Goal: Task Accomplishment & Management: Complete application form

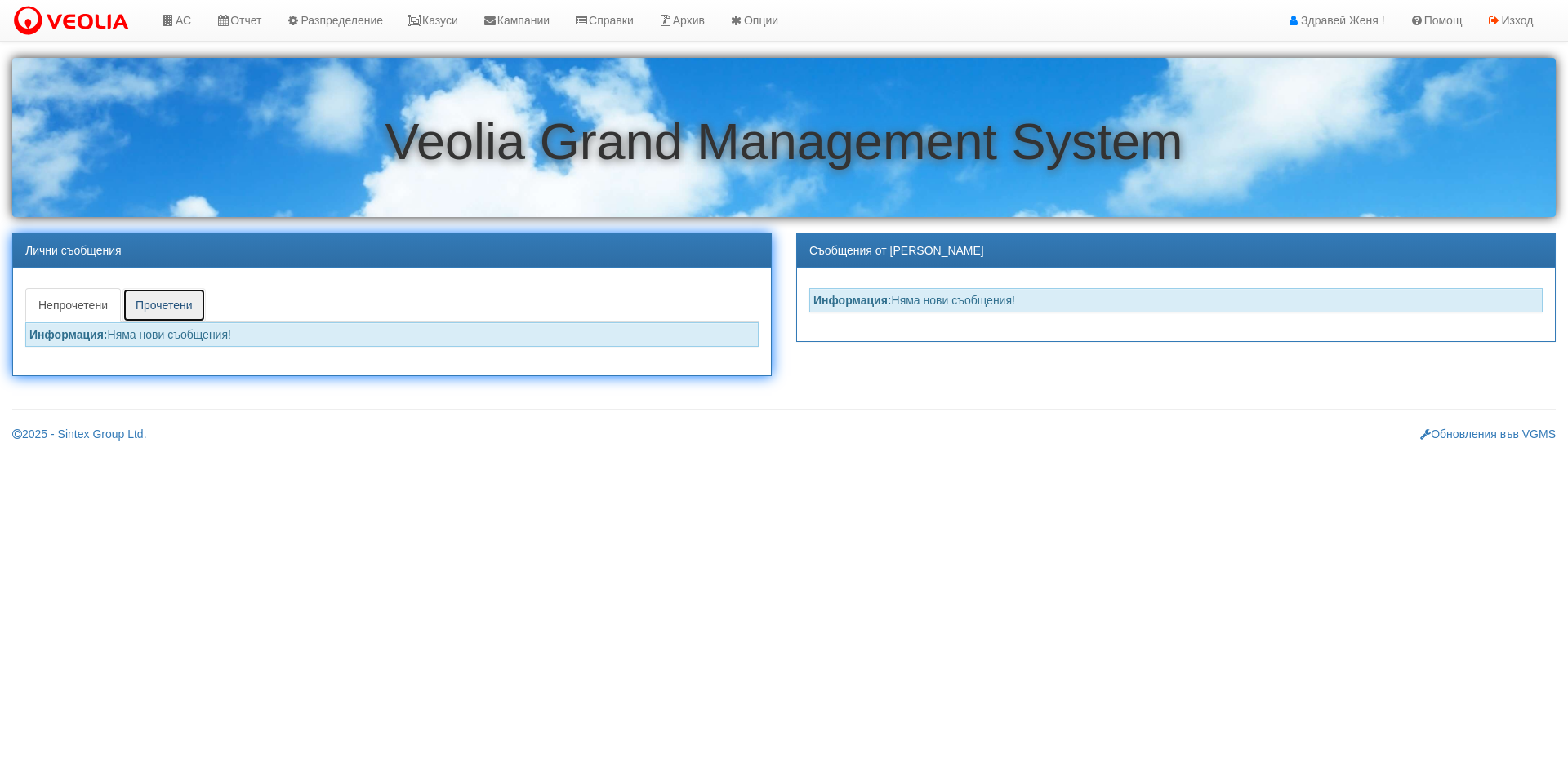
click at [162, 309] on link "Прочетени" at bounding box center [164, 305] width 84 height 35
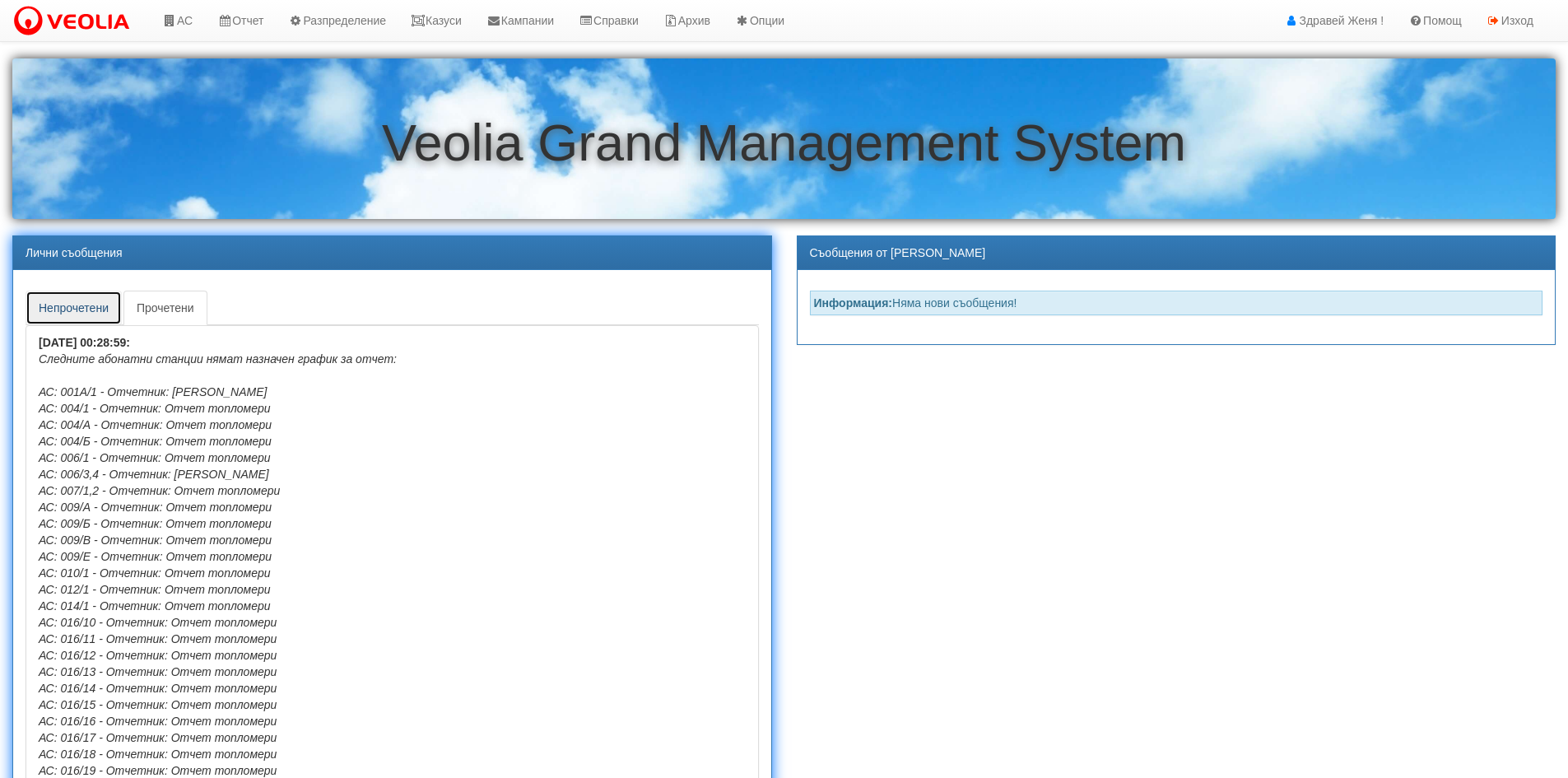
click at [44, 301] on link "Непрочетени" at bounding box center [73, 308] width 96 height 35
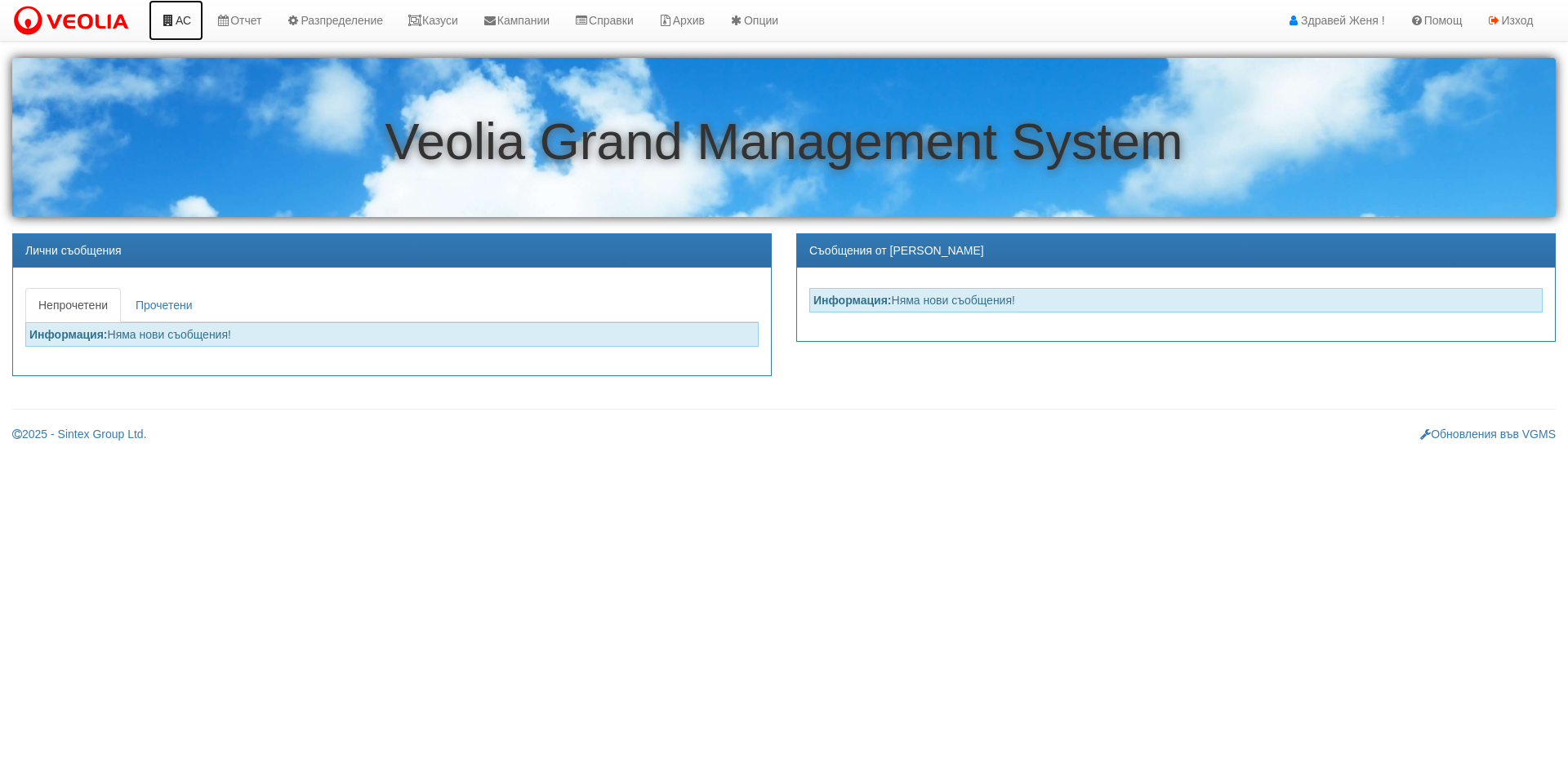
click at [176, 26] on link "АС" at bounding box center [176, 20] width 55 height 40
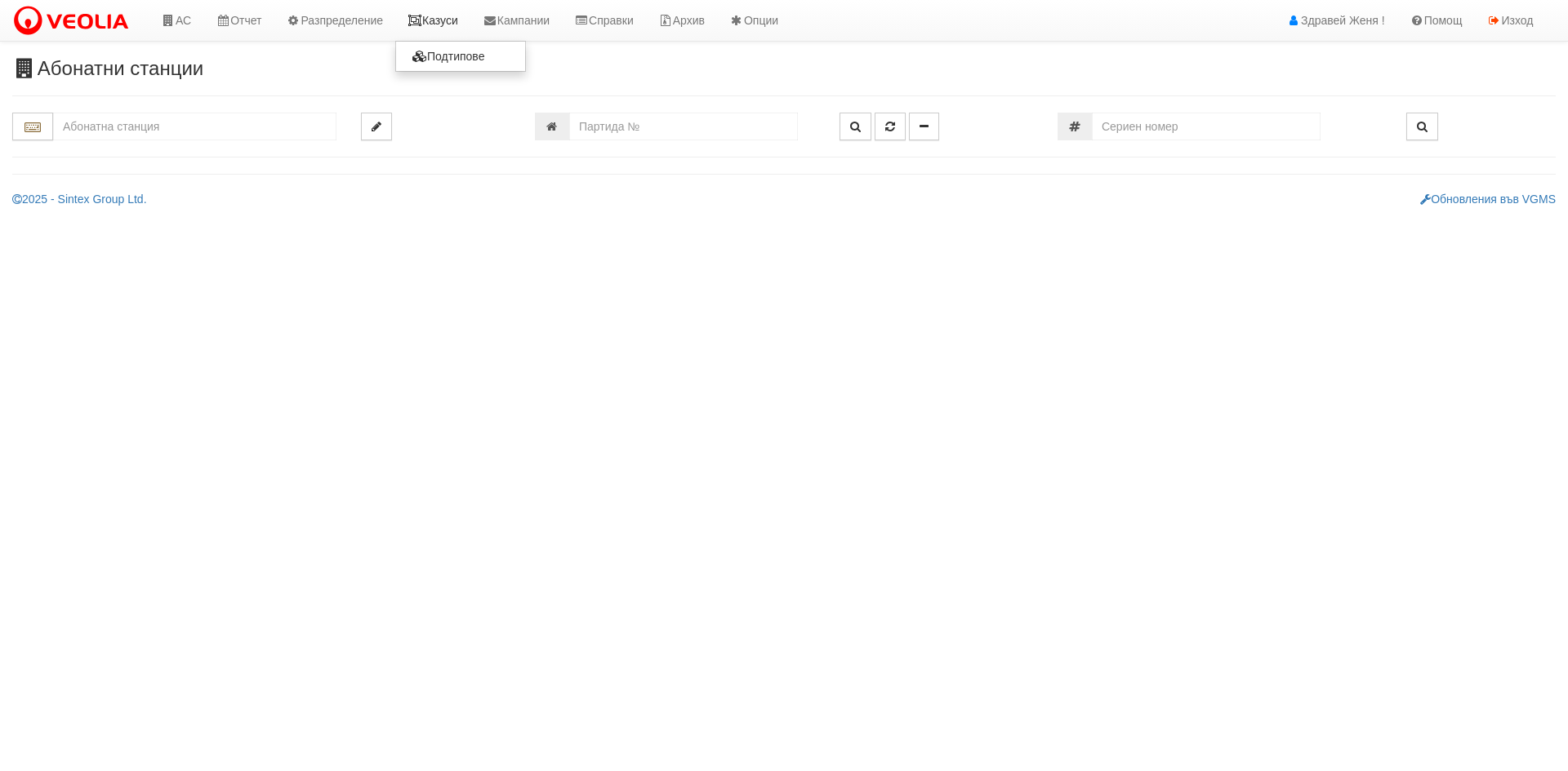
click at [439, 28] on link "Казуси" at bounding box center [432, 20] width 75 height 40
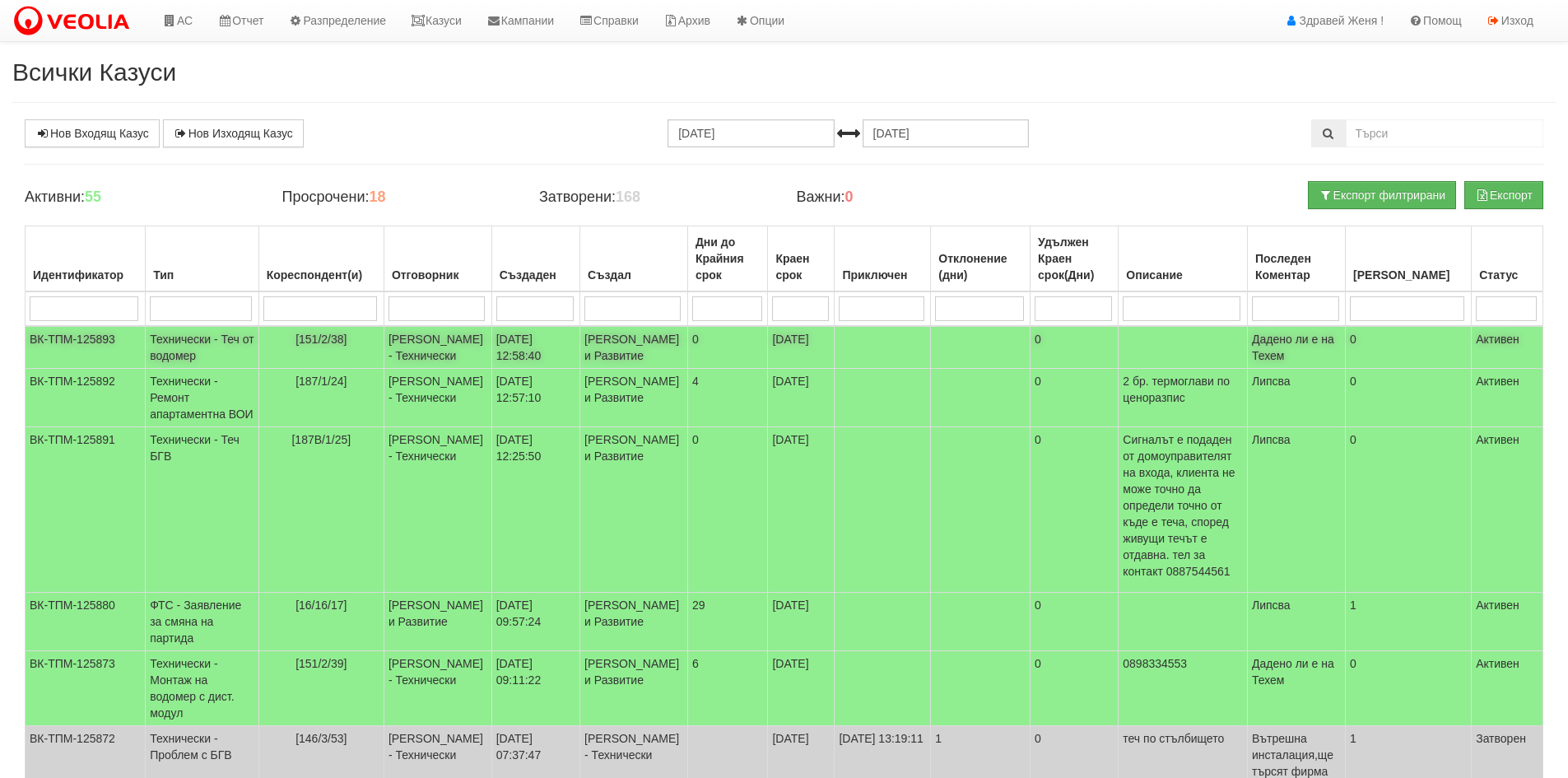
click at [325, 342] on span "[151/2/38]" at bounding box center [321, 339] width 51 height 13
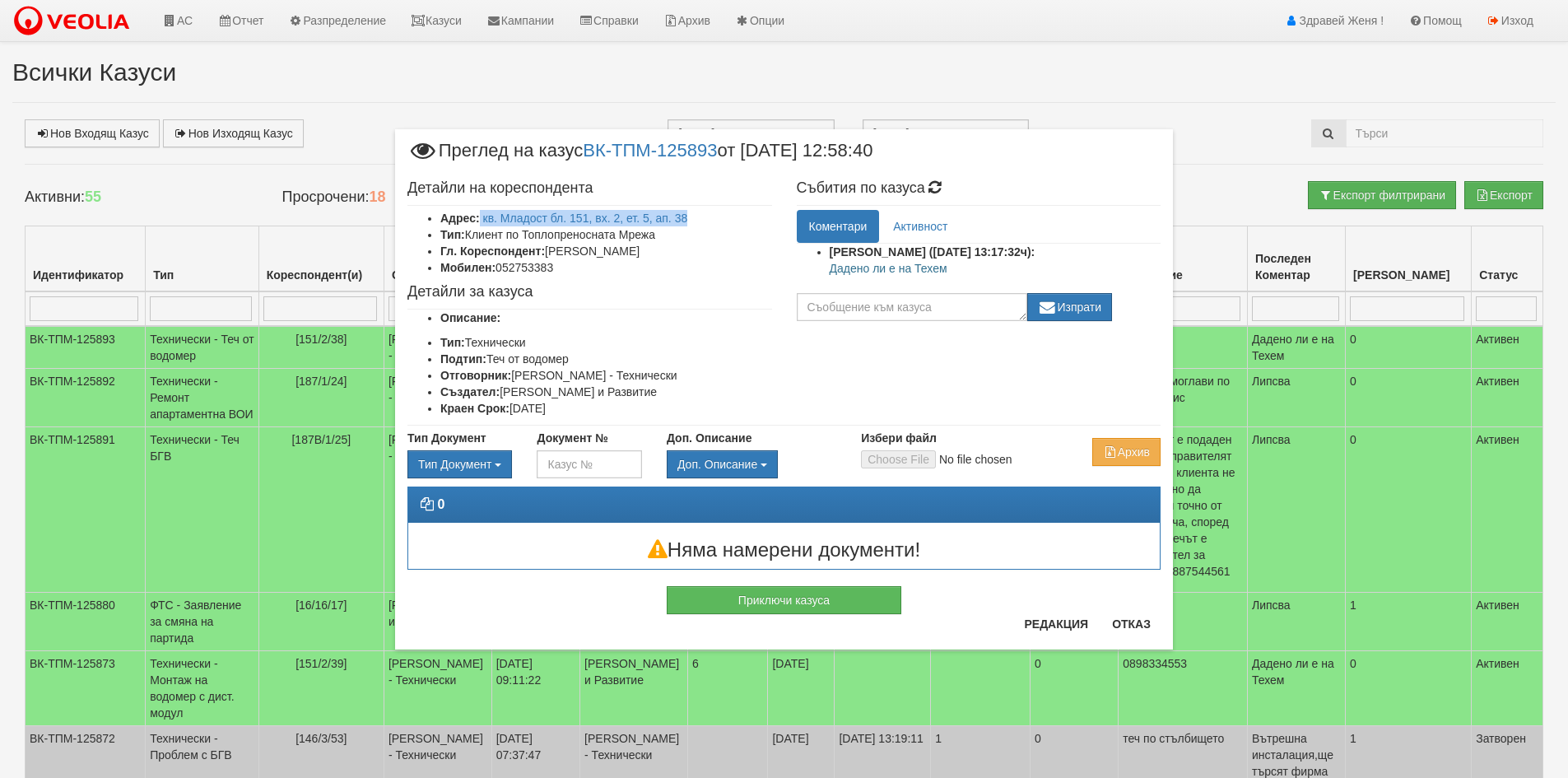
drag, startPoint x: 697, startPoint y: 216, endPoint x: 480, endPoint y: 216, distance: 217.0
click at [480, 216] on li "Адрес: кв. Младост бл. 151, вх. 2, ет. 5, ап. 38" at bounding box center [607, 218] width 332 height 16
copy li "кв. Младост бл. 151, вх. 2, ет. 5, ап. 38"
drag, startPoint x: 744, startPoint y: 251, endPoint x: 545, endPoint y: 255, distance: 199.0
click at [545, 255] on li "Гл. Кореспондент: ДИМИТЪР ЦЕНОВ ТОДОРЧОВСКИ" at bounding box center [607, 250] width 332 height 16
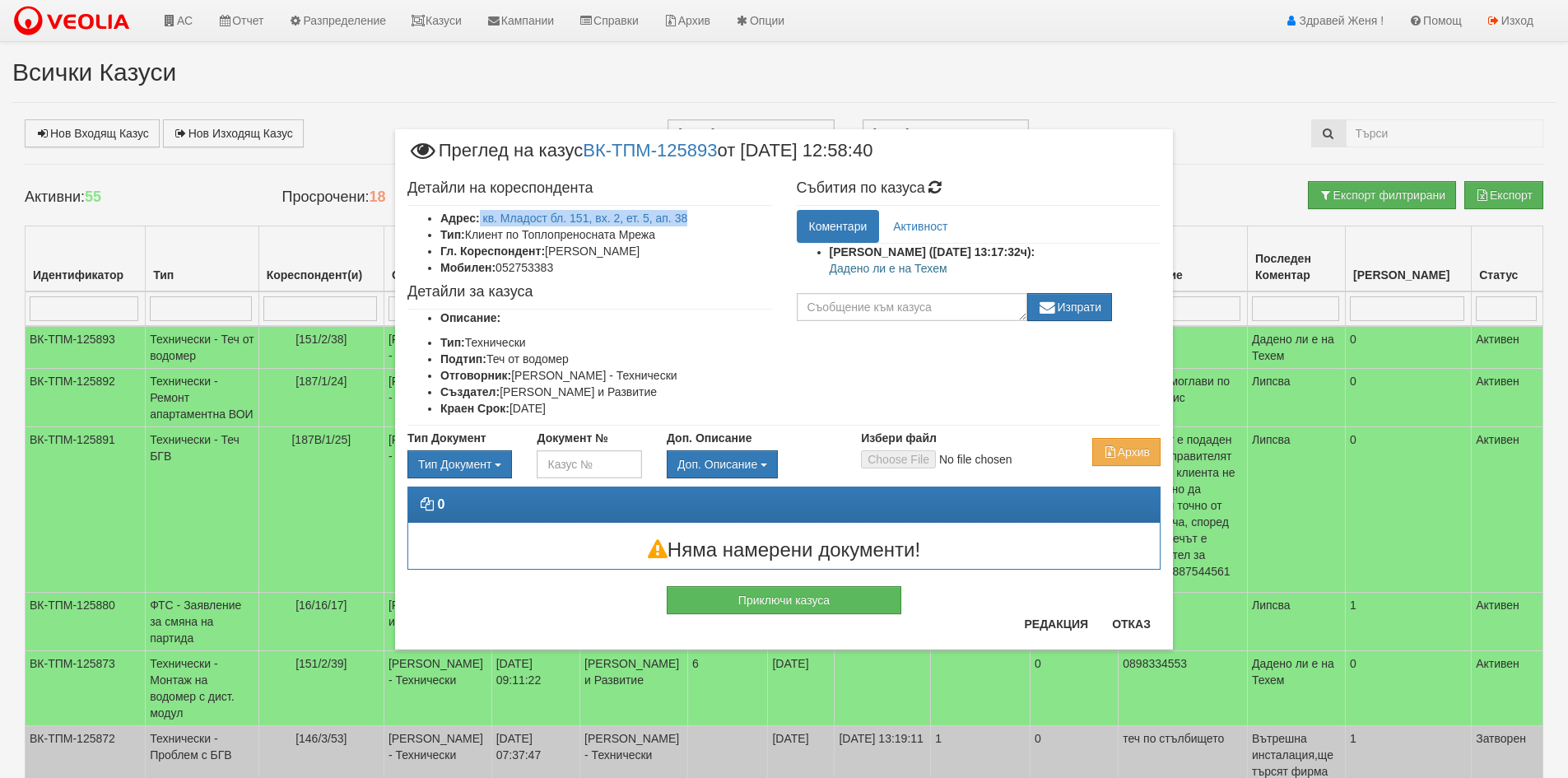
copy li "ДИМИТЪР ЦЕНОВ ТОДОРЧОВСКИ"
drag, startPoint x: 562, startPoint y: 270, endPoint x: 499, endPoint y: 273, distance: 63.1
click at [499, 273] on li "Мобилен: 052753383" at bounding box center [607, 267] width 332 height 16
copy li "052753383"
click at [1151, 628] on button "Отказ" at bounding box center [1132, 624] width 59 height 26
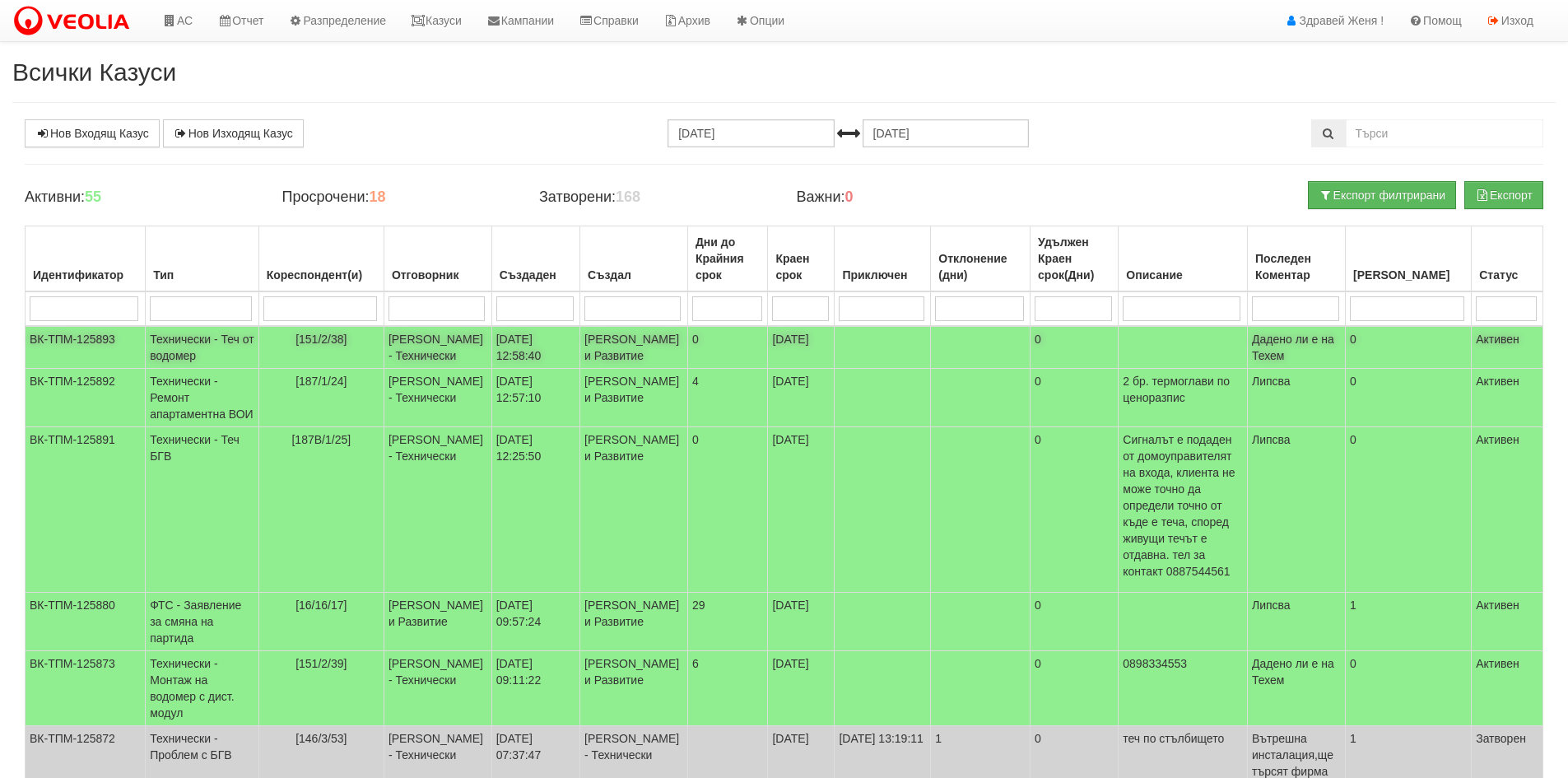
click at [1325, 358] on td "Дадено ли е на Техем" at bounding box center [1297, 347] width 98 height 43
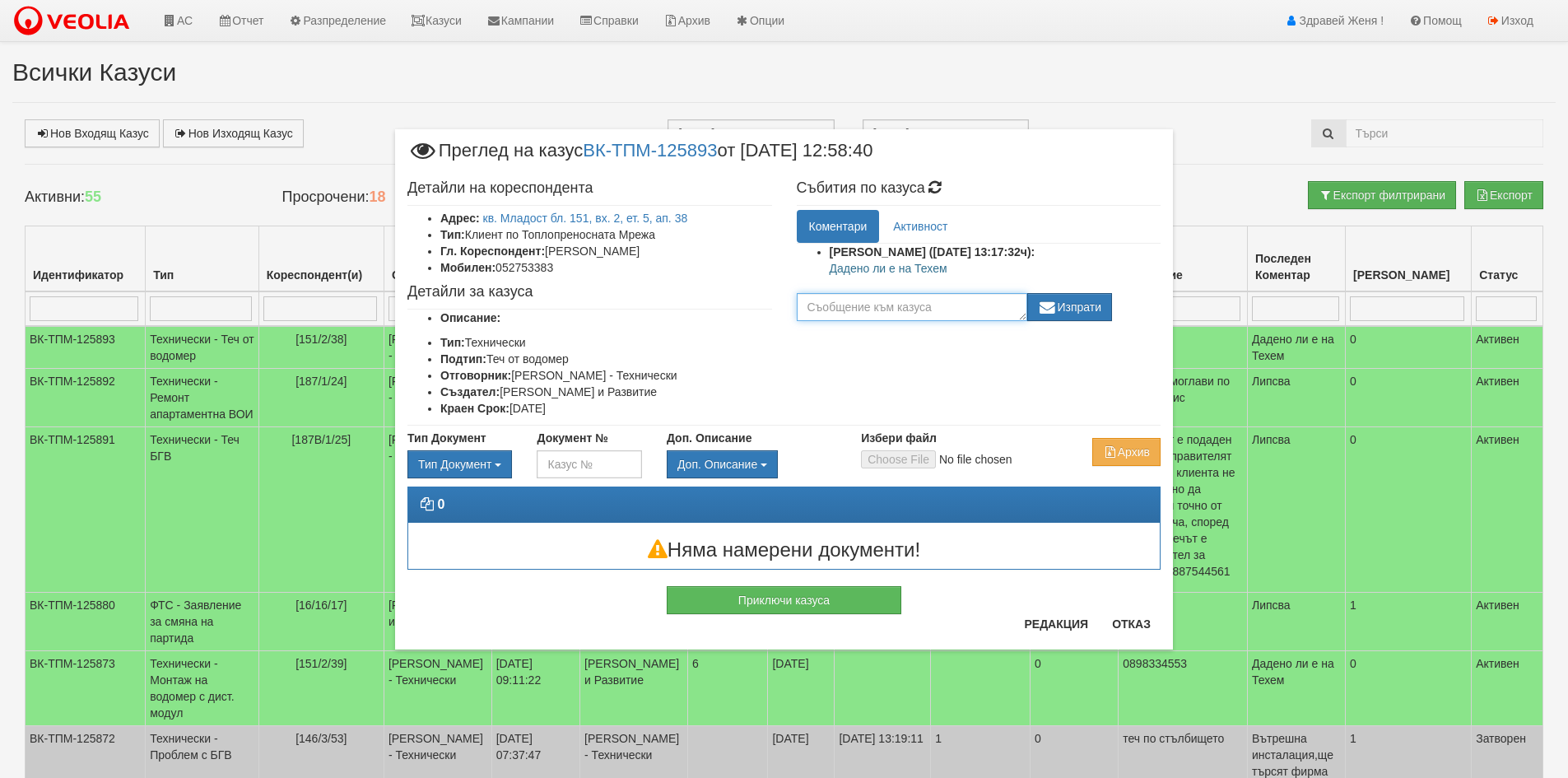
click at [876, 295] on textarea at bounding box center [912, 306] width 231 height 28
click at [887, 301] on textarea "предадено на техем" at bounding box center [912, 306] width 231 height 28
type textarea "предадено на Техем"
click at [1069, 314] on button "Изпрати" at bounding box center [1070, 306] width 86 height 28
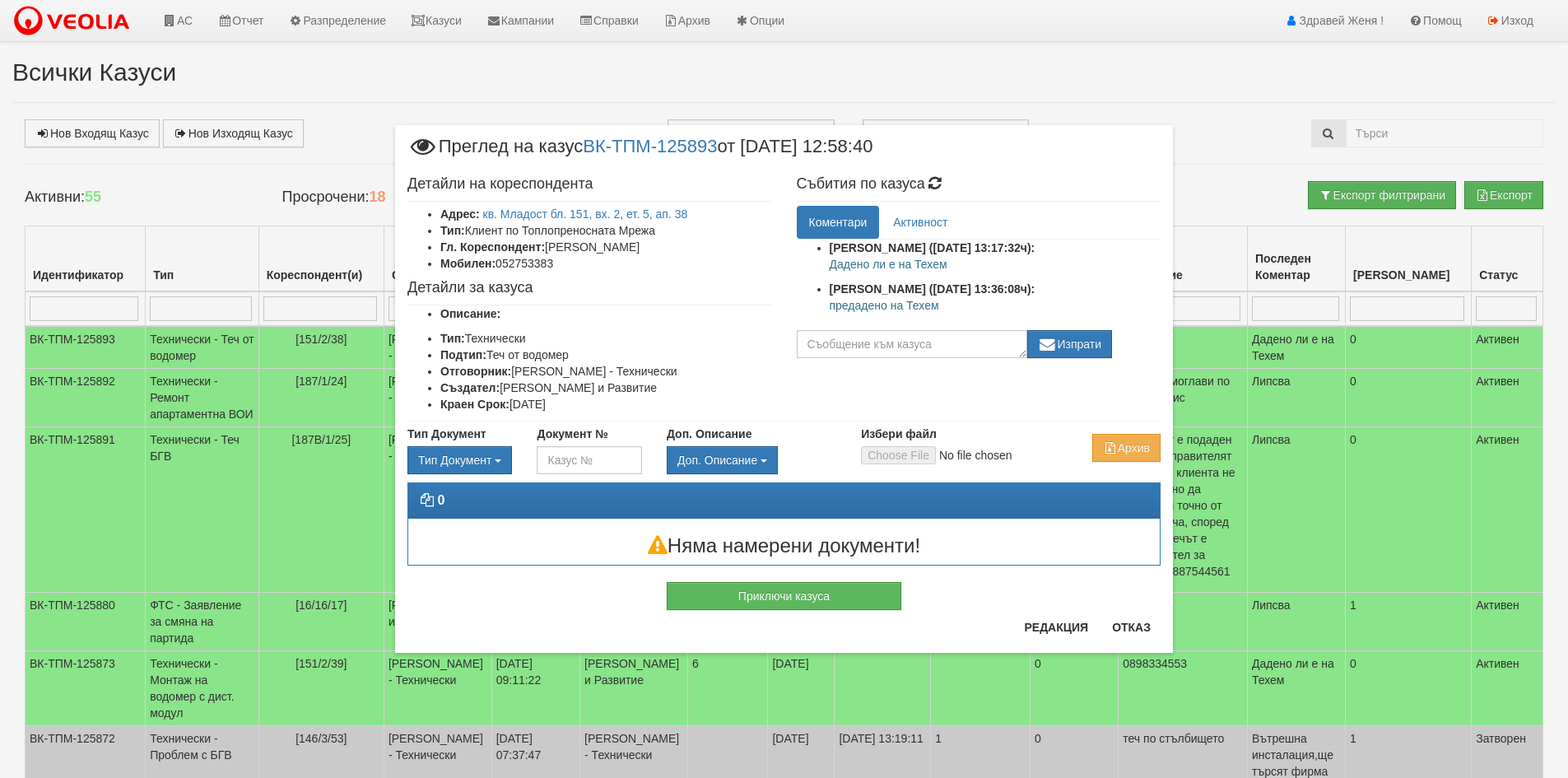
click at [1246, 96] on div "× Преглед на казус ВК-ТПМ-125893 от 08/10/2025 12:58:40 Детайли на кореспондент…" at bounding box center [784, 347] width 963 height 695
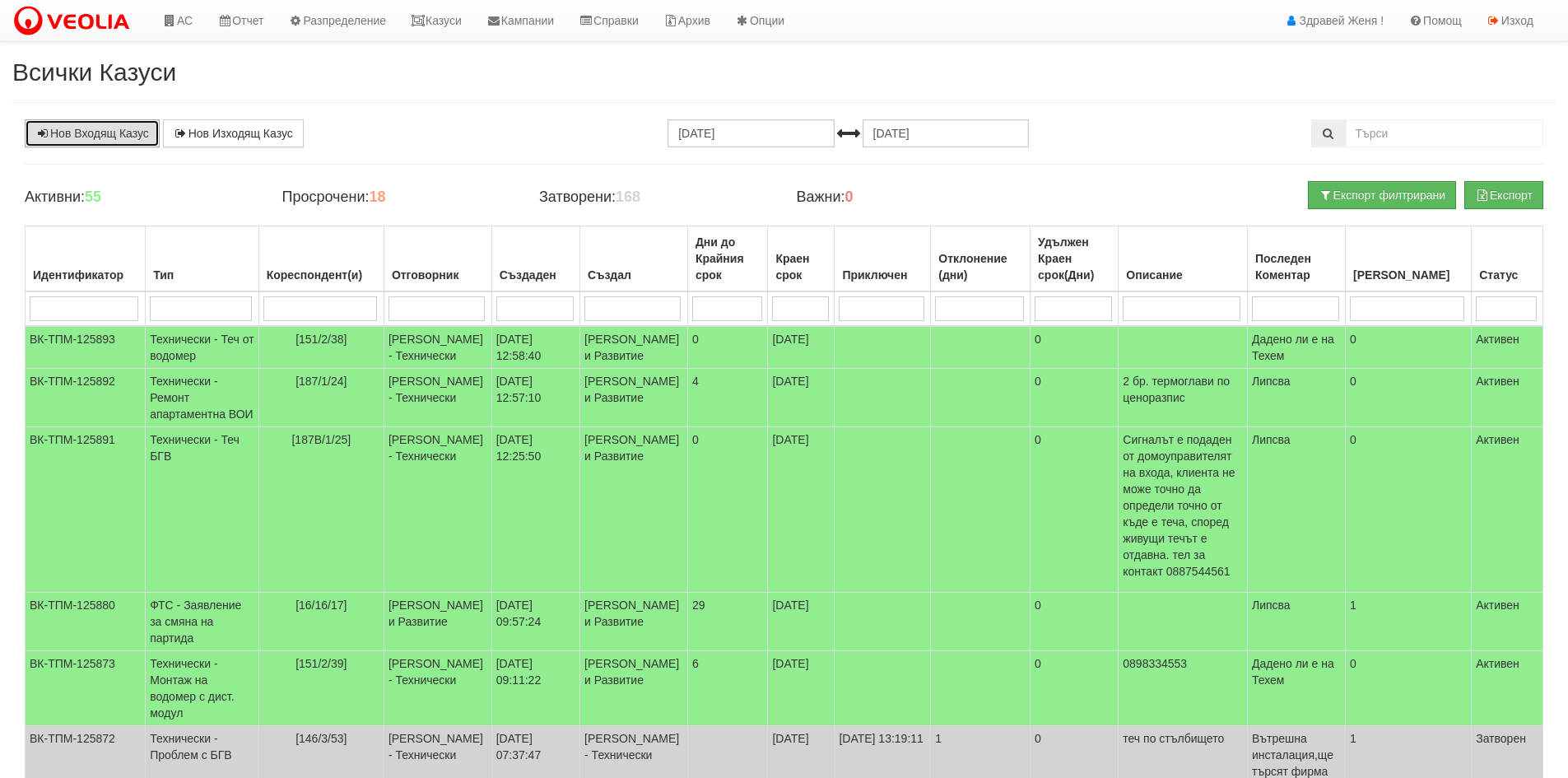
click at [123, 140] on link "Нов Входящ Казус" at bounding box center [92, 133] width 135 height 28
click at [463, 25] on link "Казуси" at bounding box center [436, 20] width 76 height 41
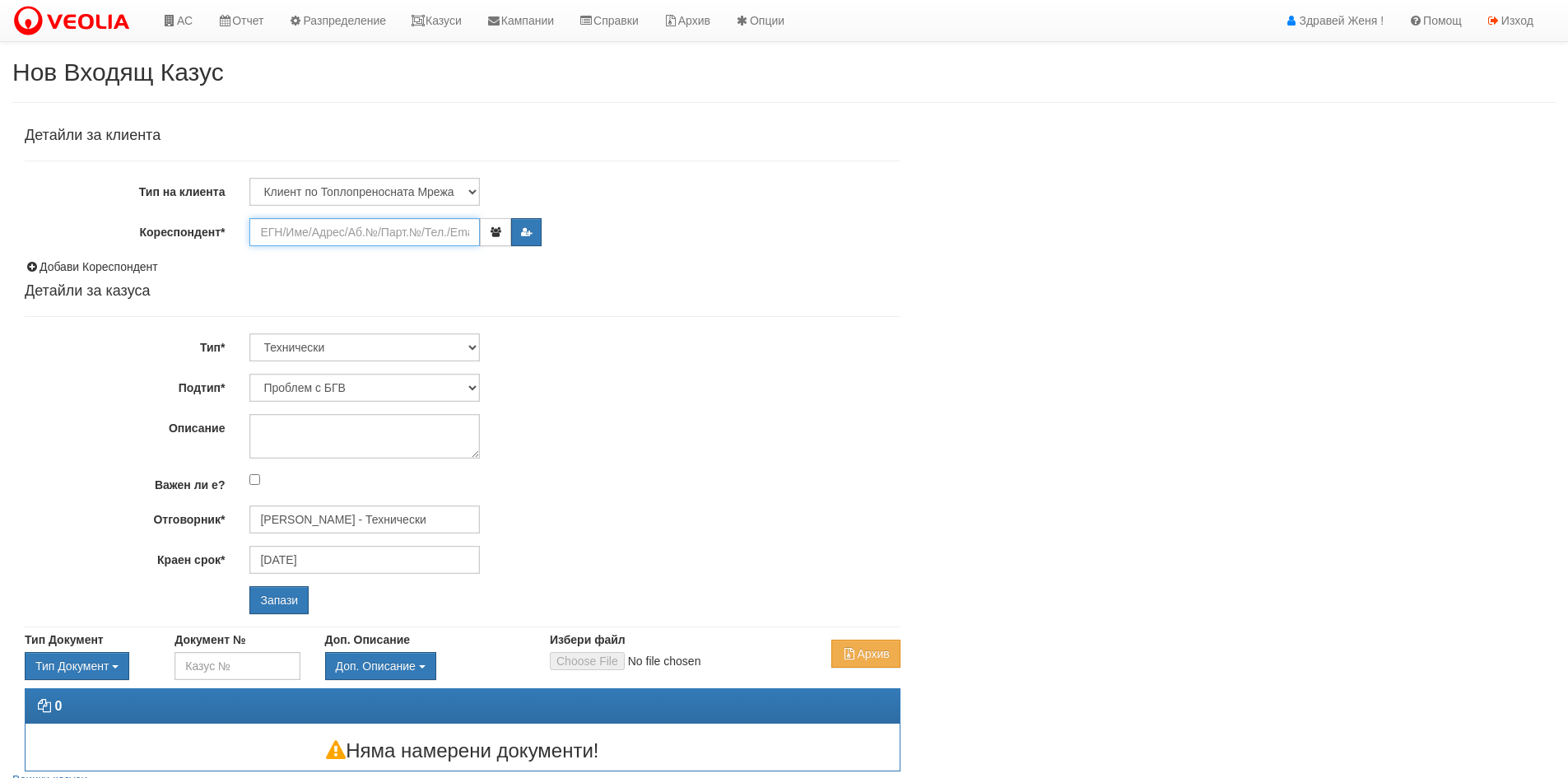
click at [277, 237] on input "Кореспондент*" at bounding box center [364, 232] width 231 height 28
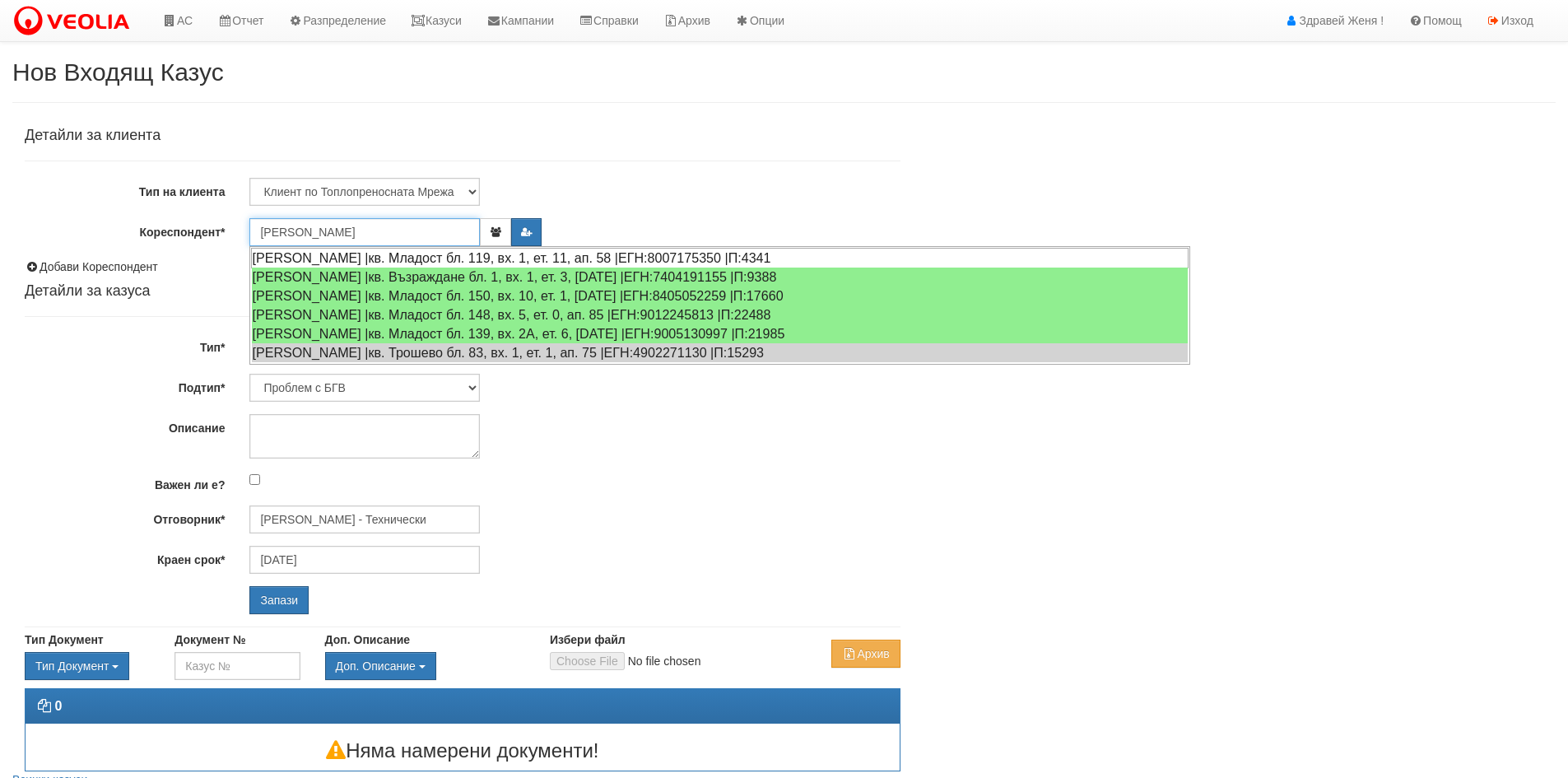
click at [363, 258] on div "ПАУЛИНА ЮЛИЕВА СТОЙЧЕВА |кв. Младост бл. 119, вх. 1, ет. 11, ап. 58 |ЕГН:800717…" at bounding box center [720, 258] width 938 height 20
type input "ПАУЛИНА ЮЛИЕВА СТОЙЧЕВА"
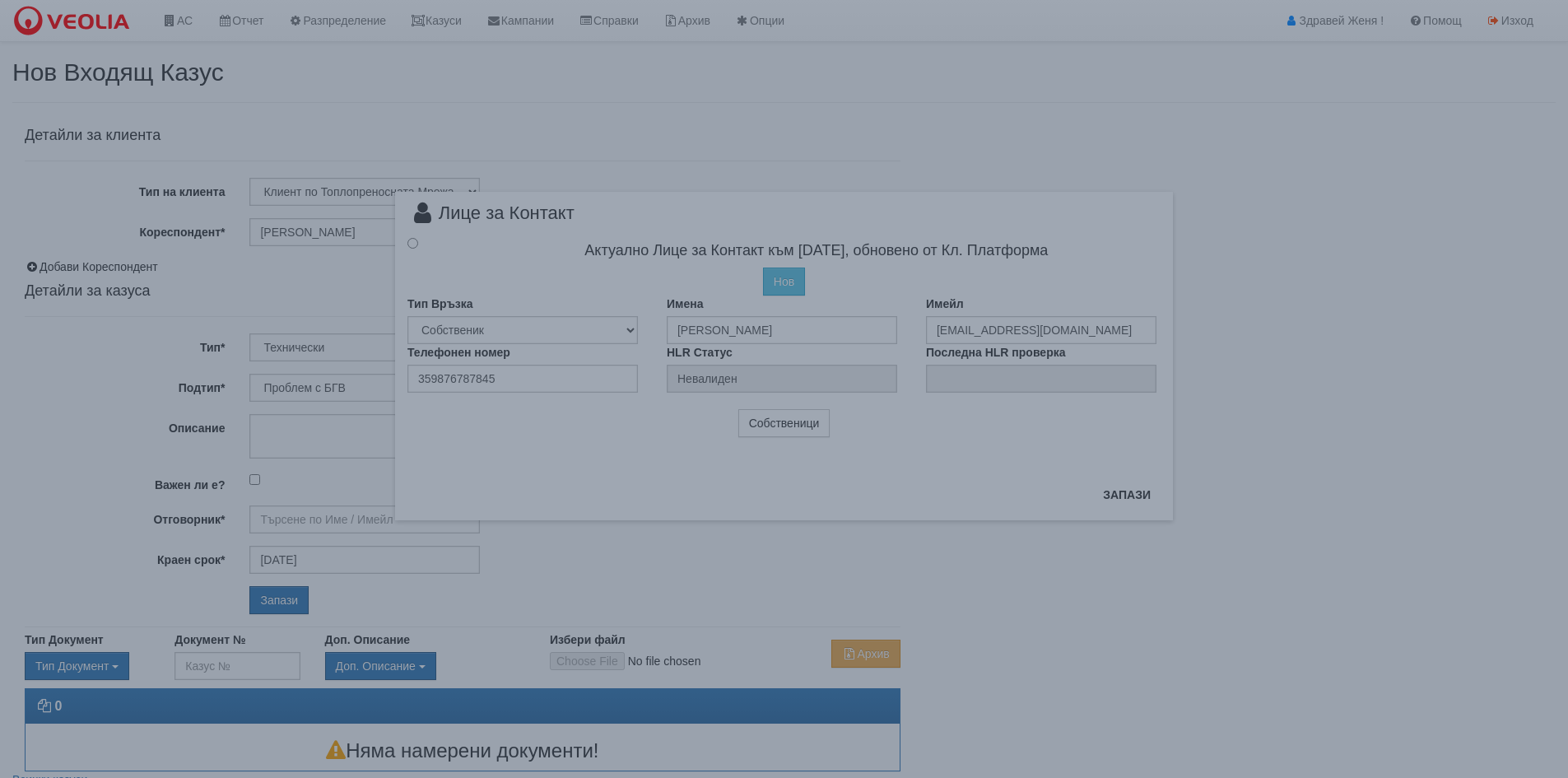
type input "Дончо Дончев - Технически"
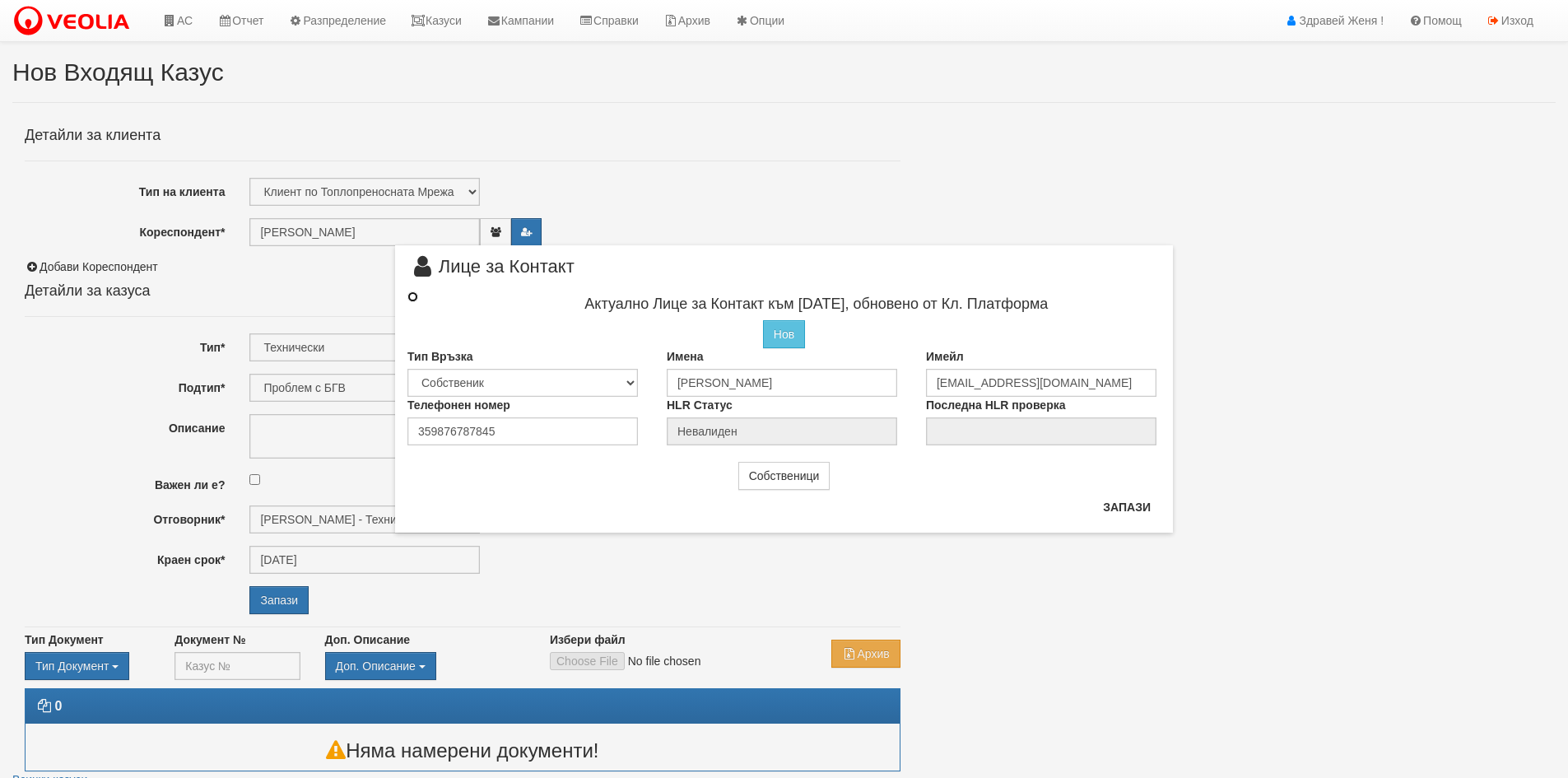
click at [412, 296] on input "radio" at bounding box center [413, 297] width 11 height 11
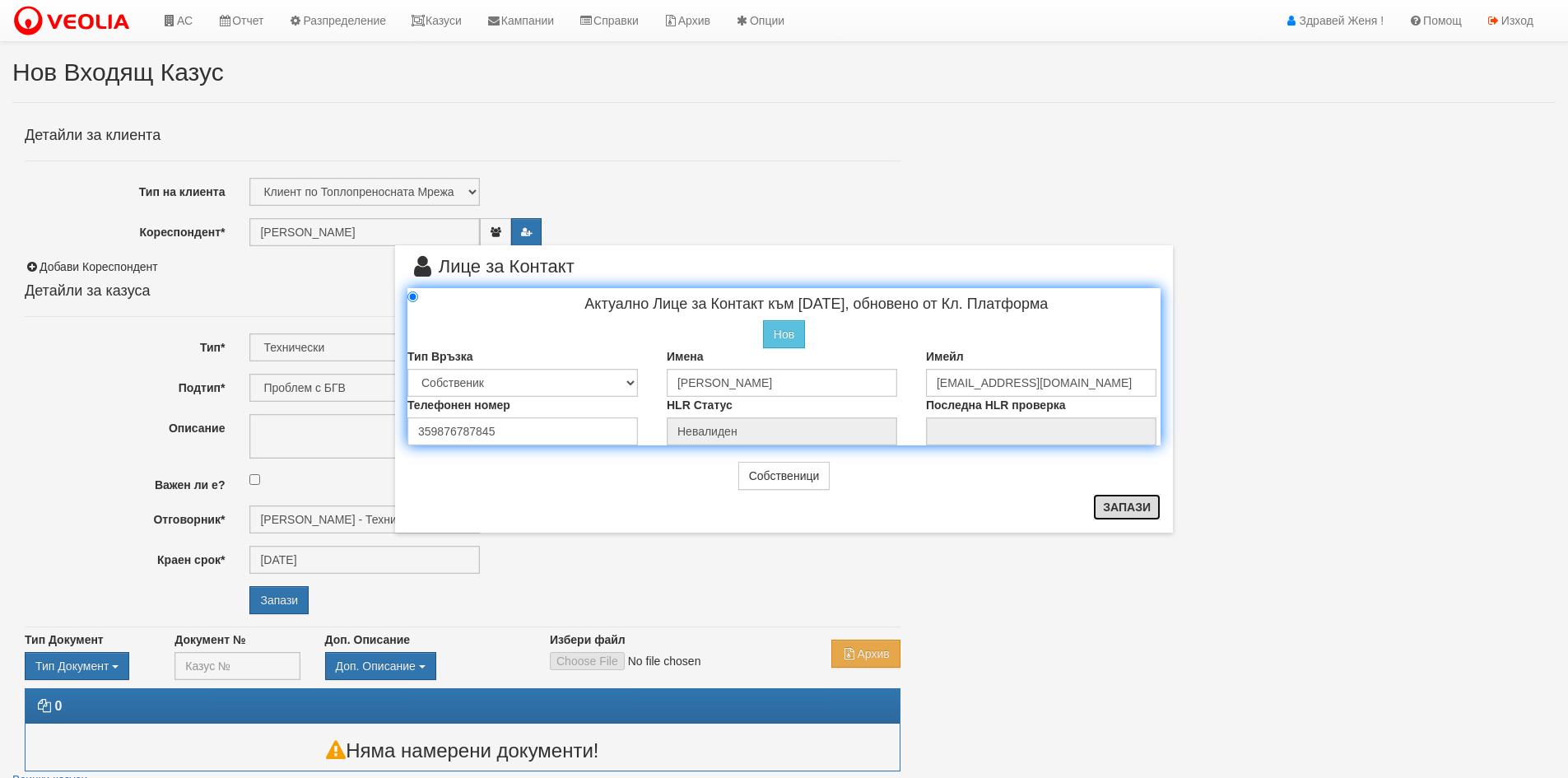
click at [1126, 515] on button "Запази" at bounding box center [1126, 507] width 67 height 26
radio input "true"
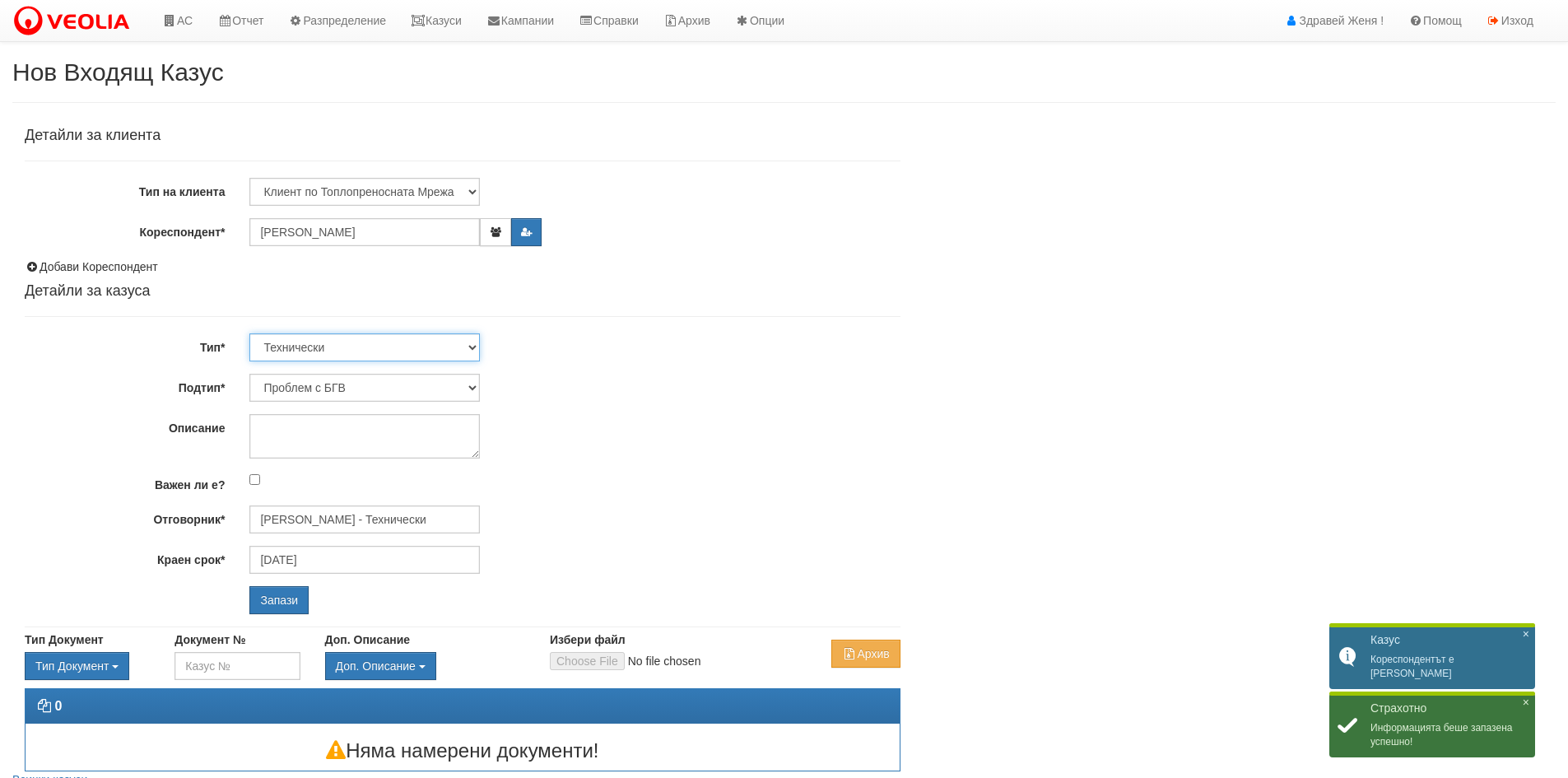
click at [476, 348] on select "Технически ФТС Търговски Административен Производствен Експлоатационен Финансов…" at bounding box center [364, 347] width 231 height 28
select select "1"
click at [249, 334] on select "Технически ФТС Търговски Административен Производствен Експлоатационен Финансов…" at bounding box center [364, 347] width 231 height 28
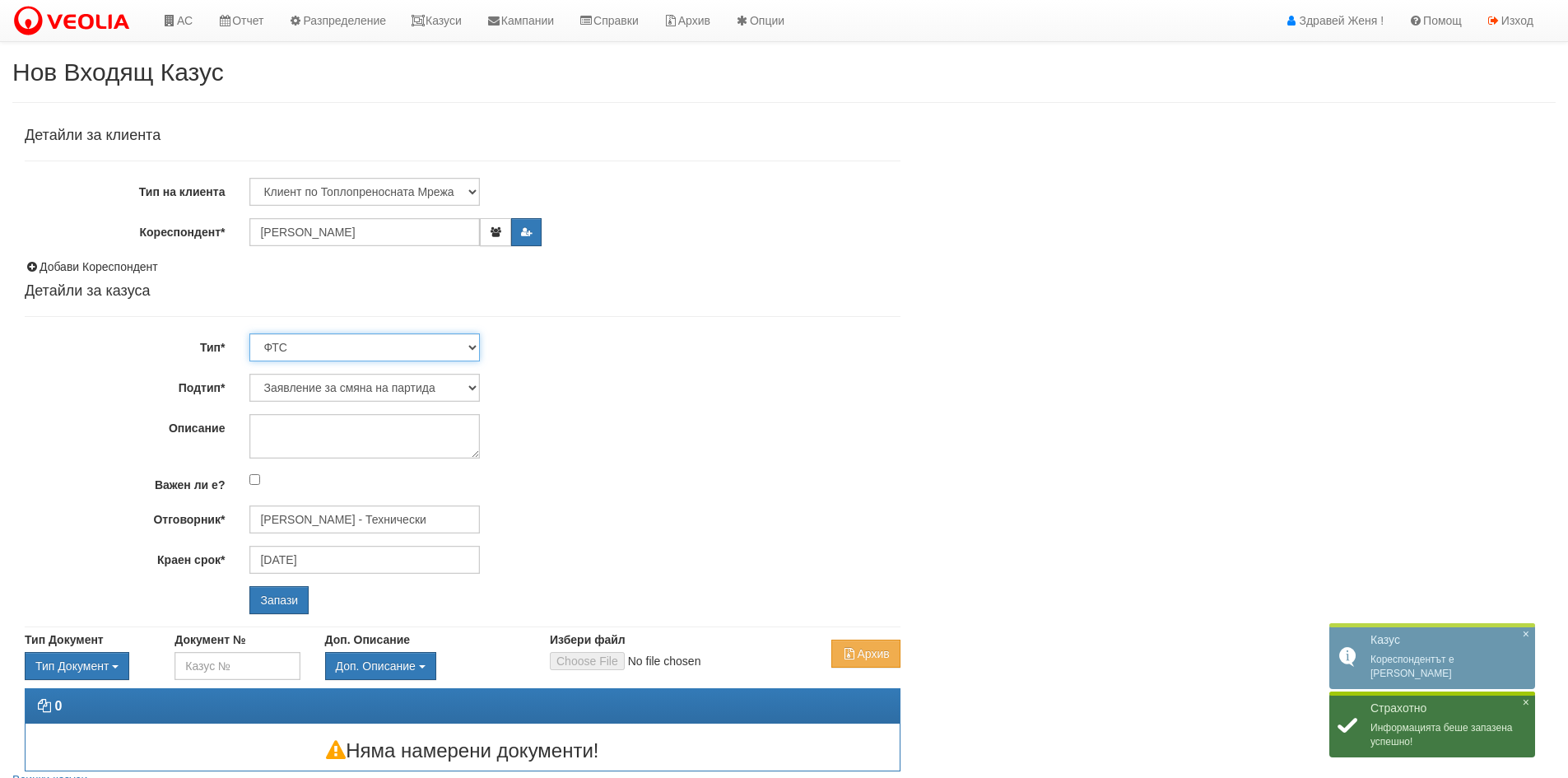
type input "[DATE]"
type input "[PERSON_NAME] и Развитие"
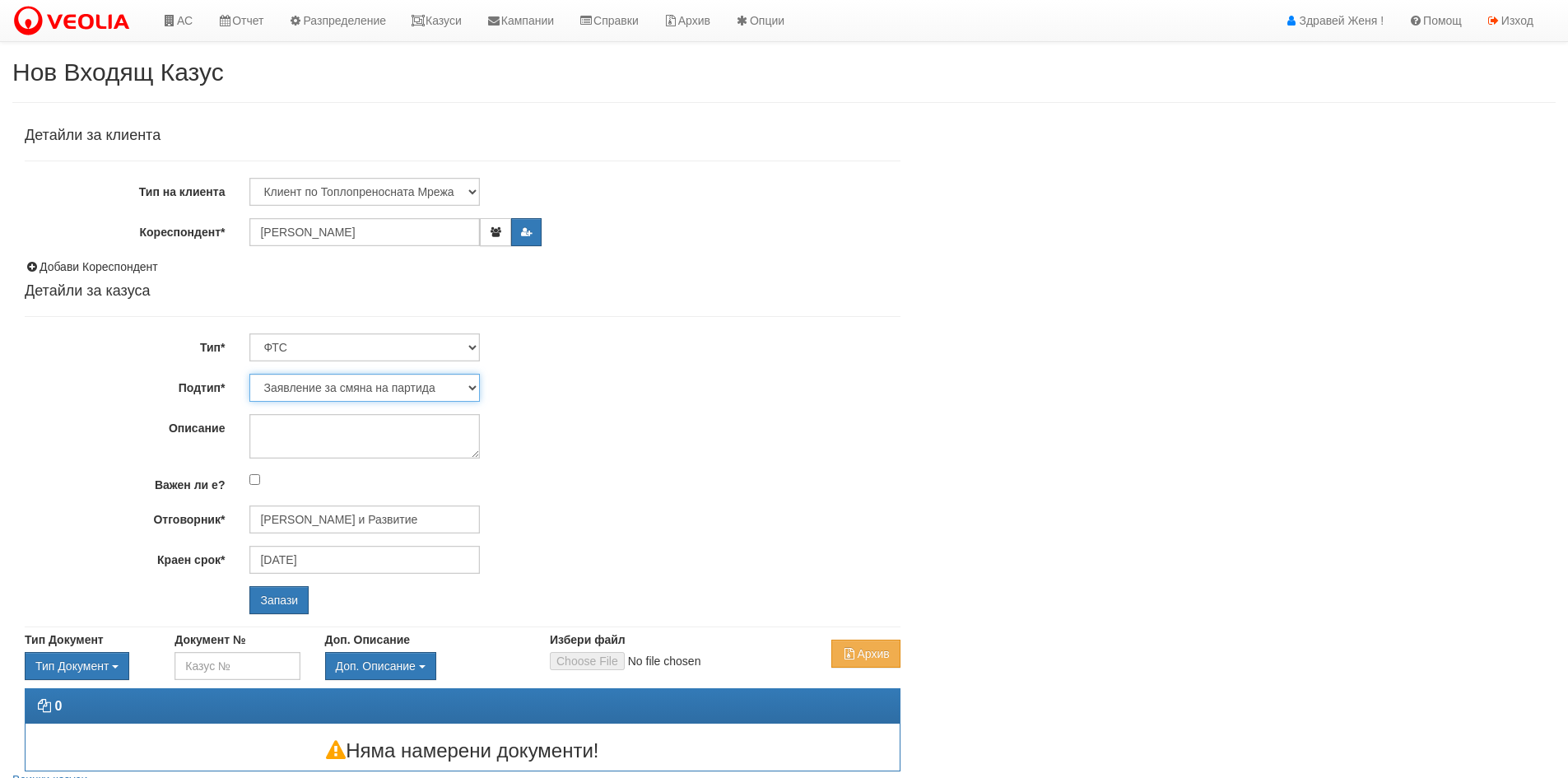
click at [467, 388] on select "Заявление за смяна на партида Заявление за равни месечни вноски Разпределение о…" at bounding box center [364, 387] width 231 height 28
select select "Други"
click at [249, 374] on select "Заявление за смяна на партида Заявление за равни месечни вноски Разпределение о…" at bounding box center [364, 387] width 231 height 28
type input "[PERSON_NAME] и Развитие"
click at [291, 432] on textarea "Описание" at bounding box center [364, 437] width 231 height 44
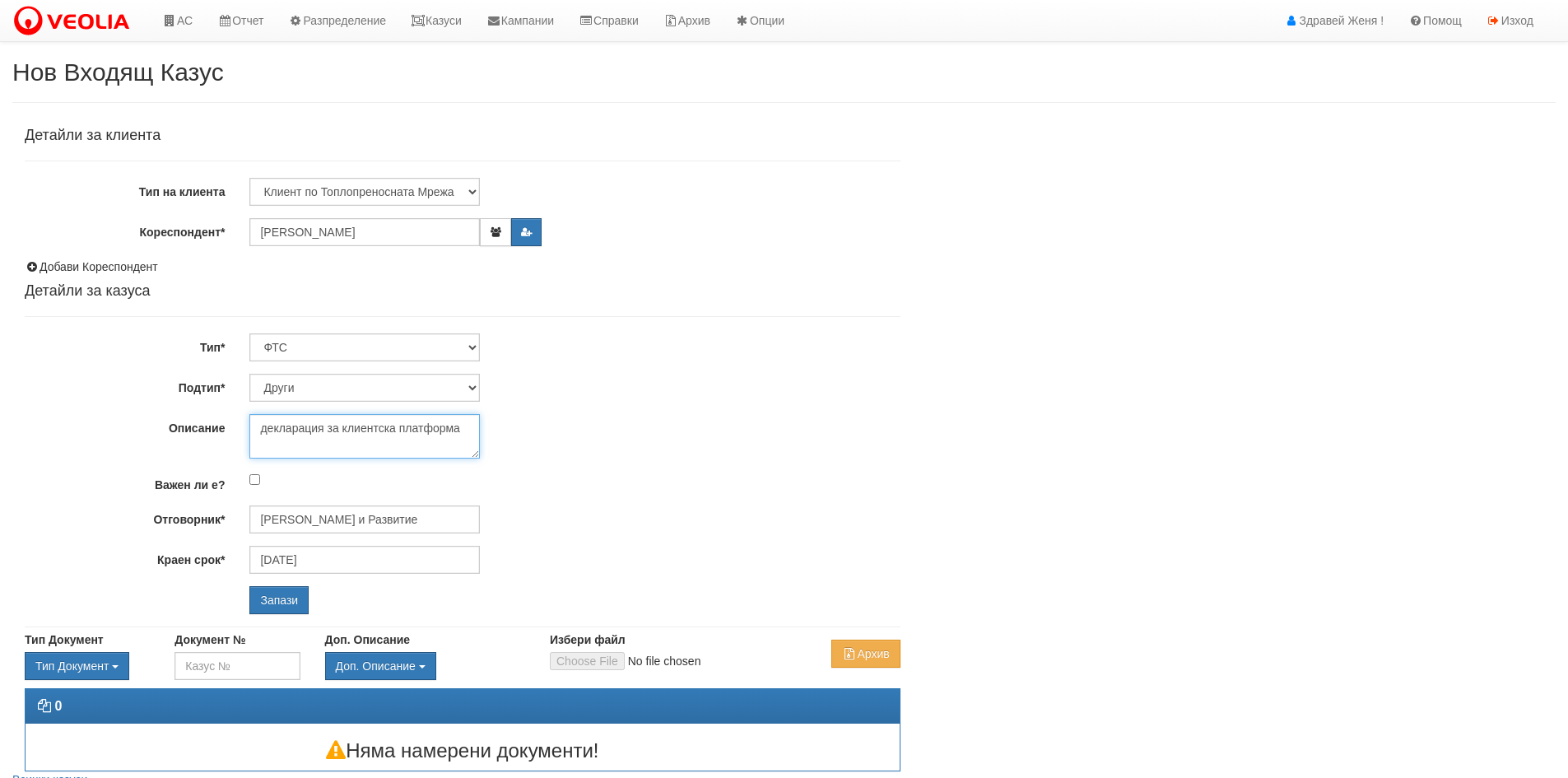
type textarea "декларация за клиентска платформа"
click at [419, 521] on input "[PERSON_NAME] и Развитие" at bounding box center [364, 519] width 231 height 28
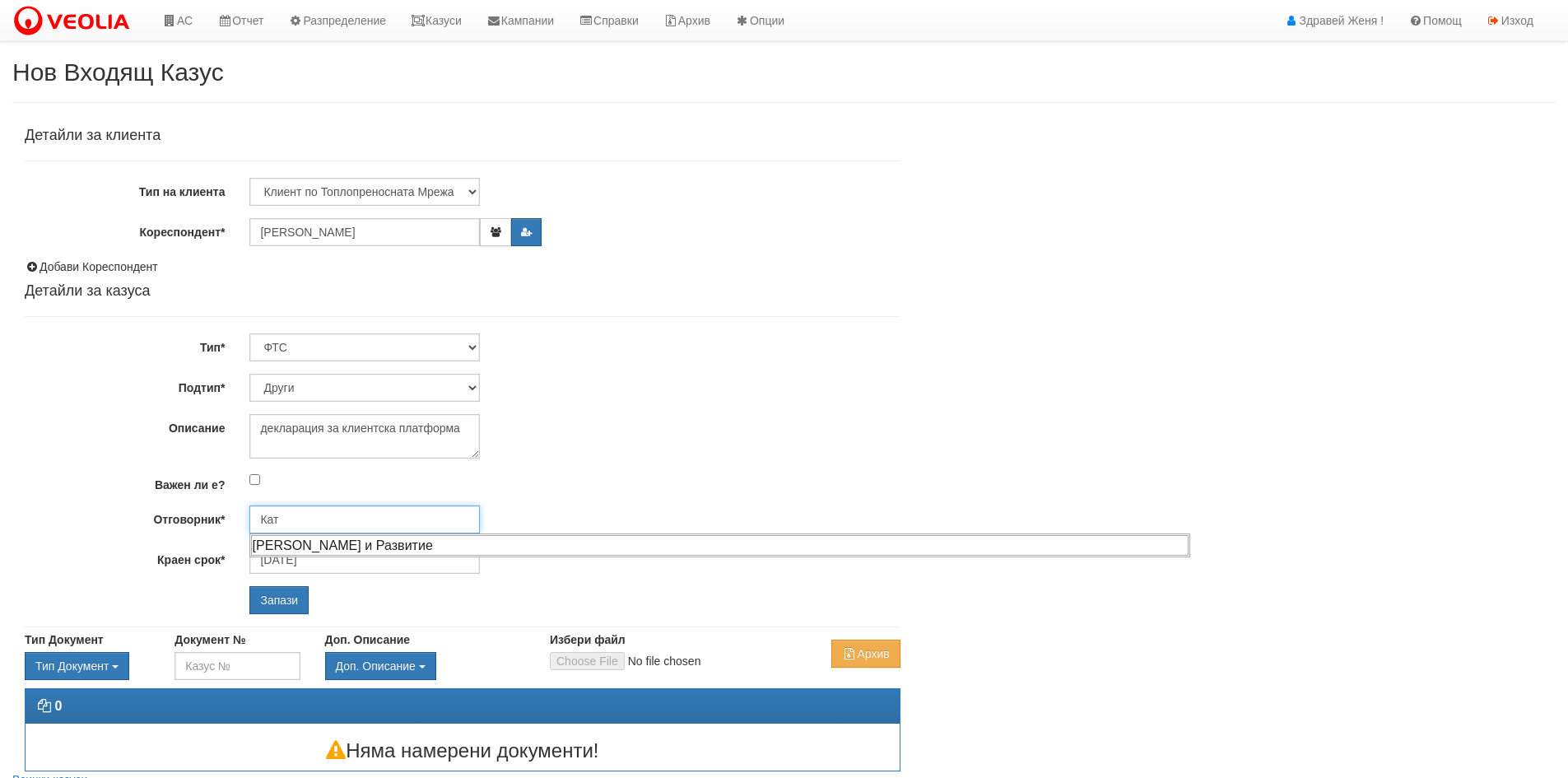
click at [419, 546] on div "[PERSON_NAME] и Развитие" at bounding box center [720, 546] width 938 height 20
type input "[PERSON_NAME] и Развитие"
click at [278, 605] on input "Запази" at bounding box center [279, 600] width 60 height 28
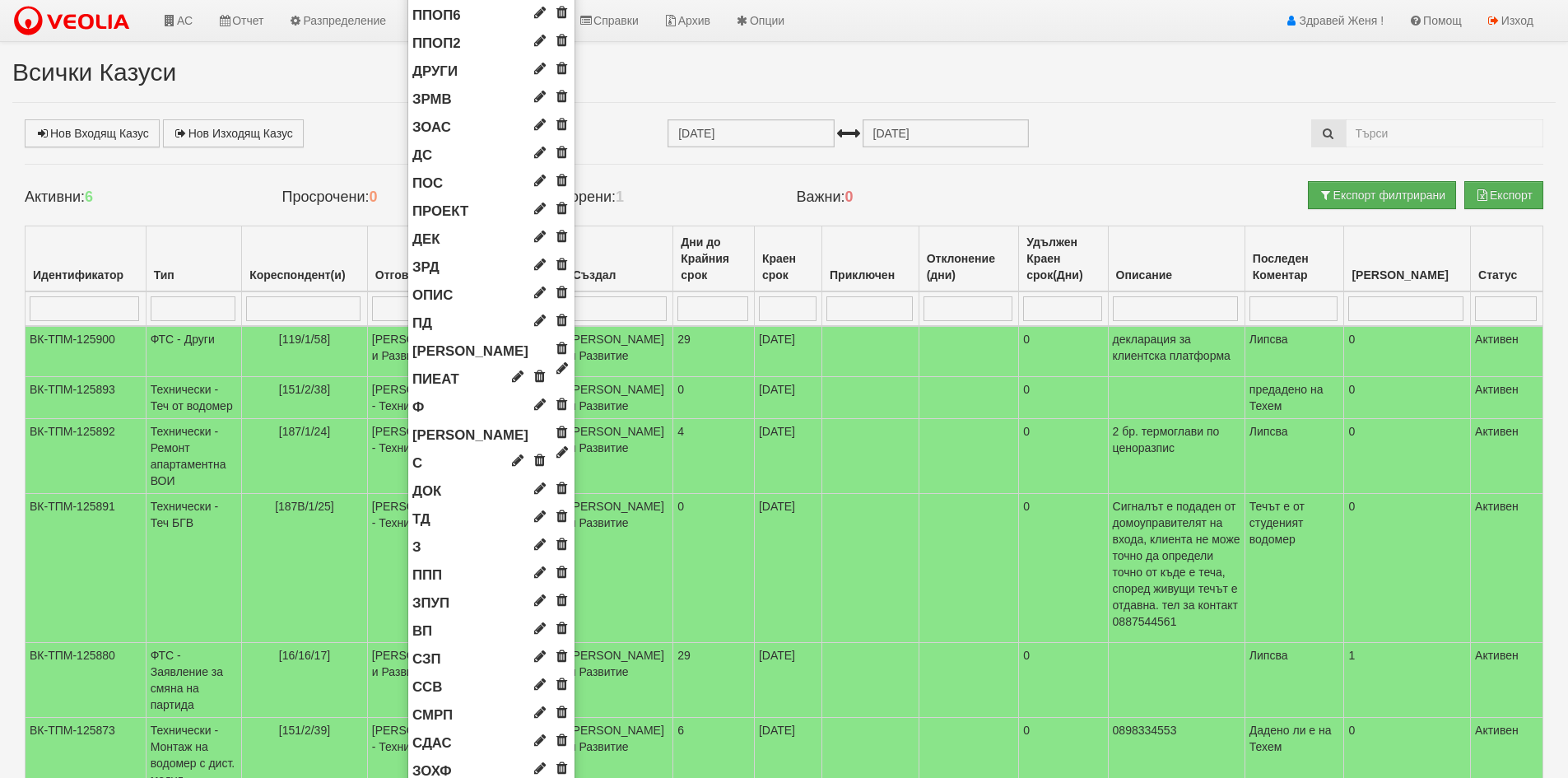
scroll to position [1108, 0]
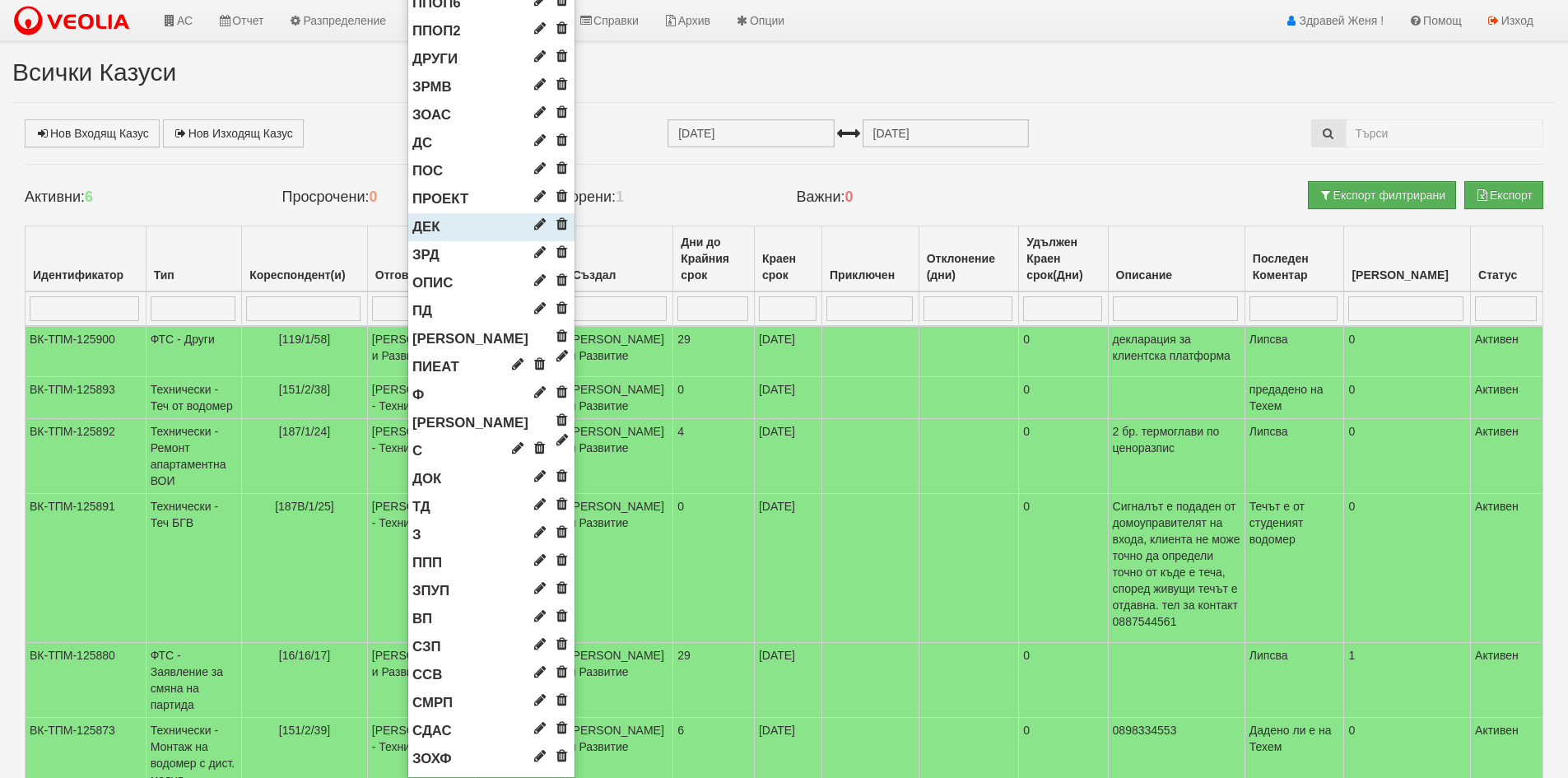
click at [453, 225] on li "ДЕК" at bounding box center [491, 227] width 166 height 28
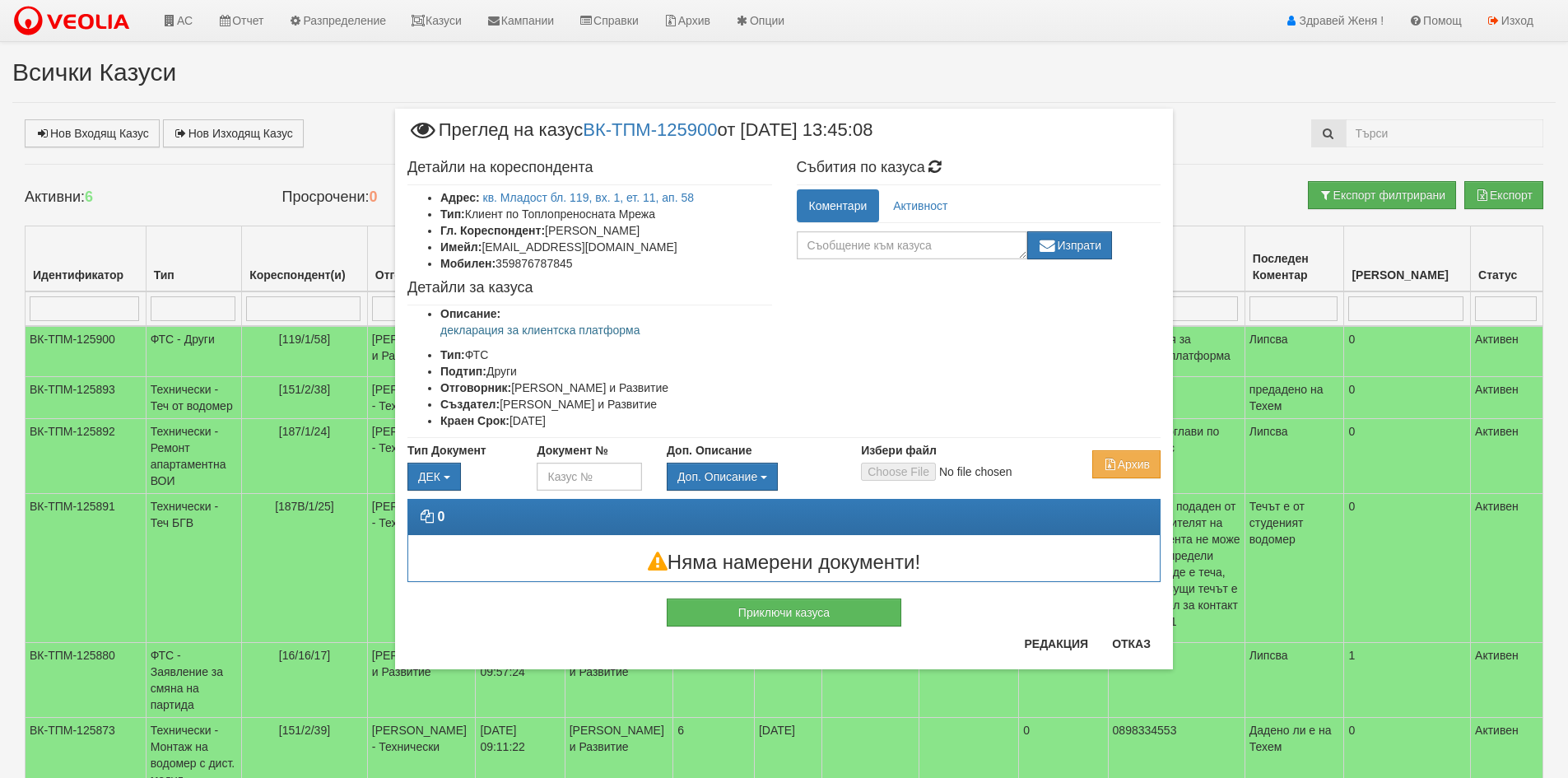
scroll to position [0, 0]
click at [907, 476] on input "Избери файл" at bounding box center [970, 472] width 218 height 18
click at [906, 470] on input "Избери файл" at bounding box center [970, 472] width 218 height 18
click at [927, 468] on input "Избери файл" at bounding box center [970, 472] width 218 height 18
type input "C:\fakepath\DOC188.pdf"
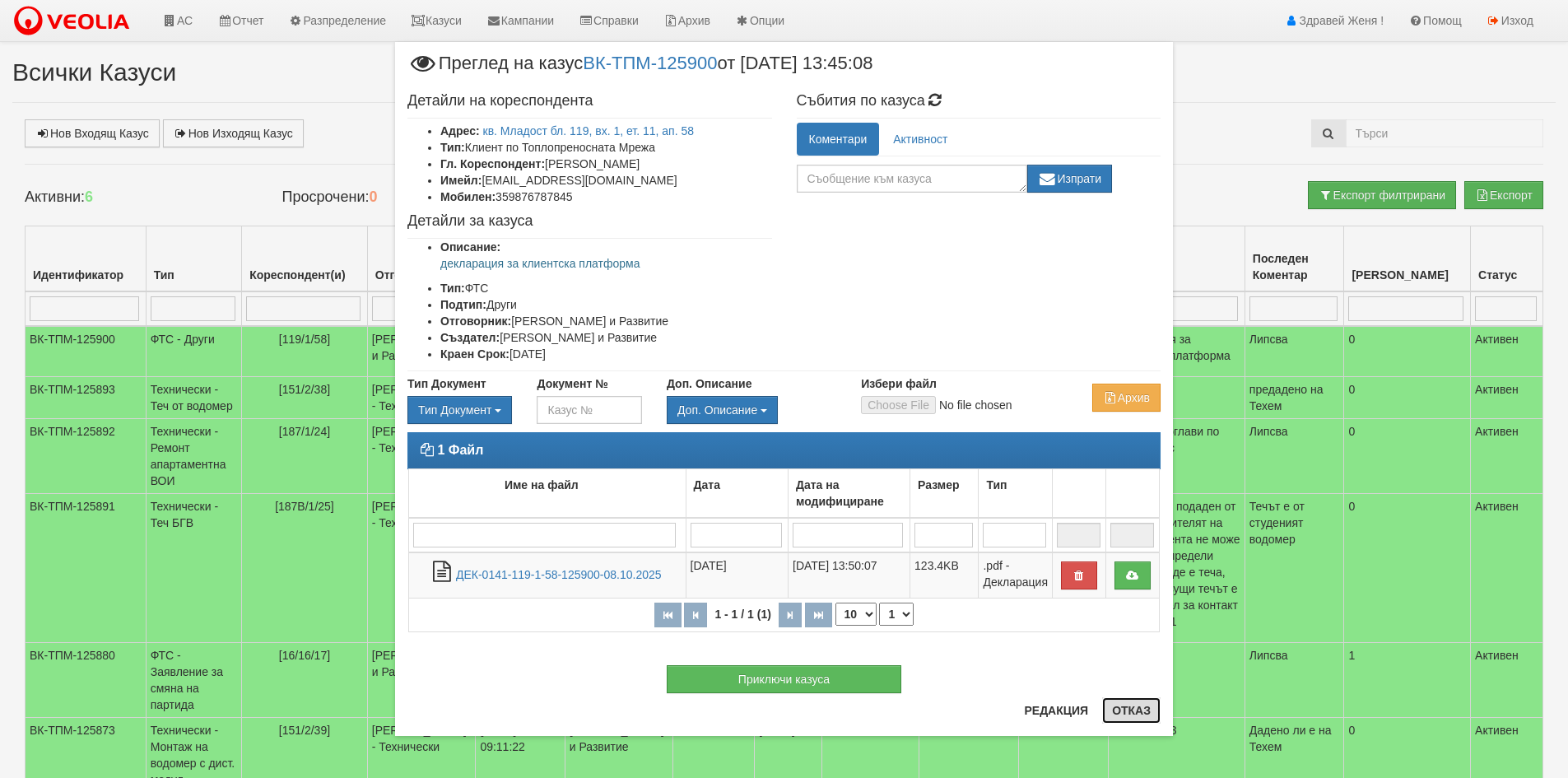
click at [1135, 708] on button "Отказ" at bounding box center [1132, 711] width 59 height 26
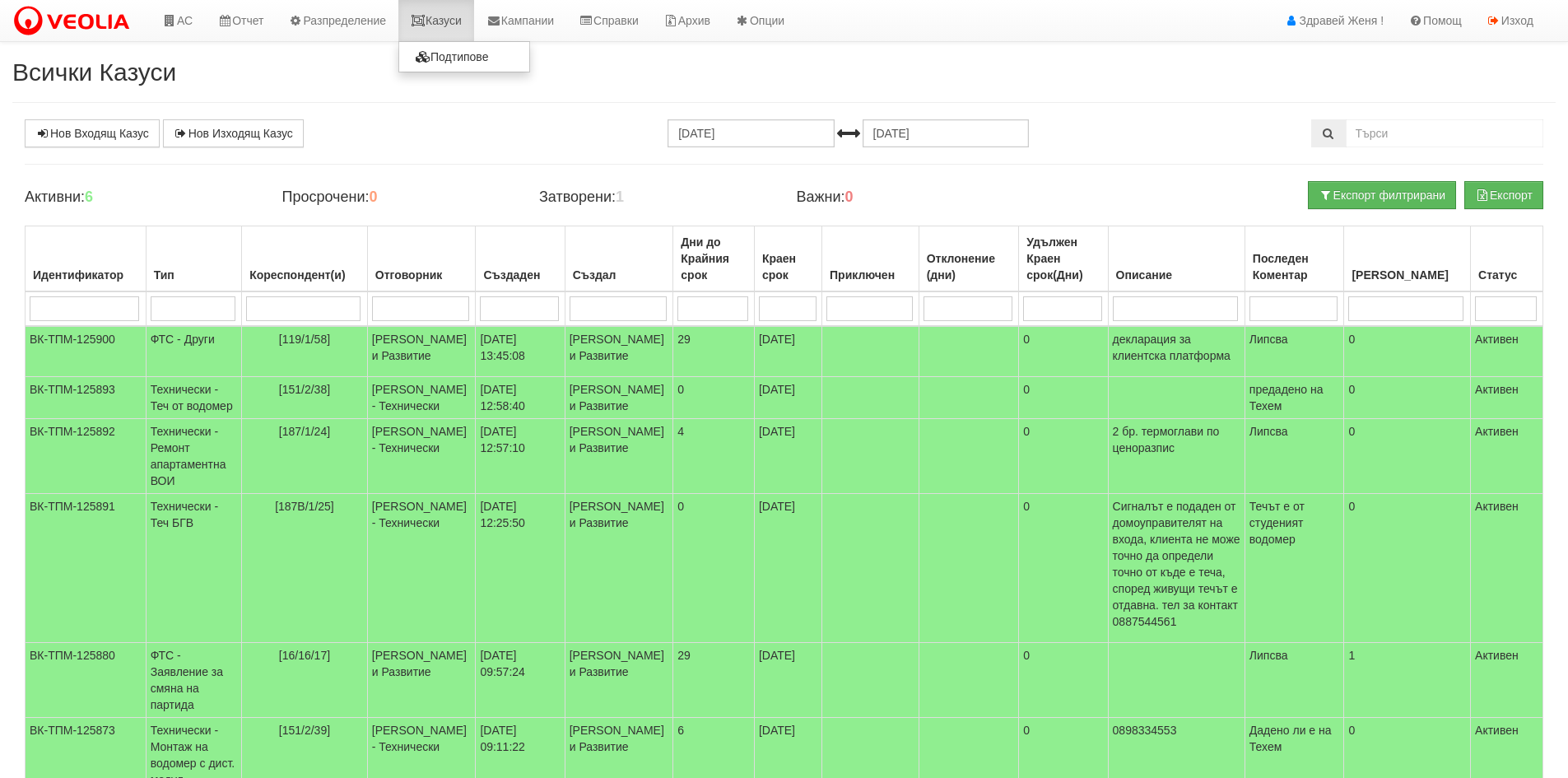
click at [437, 25] on link "Казуси" at bounding box center [436, 20] width 76 height 41
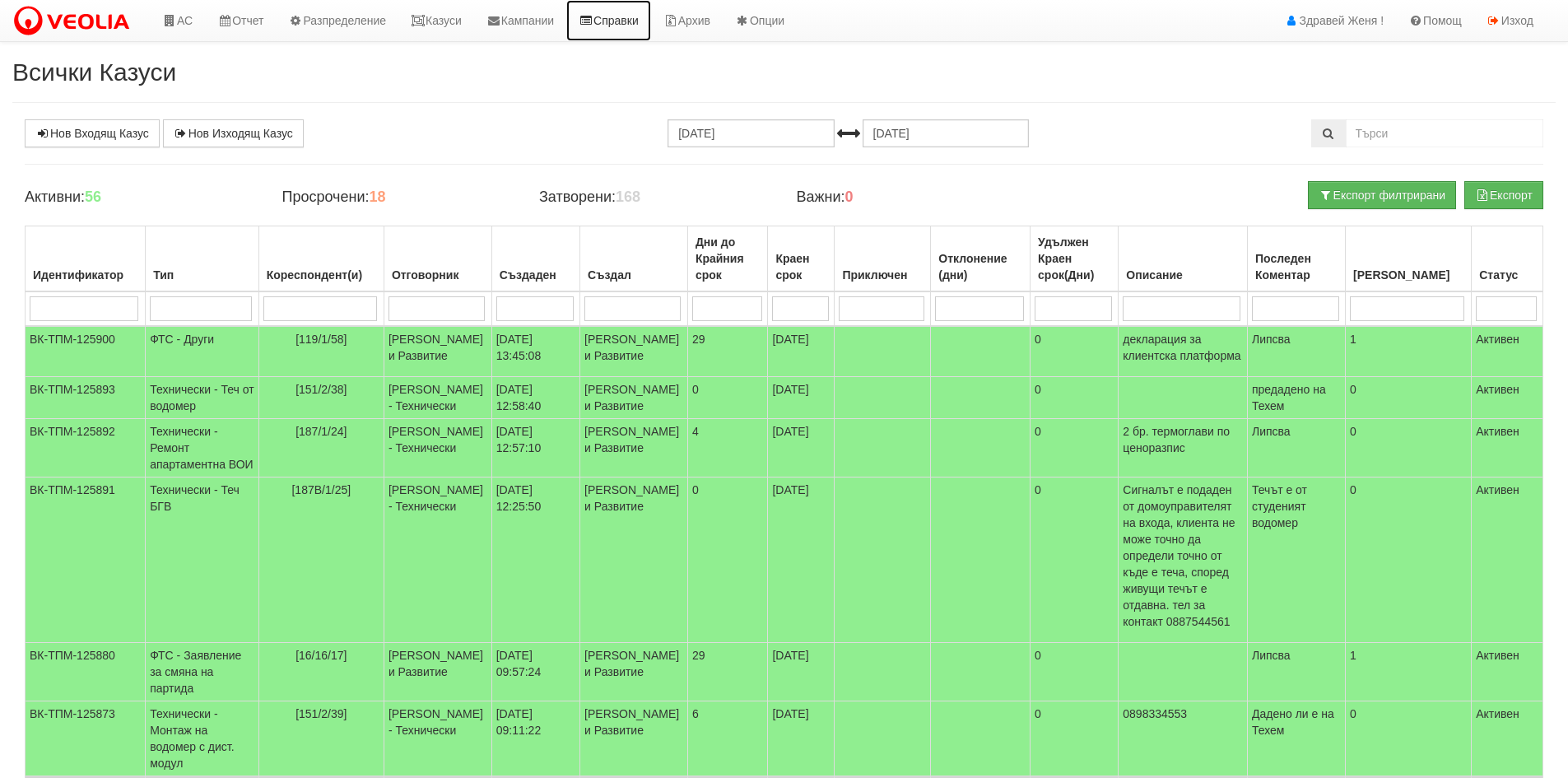
click at [632, 21] on link "Справки" at bounding box center [609, 20] width 85 height 41
click at [191, 22] on link "АС" at bounding box center [177, 20] width 55 height 41
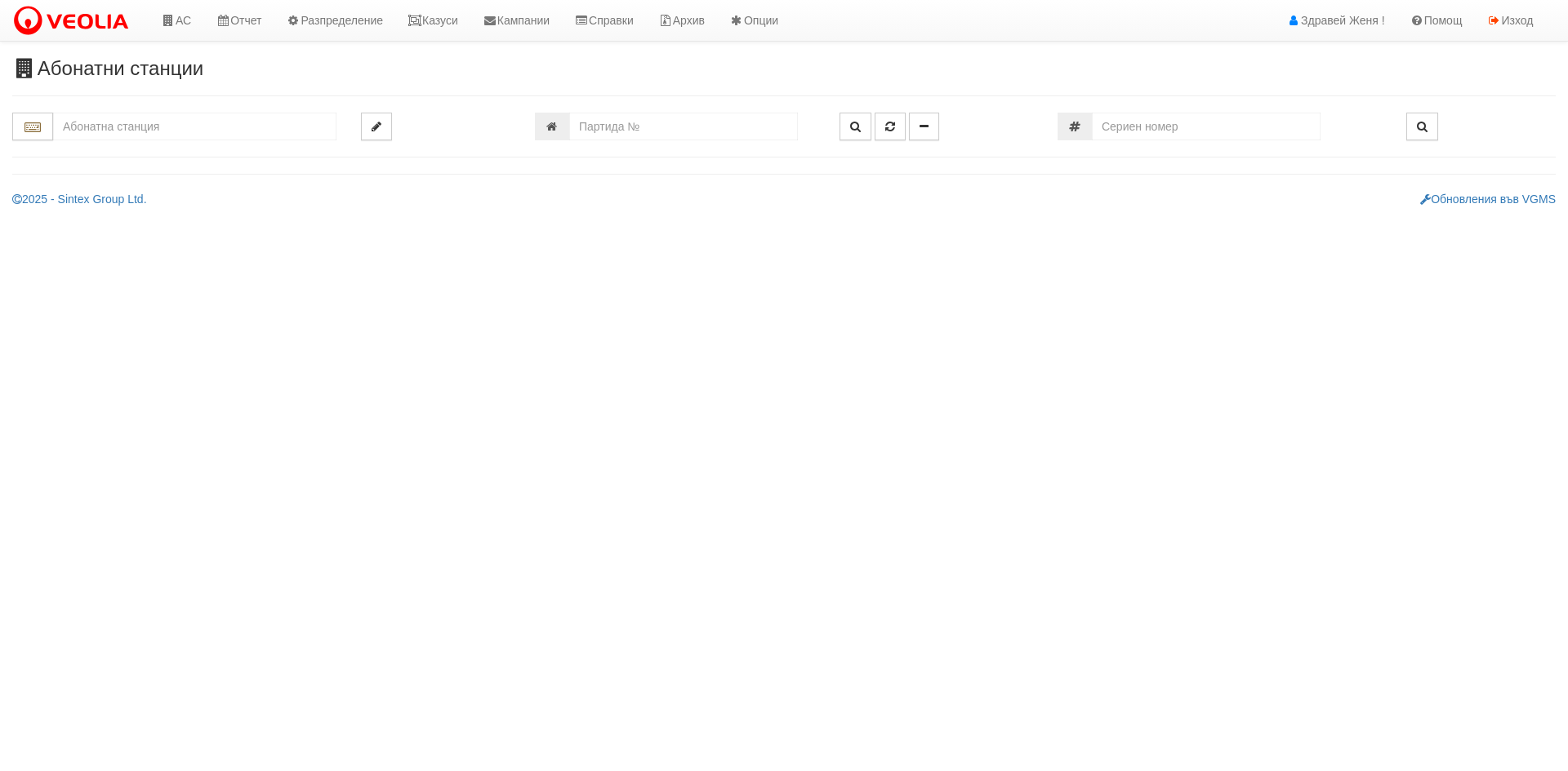
click at [145, 133] on input "text" at bounding box center [195, 127] width 284 height 28
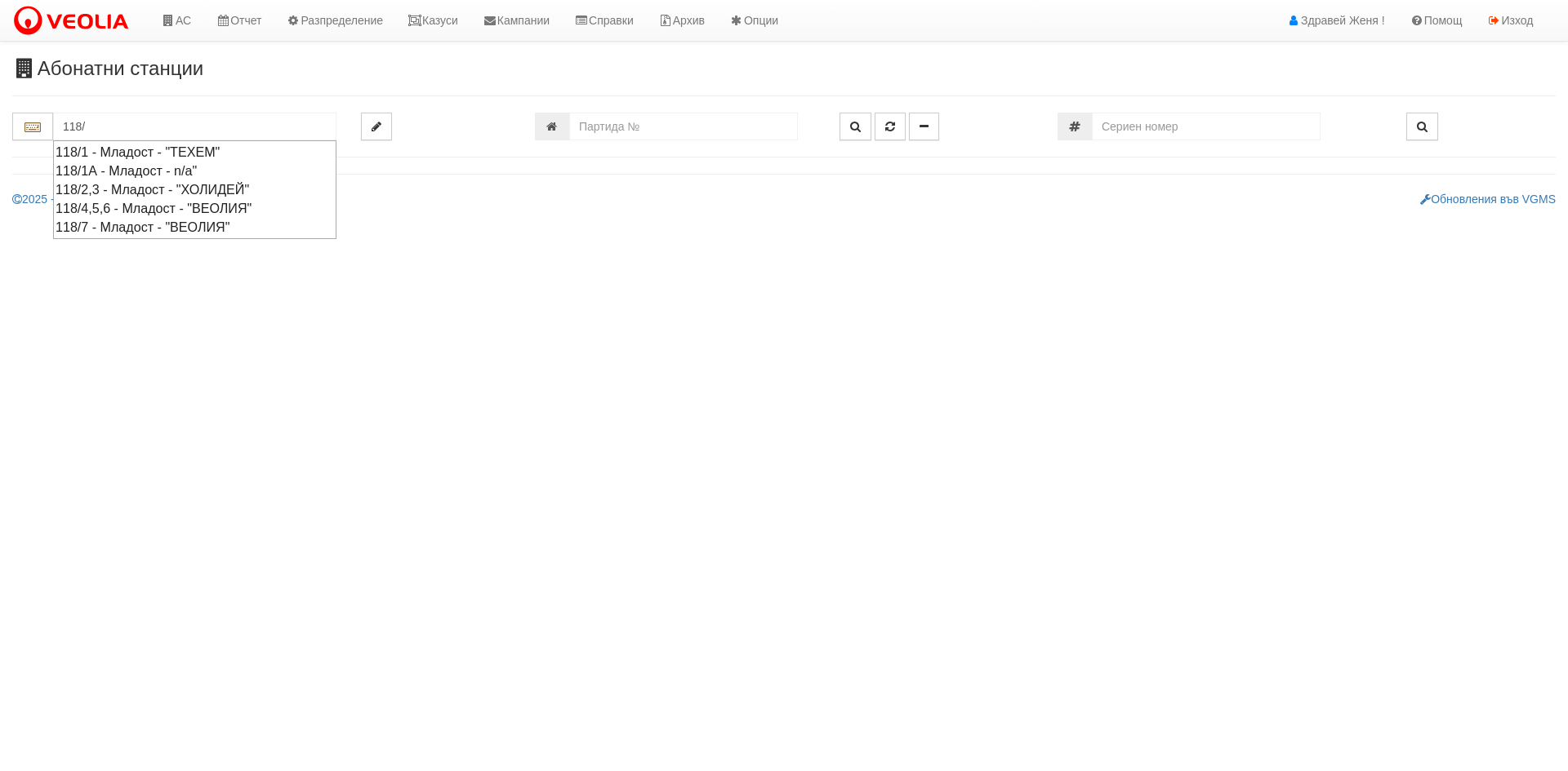
click at [121, 223] on div "118/7 - Младост - "ВЕОЛИЯ"" at bounding box center [195, 227] width 278 height 19
type input "118/7 - Младост - "ВЕОЛИЯ""
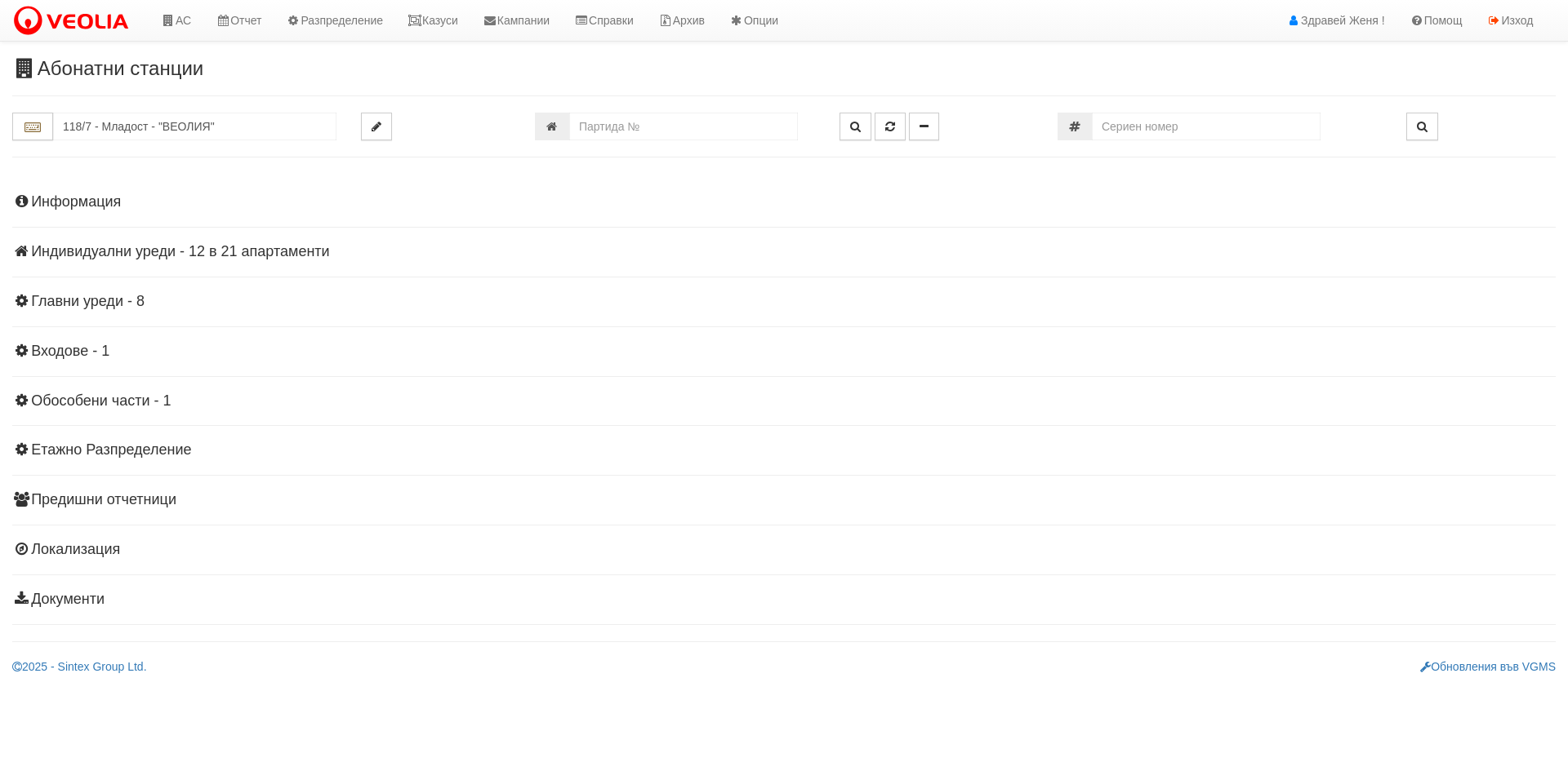
click at [178, 190] on div "Информация Параметри Брой Апартаменти: 21 Ползватели 08/2025 48 % 0 % 45" at bounding box center [784, 399] width 1544 height 450
click at [95, 201] on h4 "Информация" at bounding box center [784, 202] width 1544 height 16
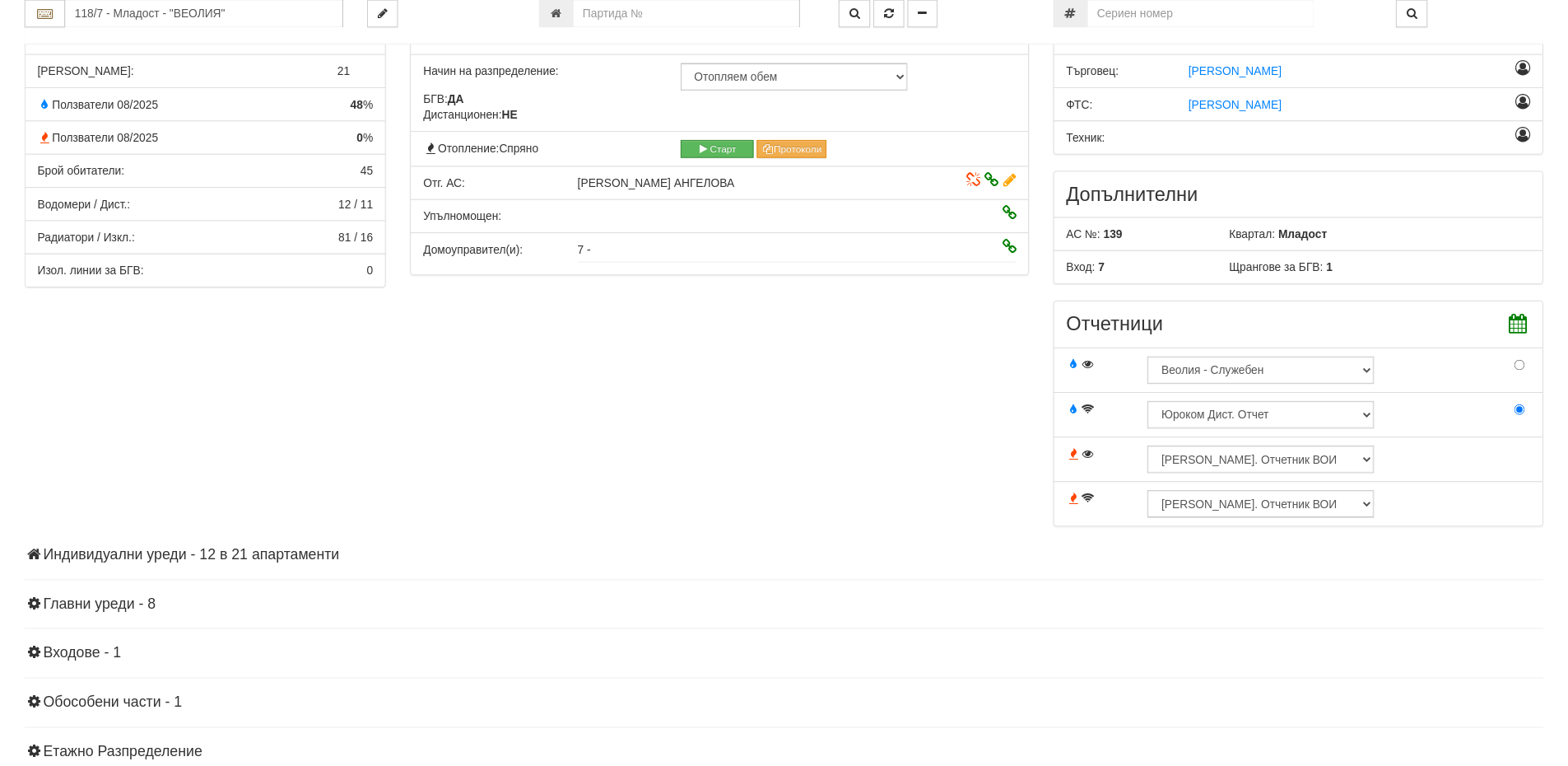
scroll to position [499, 0]
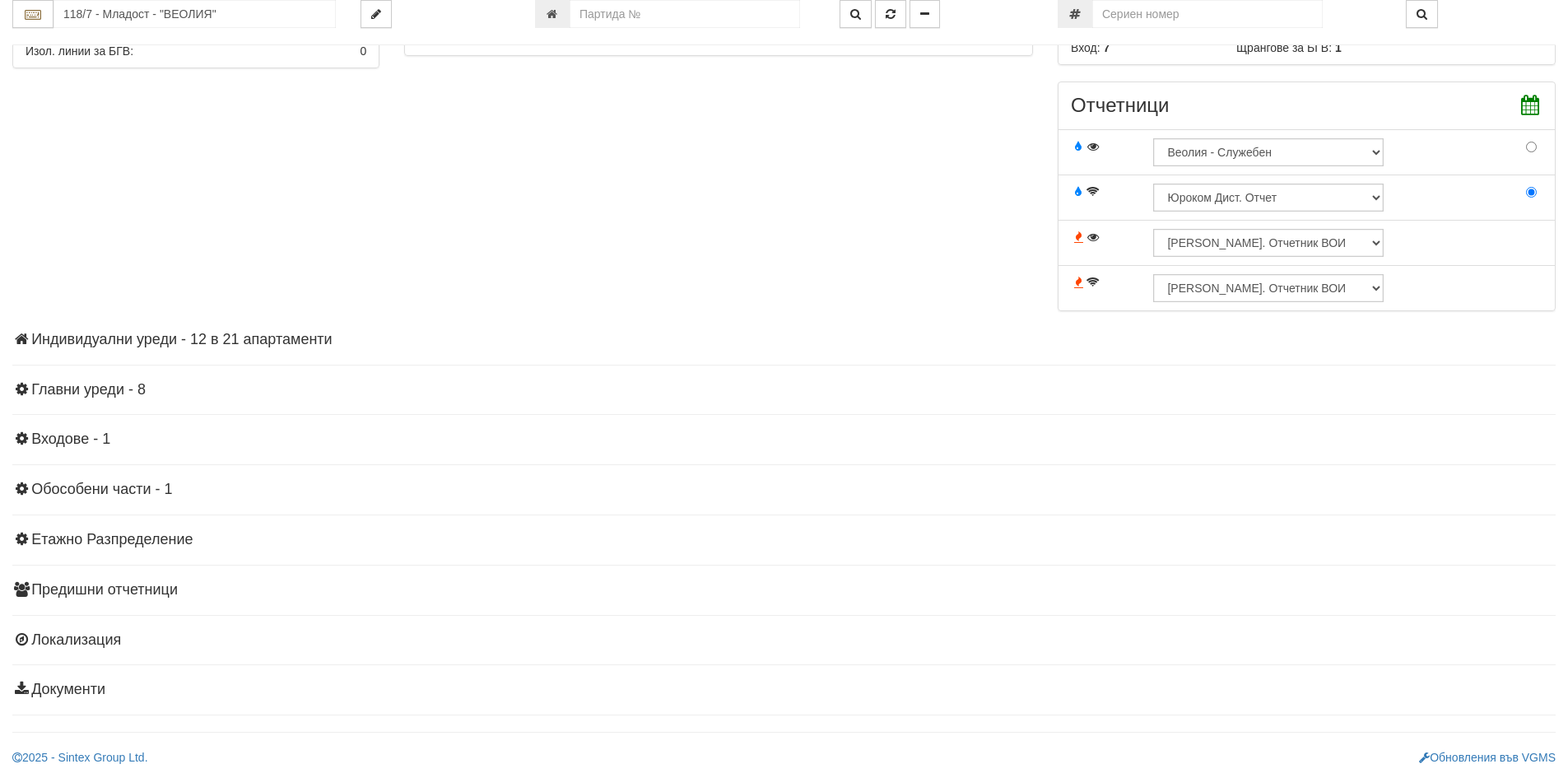
click at [242, 334] on h4 "Индивидуални уреди - 12 в 21 апартаменти" at bounding box center [784, 340] width 1543 height 16
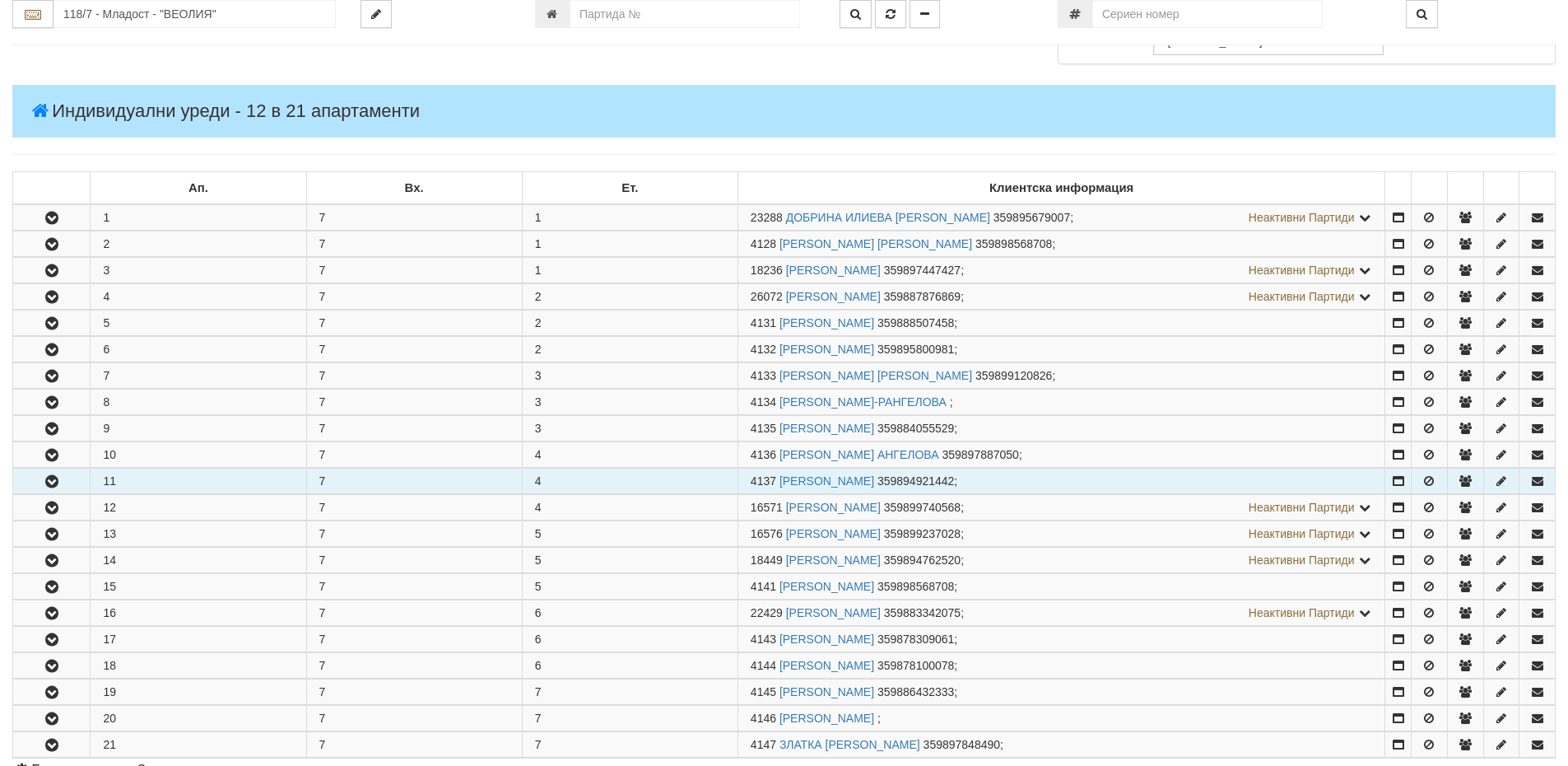
scroll to position [1076, 0]
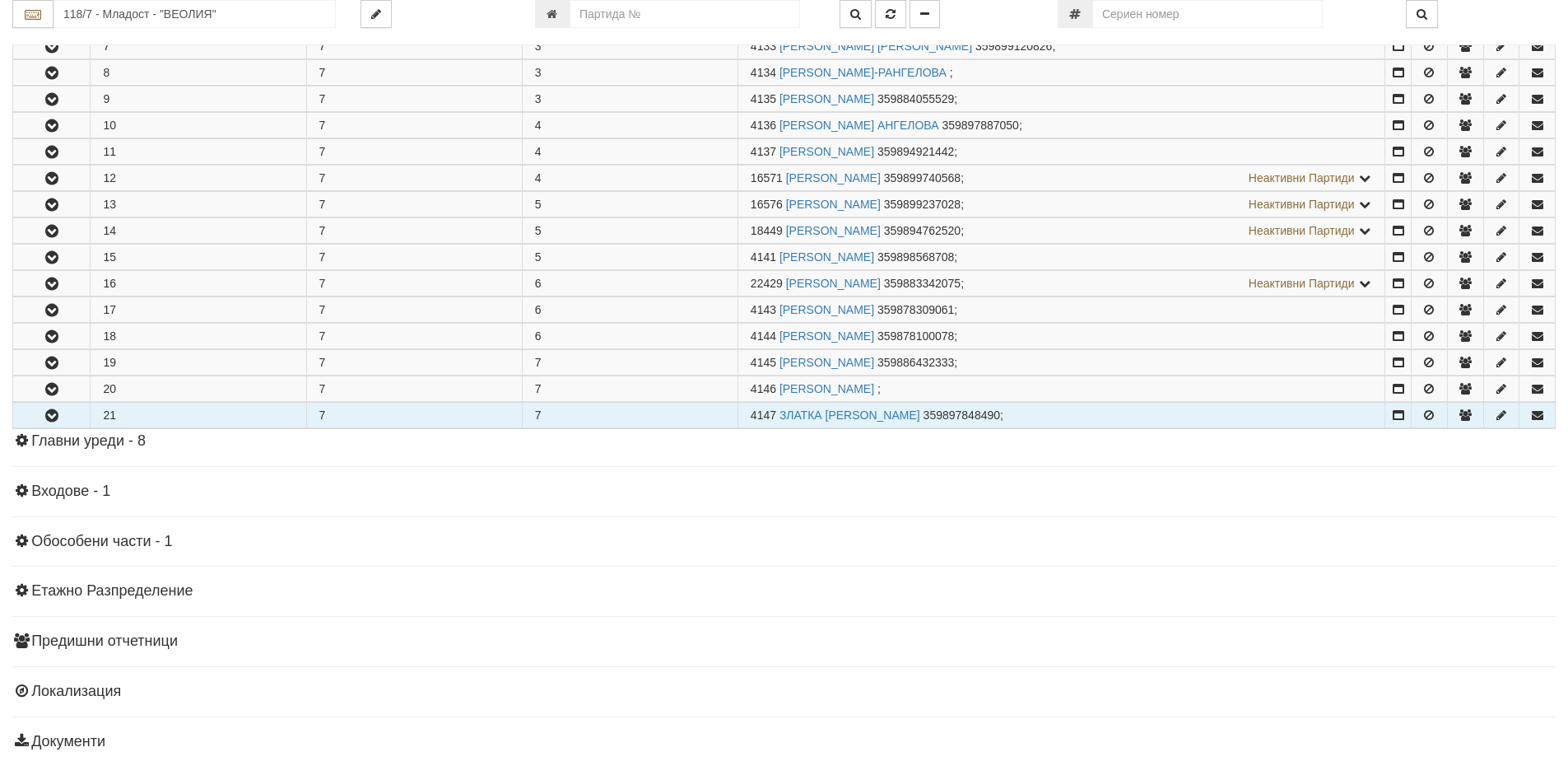
click at [122, 415] on td "21" at bounding box center [198, 414] width 216 height 26
click at [33, 417] on button "button" at bounding box center [51, 414] width 77 height 25
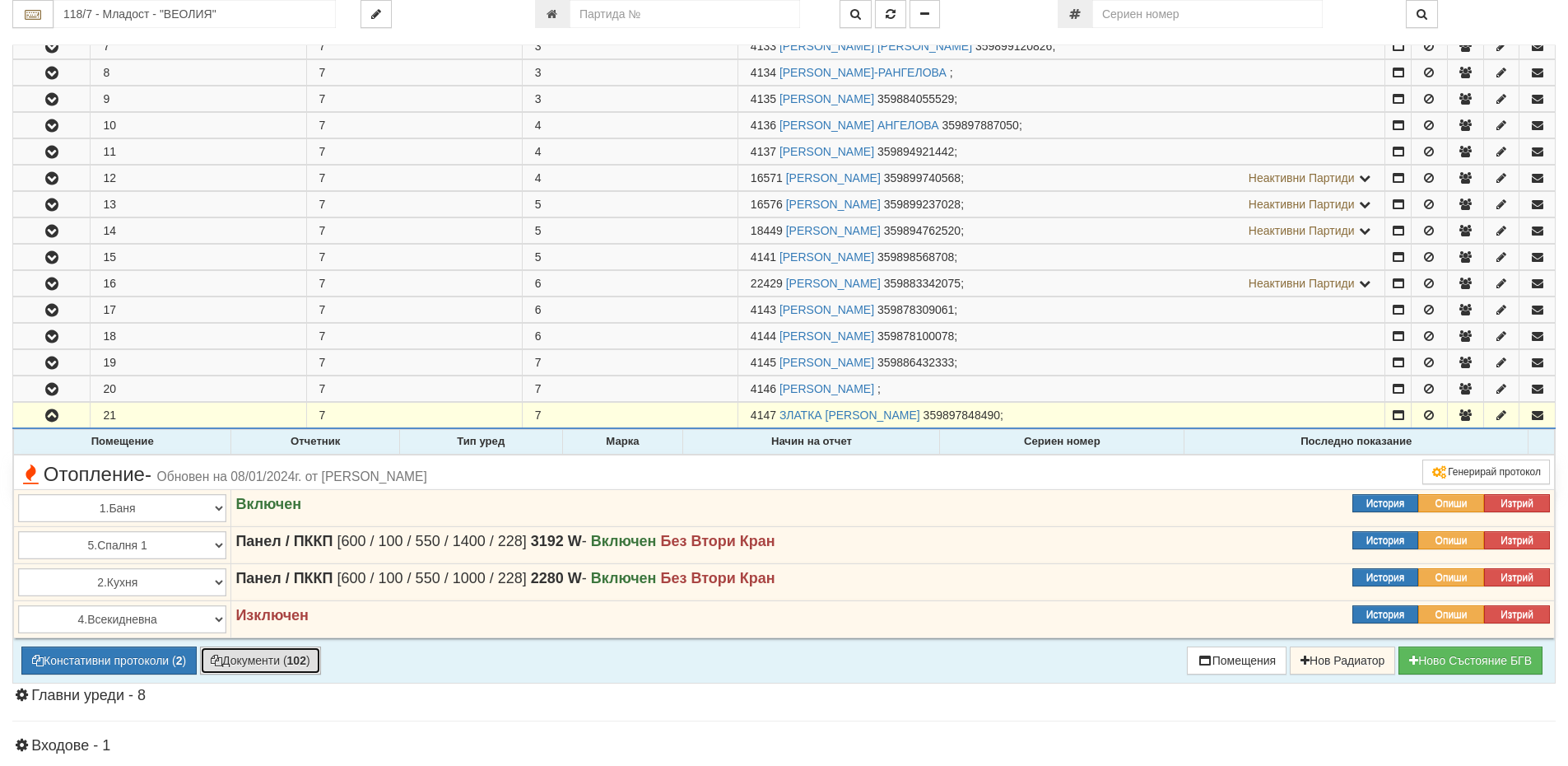
click at [254, 663] on button "Документи ( 102 )" at bounding box center [260, 660] width 121 height 28
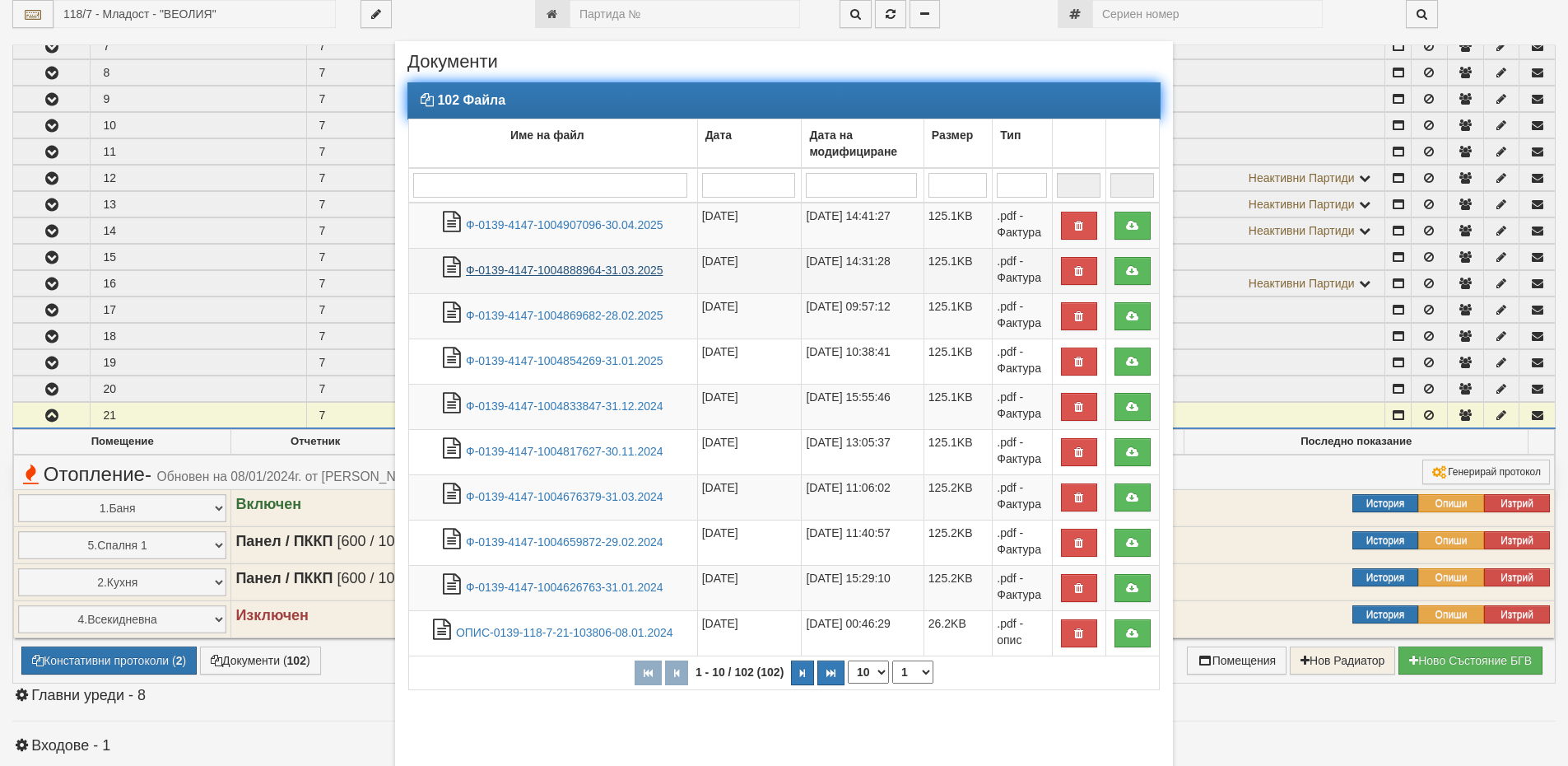
click at [596, 274] on link "Ф-0139-4147-1004888964-31.03.2025" at bounding box center [565, 270] width 197 height 13
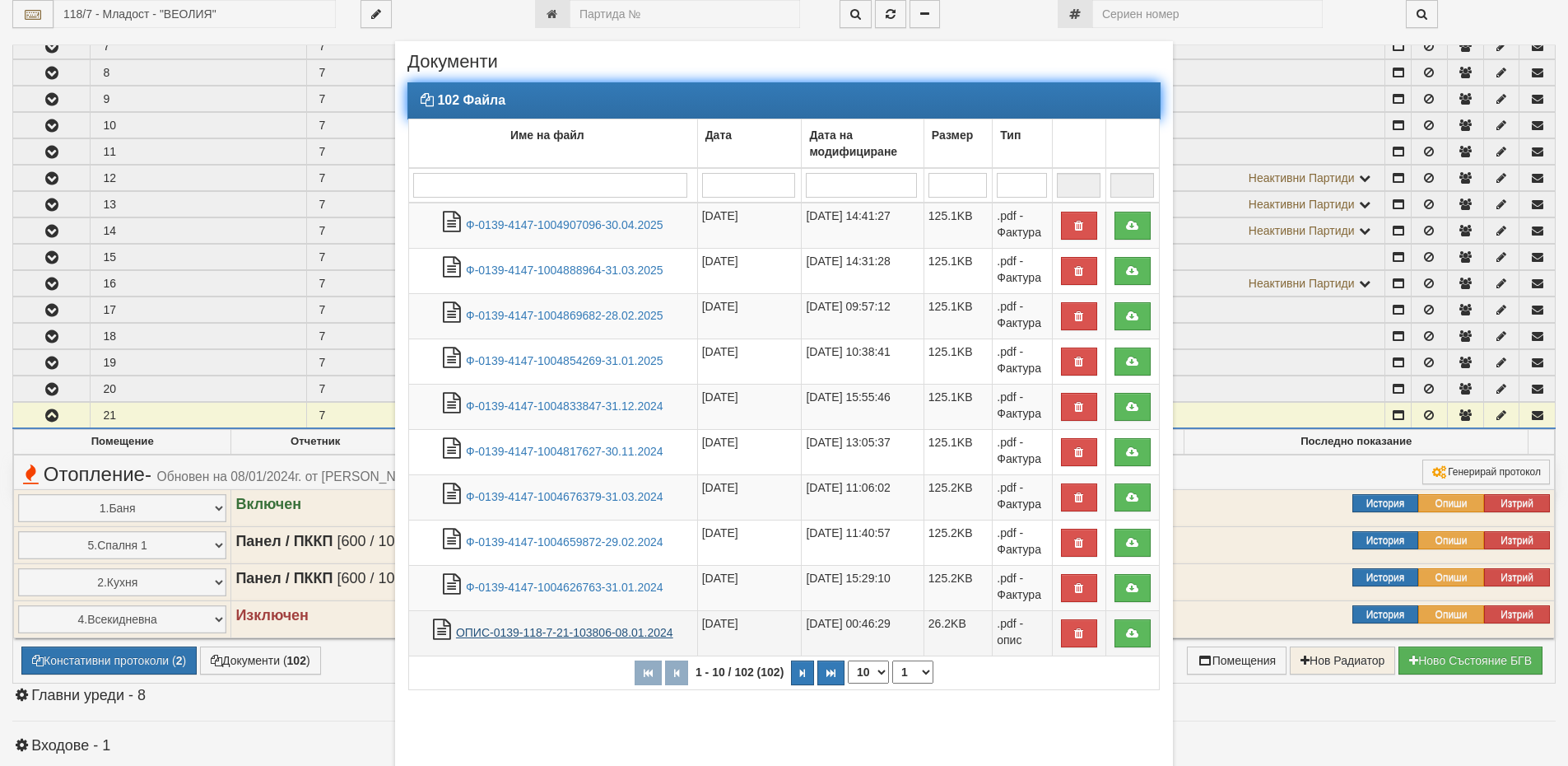
click at [585, 633] on link "ОПИС-0139-118-7-21-103806-08.01.2024" at bounding box center [564, 632] width 217 height 13
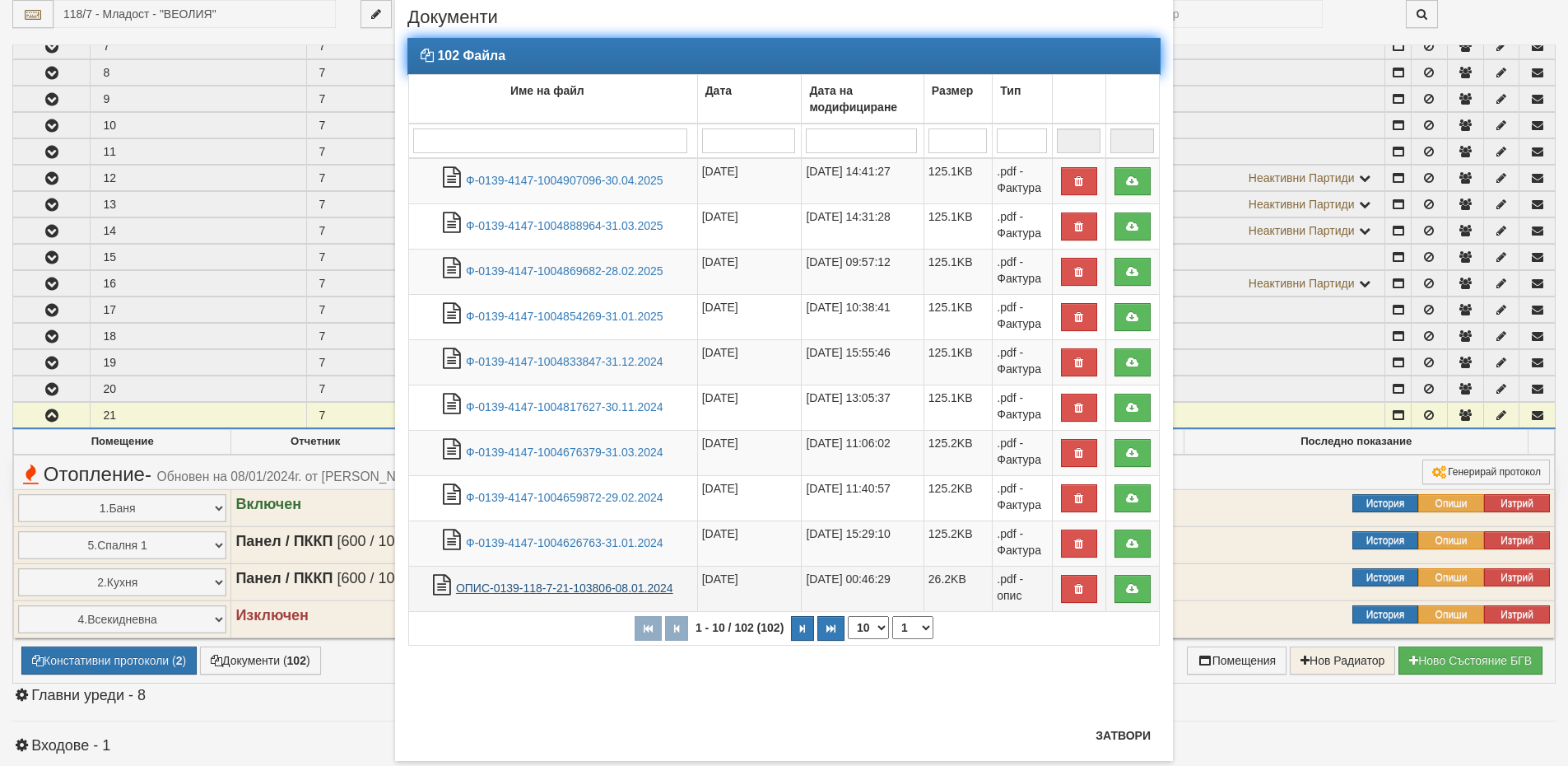
scroll to position [81, 0]
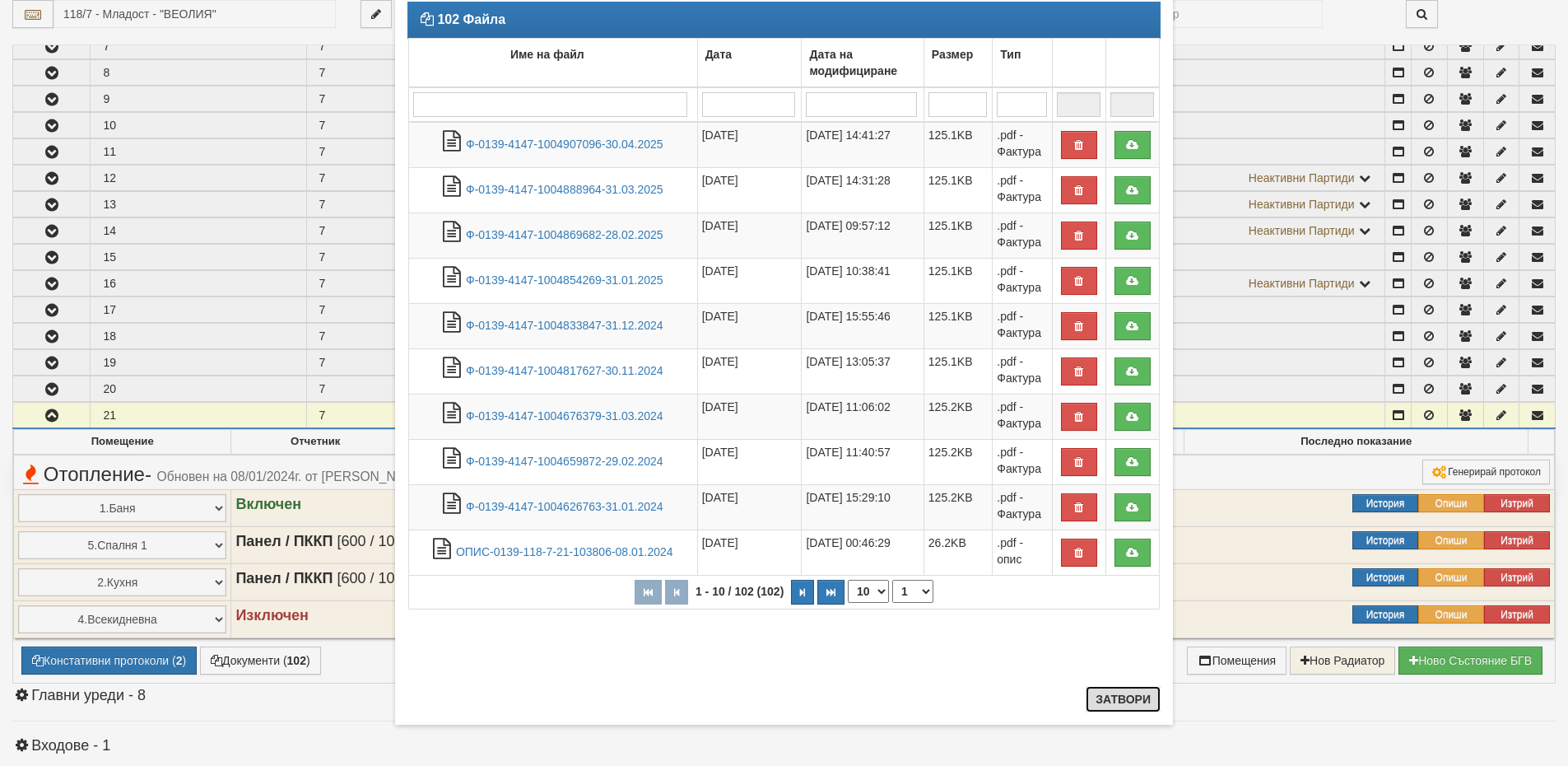
click at [1104, 703] on button "Затвори" at bounding box center [1123, 699] width 75 height 26
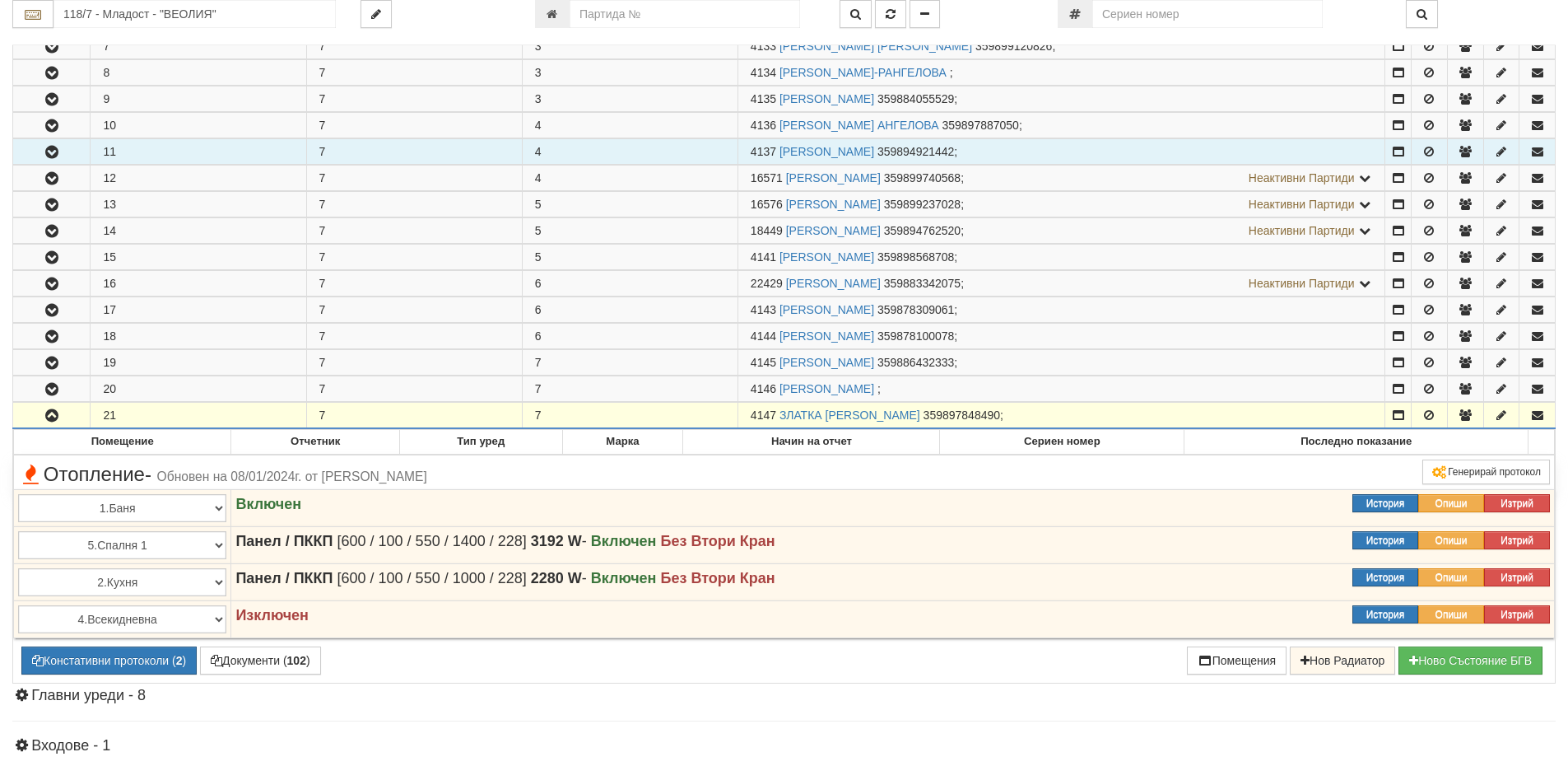
click at [56, 149] on icon "button" at bounding box center [51, 152] width 20 height 12
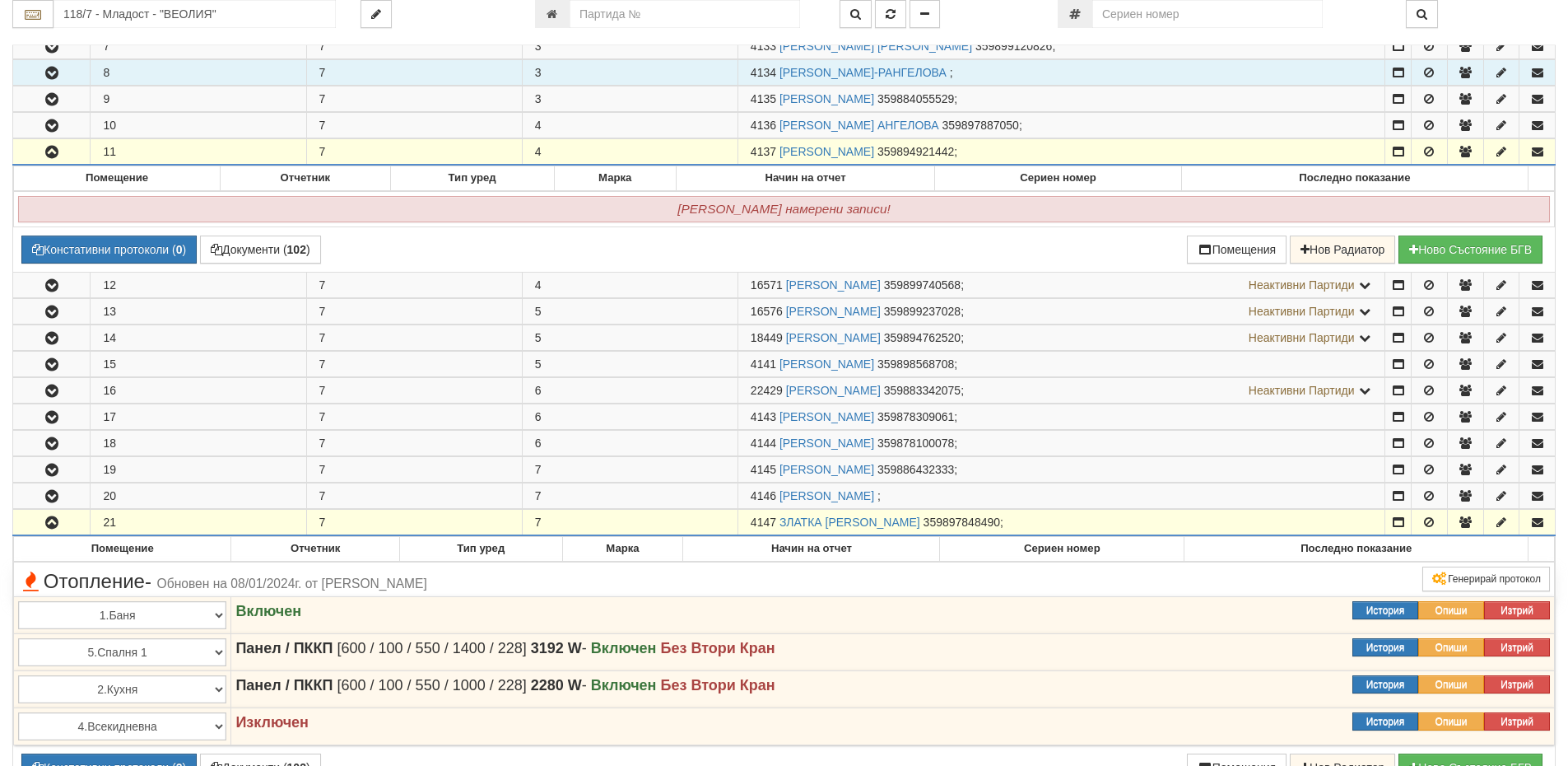
click at [50, 72] on icon "button" at bounding box center [51, 73] width 20 height 12
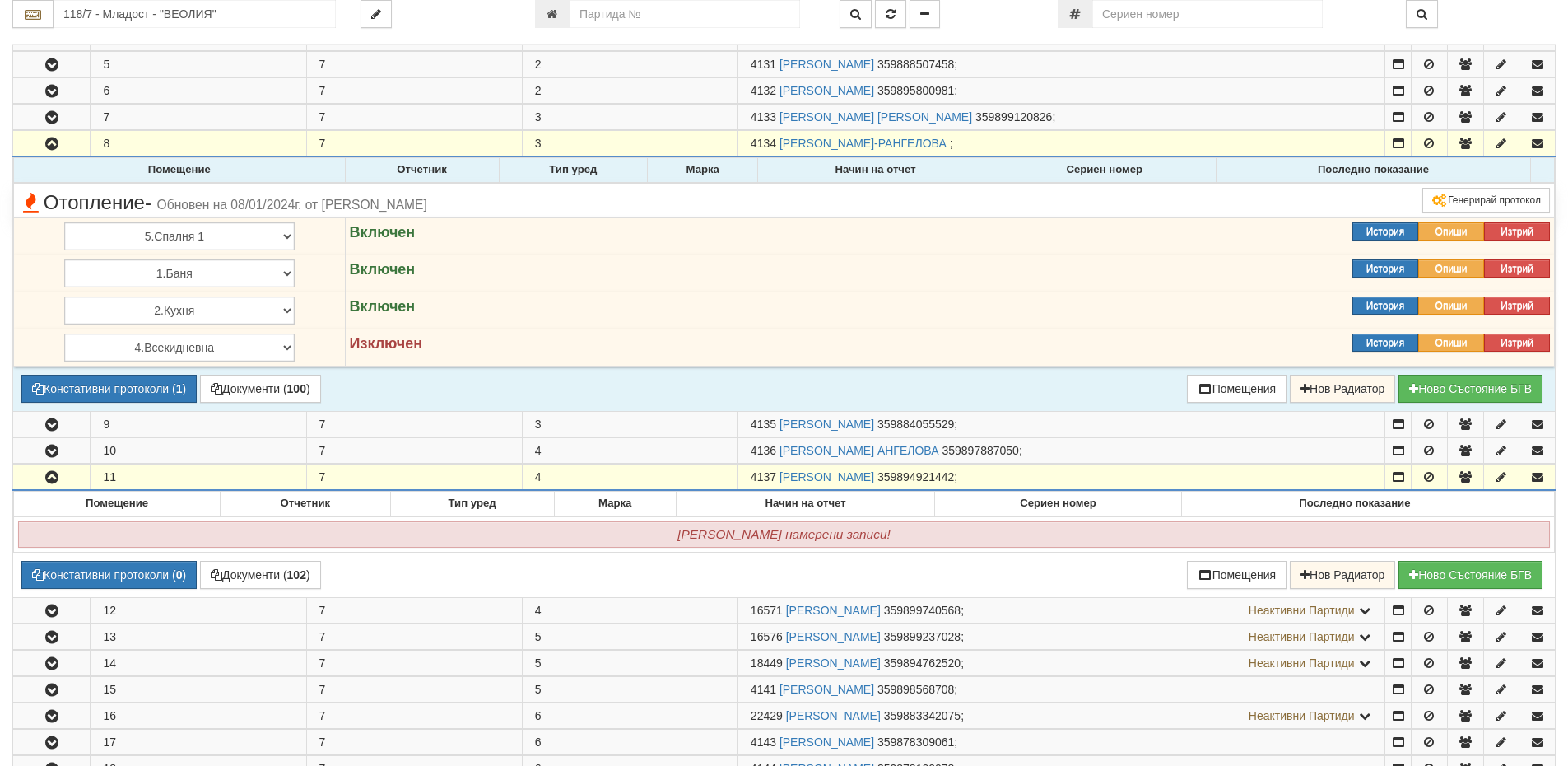
scroll to position [911, 0]
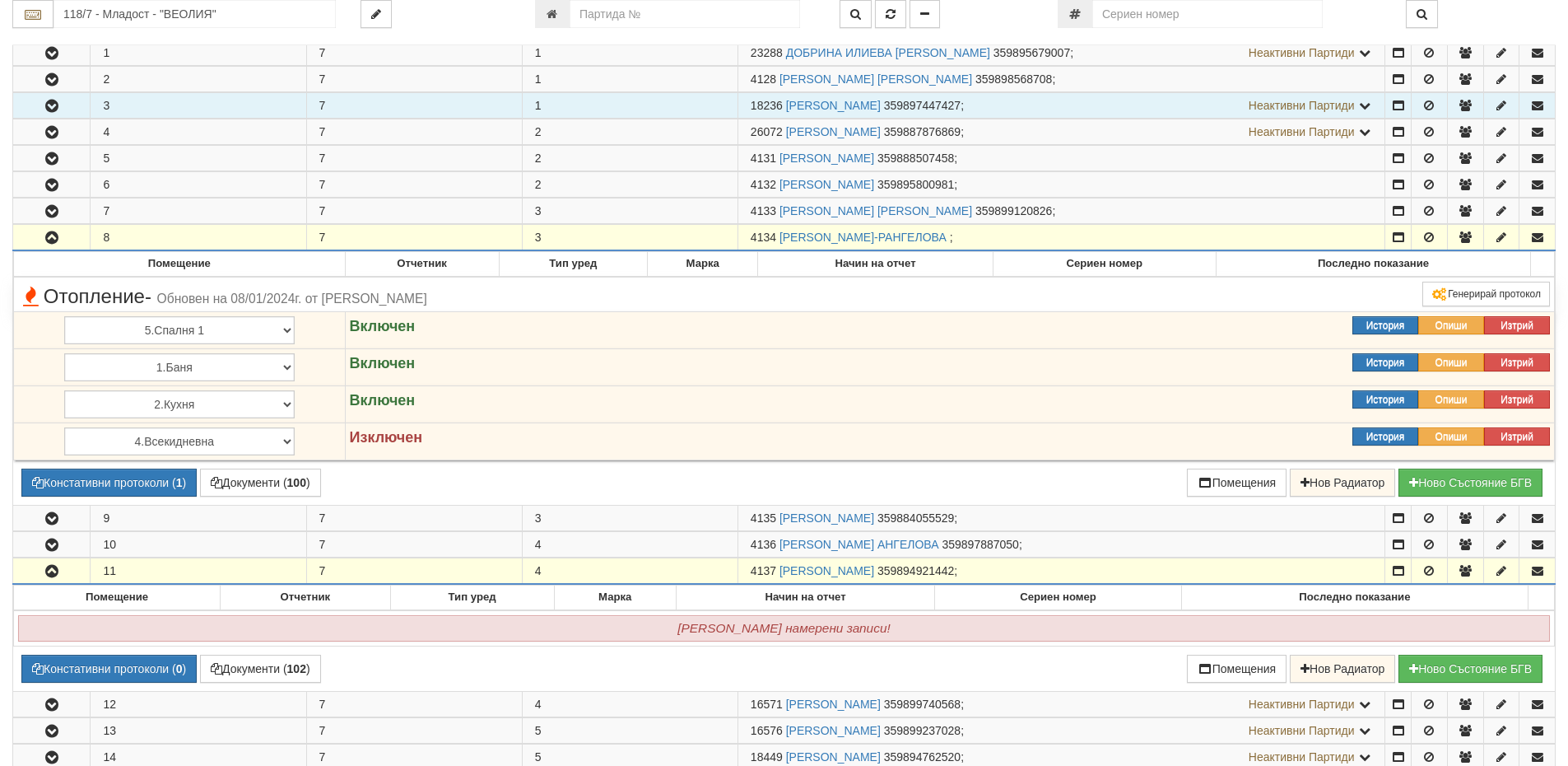
click at [52, 110] on icon "button" at bounding box center [51, 106] width 20 height 12
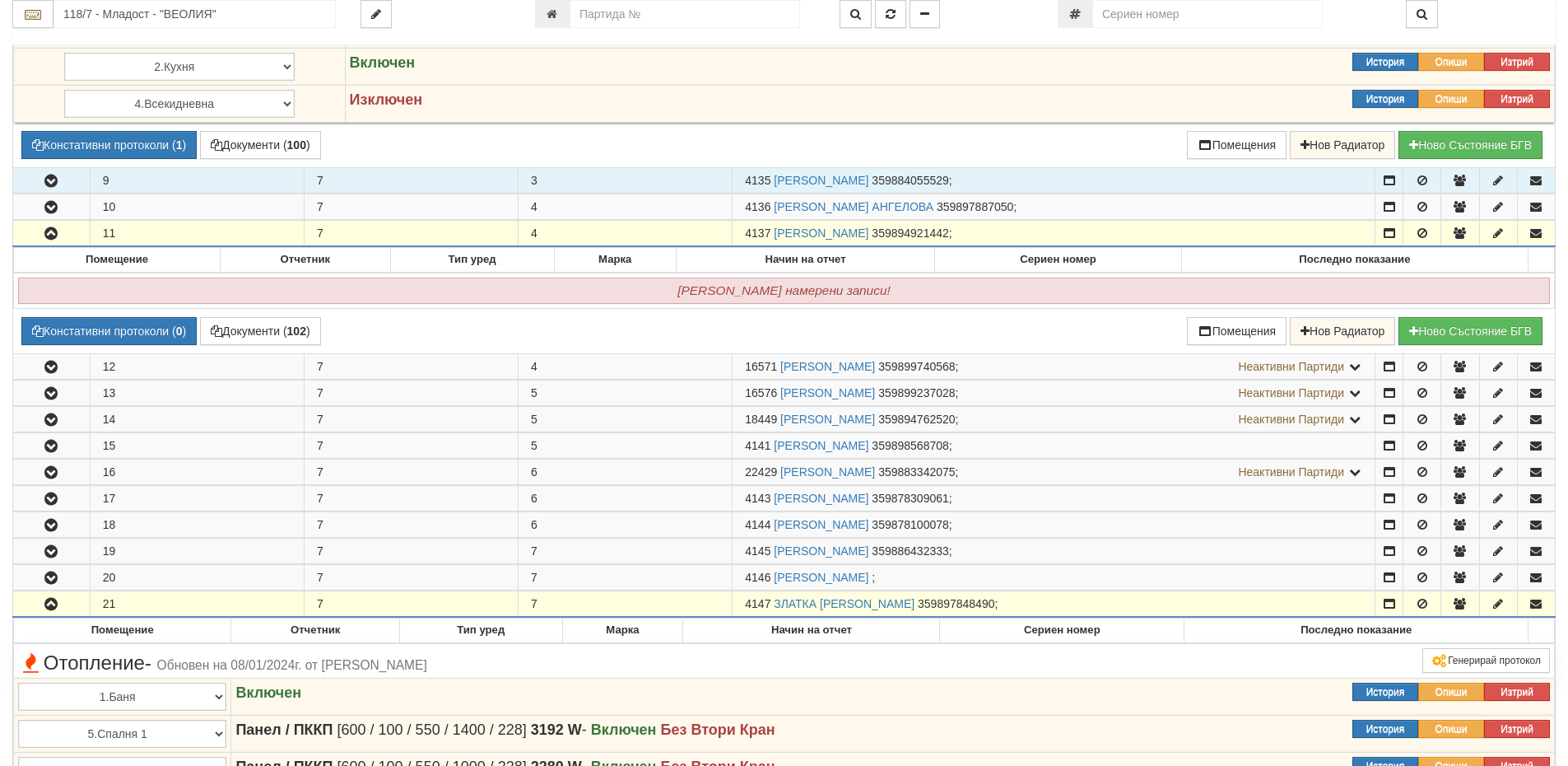
scroll to position [1899, 0]
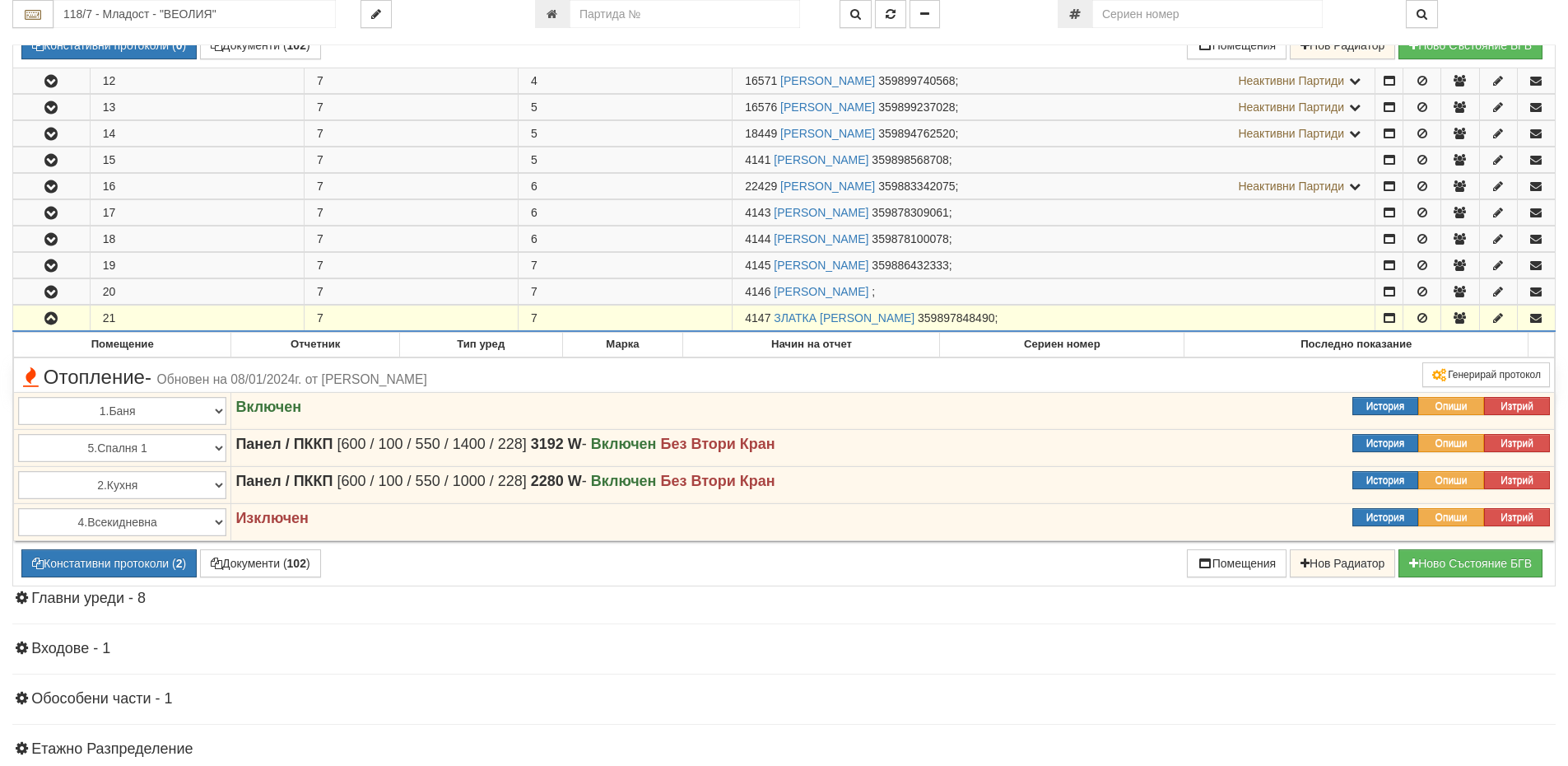
click at [81, 316] on button "button" at bounding box center [51, 317] width 77 height 25
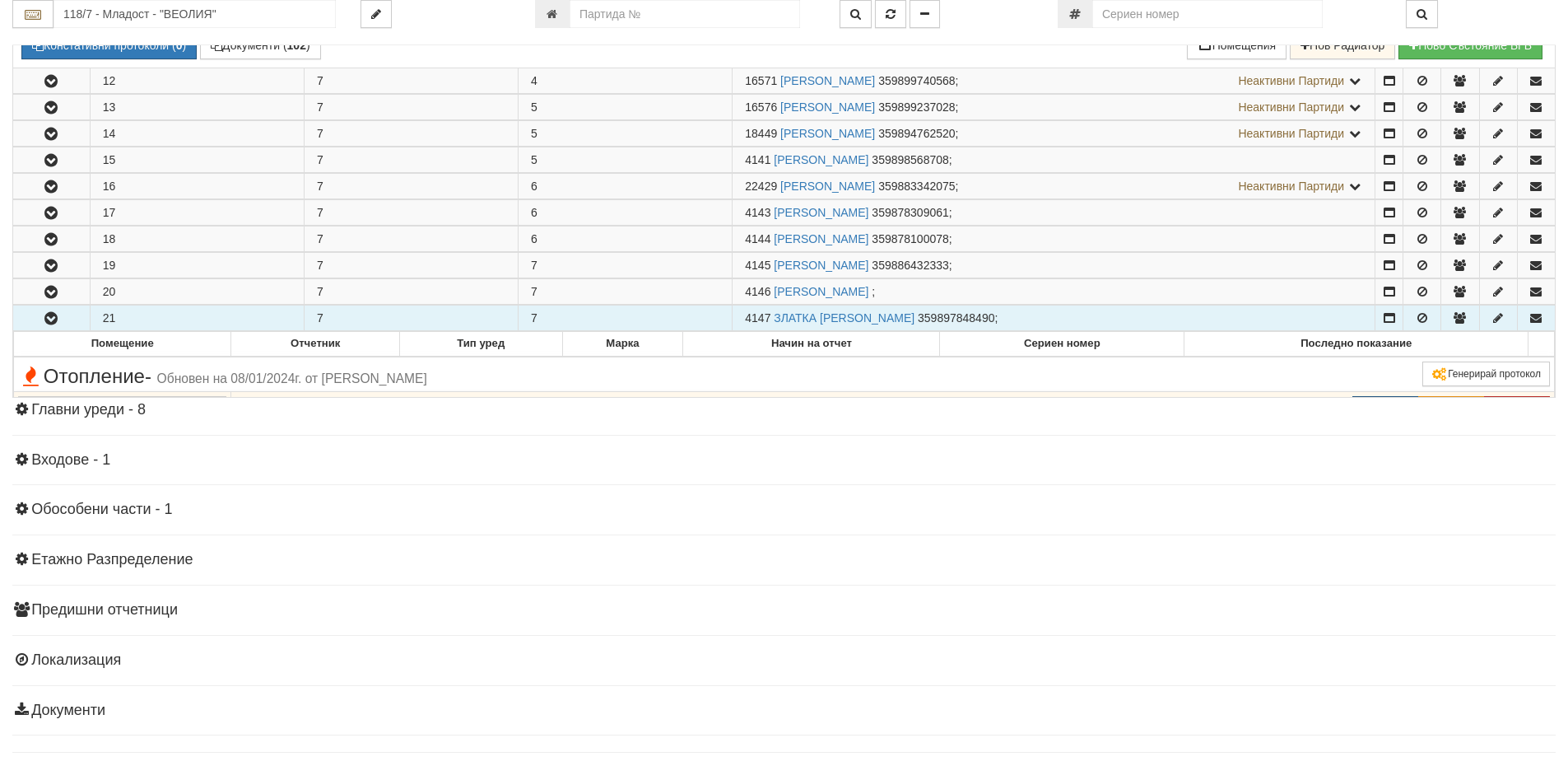
scroll to position [1866, 0]
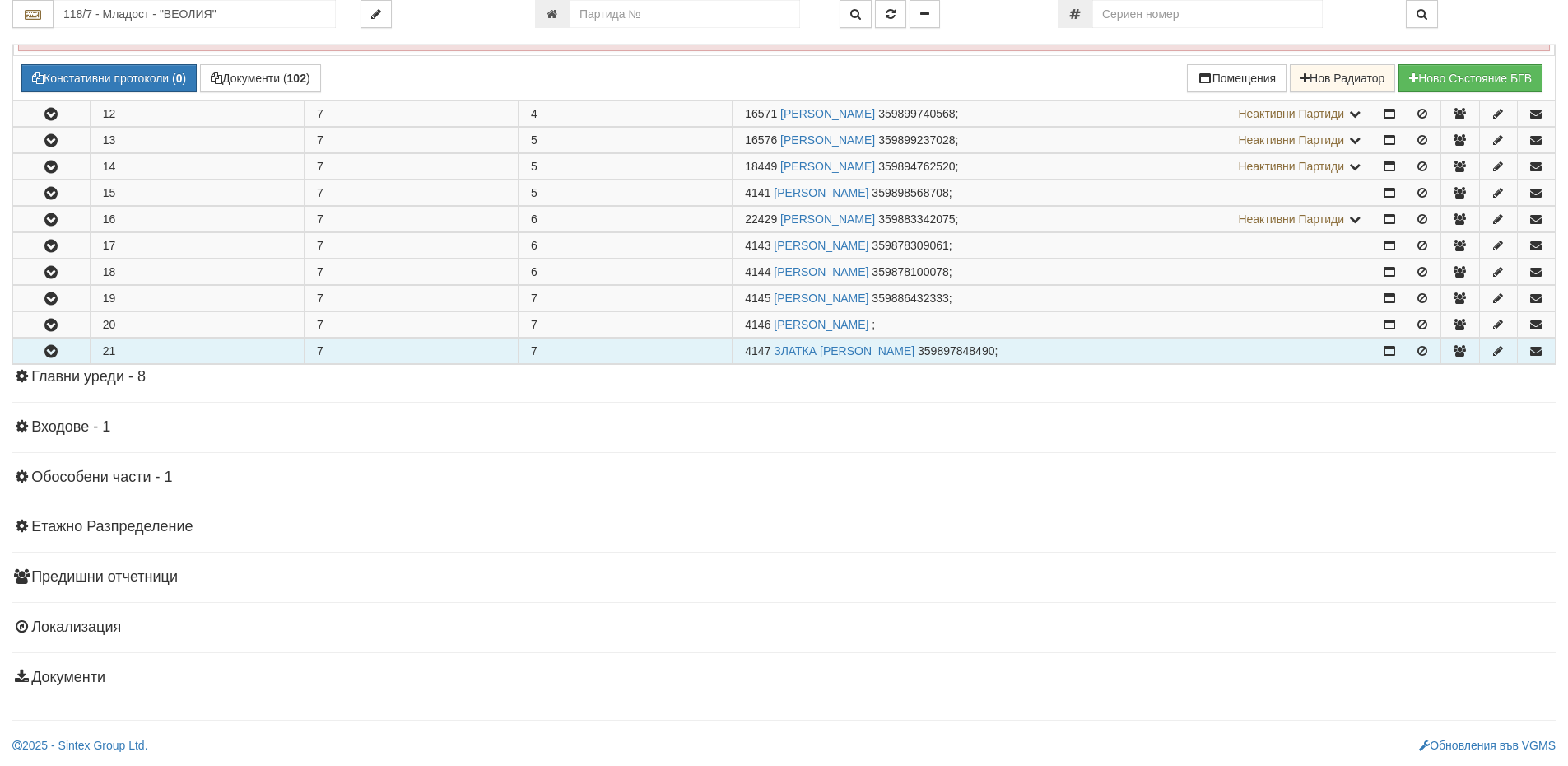
click at [51, 354] on icon "button" at bounding box center [50, 352] width 20 height 12
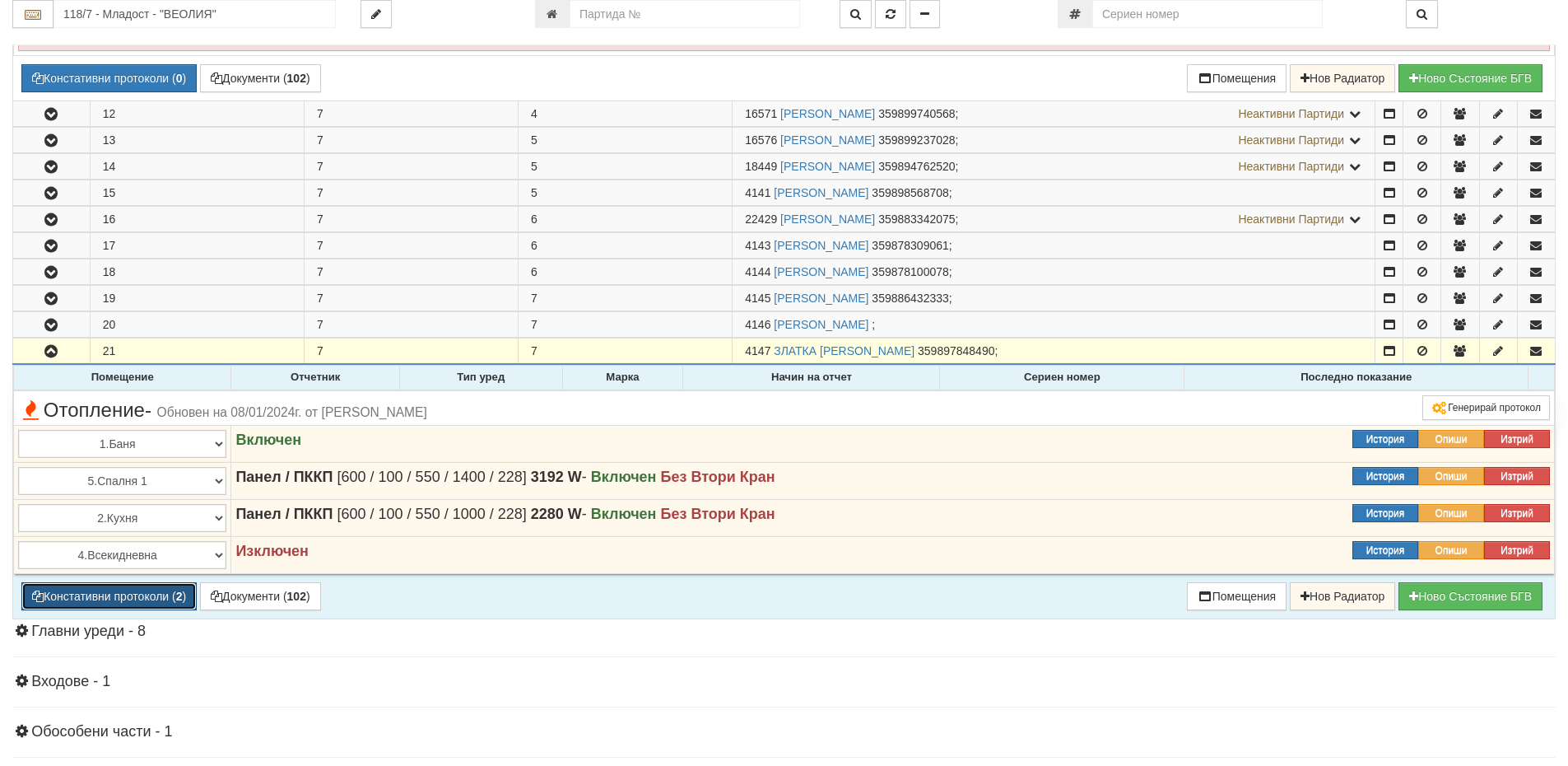
click at [116, 591] on button "Констативни протоколи ( 2 )" at bounding box center [109, 596] width 175 height 28
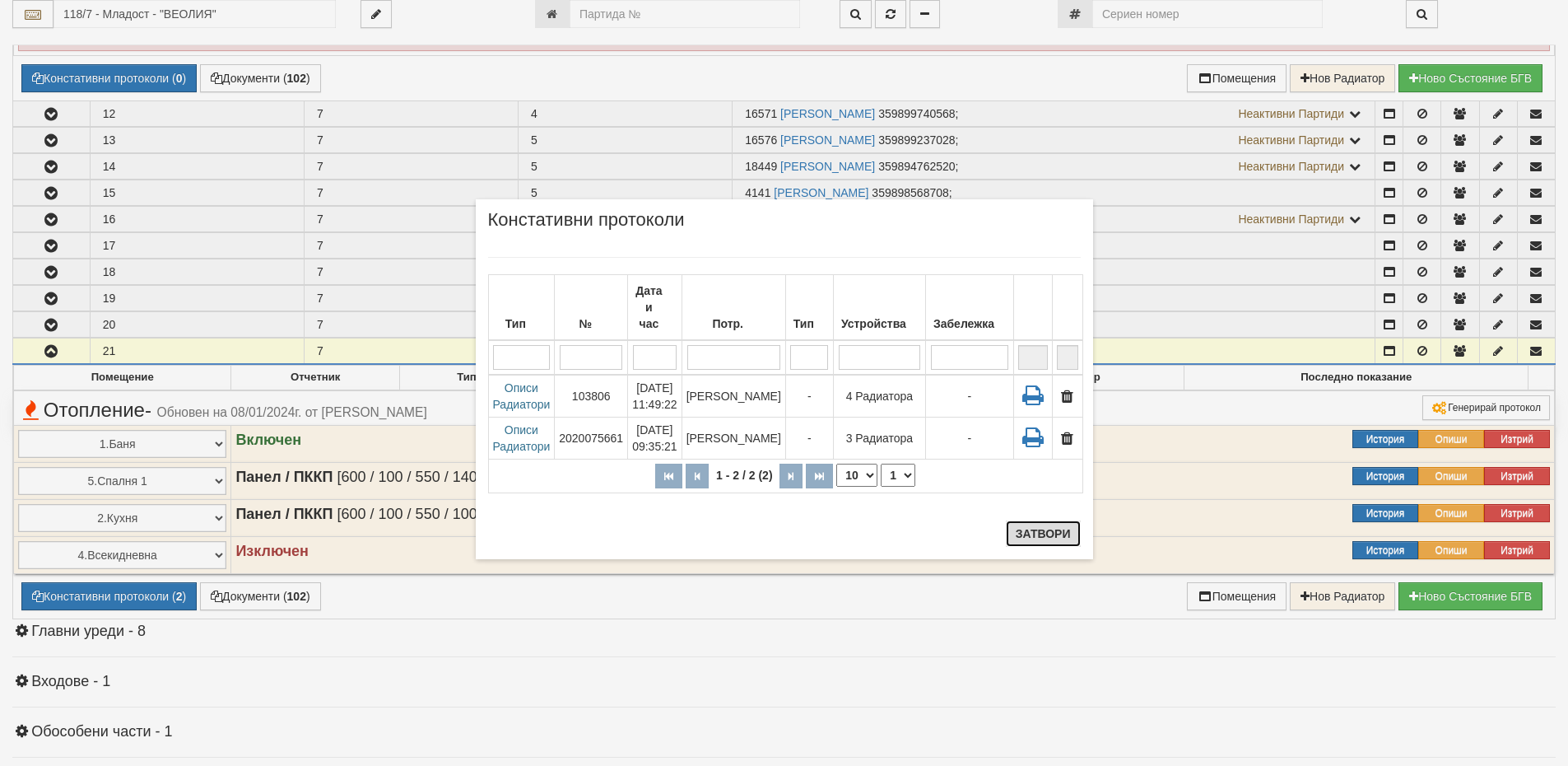
click at [1039, 538] on button "Затвори" at bounding box center [1043, 534] width 75 height 26
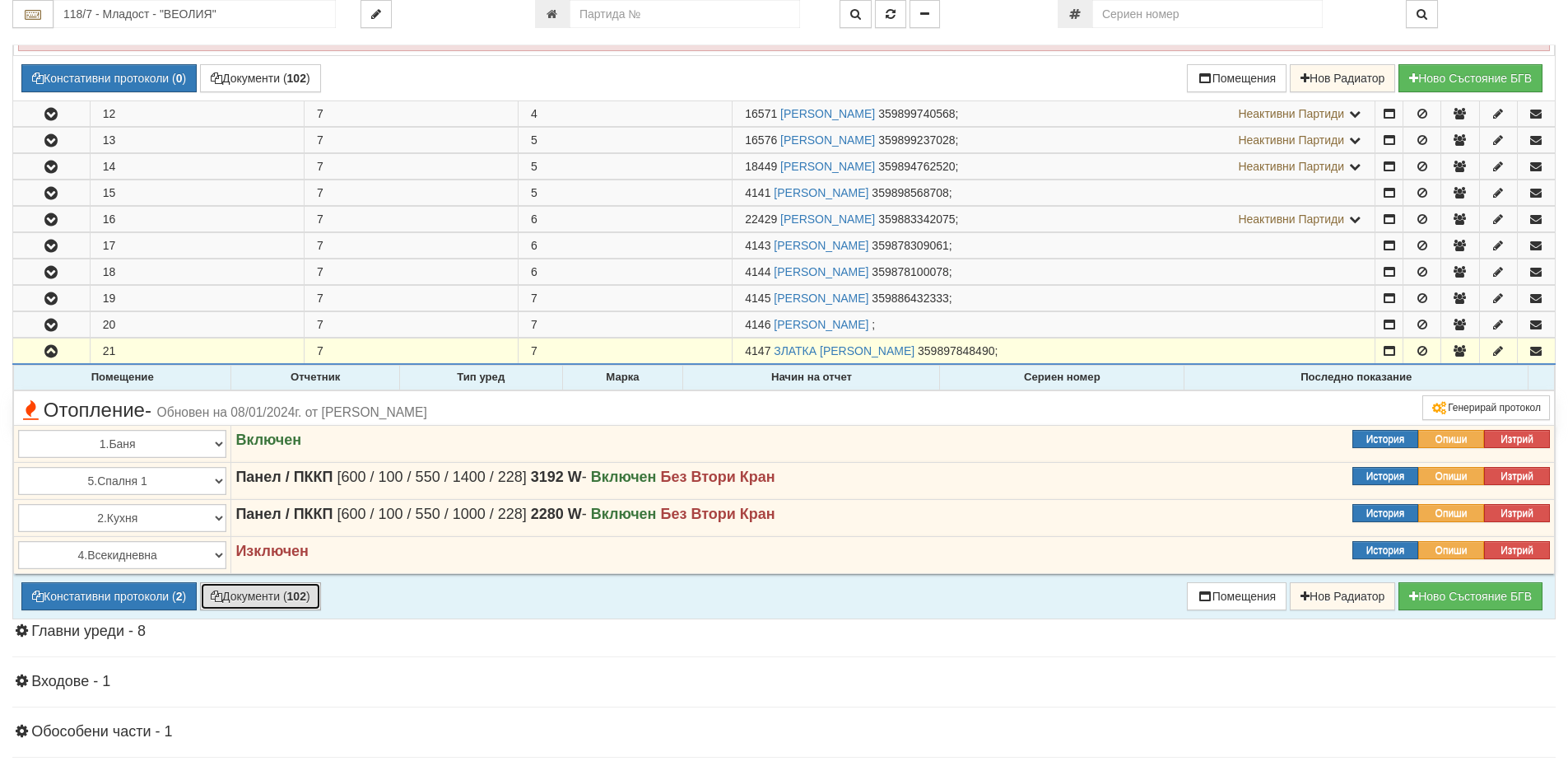
click at [259, 597] on button "Документи ( 102 )" at bounding box center [260, 596] width 121 height 28
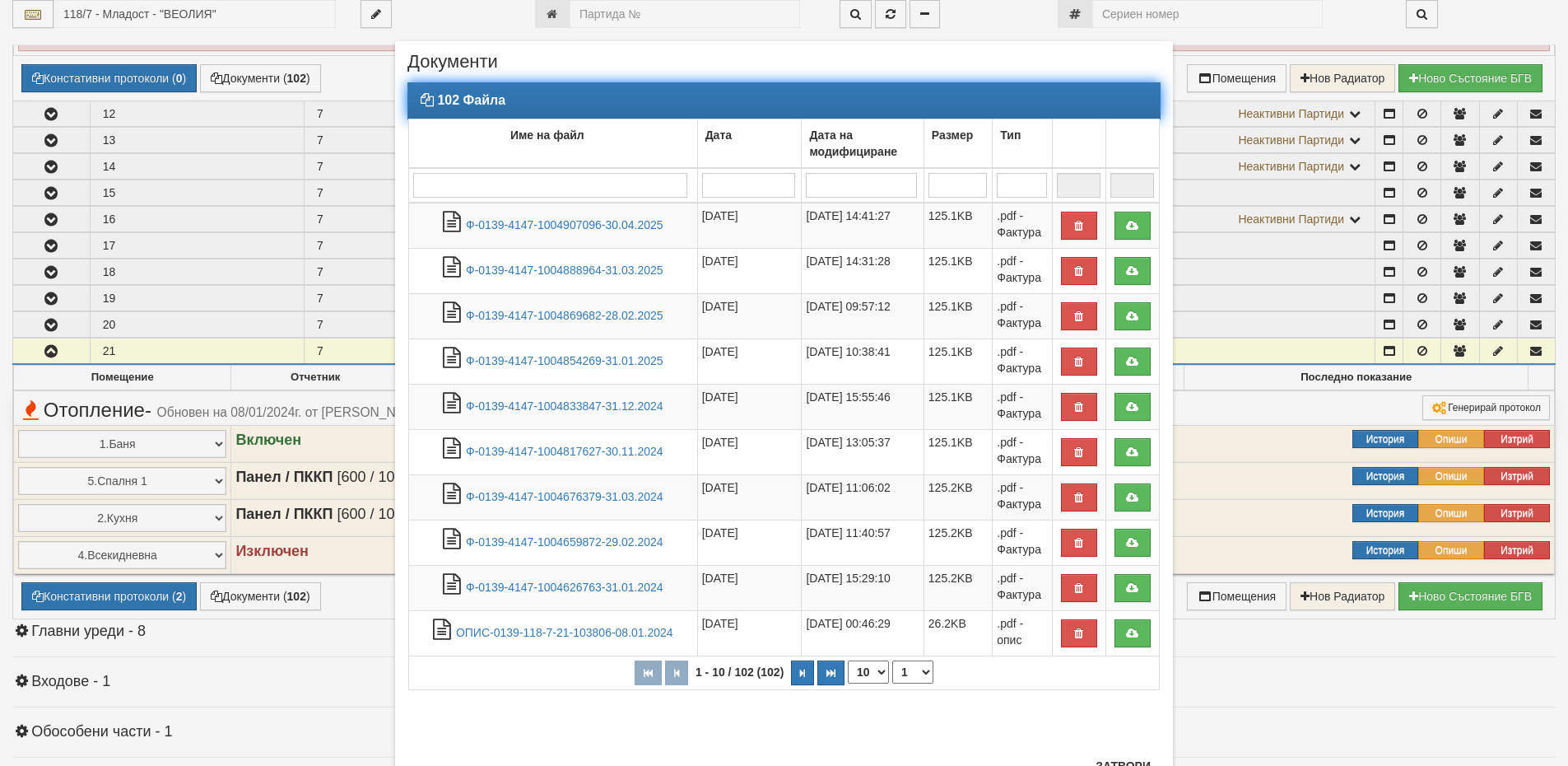
click at [453, 191] on input "search" at bounding box center [550, 185] width 274 height 25
type input "у"
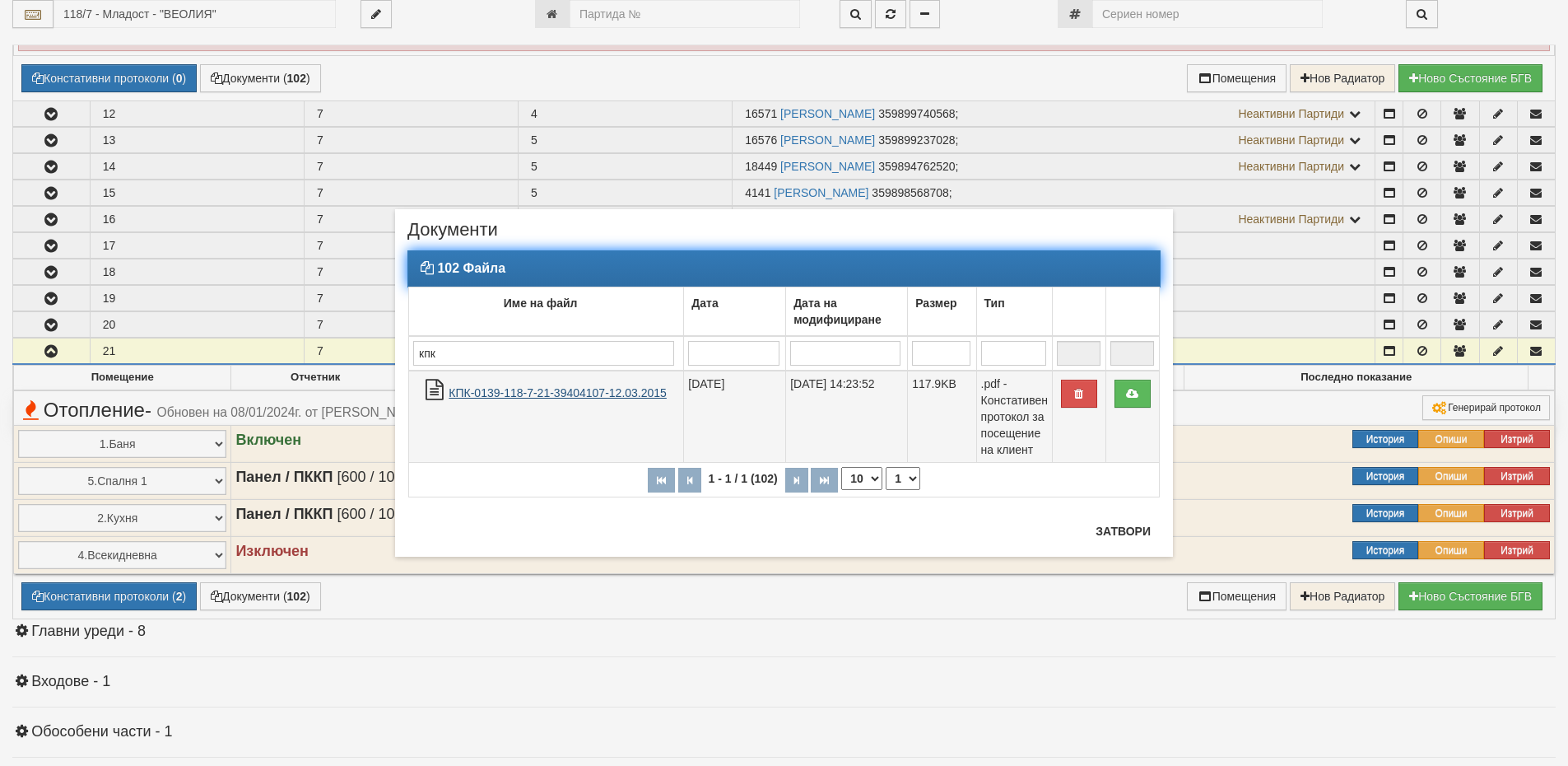
type input "кпк"
click at [569, 397] on link "КПК-0139-118-7-21-39404107-12.03.2015" at bounding box center [557, 392] width 218 height 13
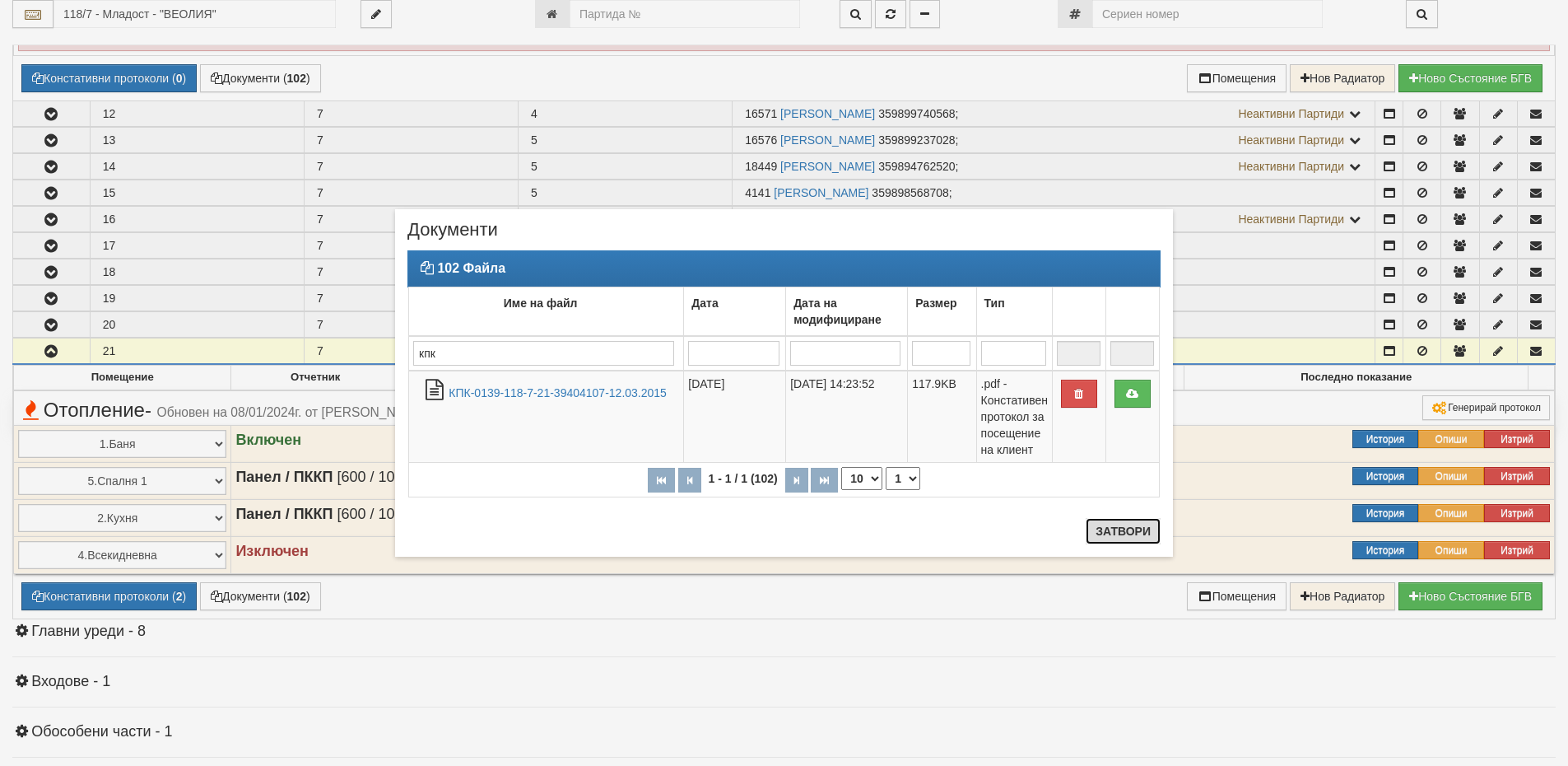
click at [1116, 526] on button "Затвори" at bounding box center [1123, 531] width 75 height 26
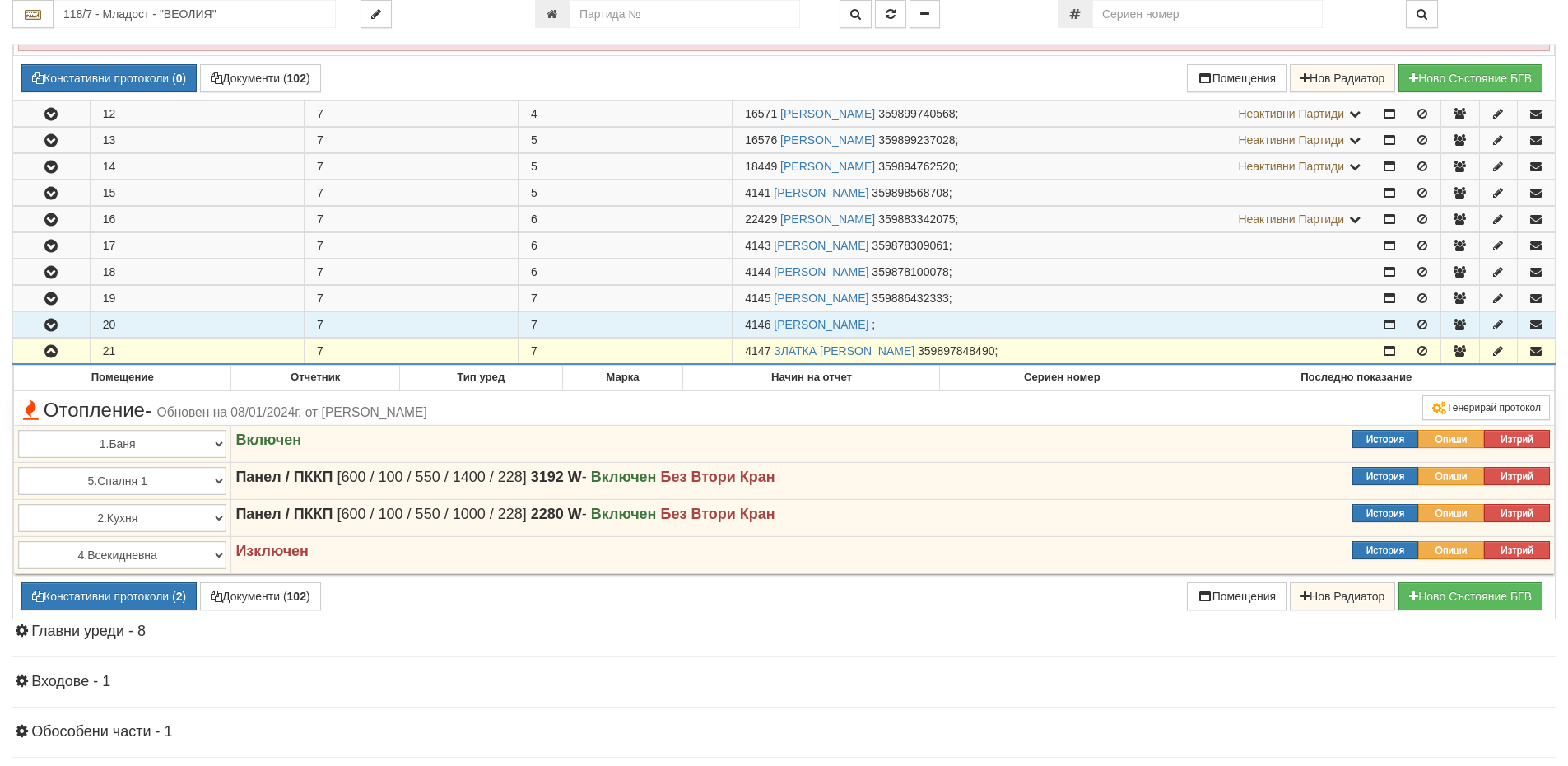
click at [54, 327] on icon "button" at bounding box center [50, 325] width 20 height 12
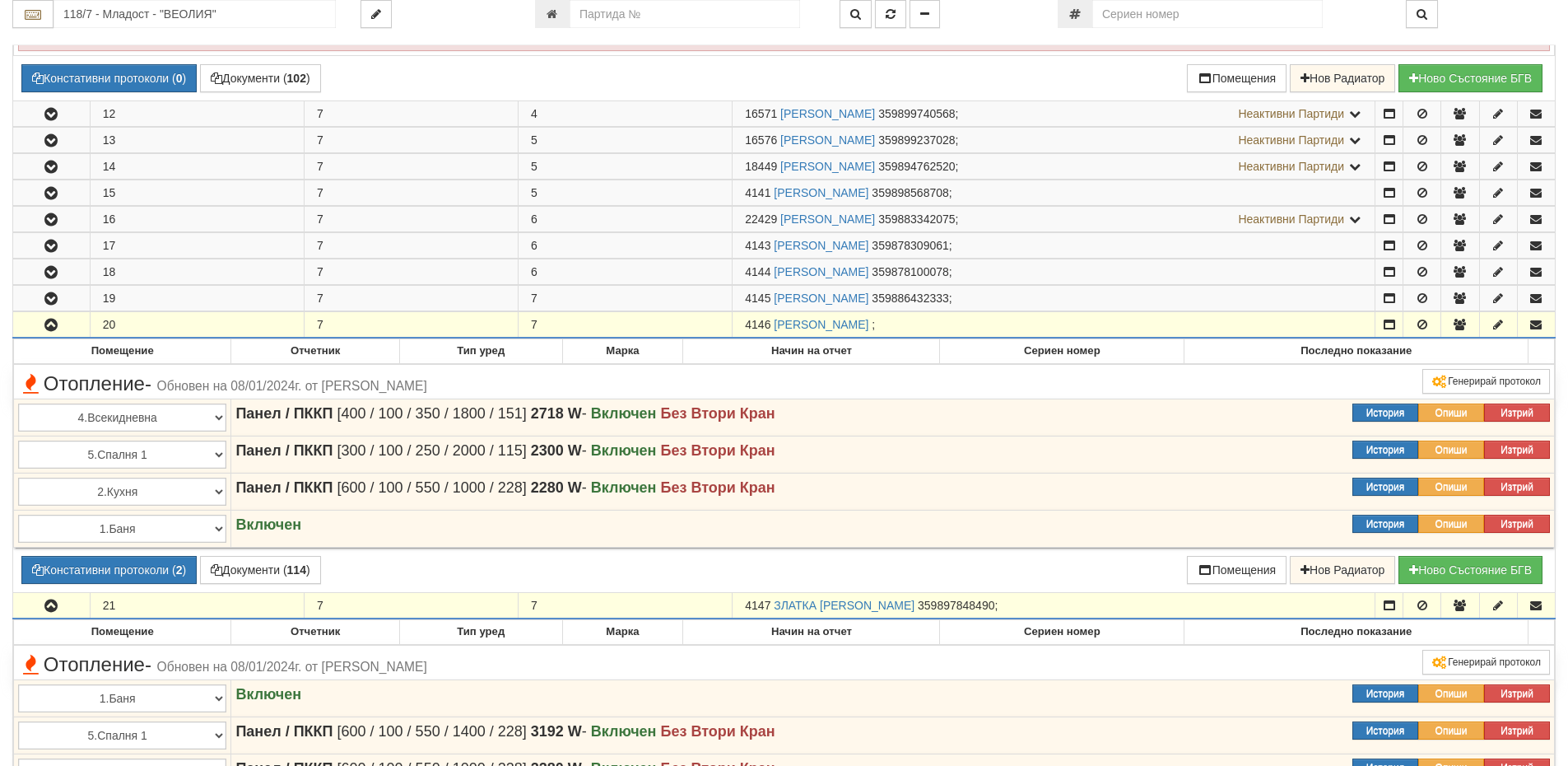
click at [54, 327] on icon "button" at bounding box center [50, 325] width 20 height 12
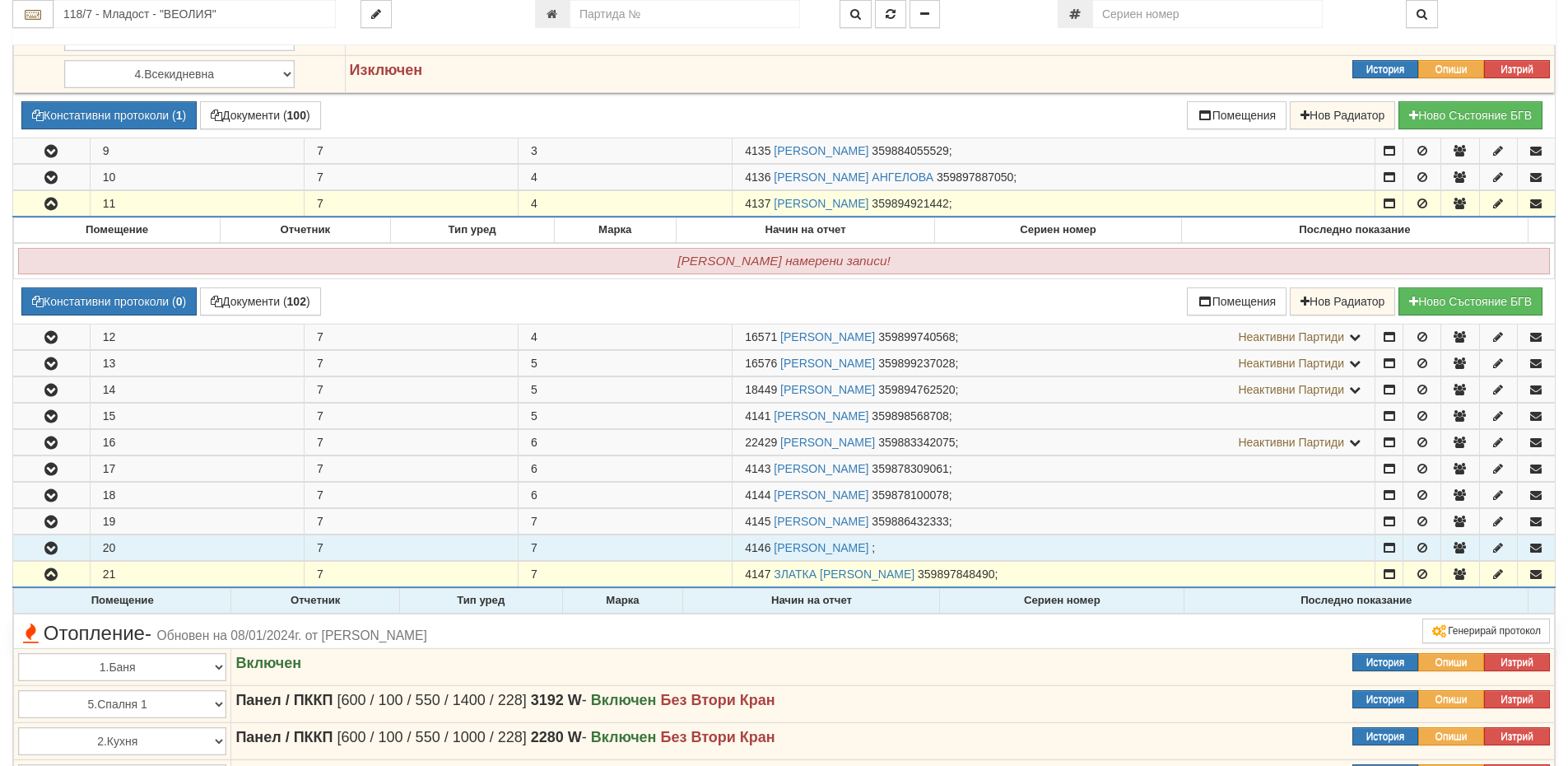
scroll to position [1894, 0]
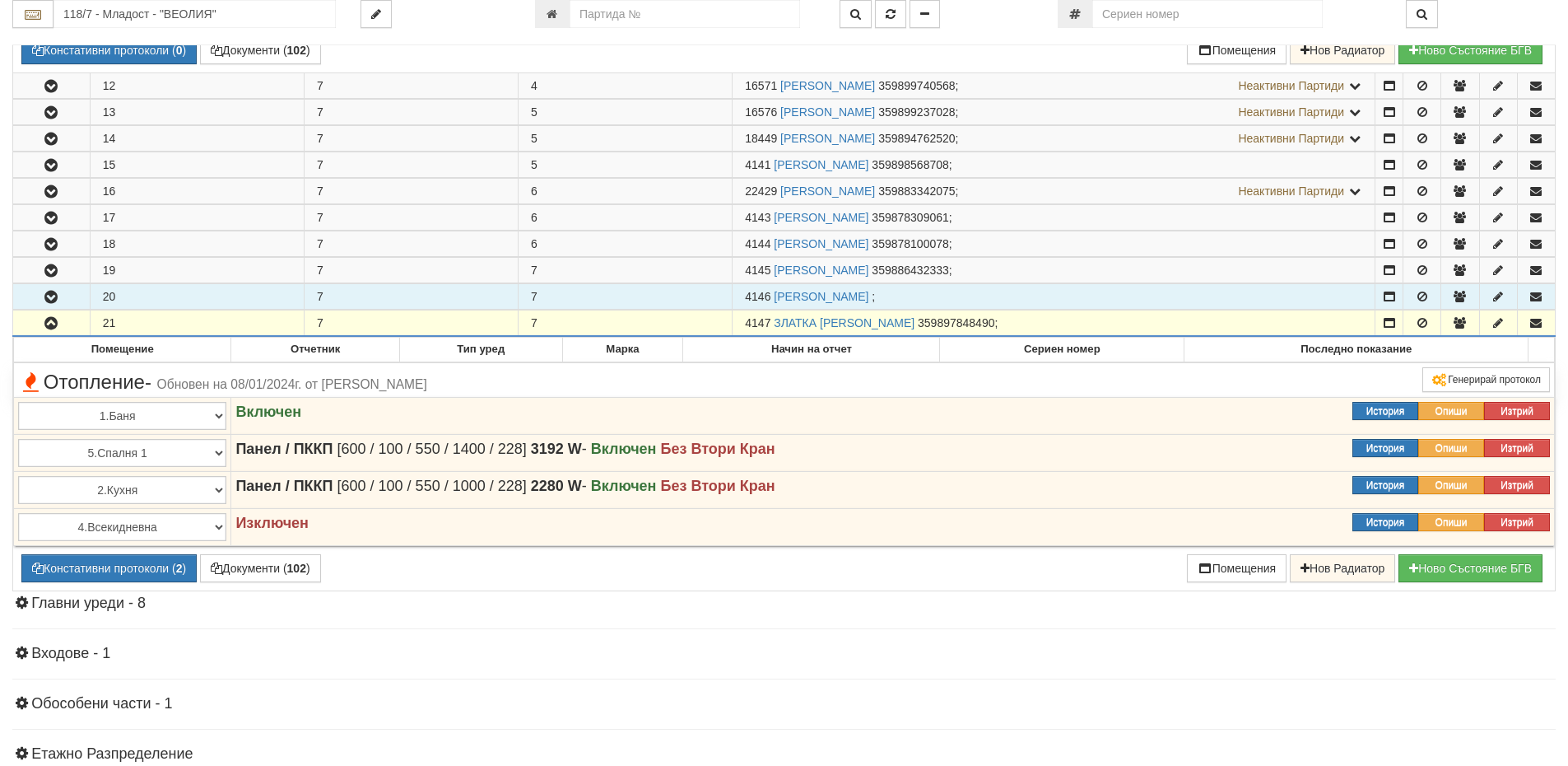
click at [59, 297] on icon "button" at bounding box center [50, 298] width 20 height 12
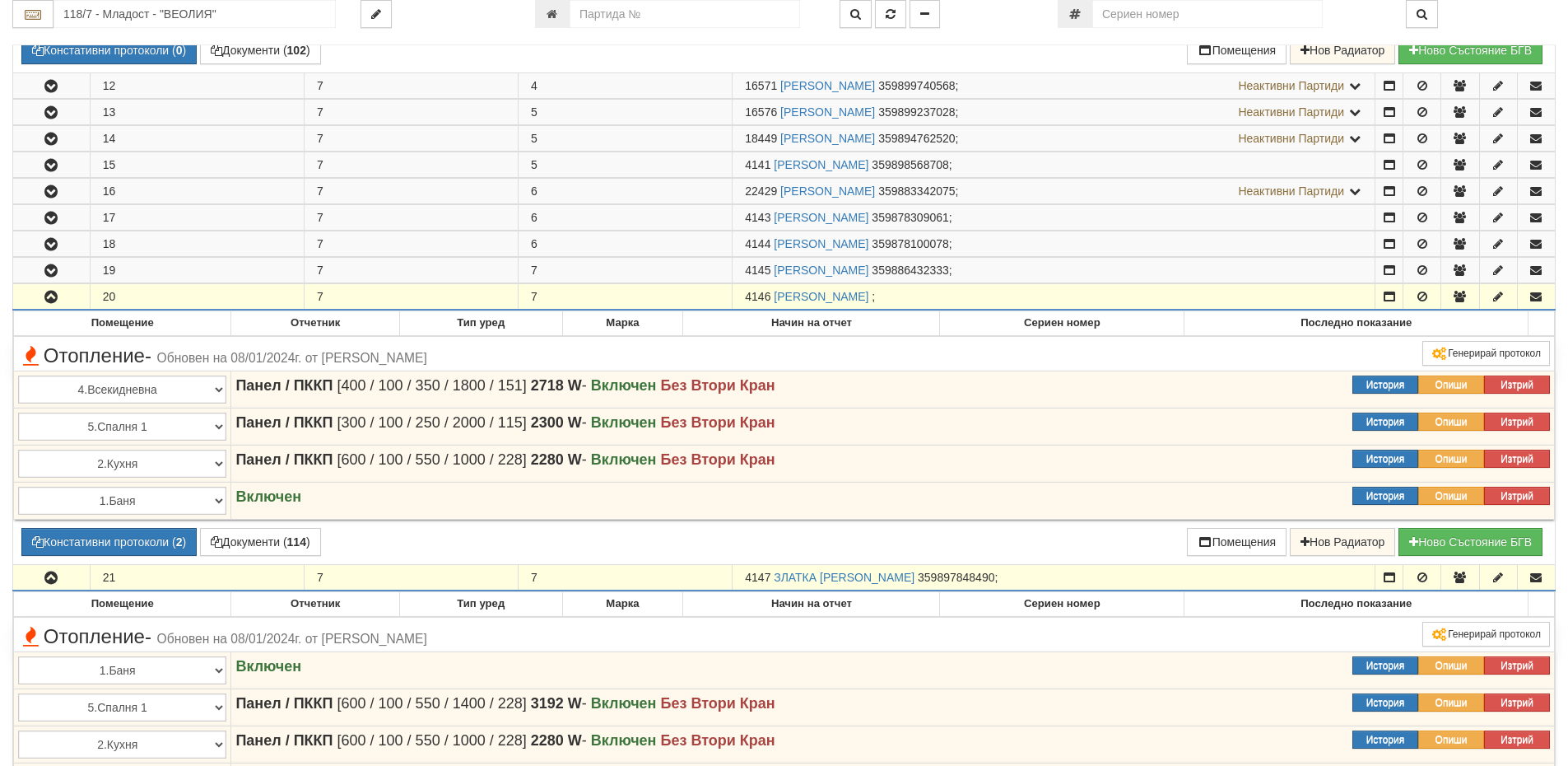
click at [59, 297] on icon "button" at bounding box center [50, 298] width 20 height 12
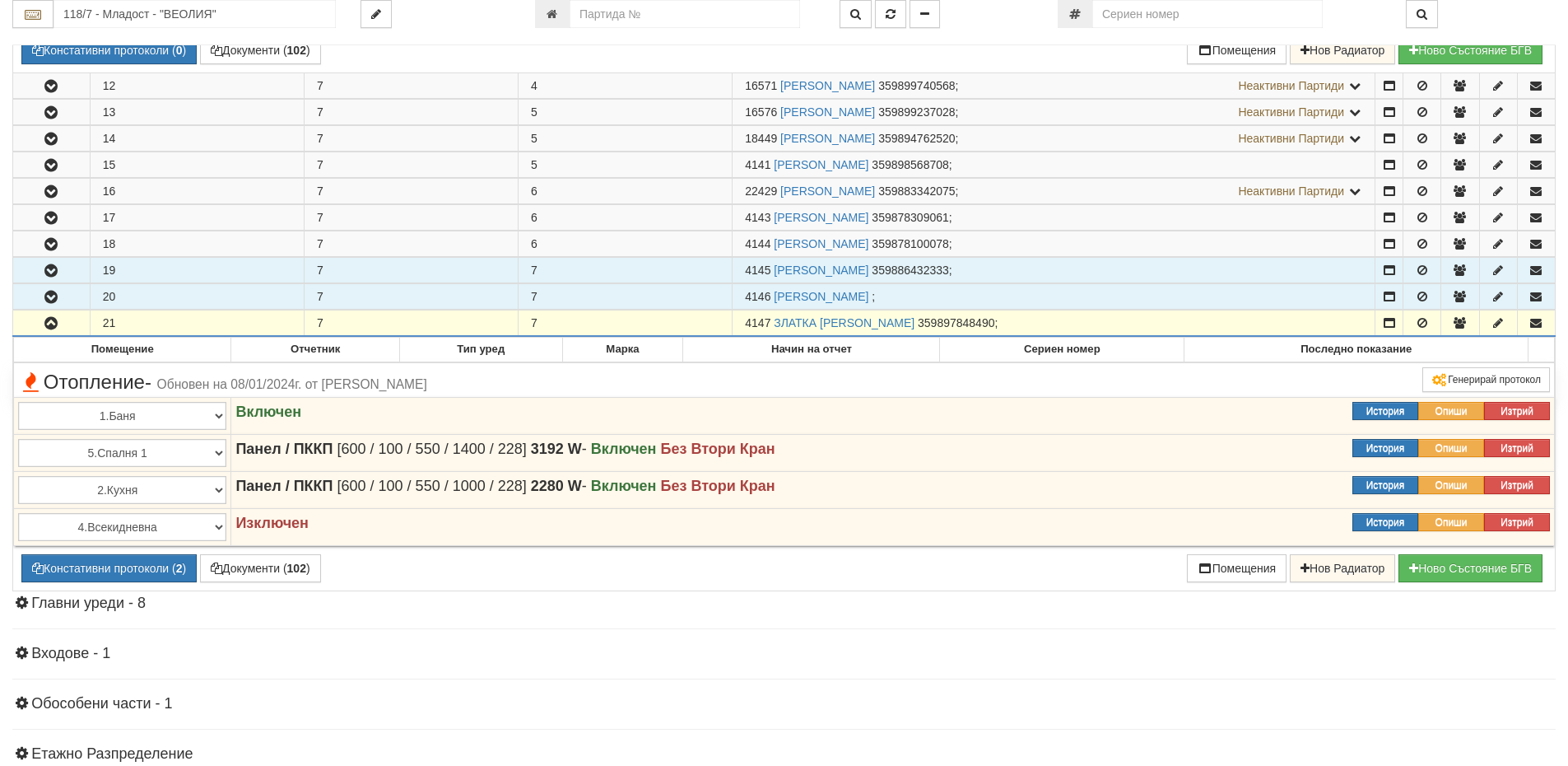
click at [54, 272] on icon "button" at bounding box center [50, 272] width 20 height 12
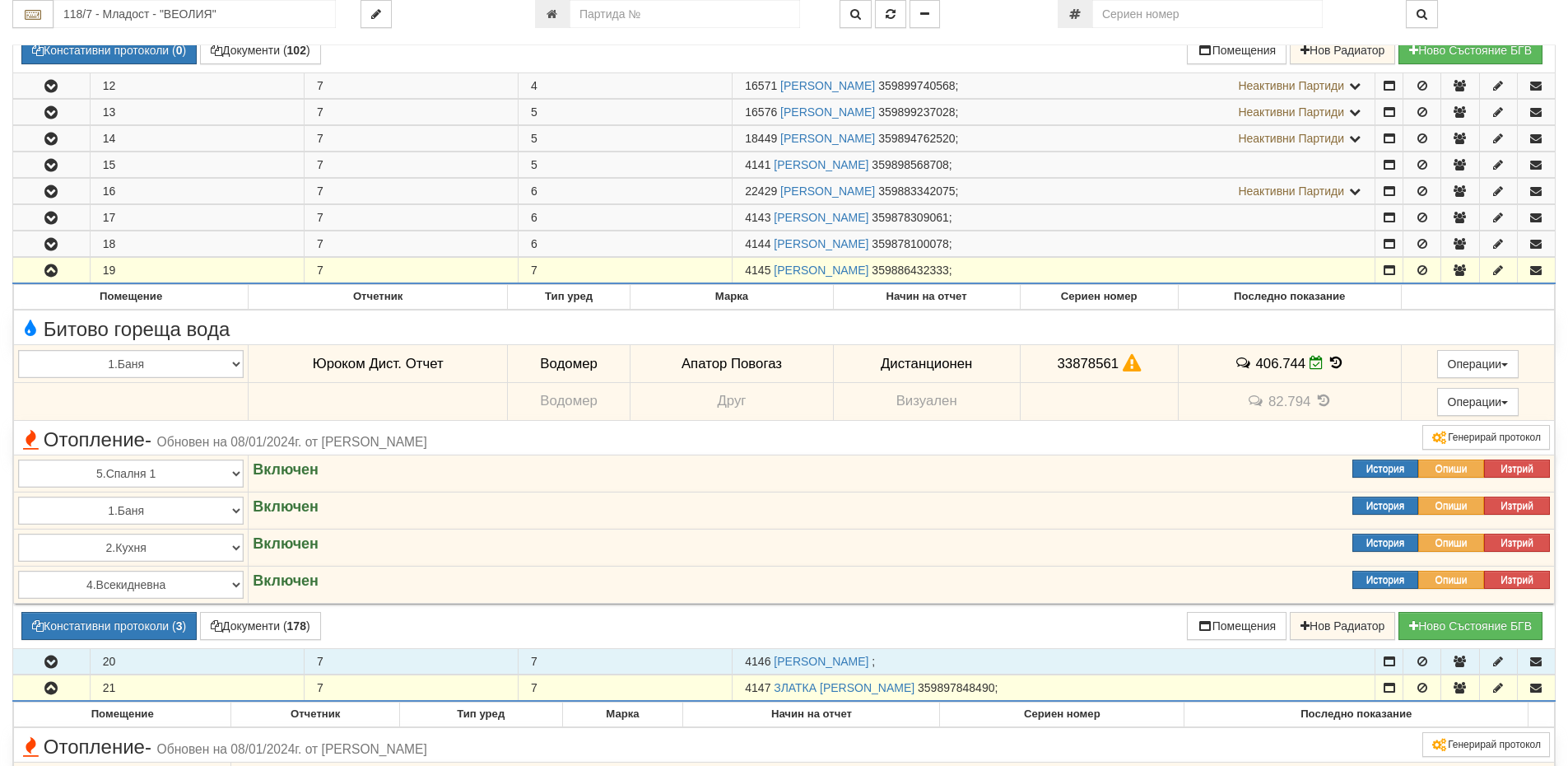
click at [48, 267] on icon "button" at bounding box center [50, 272] width 20 height 12
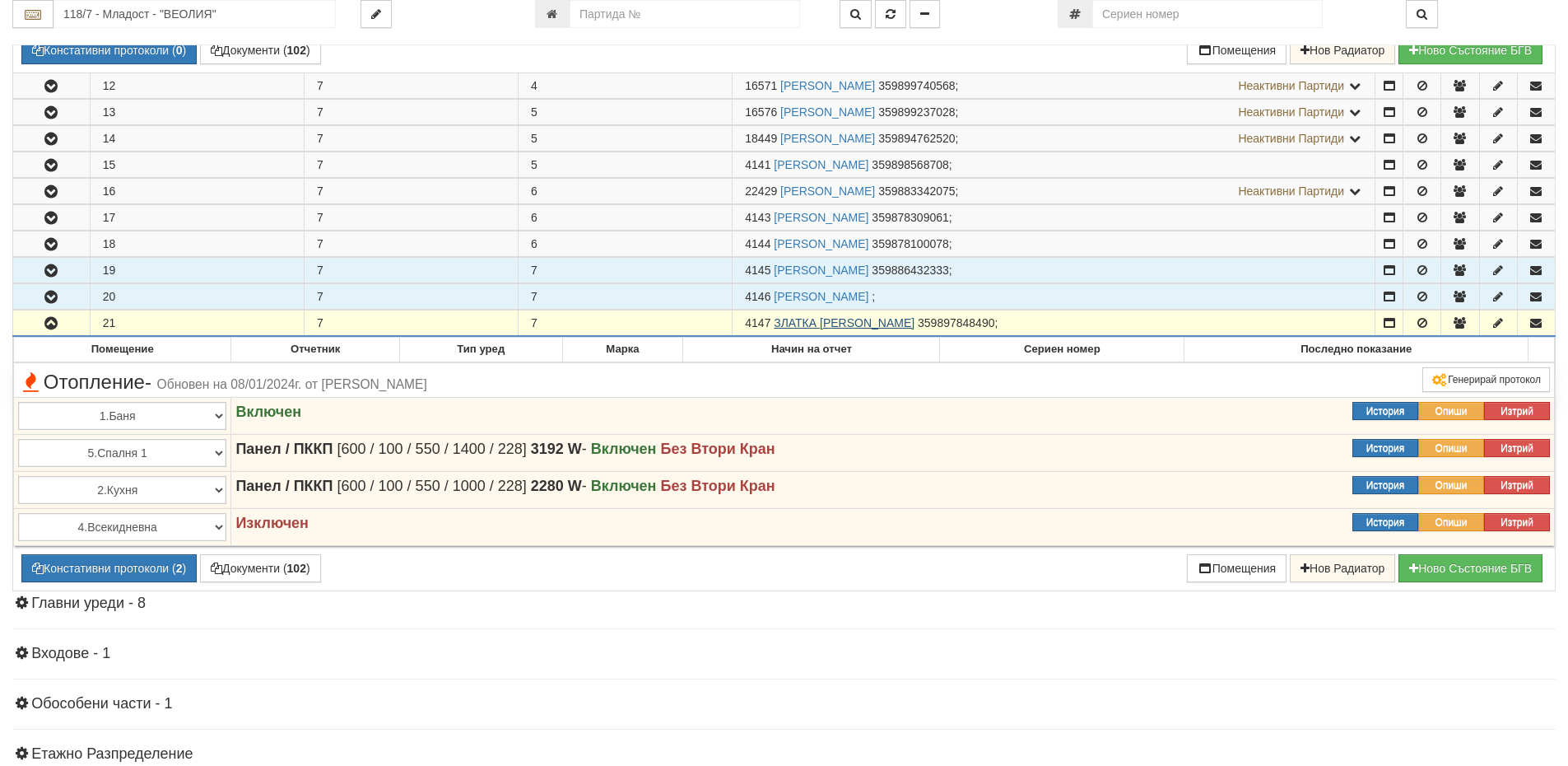
click at [876, 320] on link "ЗЛАТКА ИЛИЕВА ДИМИТРОВА" at bounding box center [844, 323] width 140 height 13
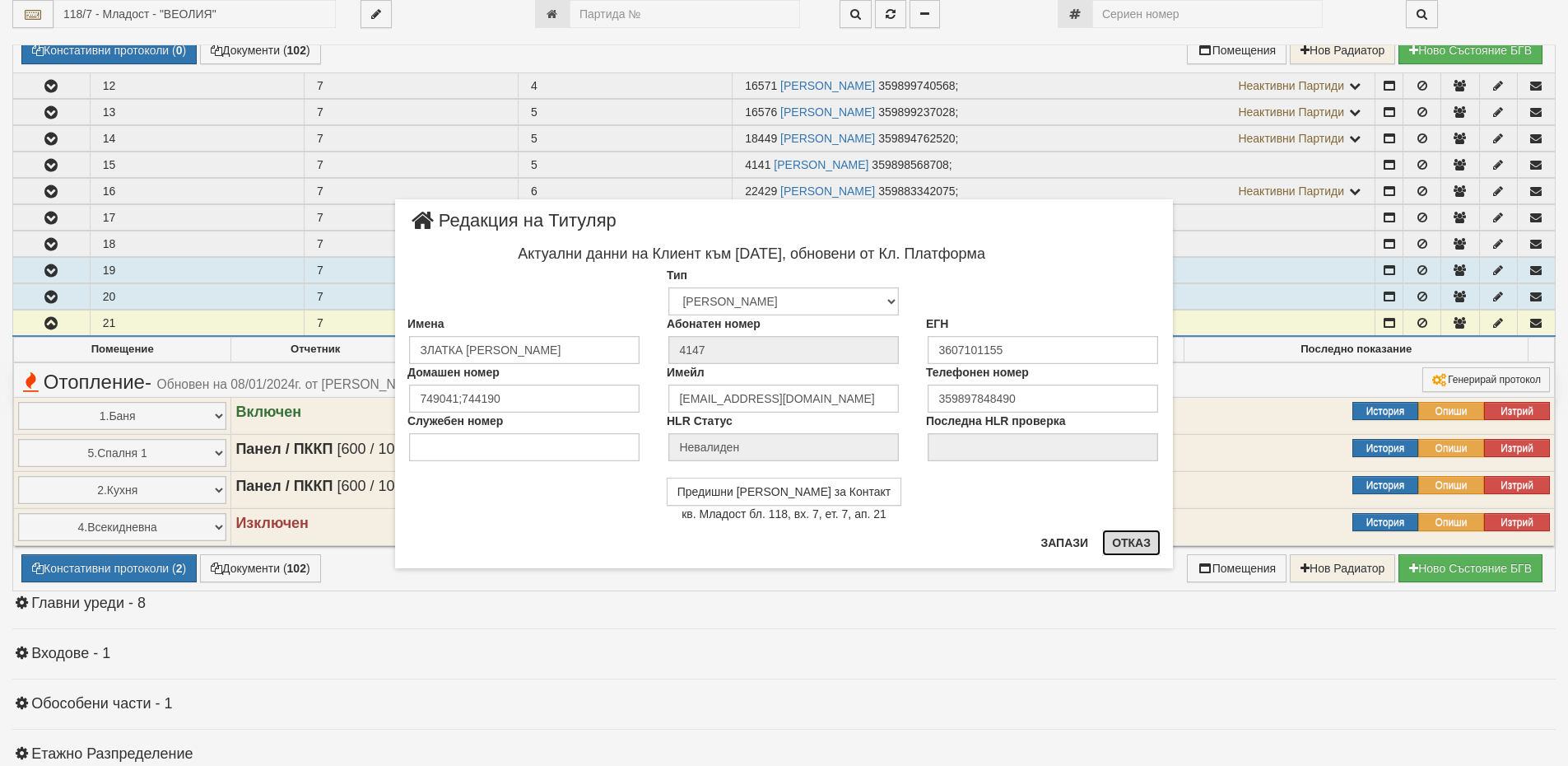
click at [1120, 546] on button "Отказ" at bounding box center [1132, 542] width 59 height 26
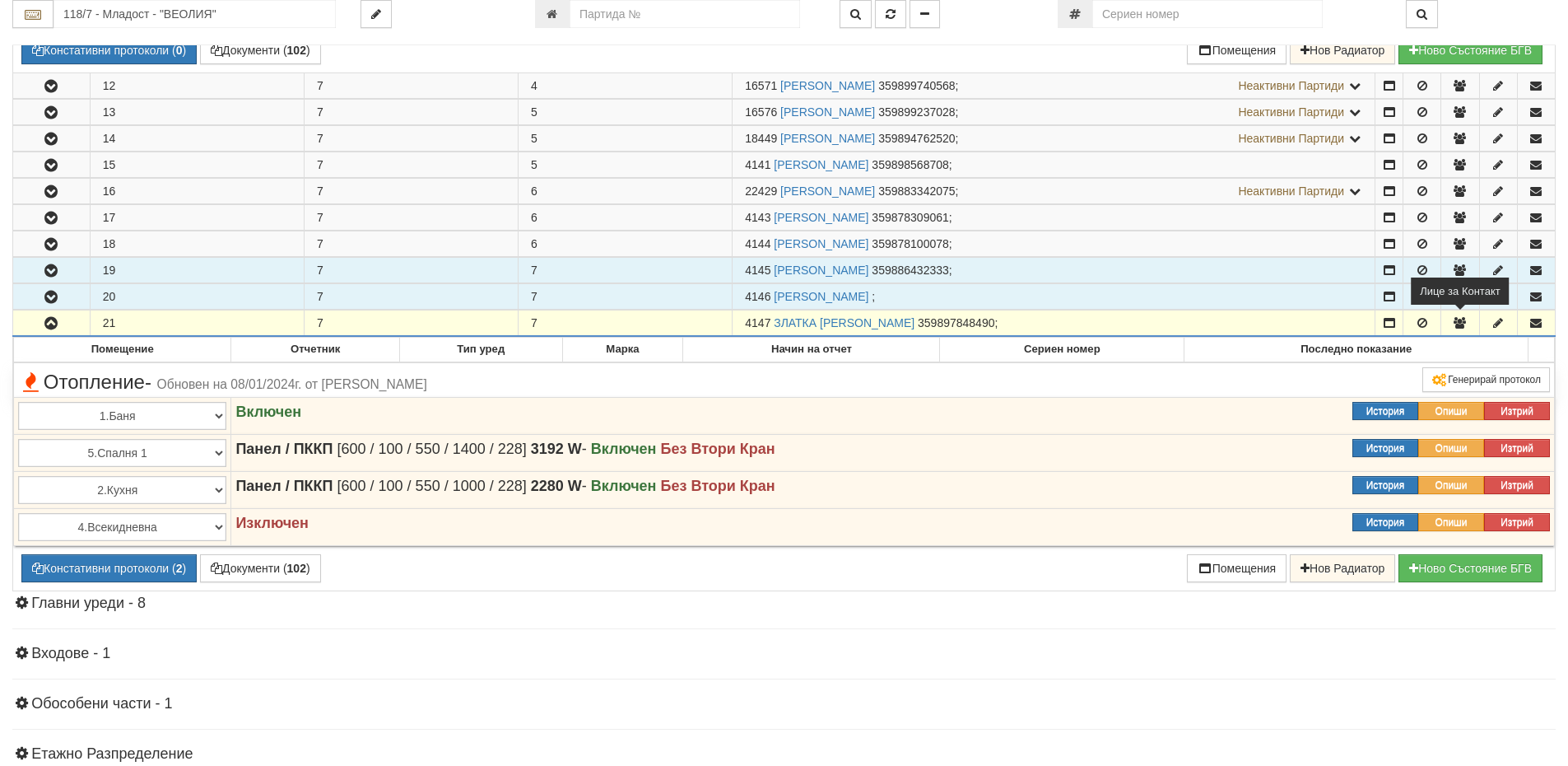
click at [1462, 319] on icon "button" at bounding box center [1460, 323] width 14 height 12
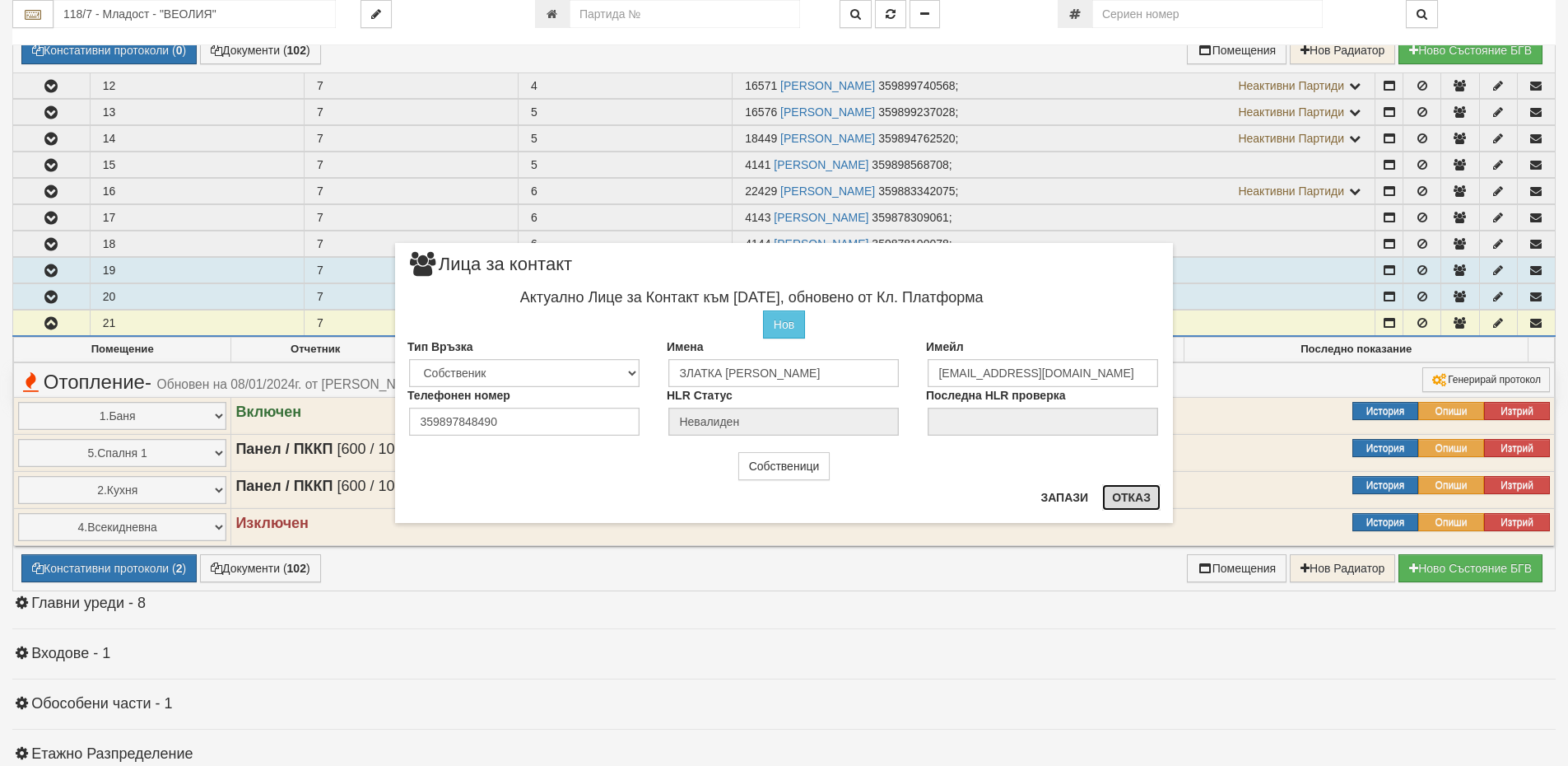
click at [1129, 500] on button "Отказ" at bounding box center [1132, 497] width 59 height 26
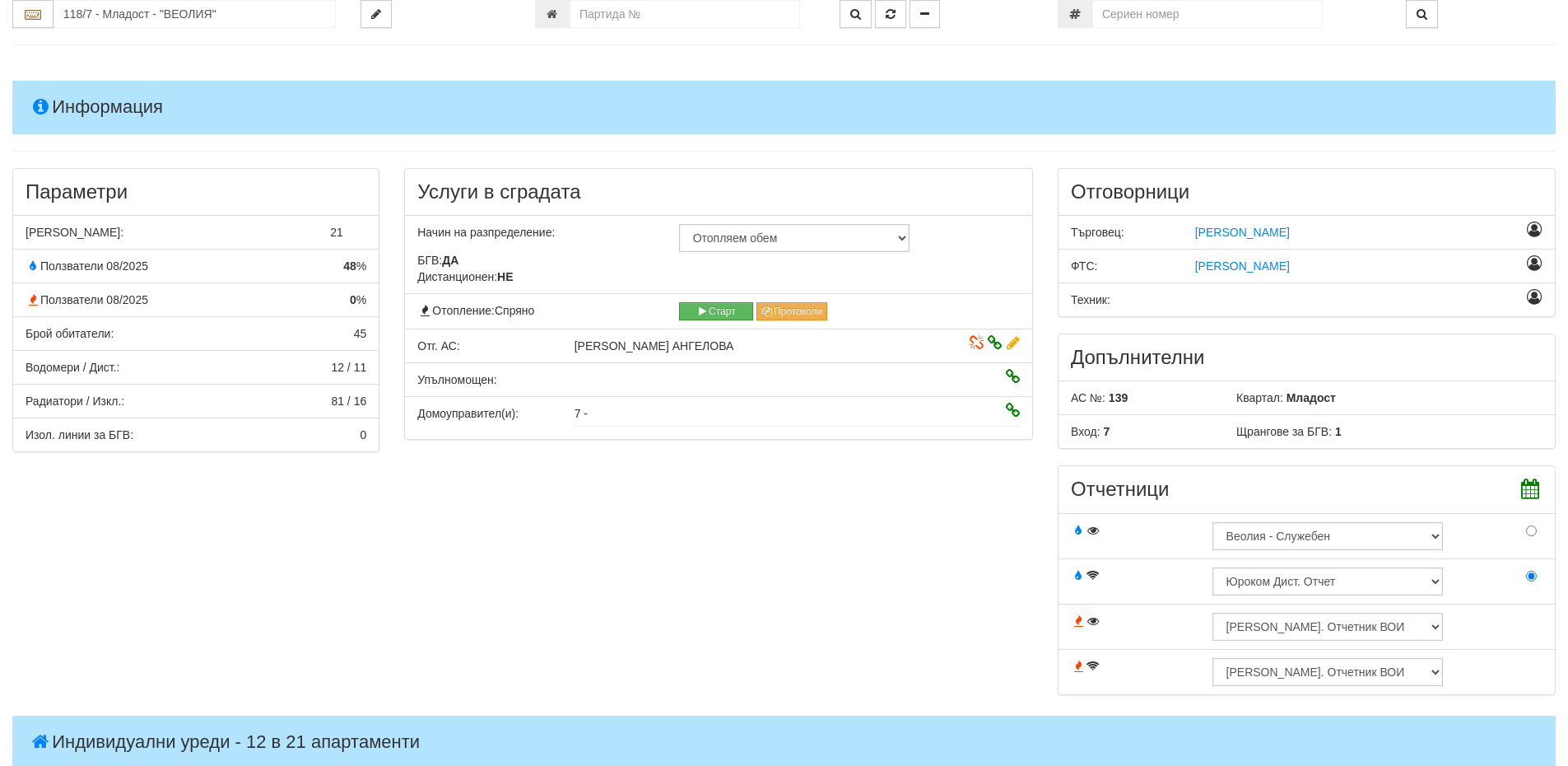
scroll to position [0, 0]
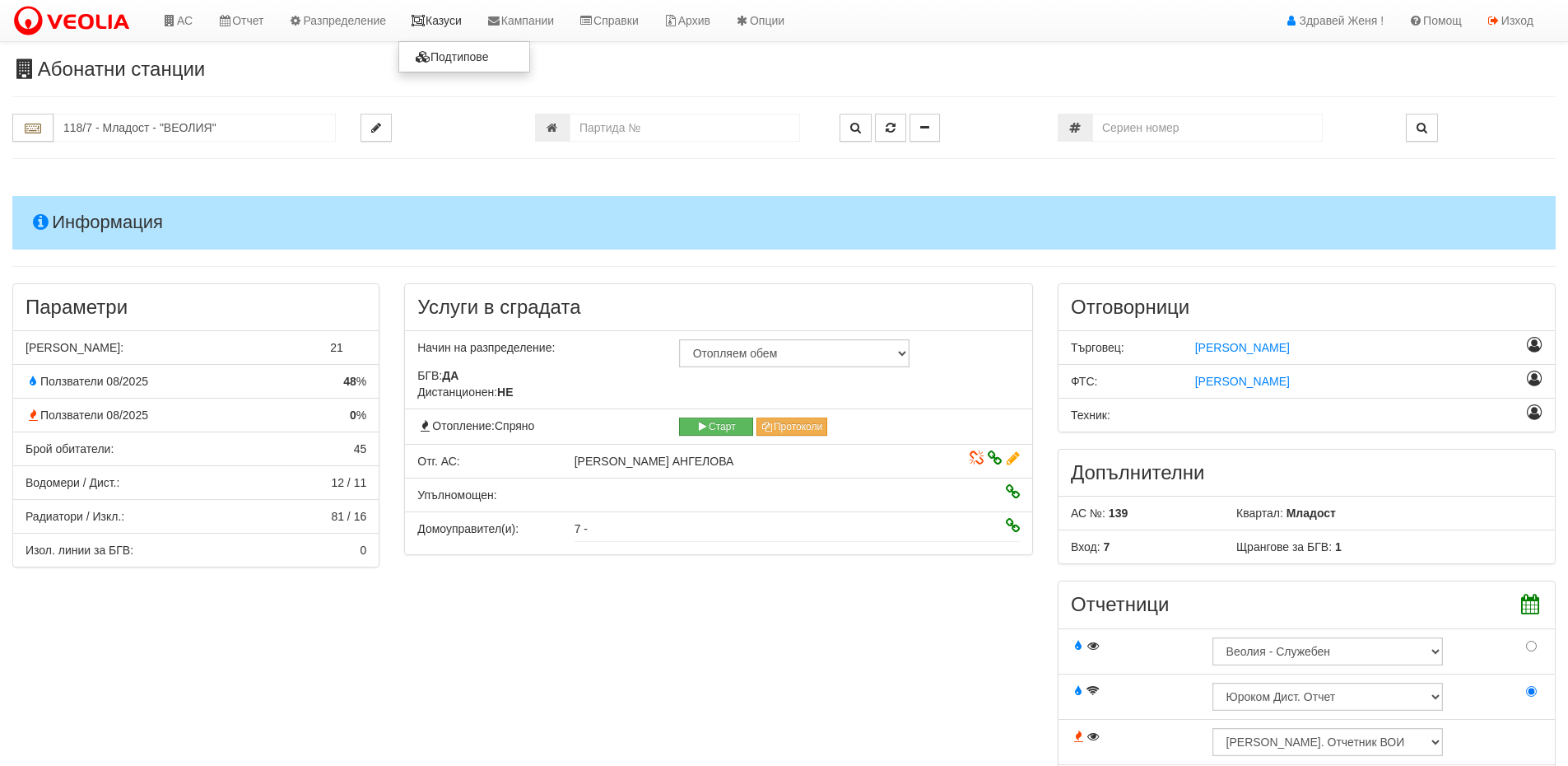
click at [471, 13] on link "Казуси" at bounding box center [436, 20] width 76 height 41
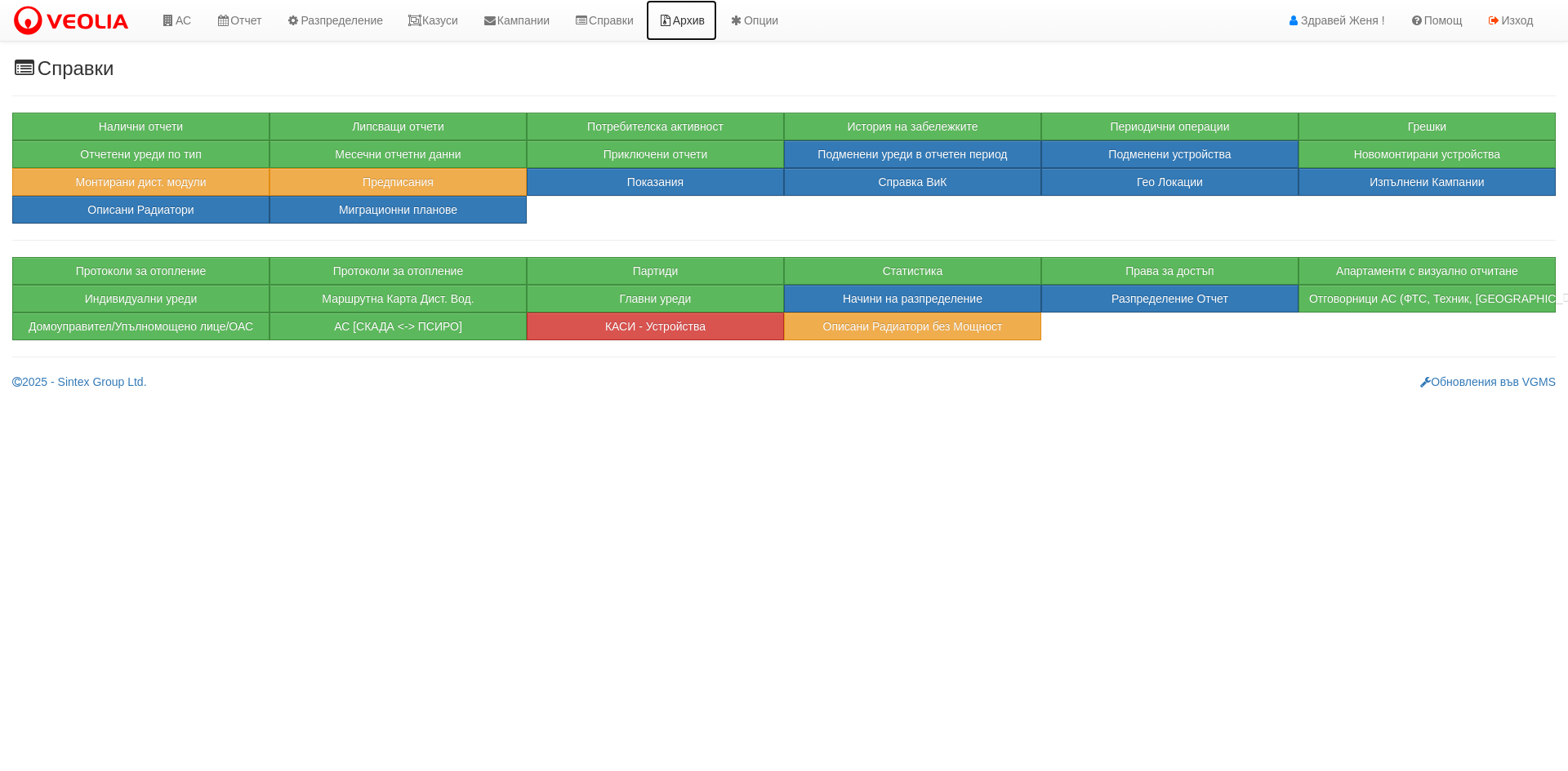
click at [713, 24] on link "Архив" at bounding box center [681, 20] width 71 height 40
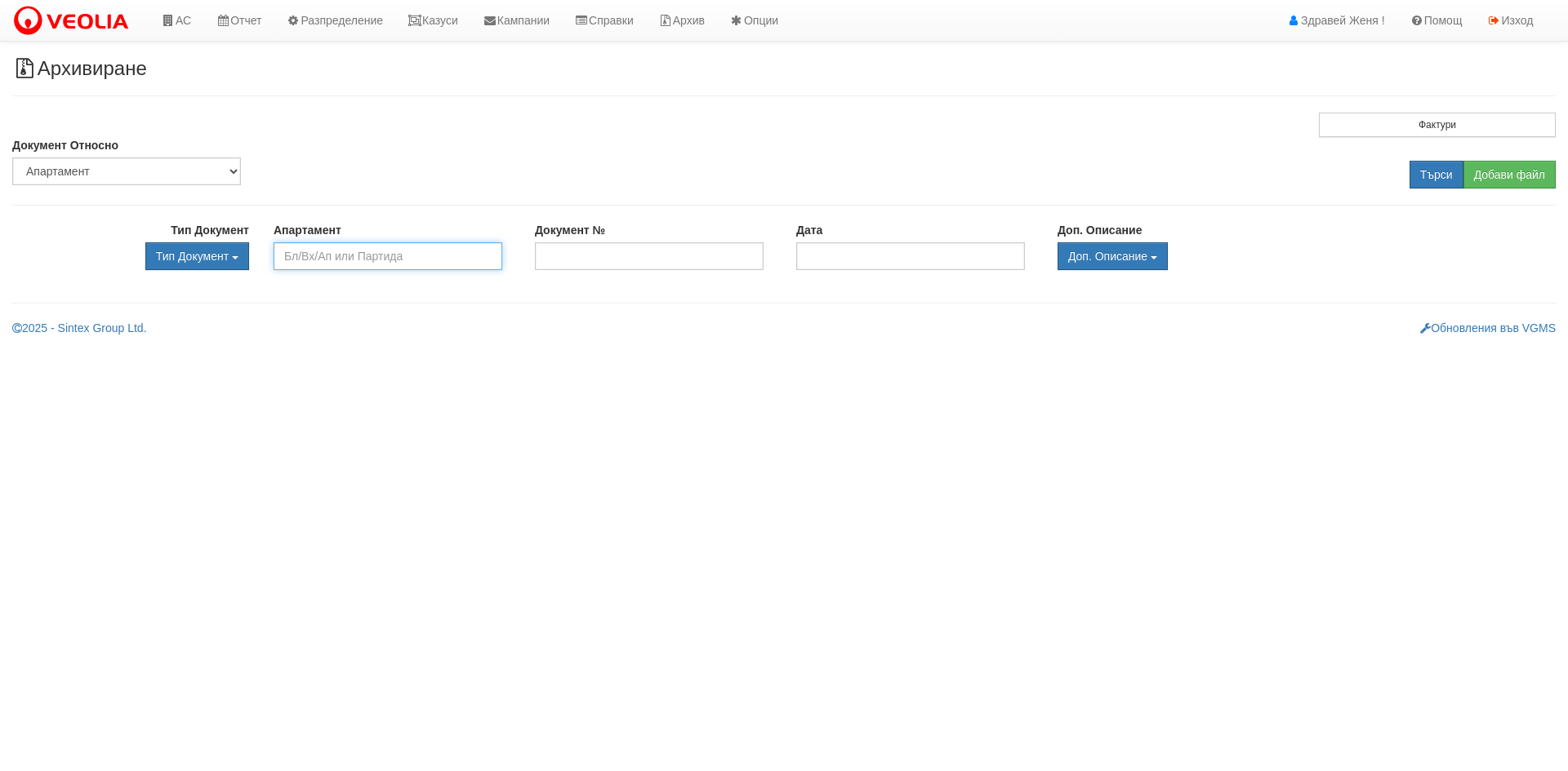
click at [323, 261] on input "text" at bounding box center [387, 256] width 229 height 28
click at [353, 281] on div "118/7/21" at bounding box center [387, 282] width 225 height 20
type input "118/7/21"
click at [1434, 175] on input "Търси" at bounding box center [1436, 175] width 54 height 28
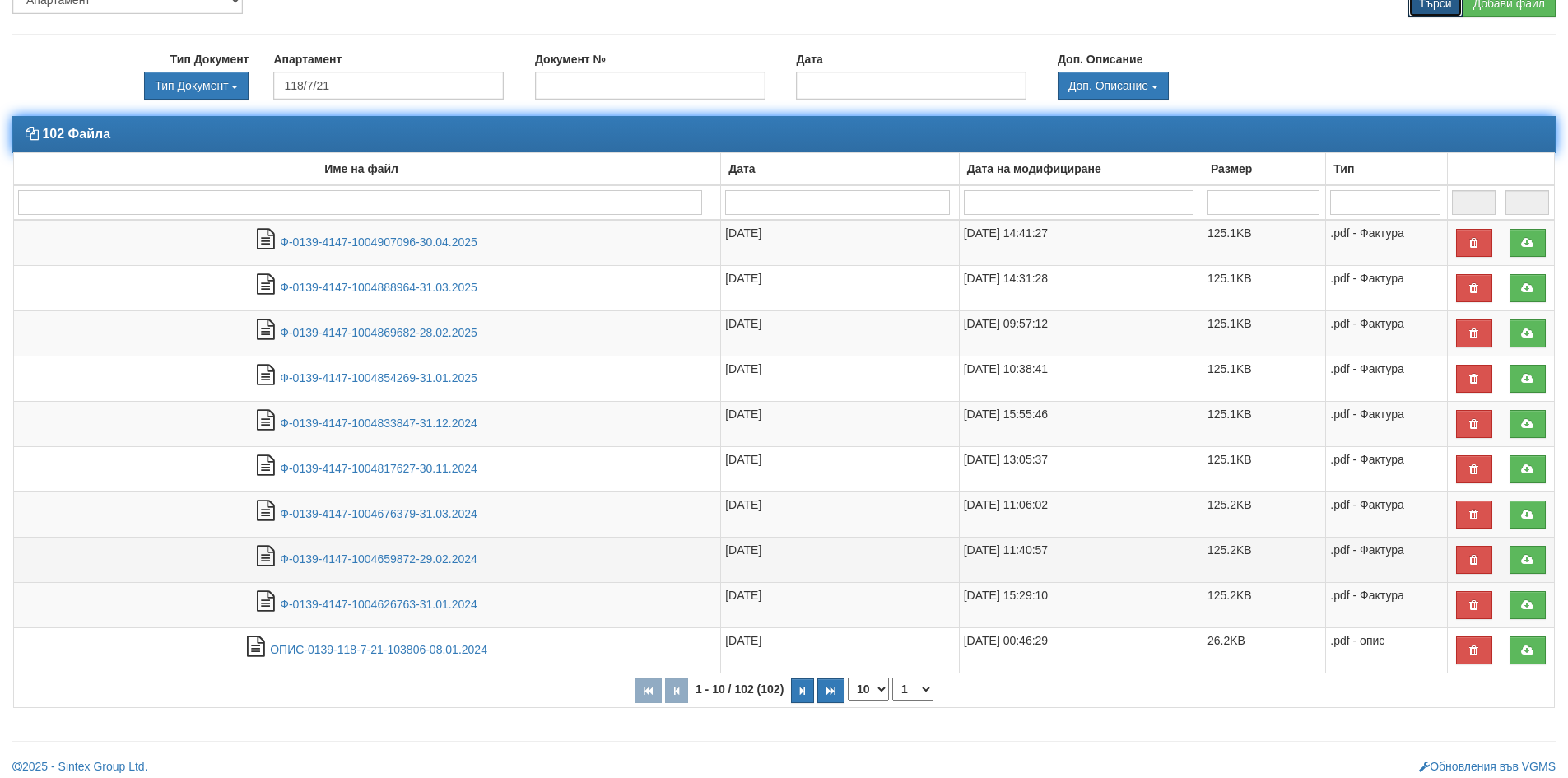
scroll to position [182, 0]
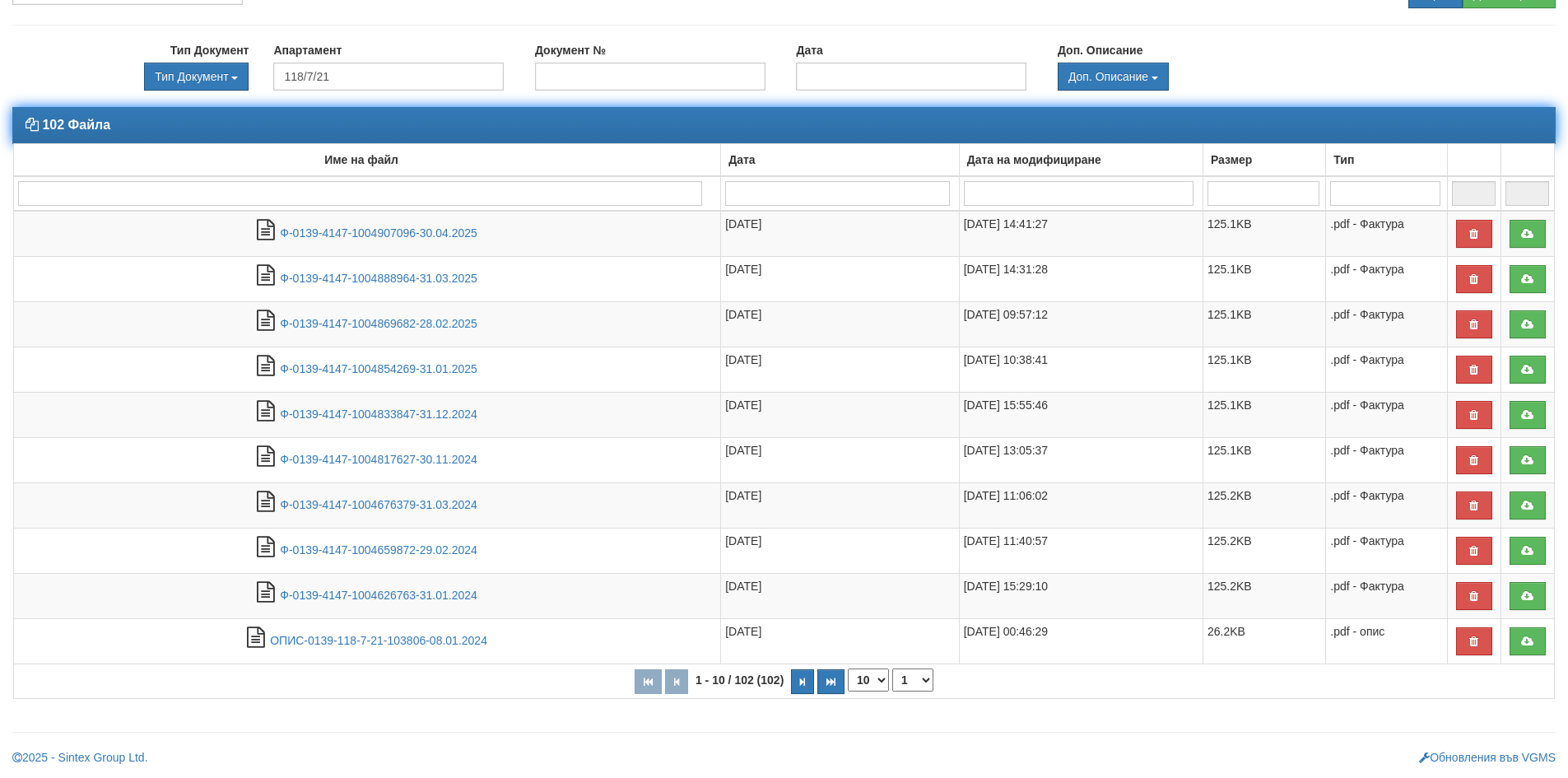
click at [880, 682] on select "10 20 30 40" at bounding box center [869, 680] width 41 height 23
select select "40"
click at [851, 692] on select "10 20 30 40" at bounding box center [869, 680] width 41 height 23
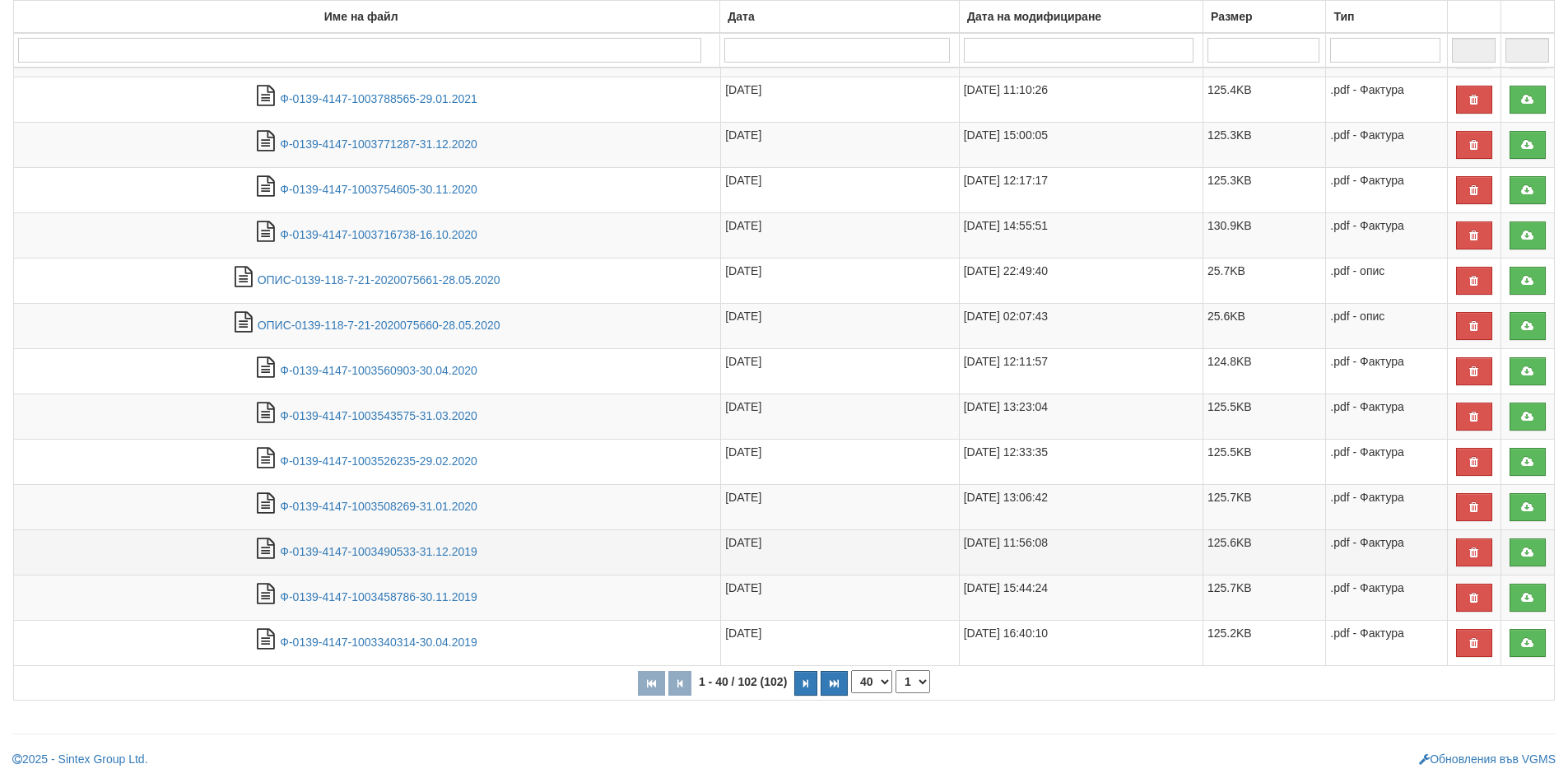
scroll to position [1541, 0]
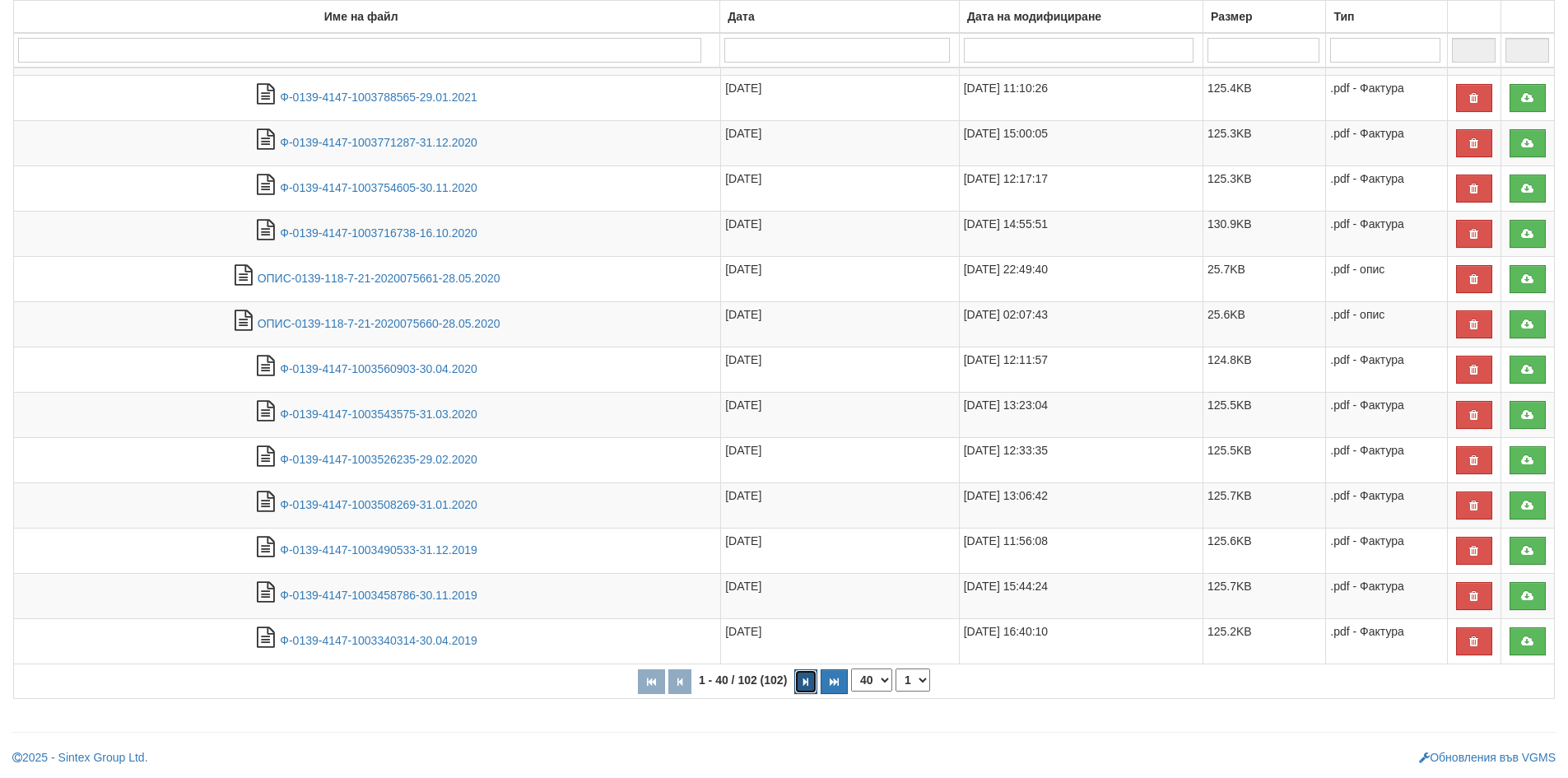
click at [807, 683] on icon "button" at bounding box center [806, 682] width 5 height 9
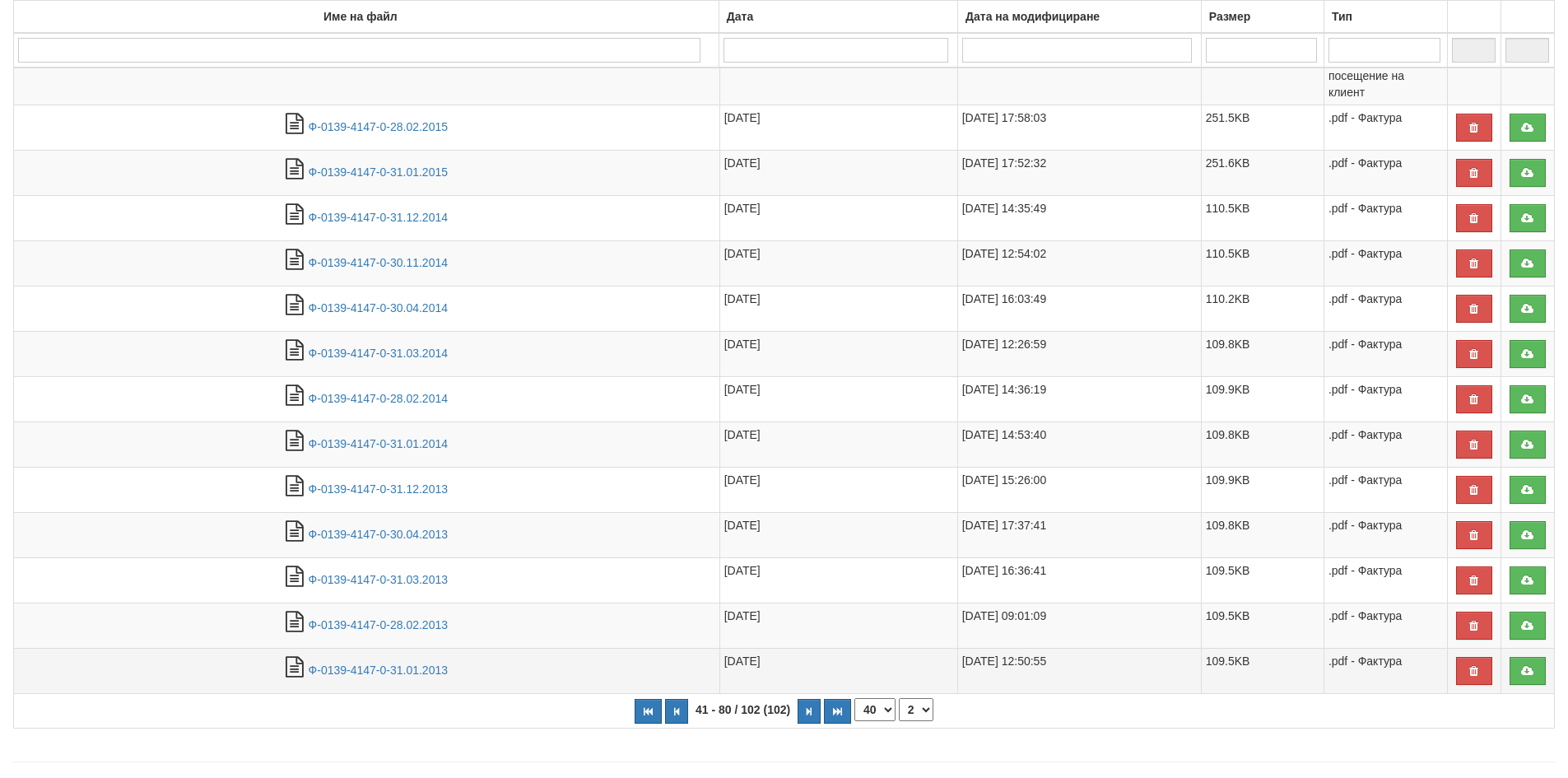
click at [807, 683] on td "[DATE]" at bounding box center [839, 671] width 238 height 45
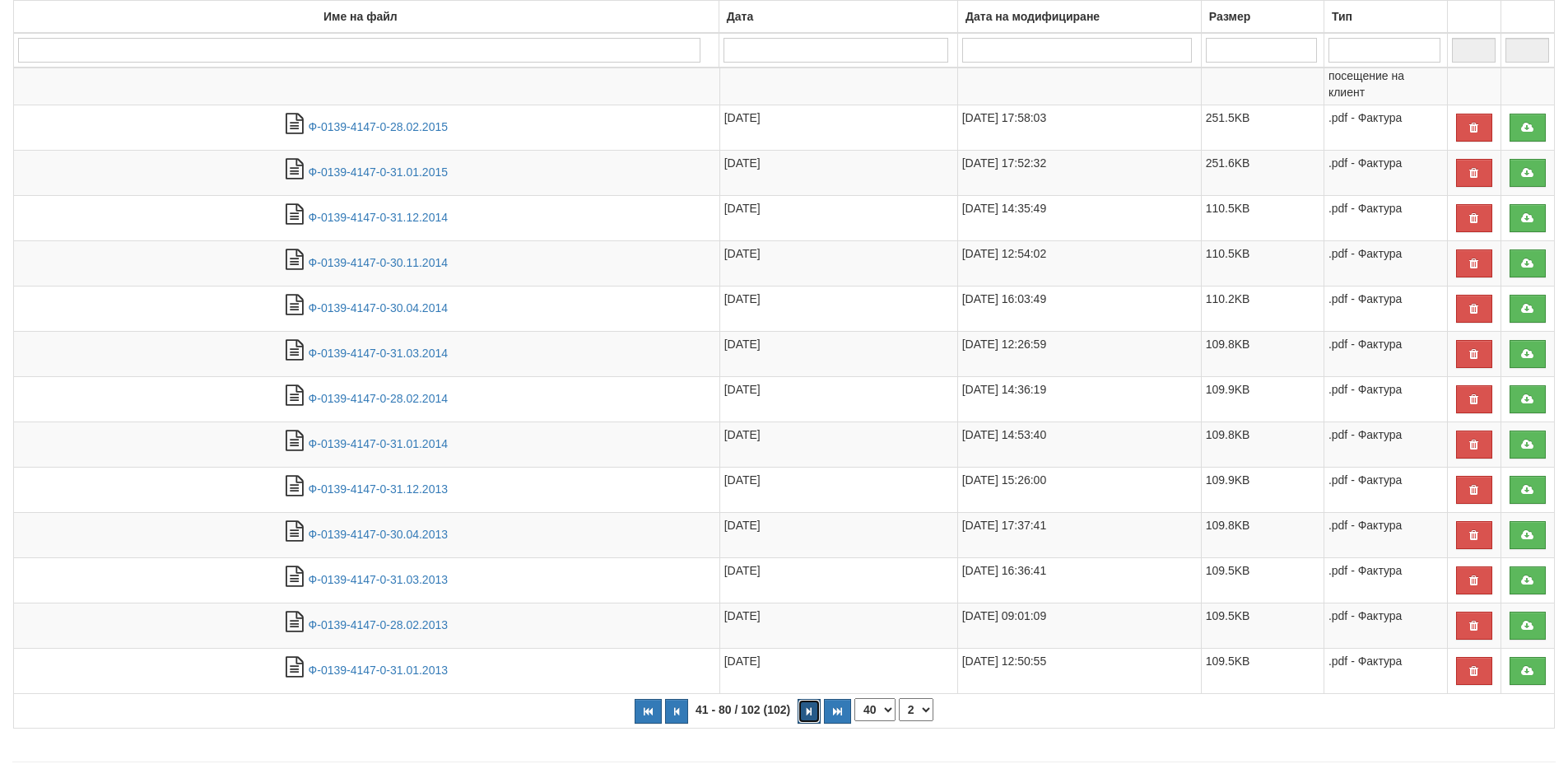
click at [810, 720] on button "button" at bounding box center [809, 711] width 23 height 25
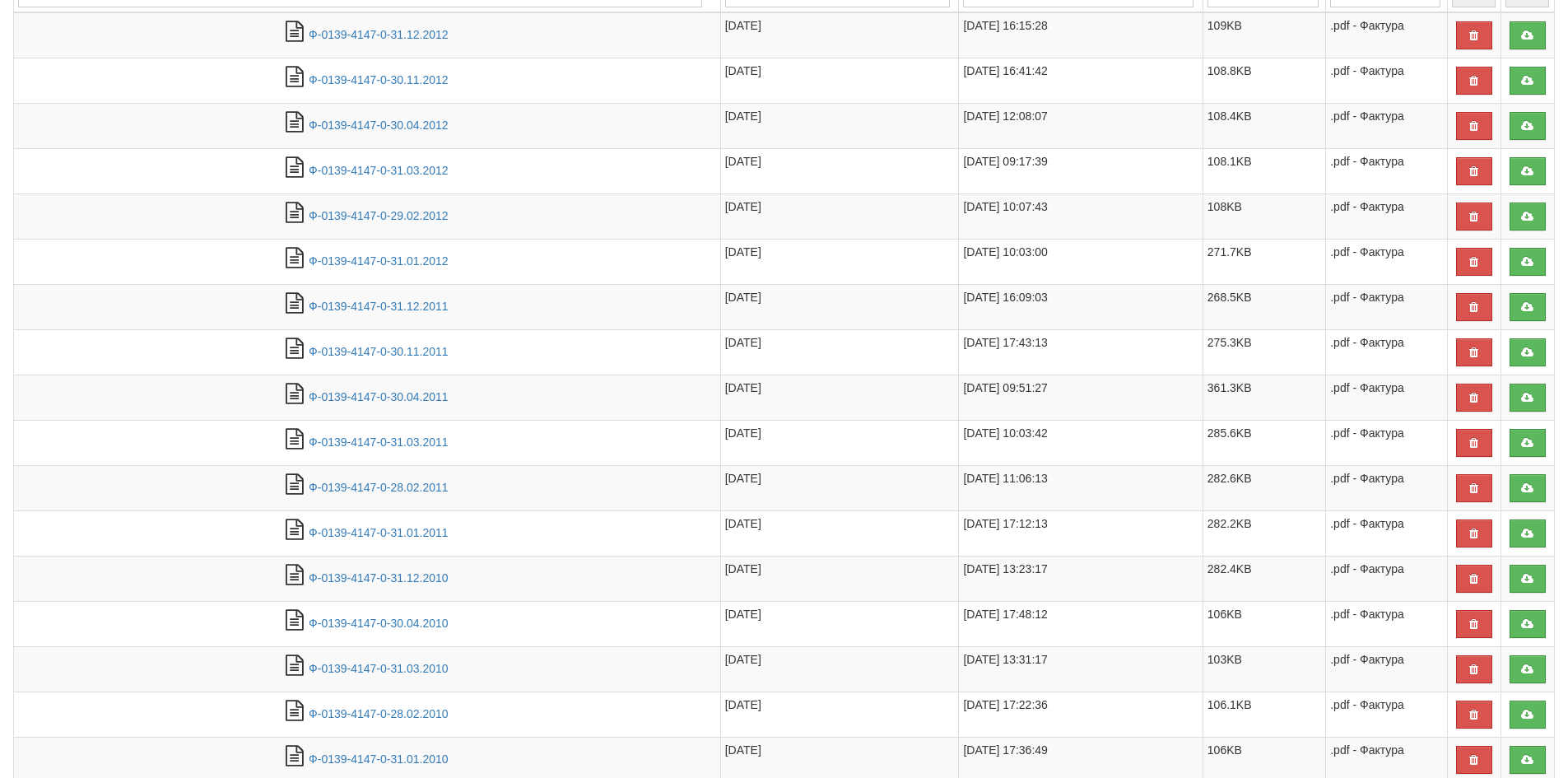
scroll to position [725, 0]
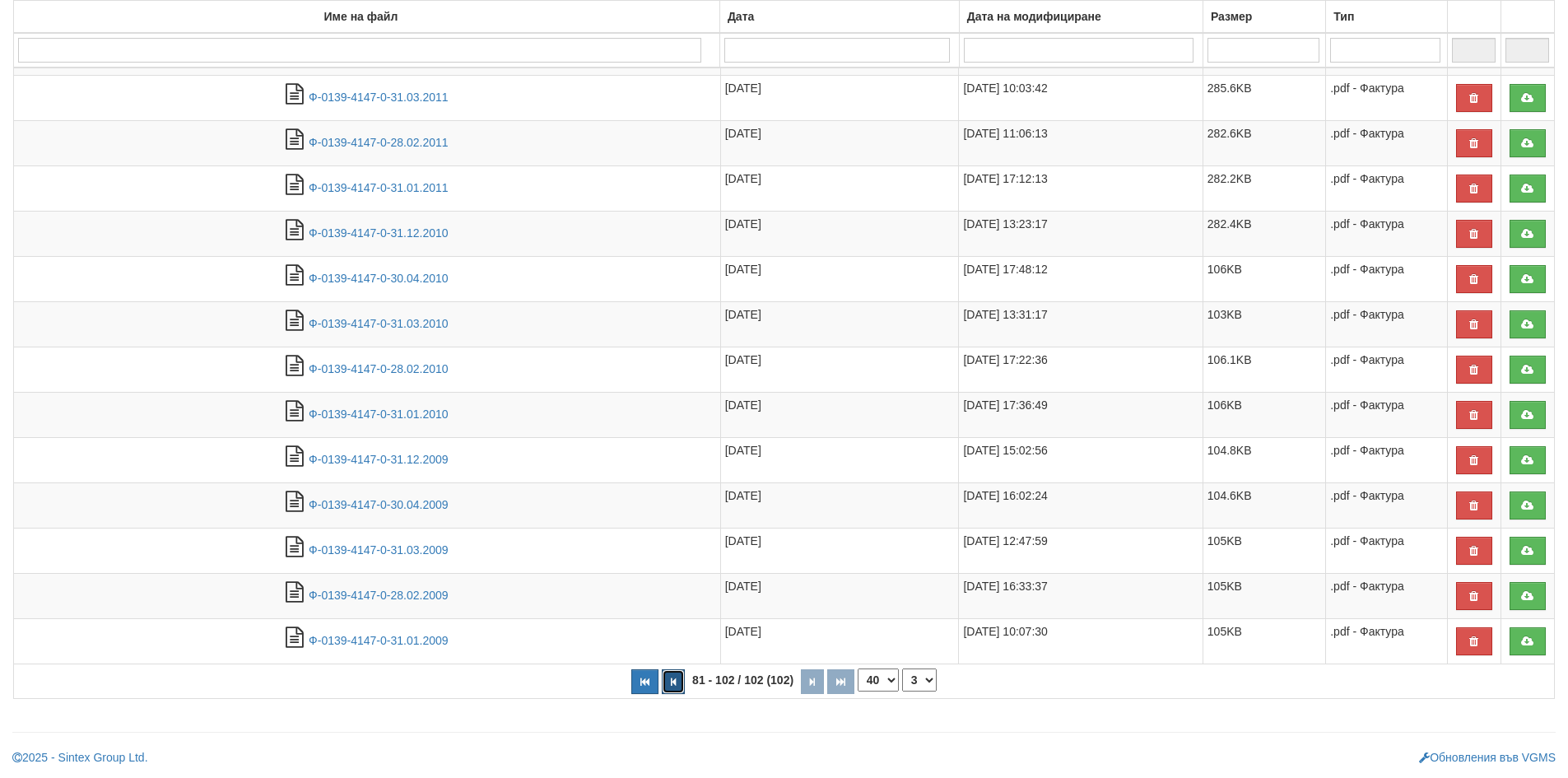
click at [673, 684] on icon "button" at bounding box center [674, 682] width 5 height 9
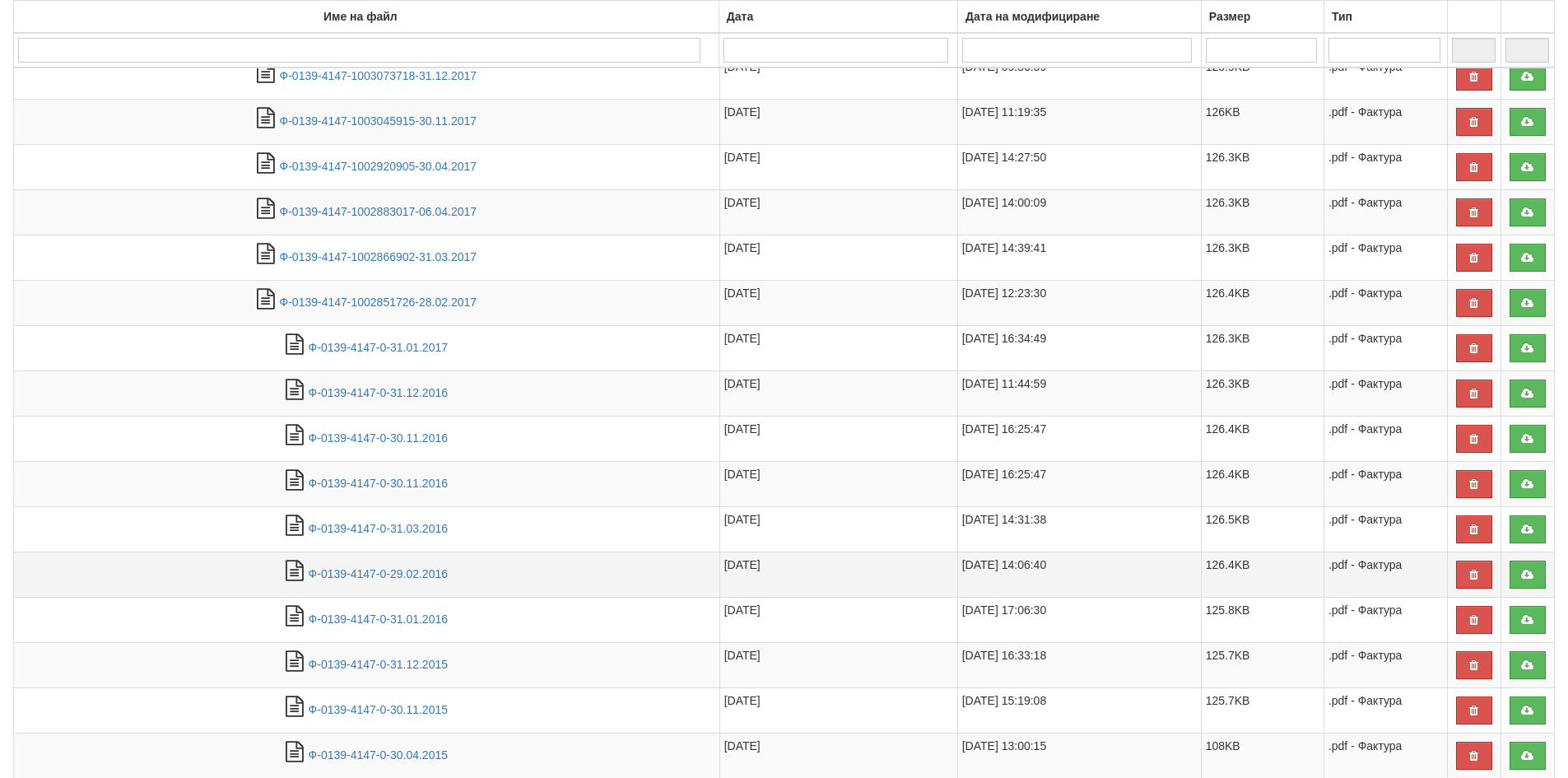
scroll to position [1077, 0]
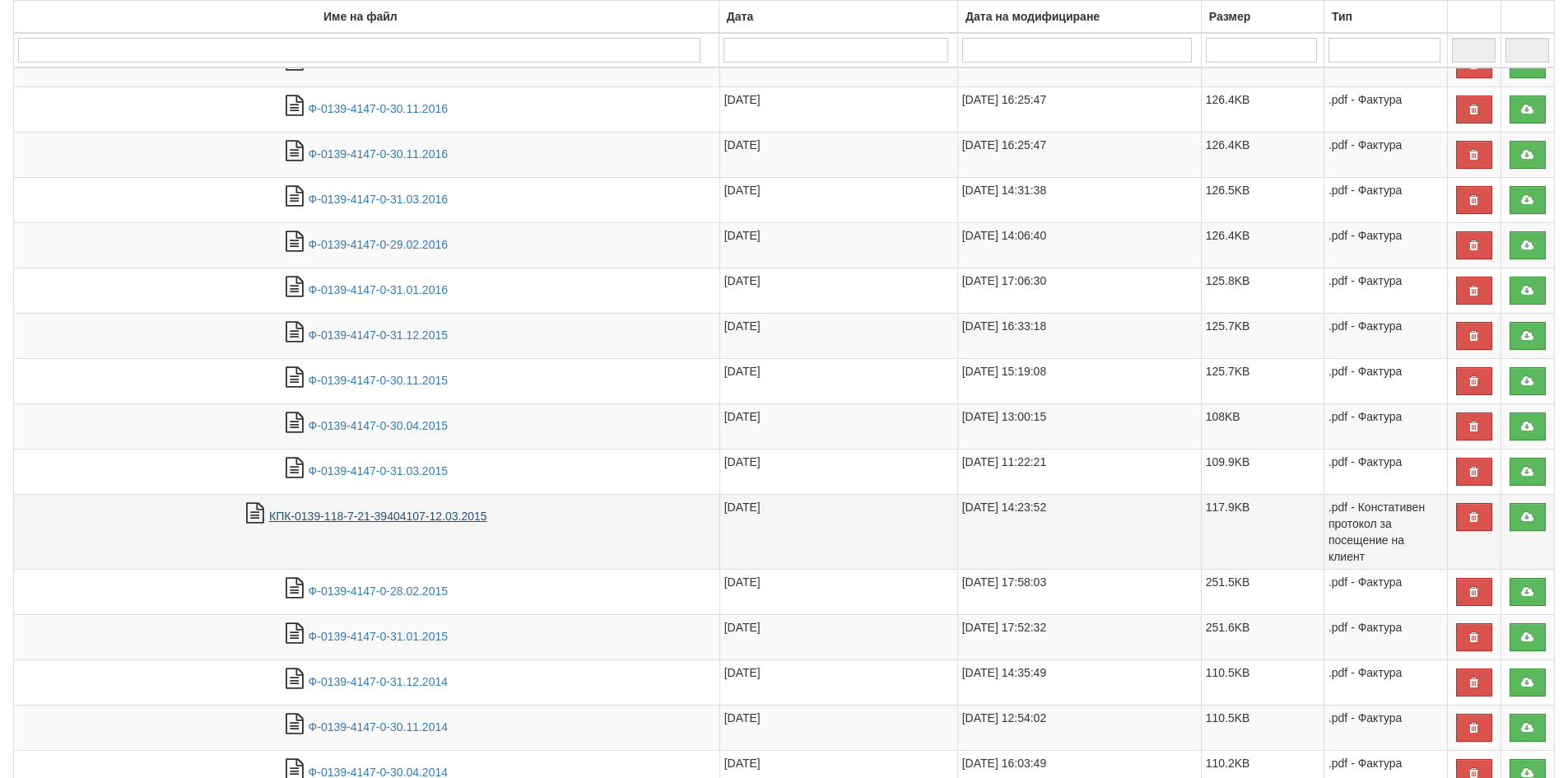
click at [391, 515] on link "КПК-0139-118-7-21-39404107-12.03.2015" at bounding box center [378, 516] width 218 height 13
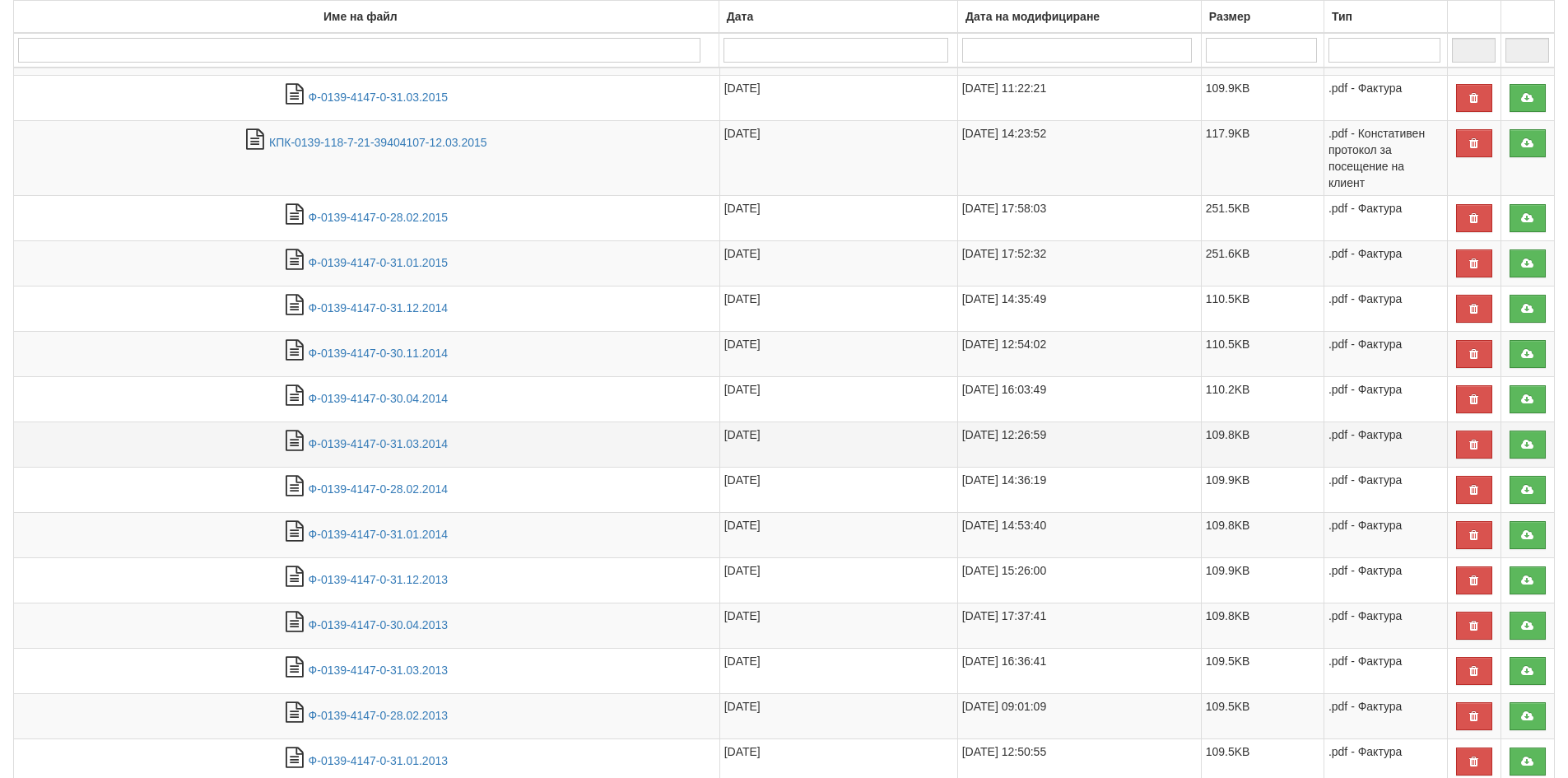
scroll to position [1570, 0]
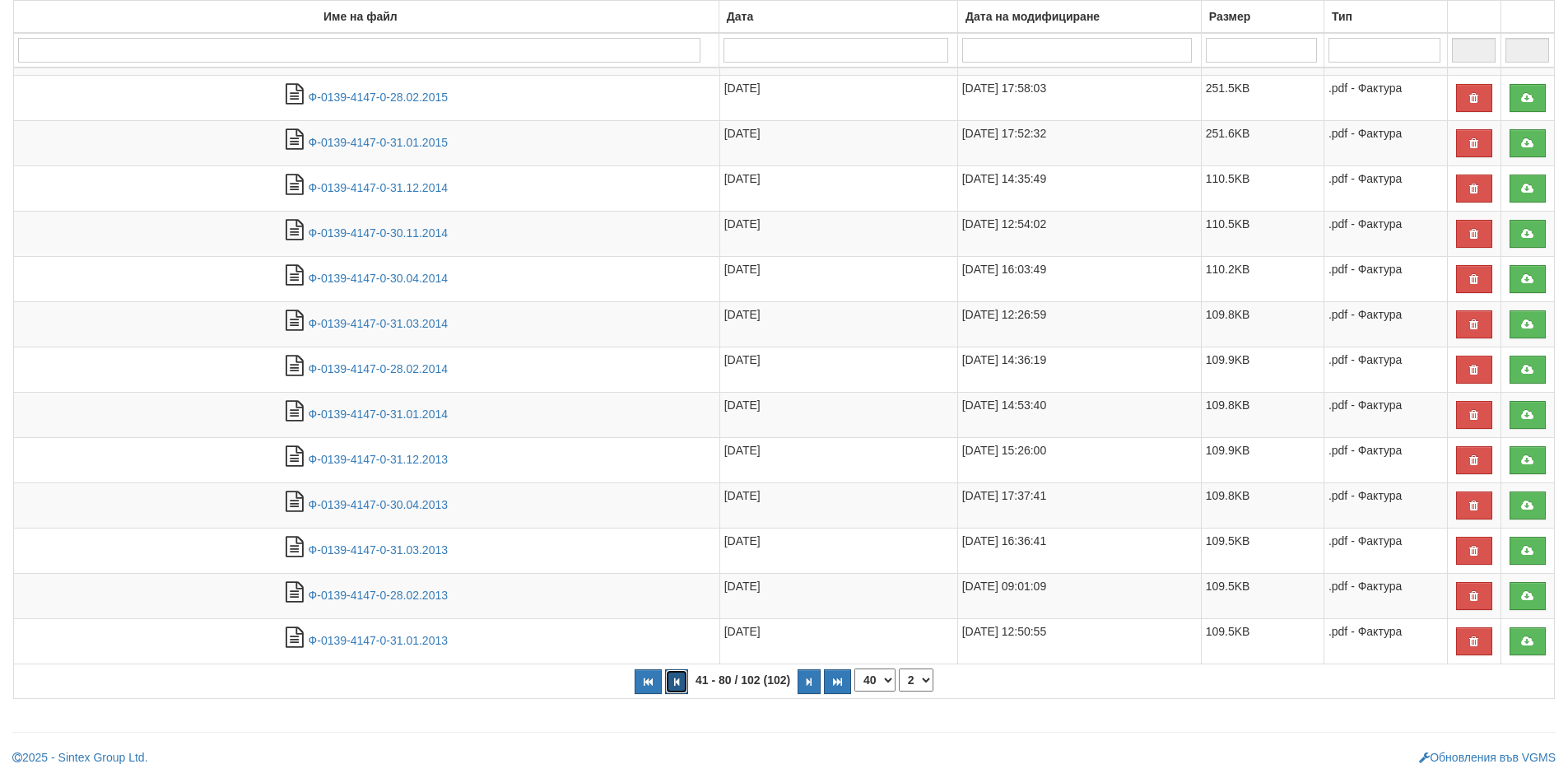
click at [680, 679] on button "button" at bounding box center [676, 682] width 23 height 25
select select "1"
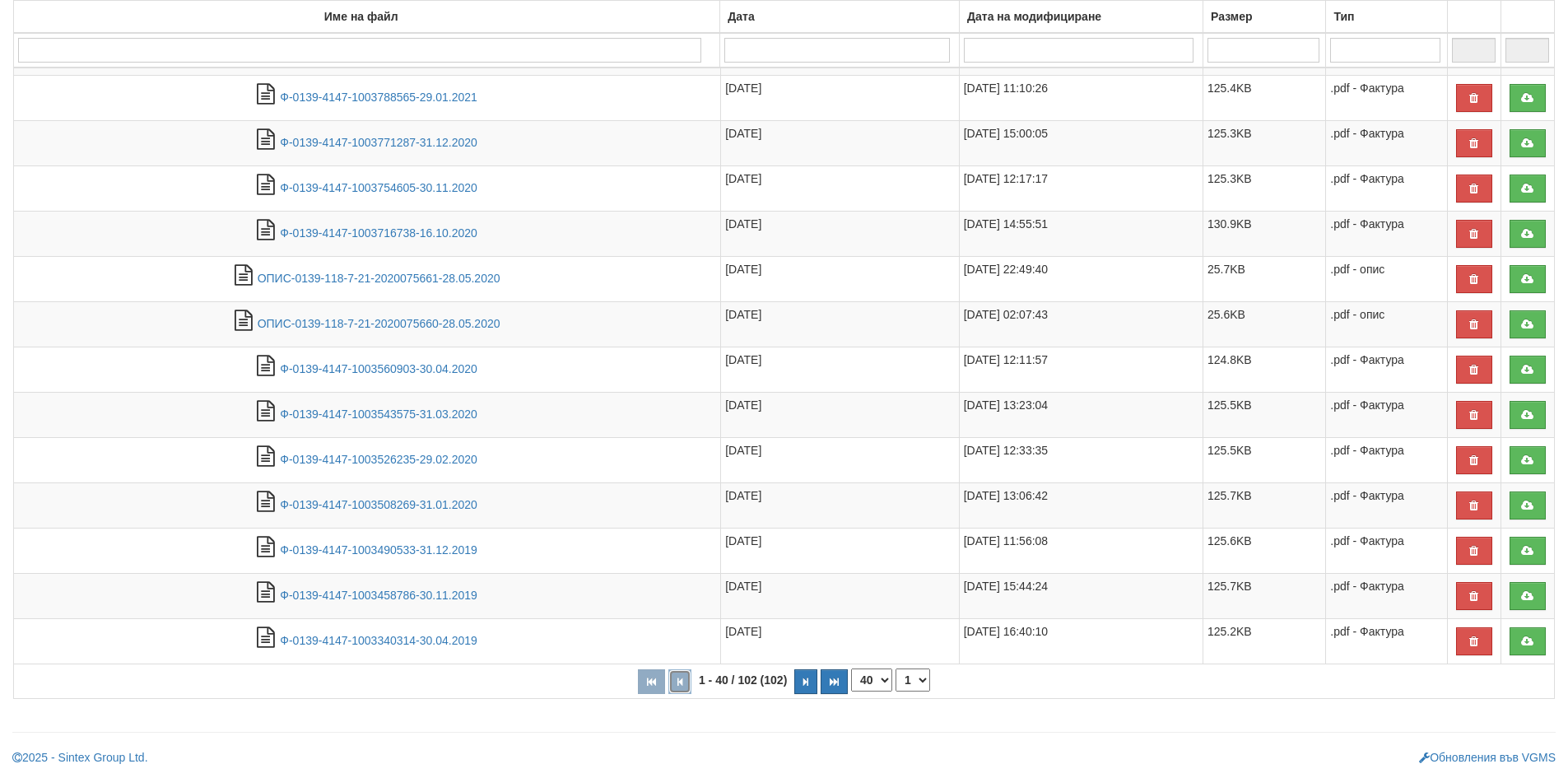
scroll to position [1541, 0]
click at [415, 327] on link "ОПИС-0139-118-7-21-2020075660-28.05.2020" at bounding box center [379, 323] width 242 height 13
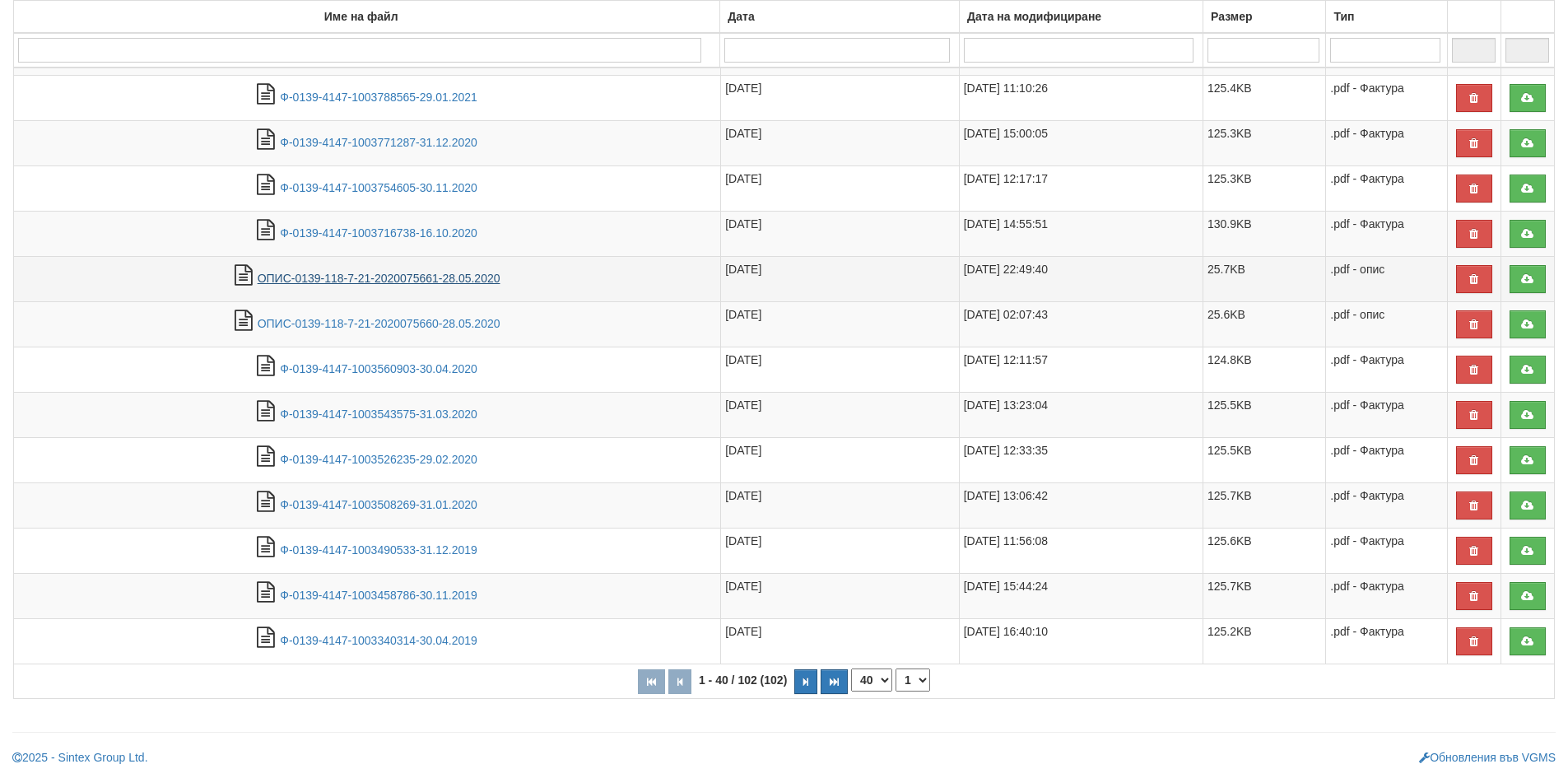
click at [324, 282] on link "ОПИС-0139-118-7-21-2020075661-28.05.2020" at bounding box center [379, 277] width 242 height 13
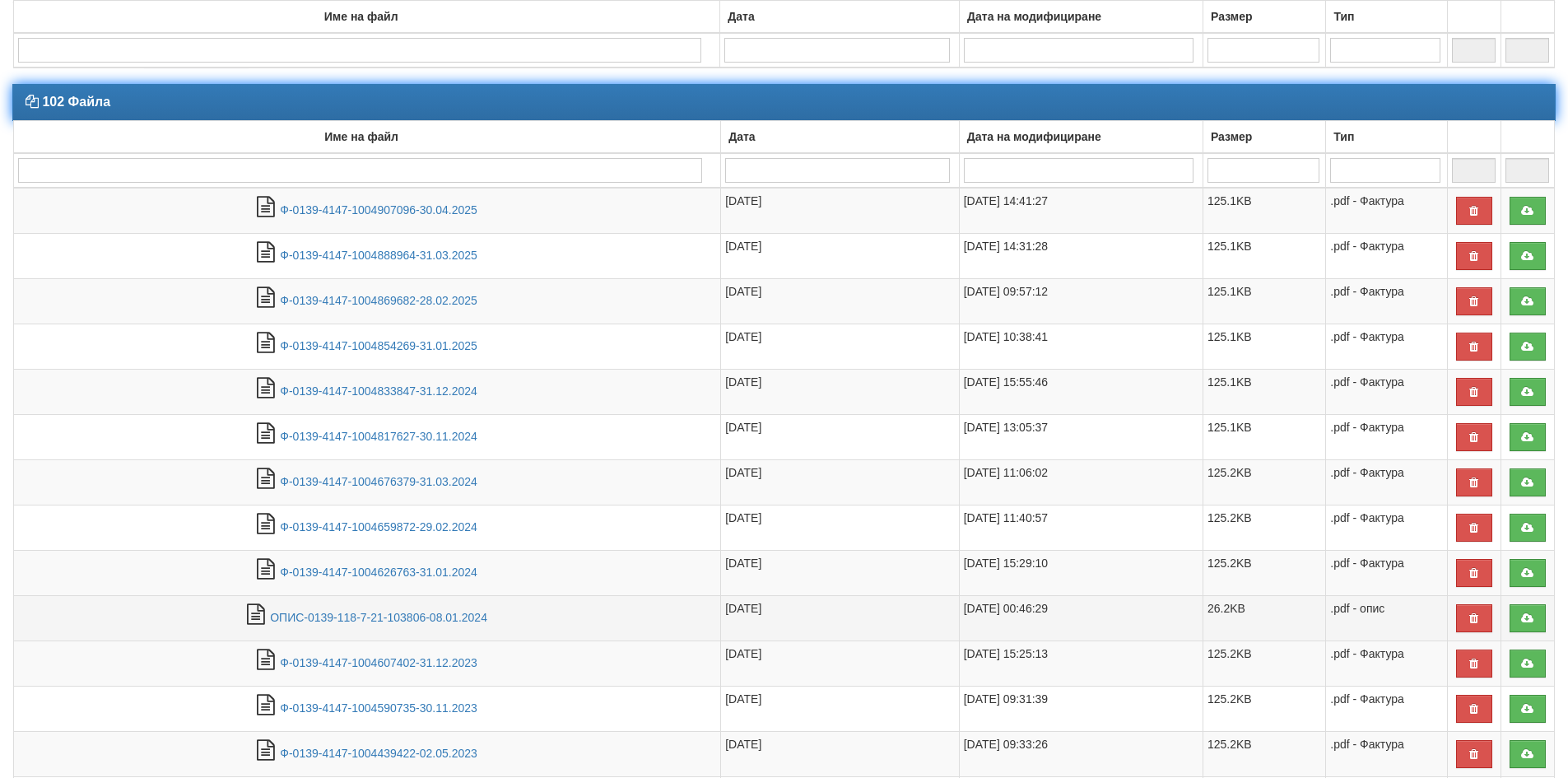
scroll to position [0, 0]
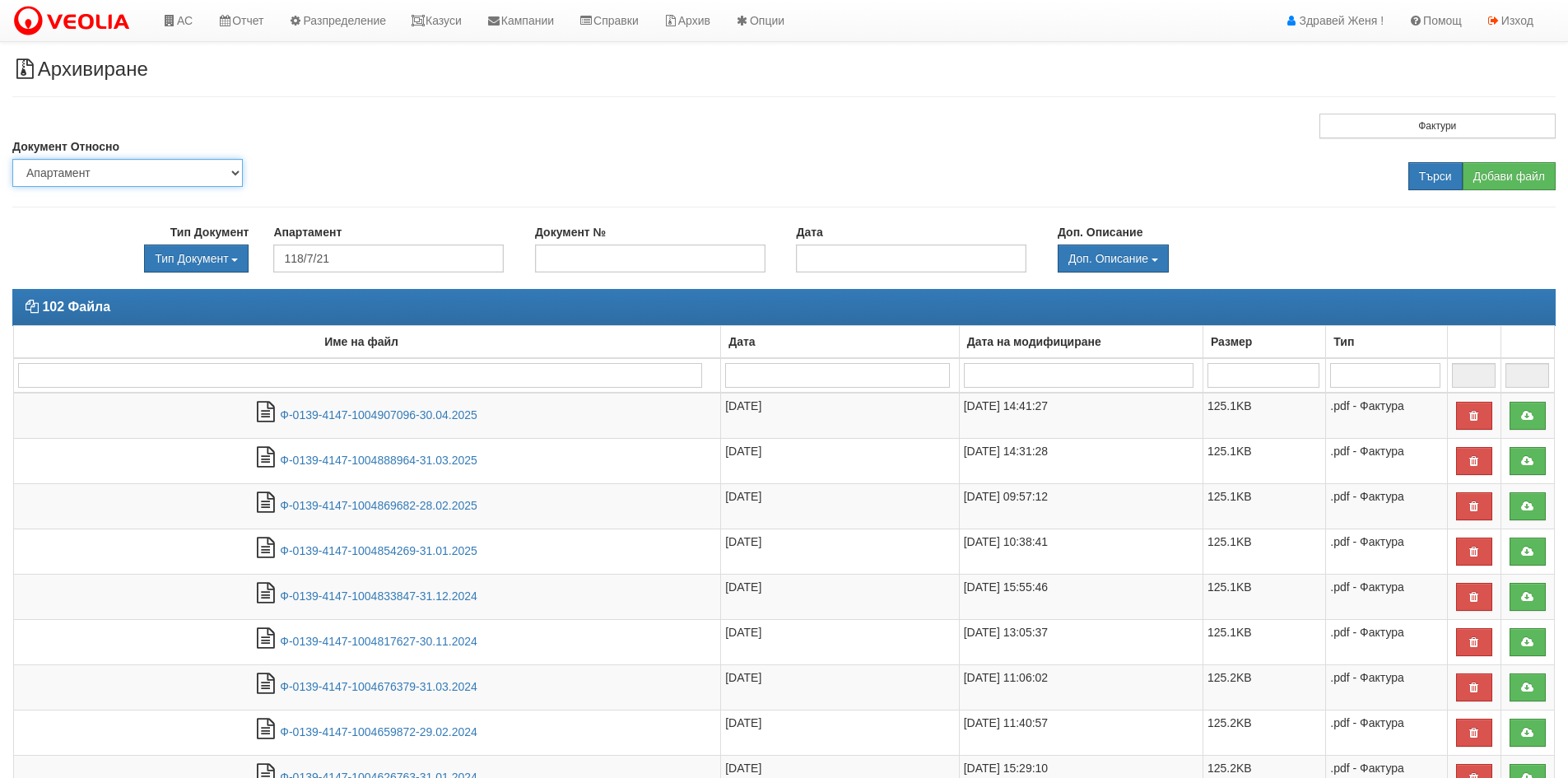
click at [177, 174] on select "Партида Апартамент Сграда Институция Партньор" at bounding box center [128, 173] width 231 height 28
select select "2"
click at [13, 159] on select "Партида Апартамент Сграда Институция Партньор" at bounding box center [128, 173] width 231 height 28
click at [300, 258] on input "text" at bounding box center [388, 258] width 231 height 28
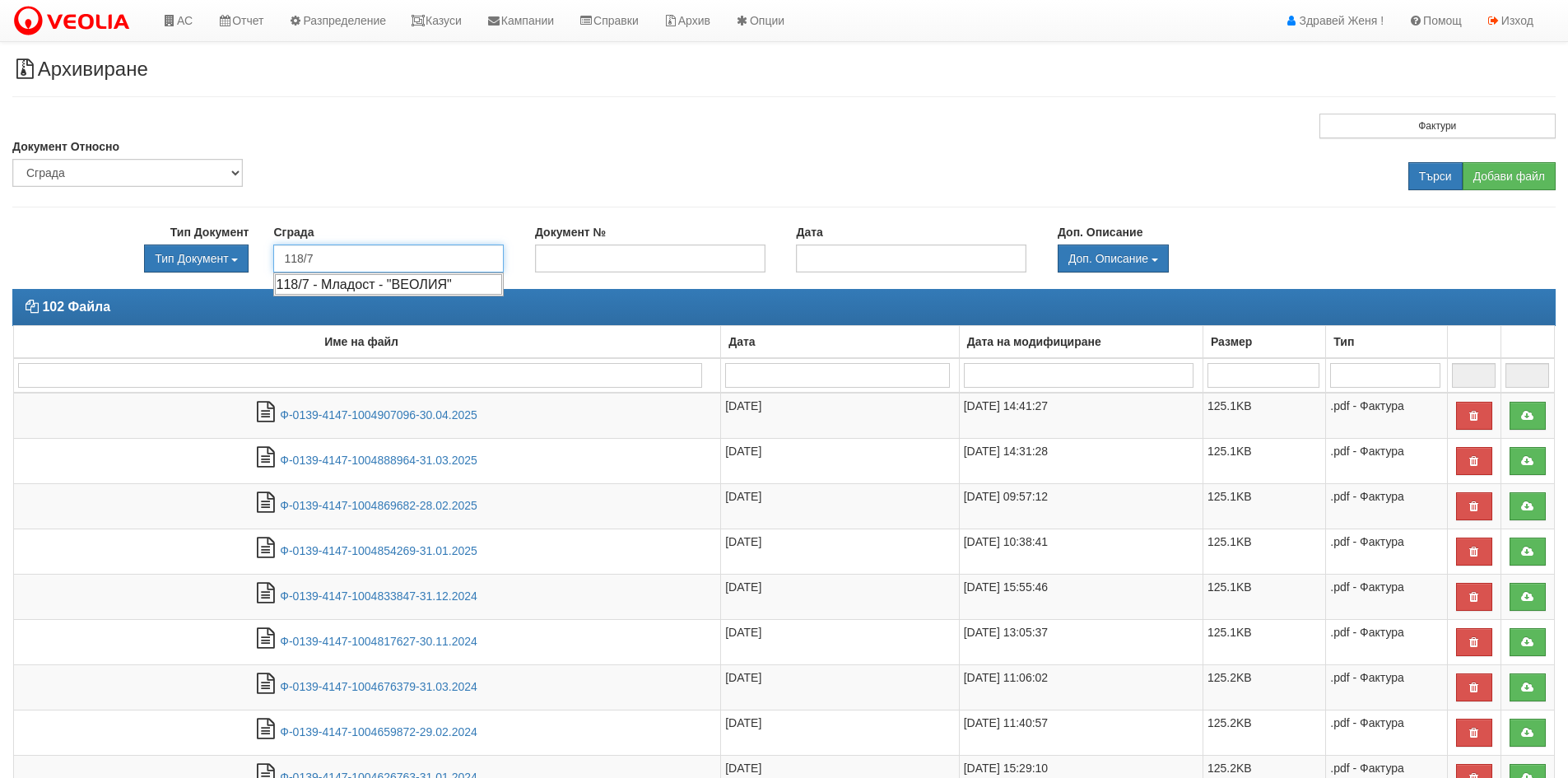
click at [330, 285] on div "118/7 - Младост - "ВЕОЛИЯ"" at bounding box center [388, 284] width 227 height 20
type input "118/7 - Младост - "ВЕОЛИЯ""
click at [1429, 173] on input "Търси" at bounding box center [1436, 176] width 54 height 28
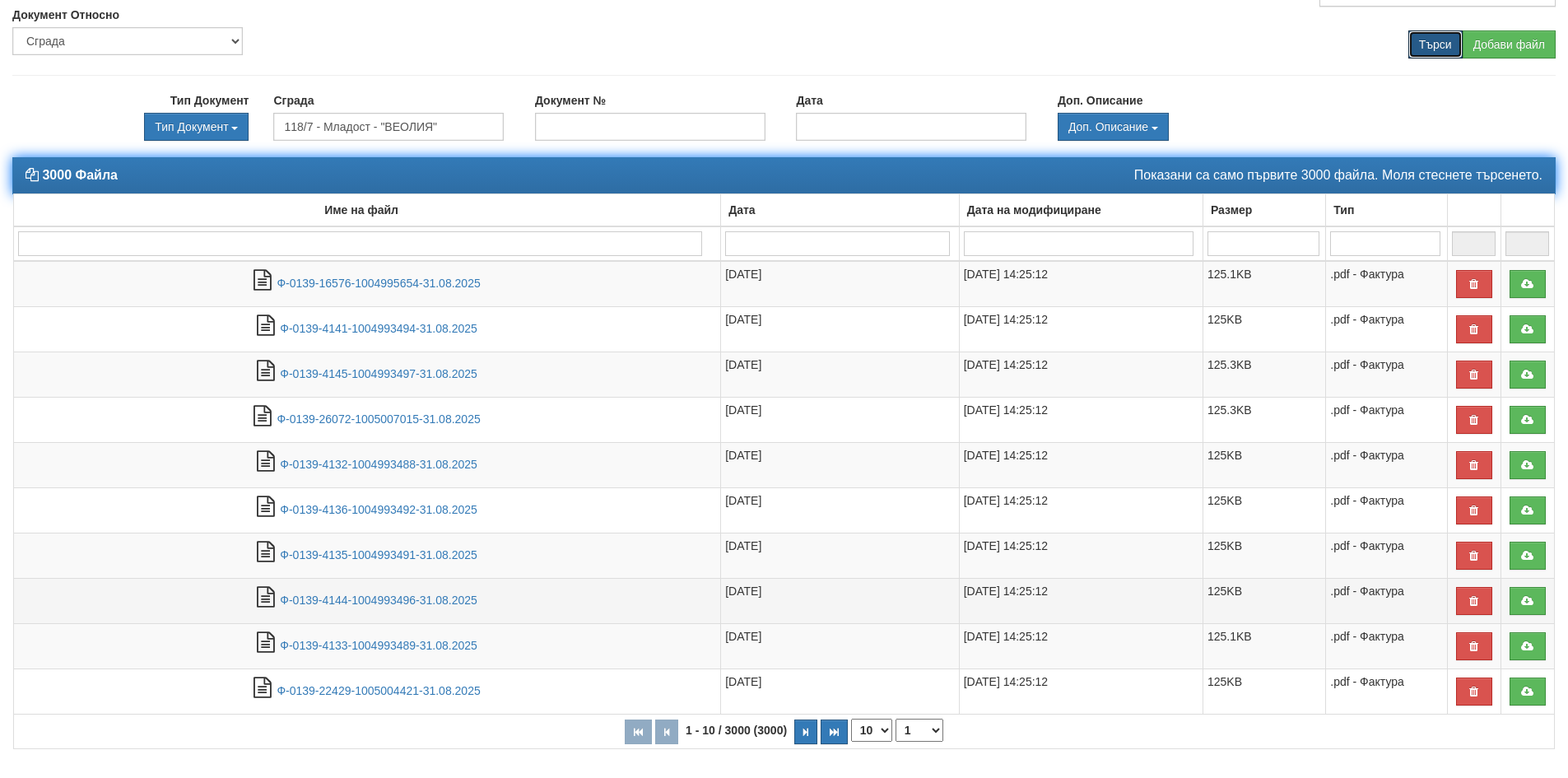
scroll to position [182, 0]
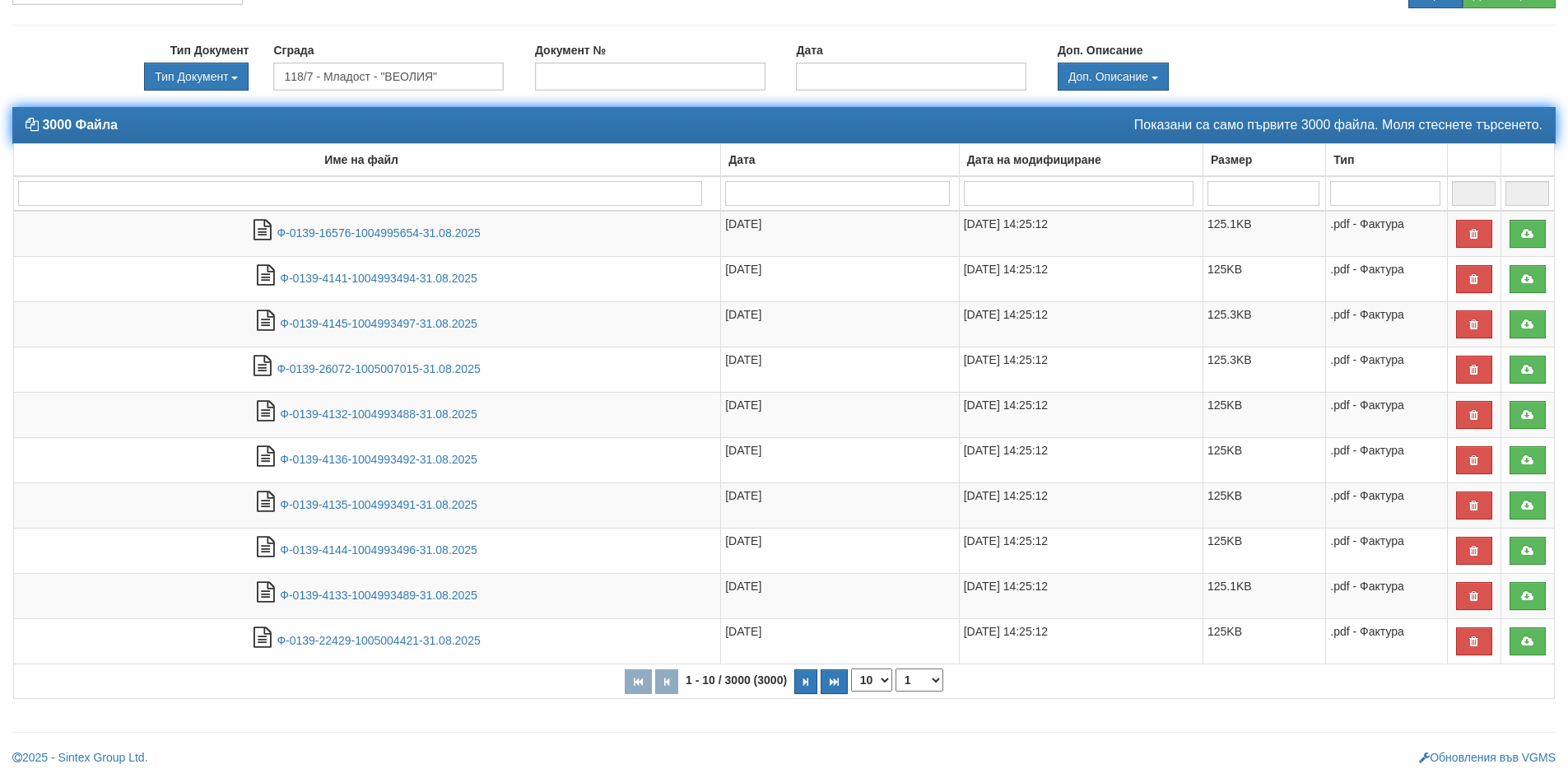
click at [31, 194] on input "search" at bounding box center [360, 193] width 684 height 25
type input "мфи"
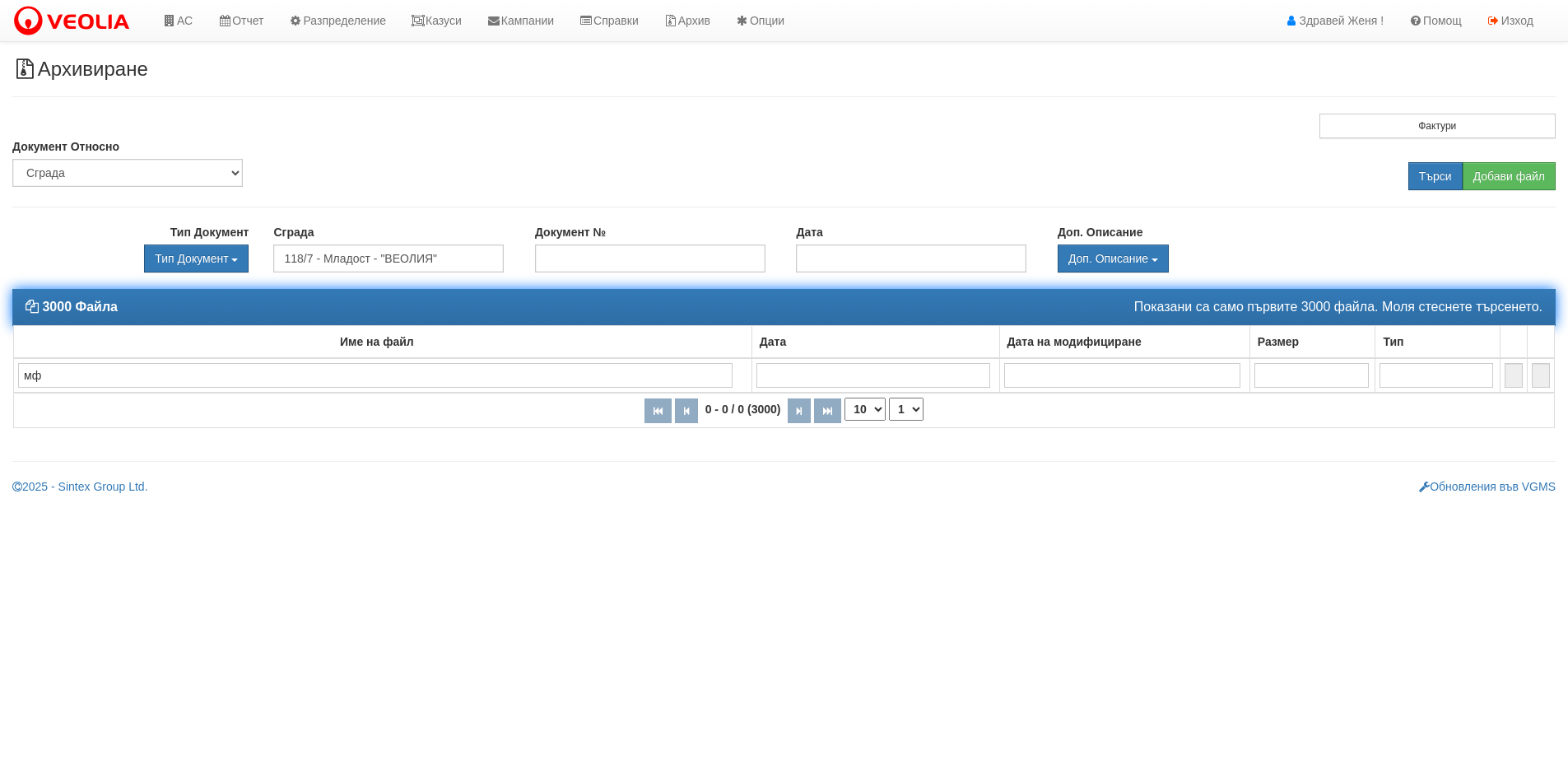
scroll to position [0, 0]
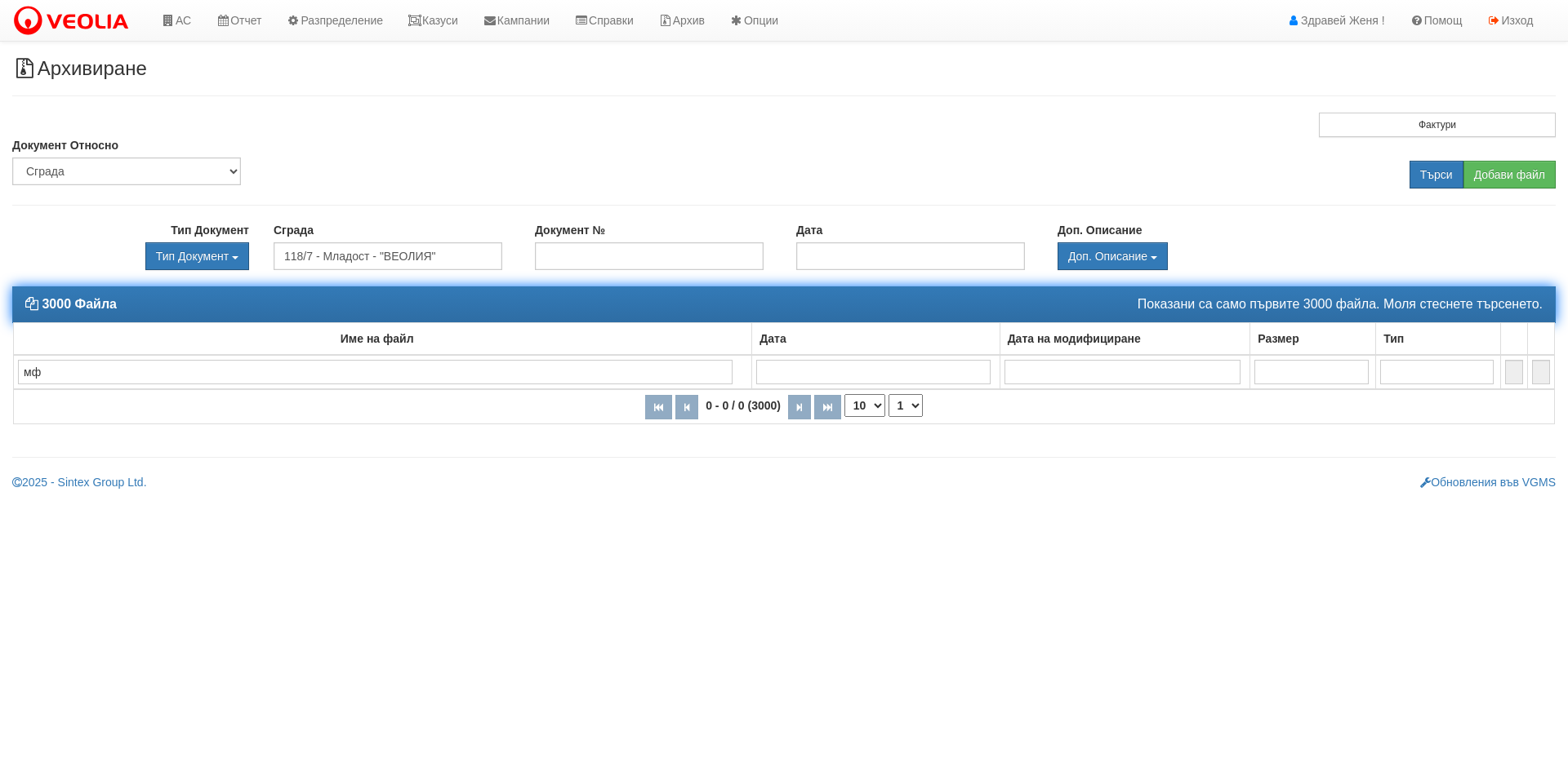
type input "м"
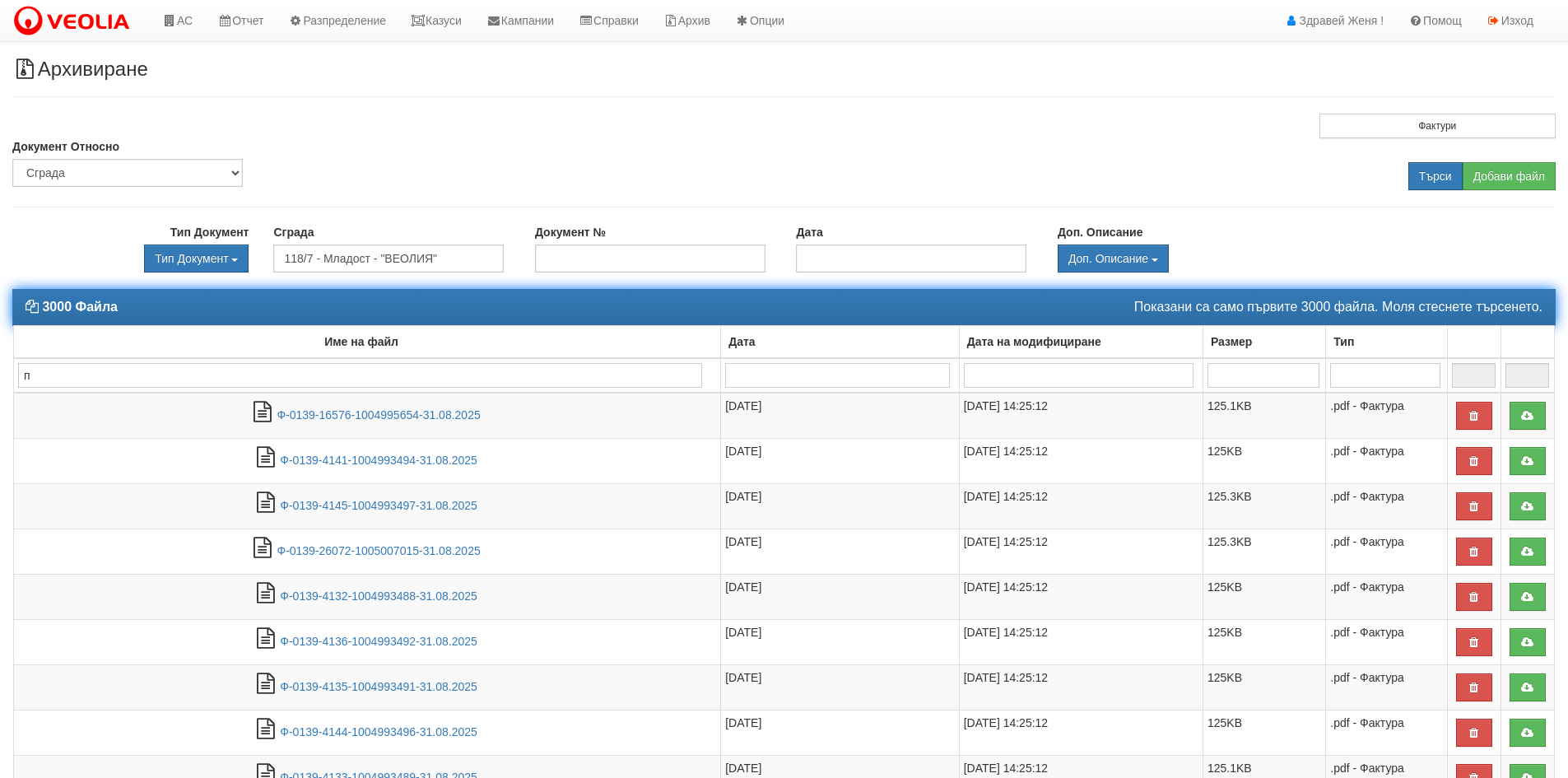
type input "по"
type input "пос"
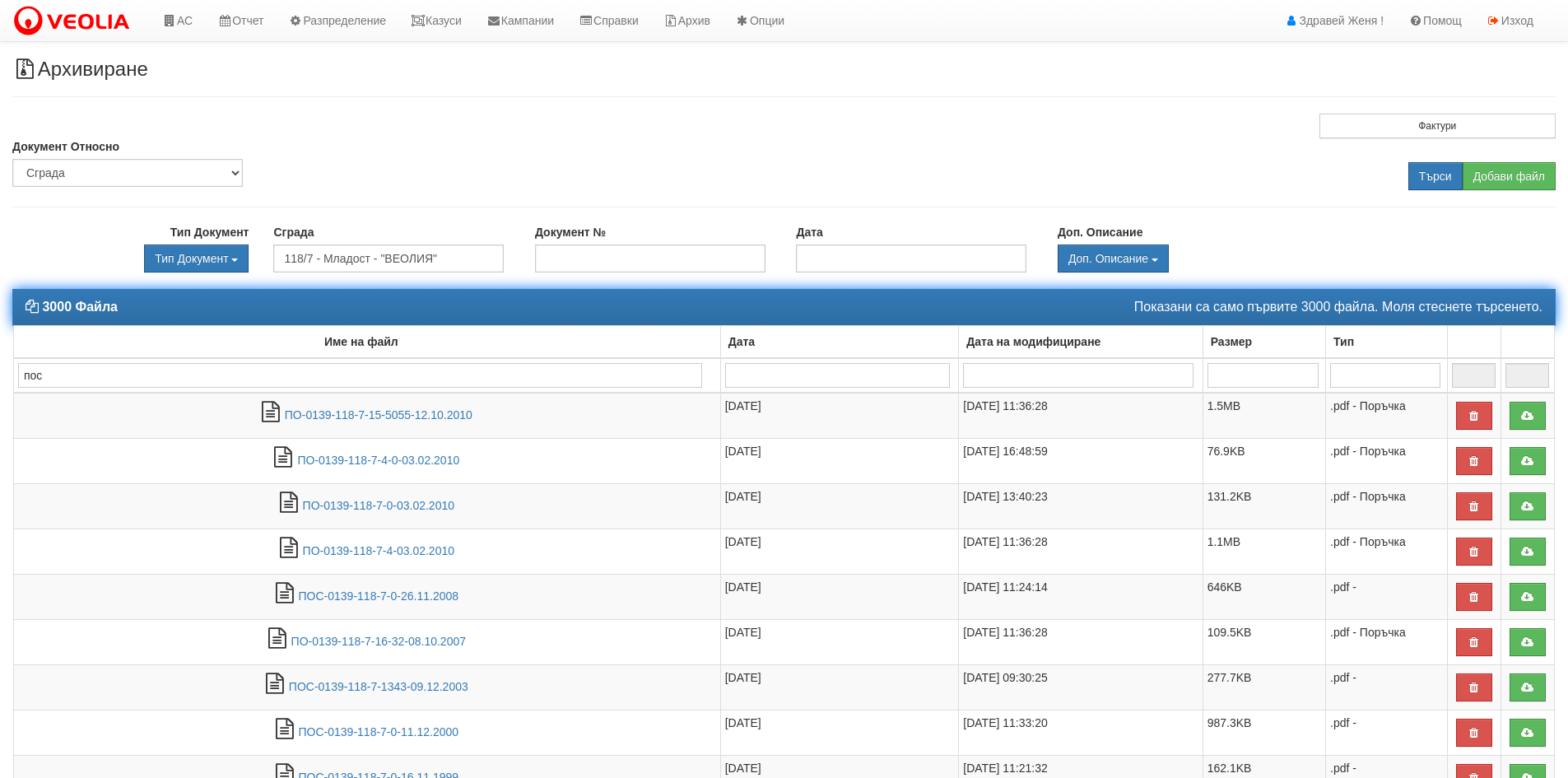
type input "пос"
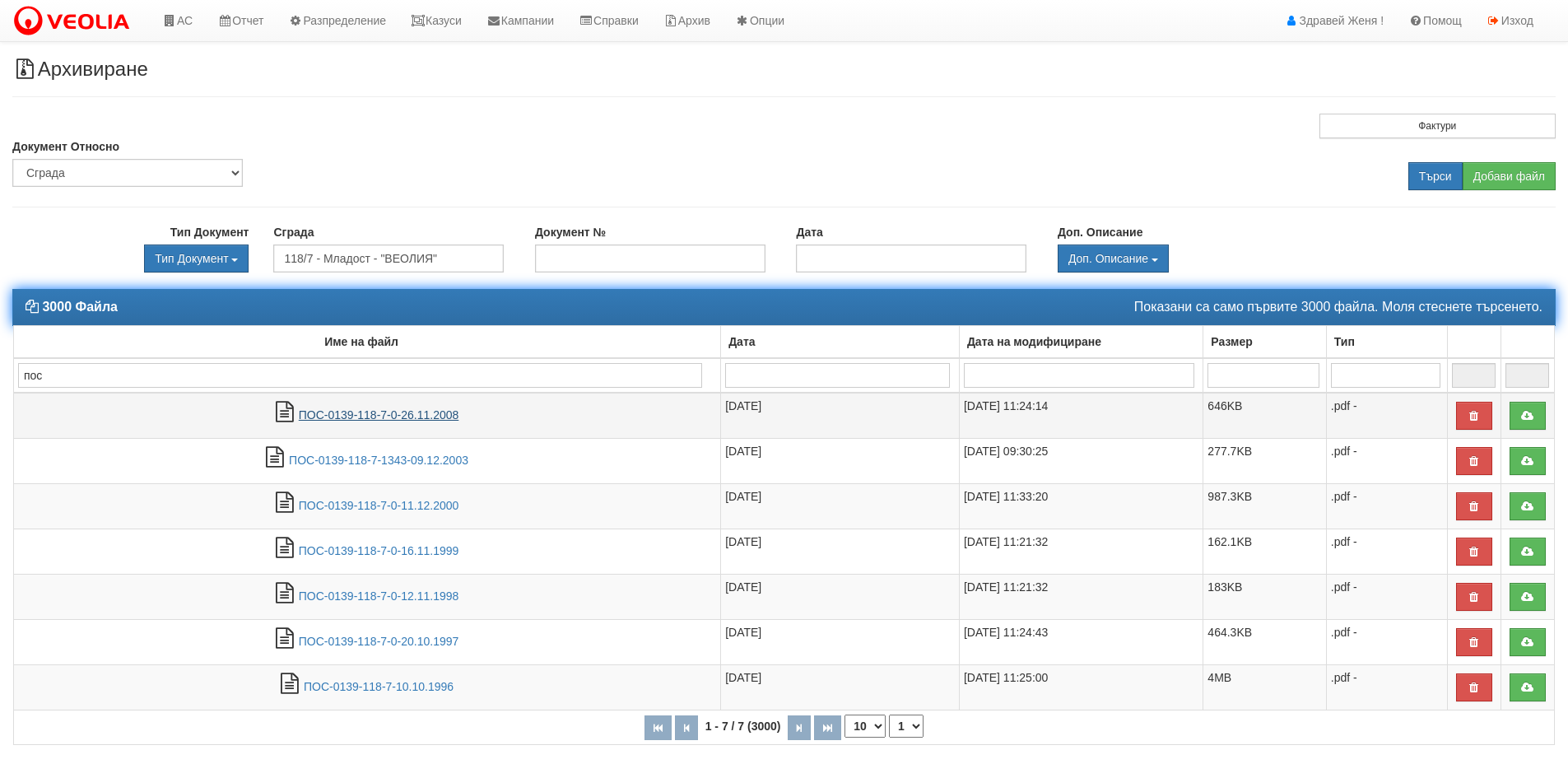
type input "пос"
click at [419, 418] on link "ПОС-0139-118-7-0-26.11.2008" at bounding box center [379, 415] width 161 height 13
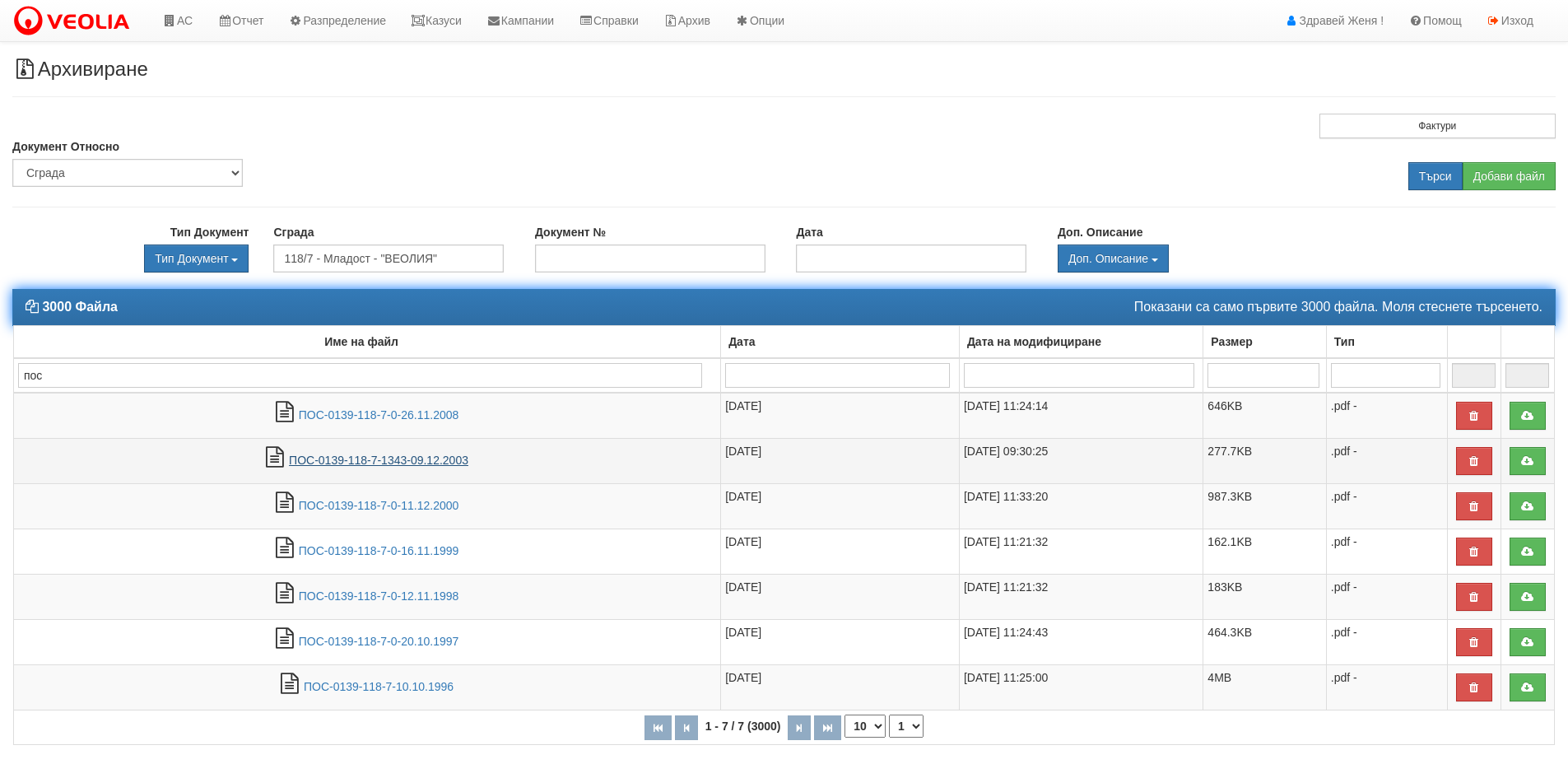
click at [362, 466] on link "ПОС-0139-118-7-1343-09.12.2003" at bounding box center [379, 460] width 180 height 13
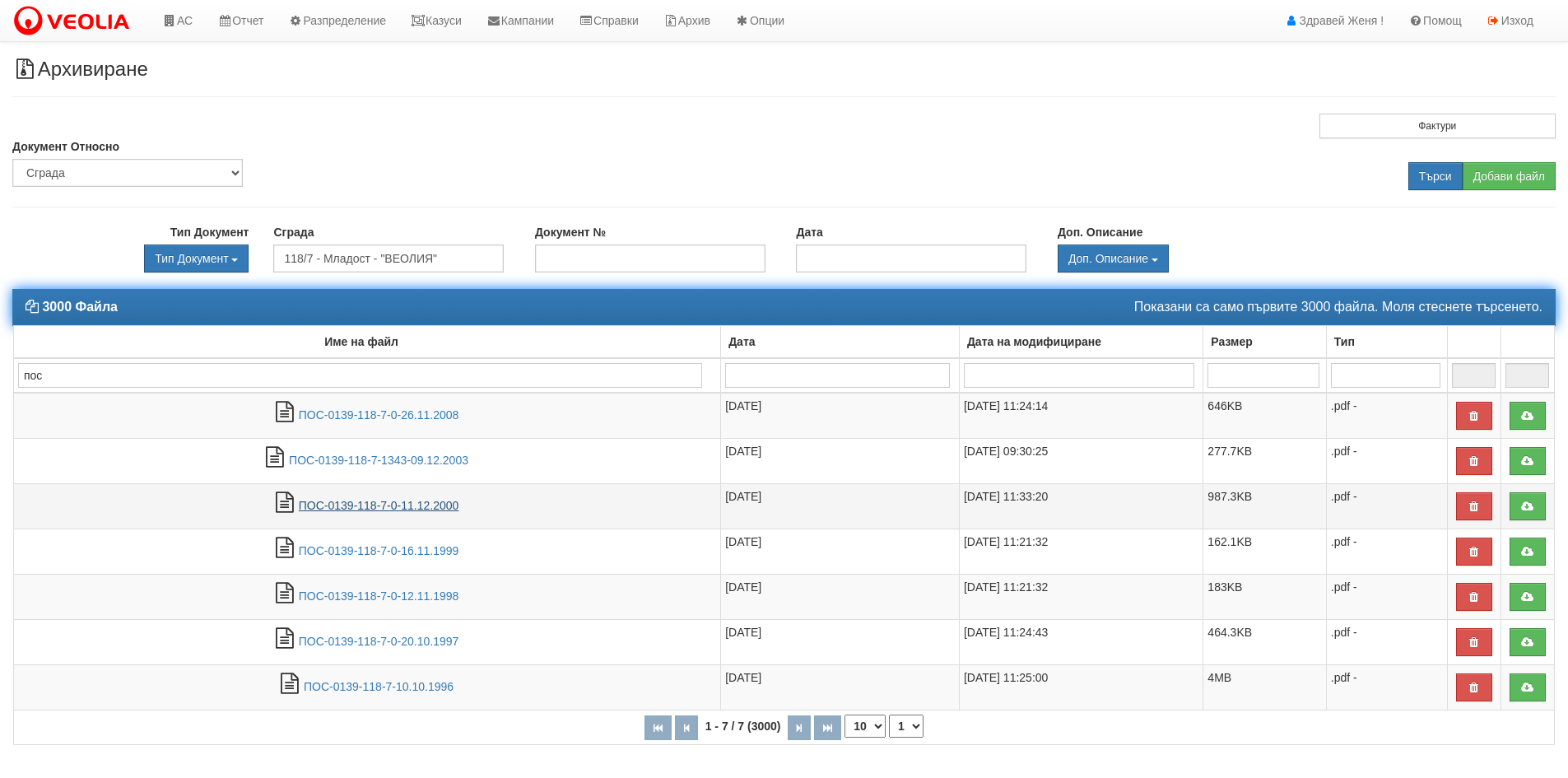
click at [358, 507] on link "ПОС-0139-118-7-0-11.12.2000" at bounding box center [379, 505] width 161 height 13
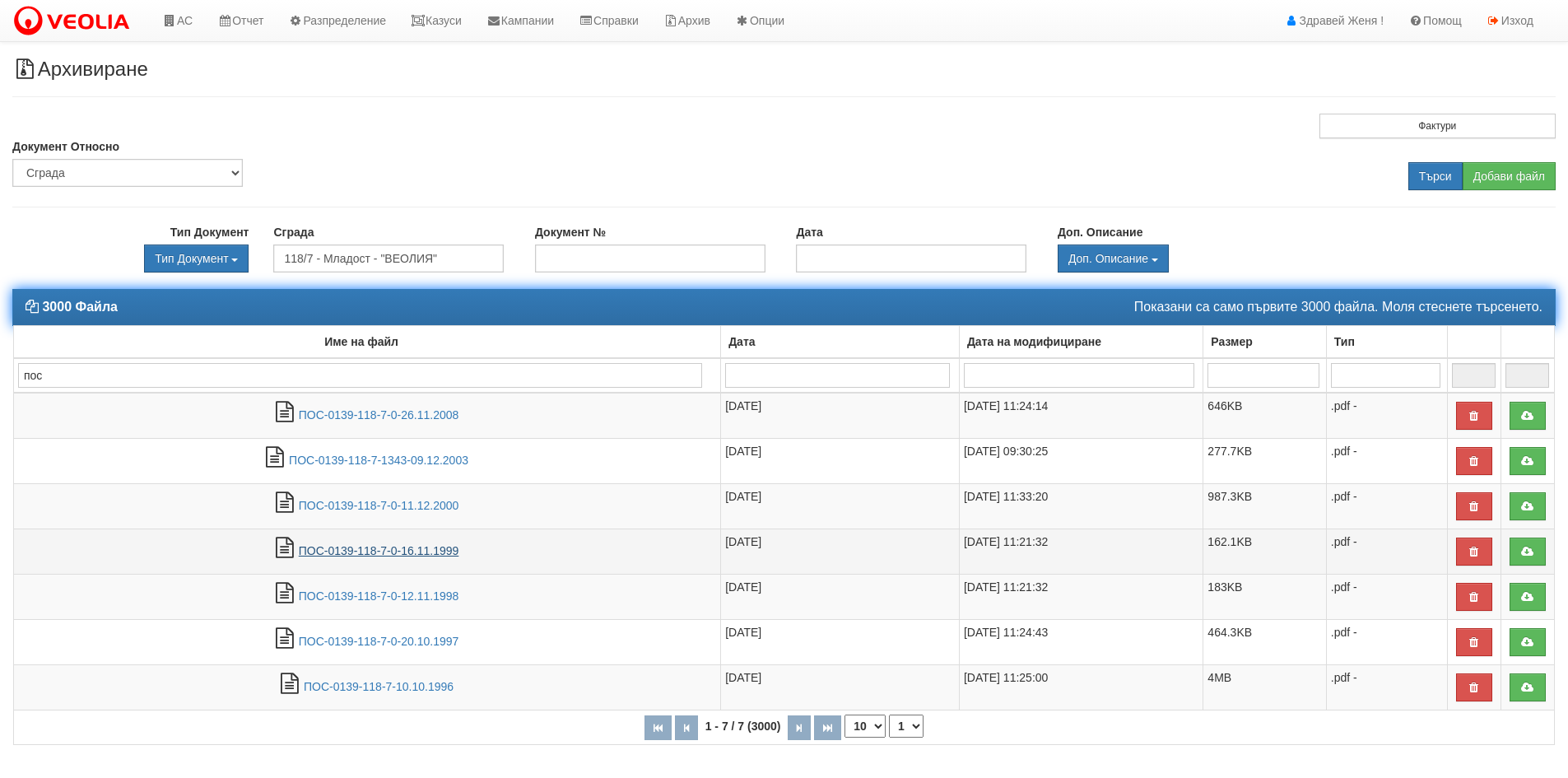
click at [367, 551] on link "ПОС-0139-118-7-0-16.11.1999" at bounding box center [379, 551] width 161 height 13
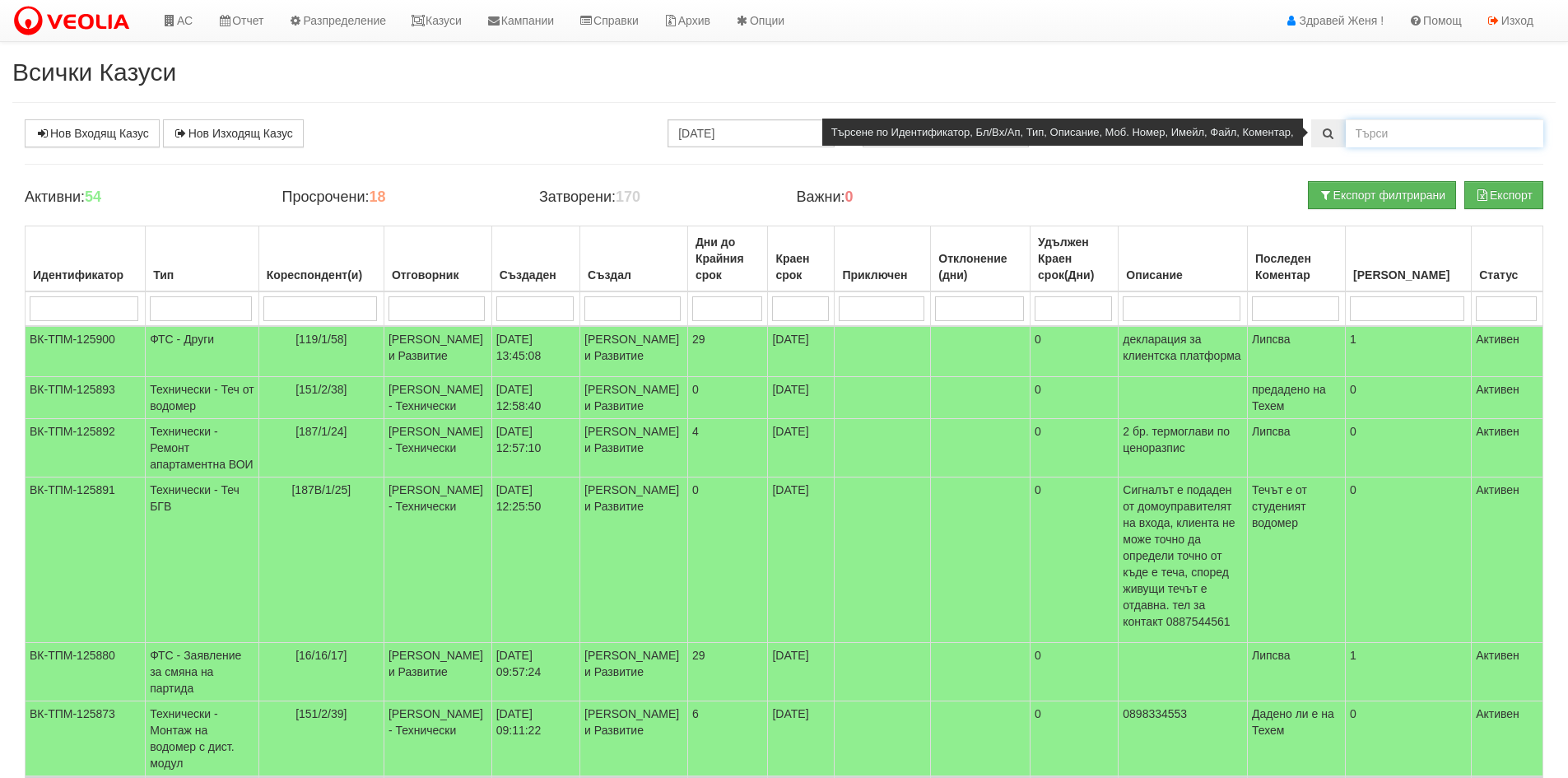
click at [1365, 140] on input "text" at bounding box center [1445, 133] width 197 height 28
type input "118/7"
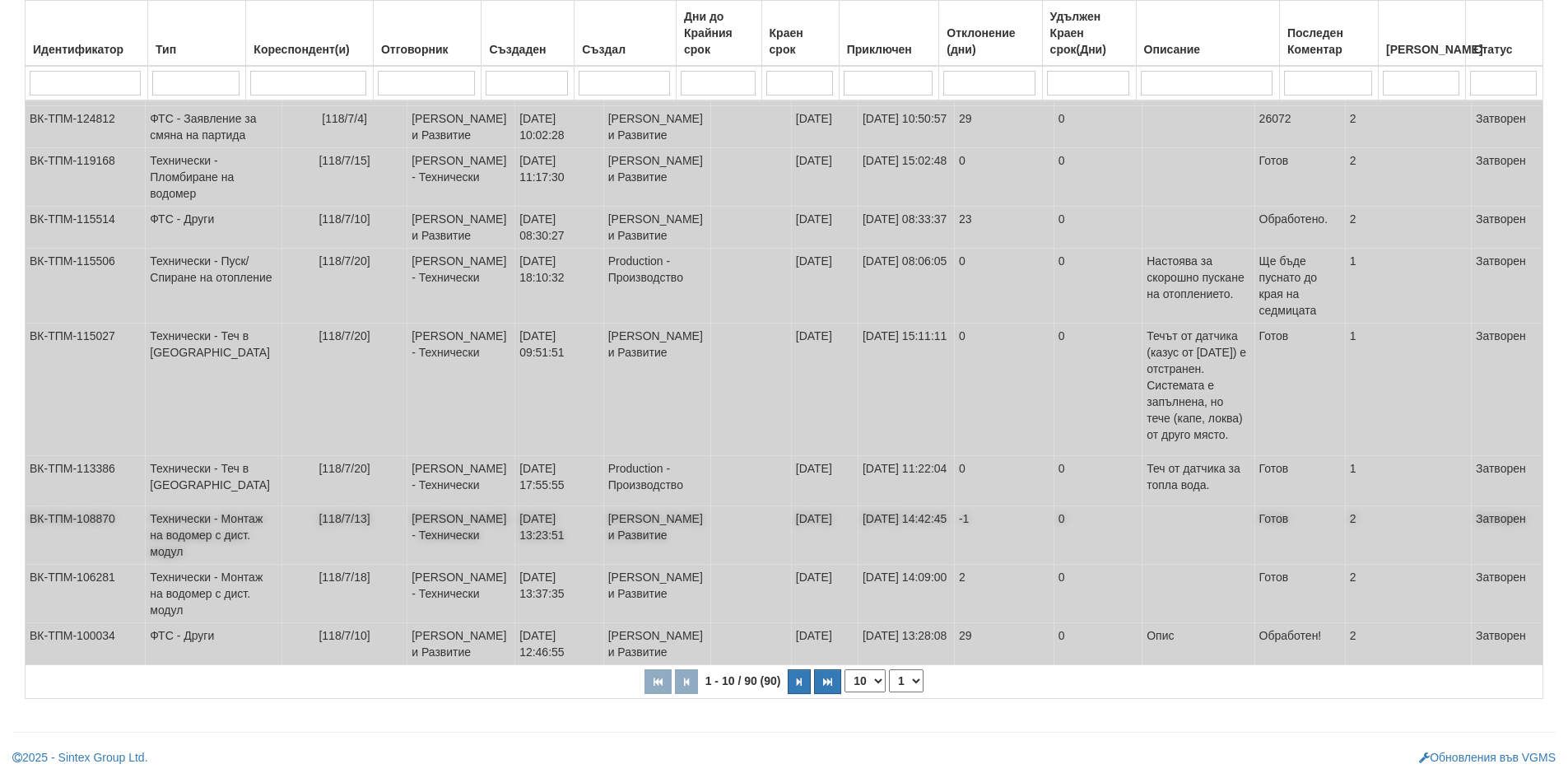
scroll to position [329, 0]
click at [878, 693] on select "10 20 30 40" at bounding box center [865, 681] width 41 height 23
select select "40"
click at [845, 693] on select "10 20 30 40" at bounding box center [865, 681] width 41 height 23
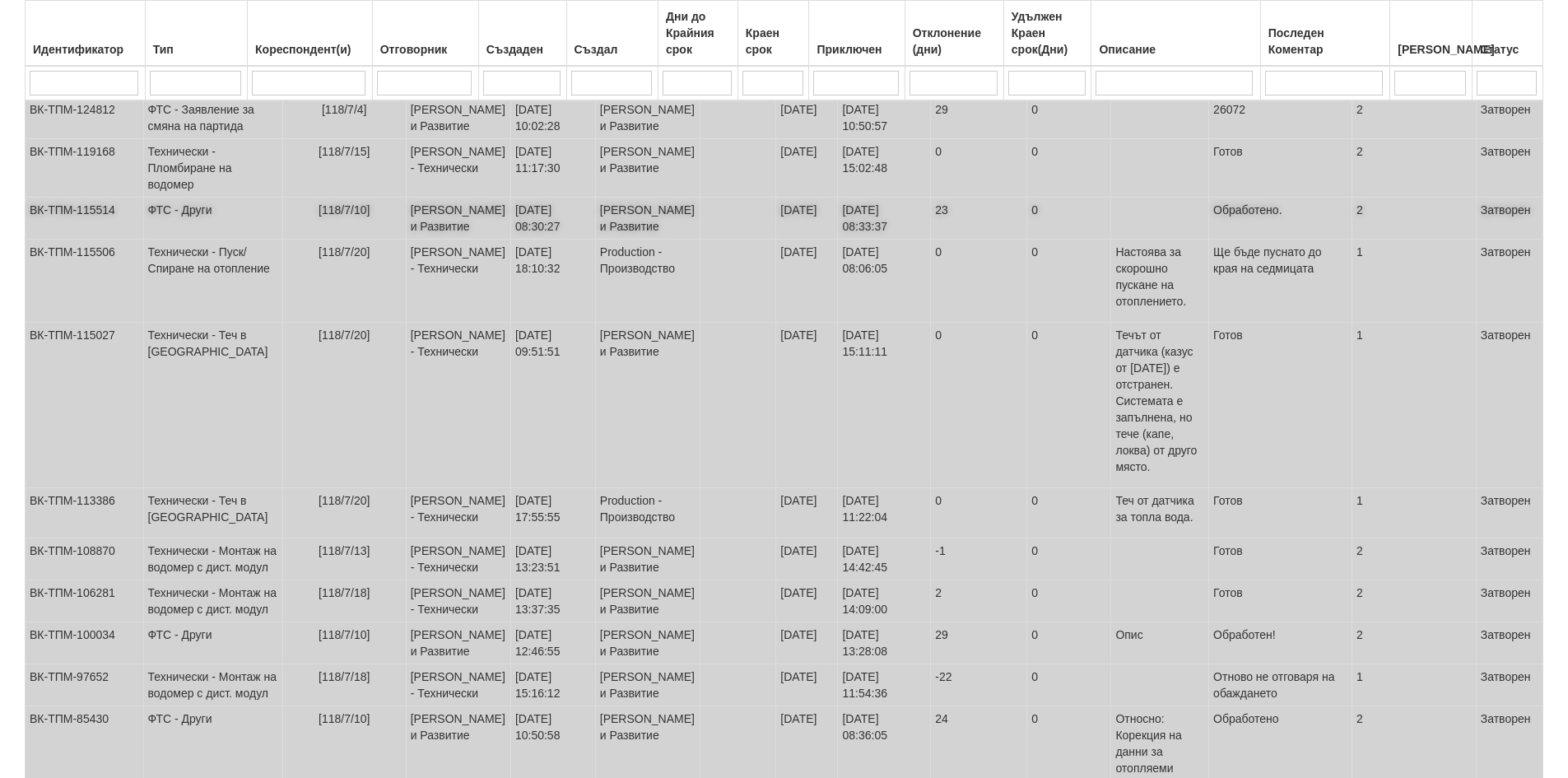
click at [207, 240] on td "ФТС - Други" at bounding box center [213, 218] width 140 height 42
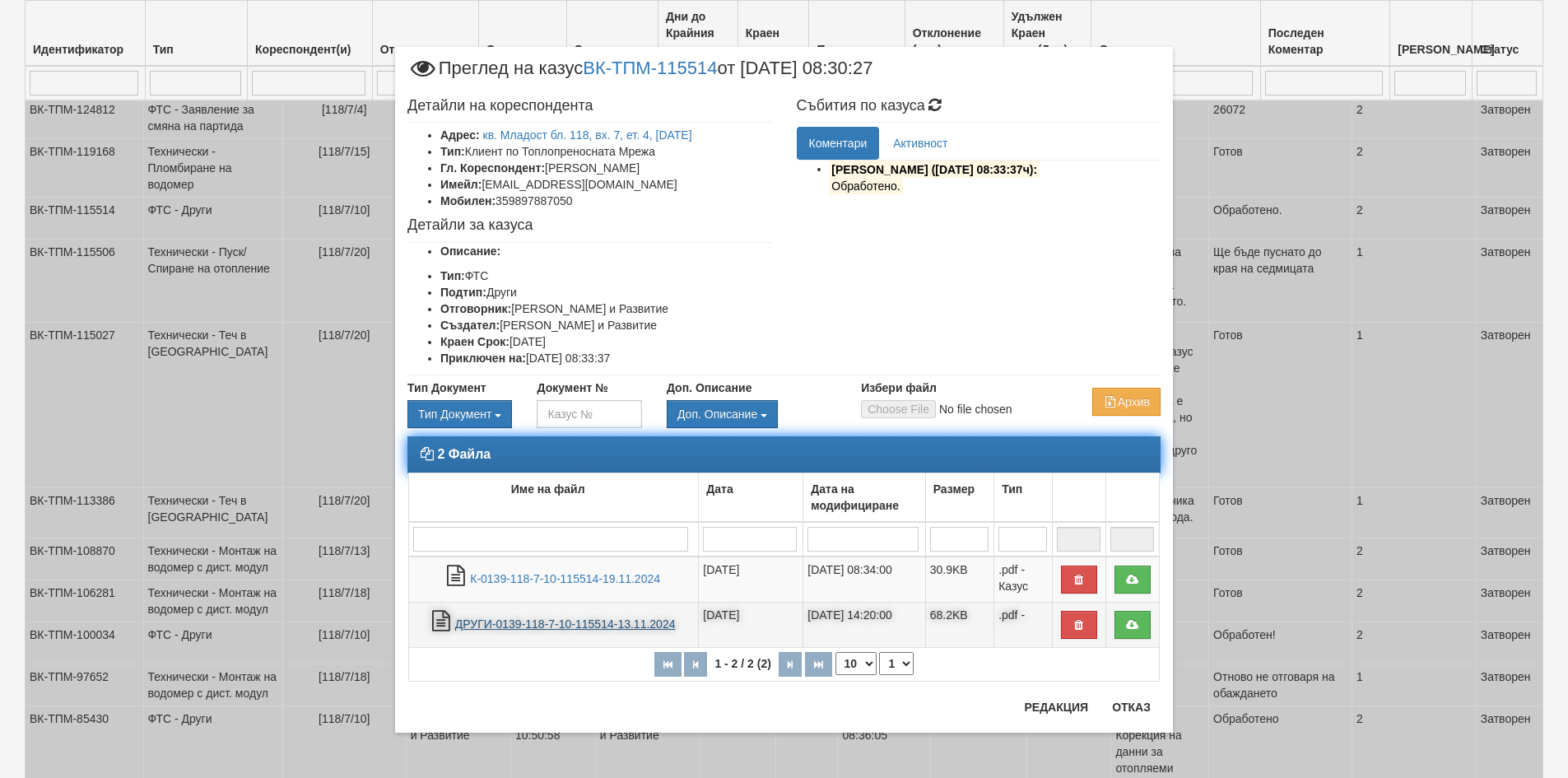
click at [556, 626] on link "ДРУГИ-0139-118-7-10-115514-13.11.2024" at bounding box center [565, 624] width 220 height 13
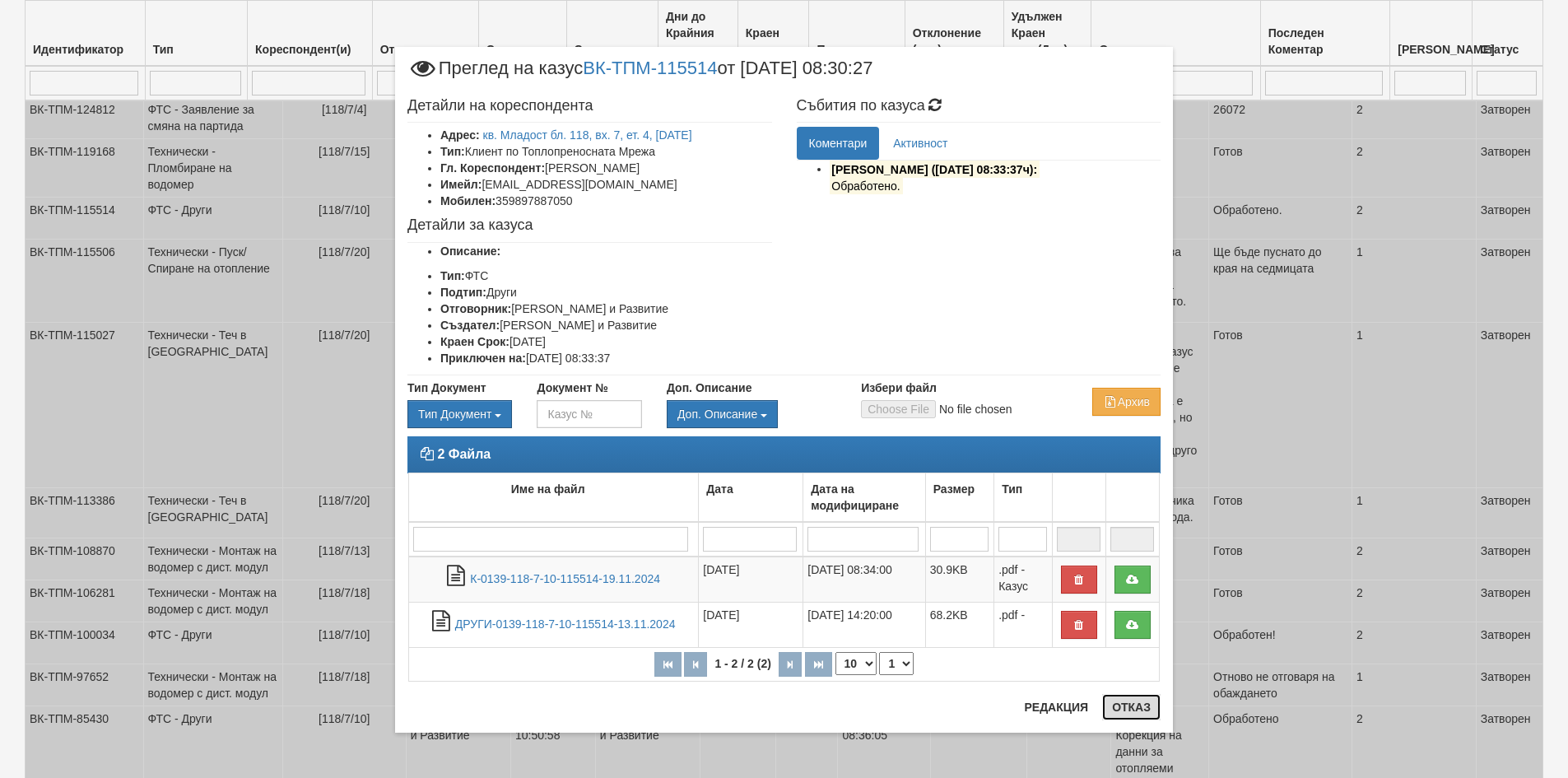
click at [1138, 704] on button "Отказ" at bounding box center [1132, 707] width 59 height 26
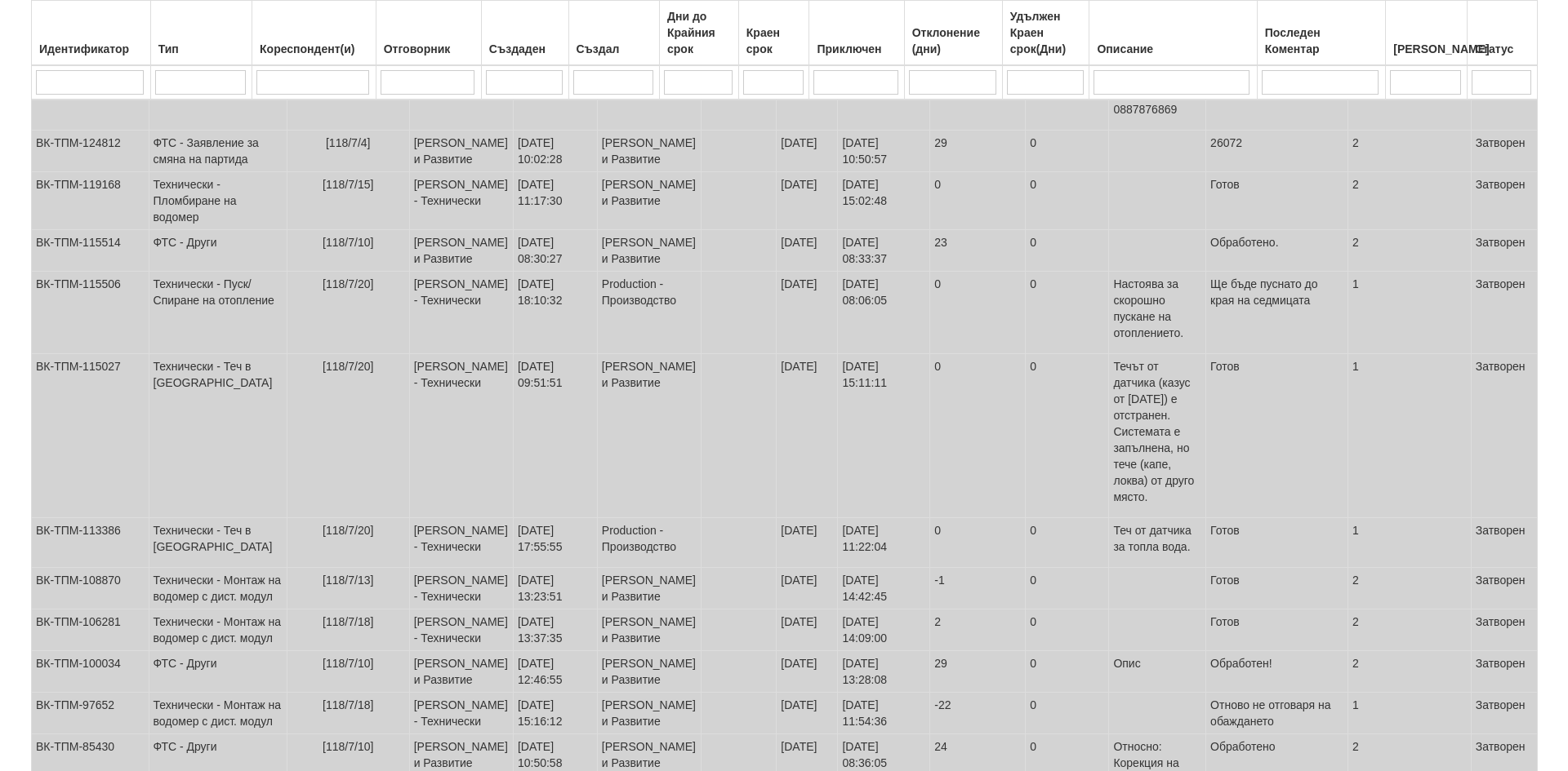
scroll to position [0, 0]
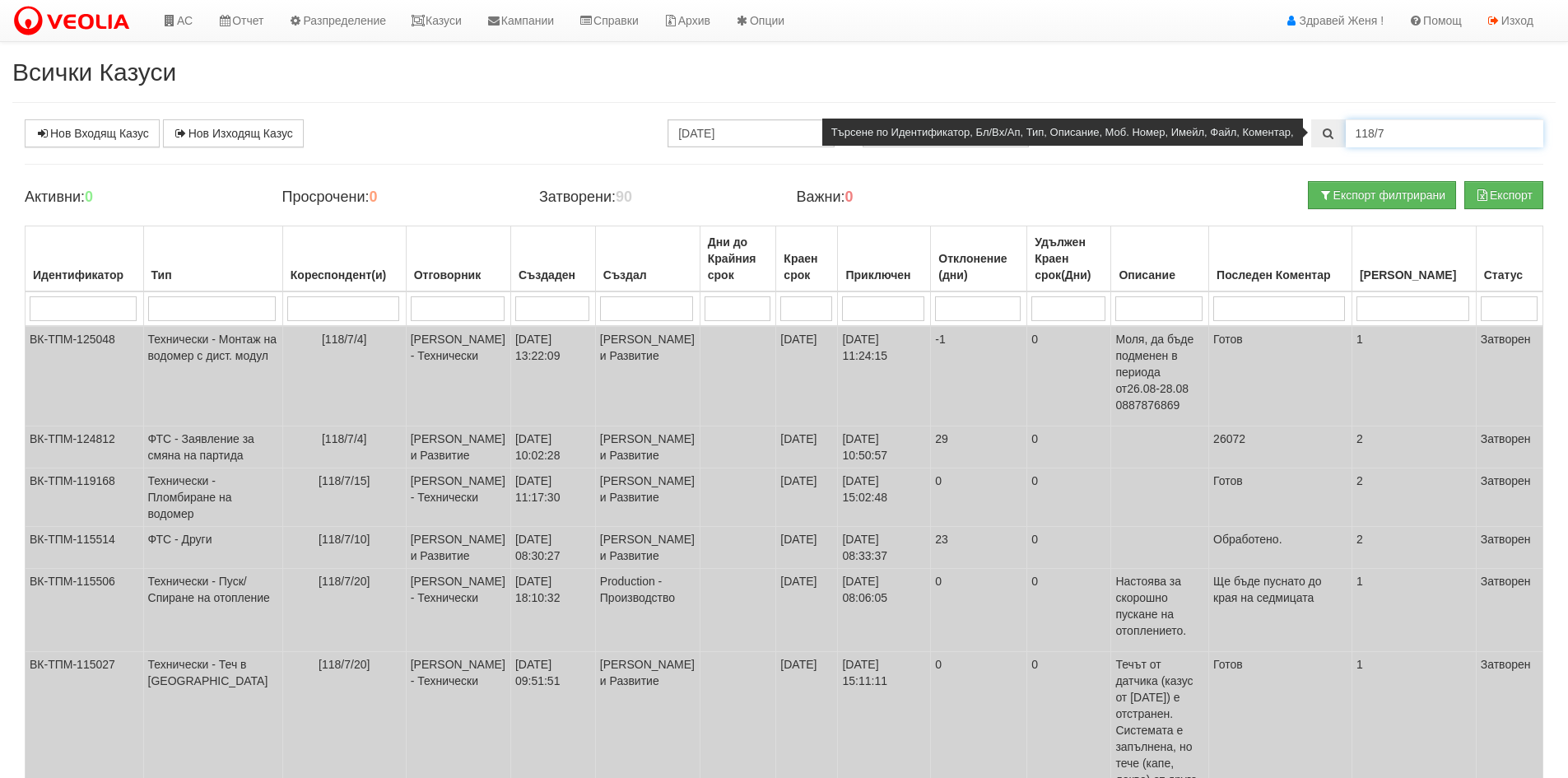
click at [1392, 139] on input "118/7" at bounding box center [1445, 133] width 197 height 28
type input "118/7/21"
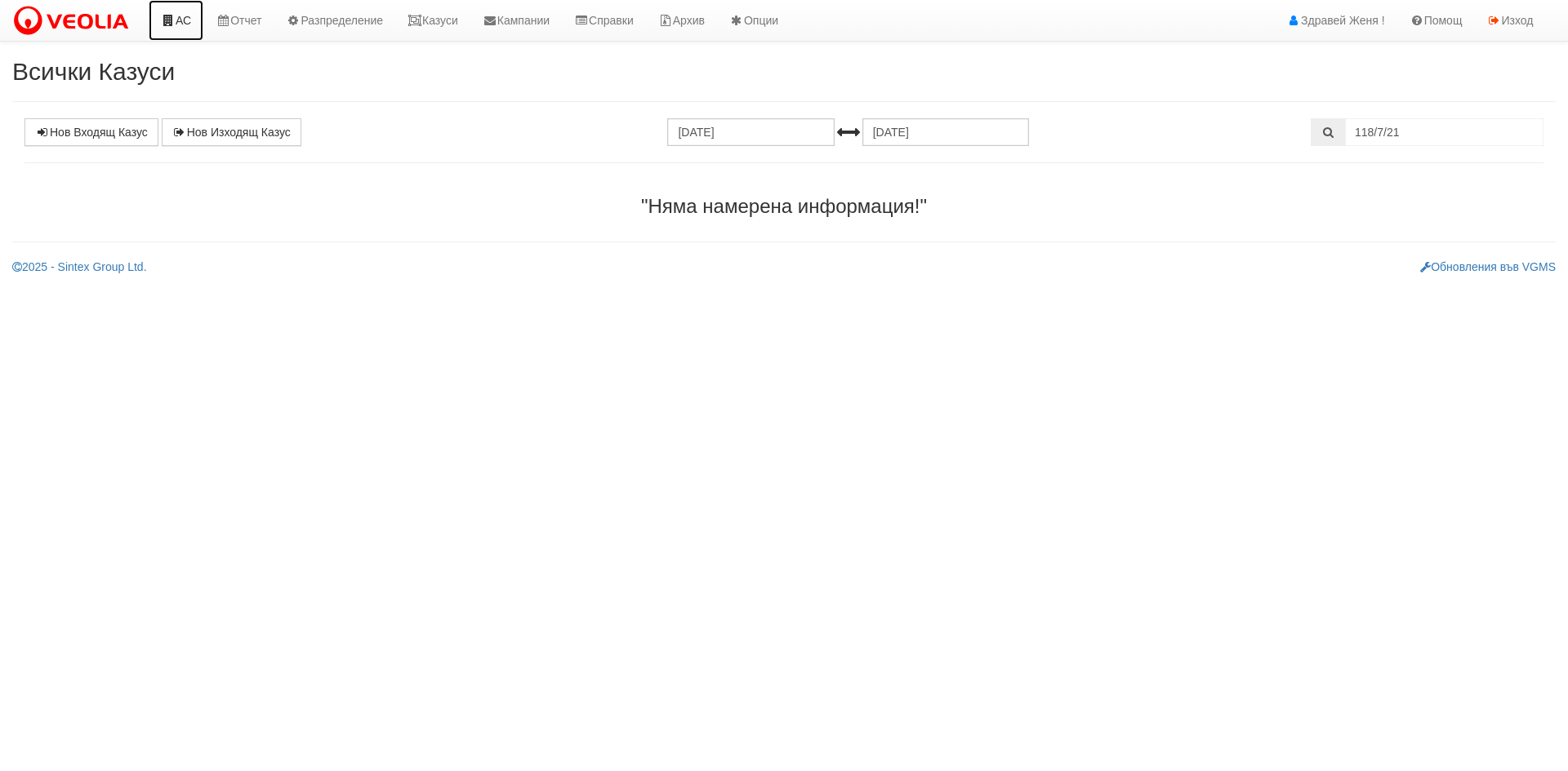
click at [181, 19] on link "АС" at bounding box center [176, 20] width 55 height 40
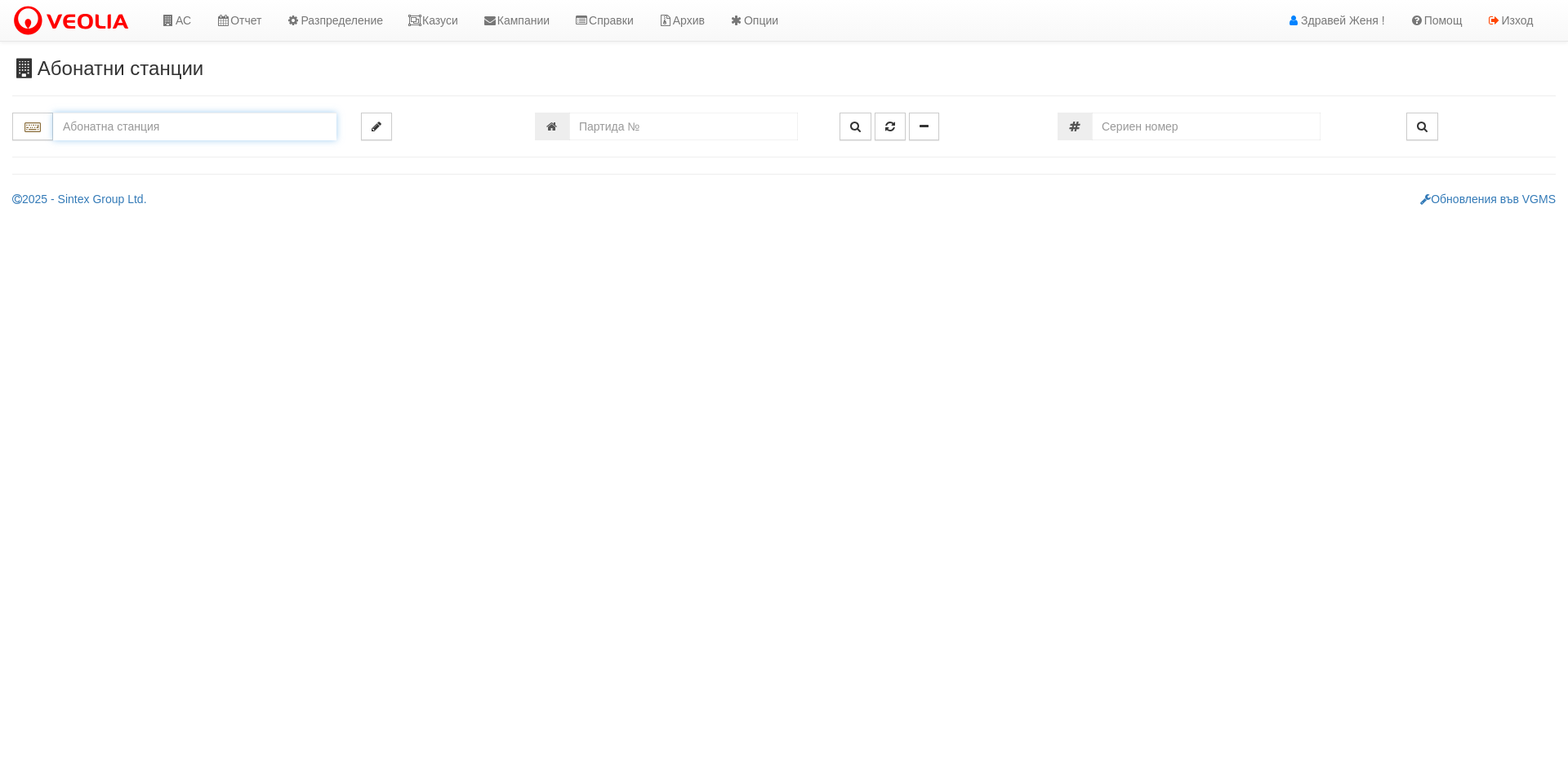
click at [153, 135] on input "text" at bounding box center [195, 127] width 284 height 28
click at [164, 134] on input "text" at bounding box center [195, 127] width 284 height 28
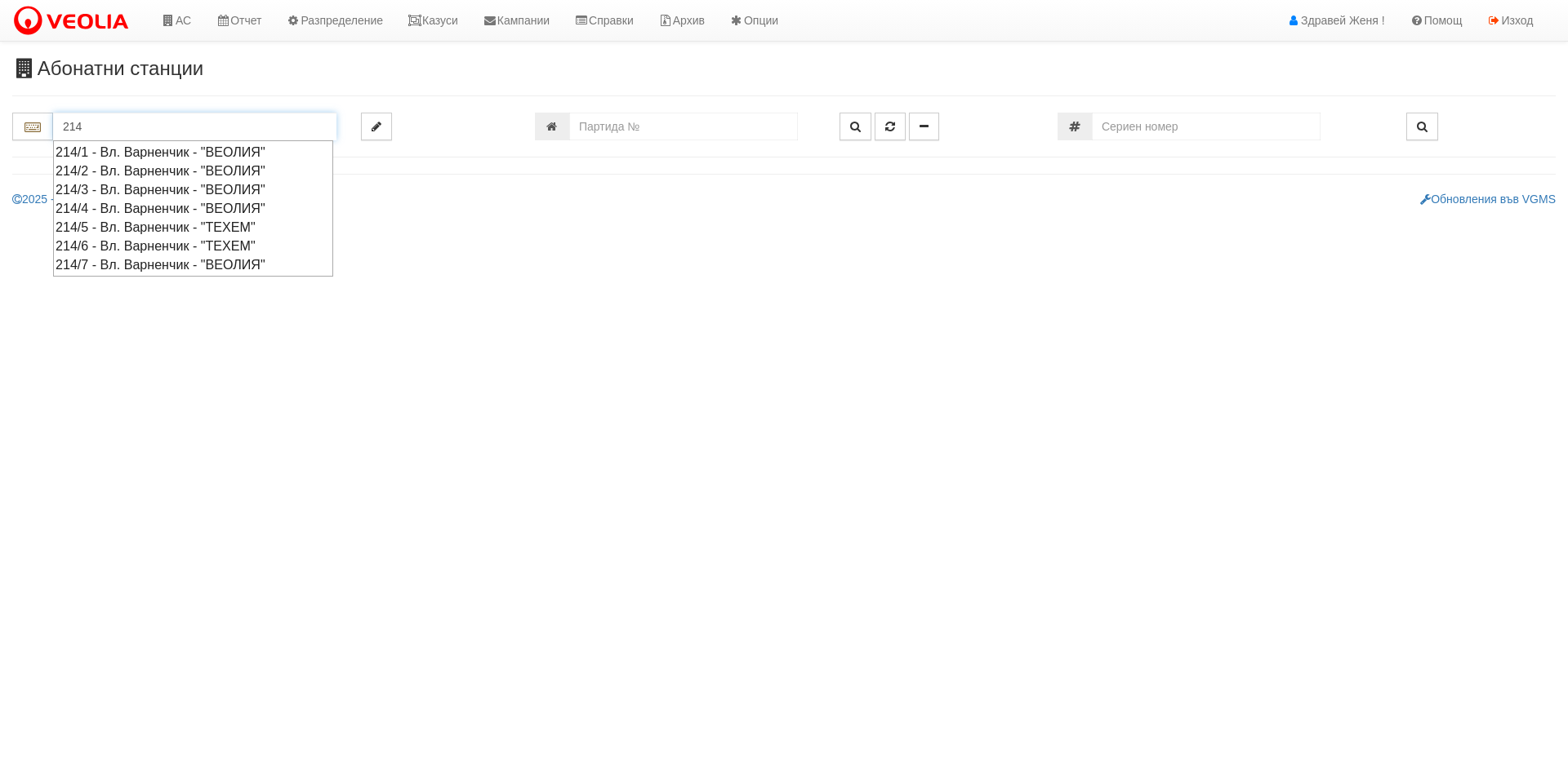
click at [153, 245] on div "214/6 - Вл. Варненчик - "ТЕХЕМ"" at bounding box center [193, 246] width 275 height 19
type input "214/6 - Вл. Варненчик - "ТЕХЕМ""
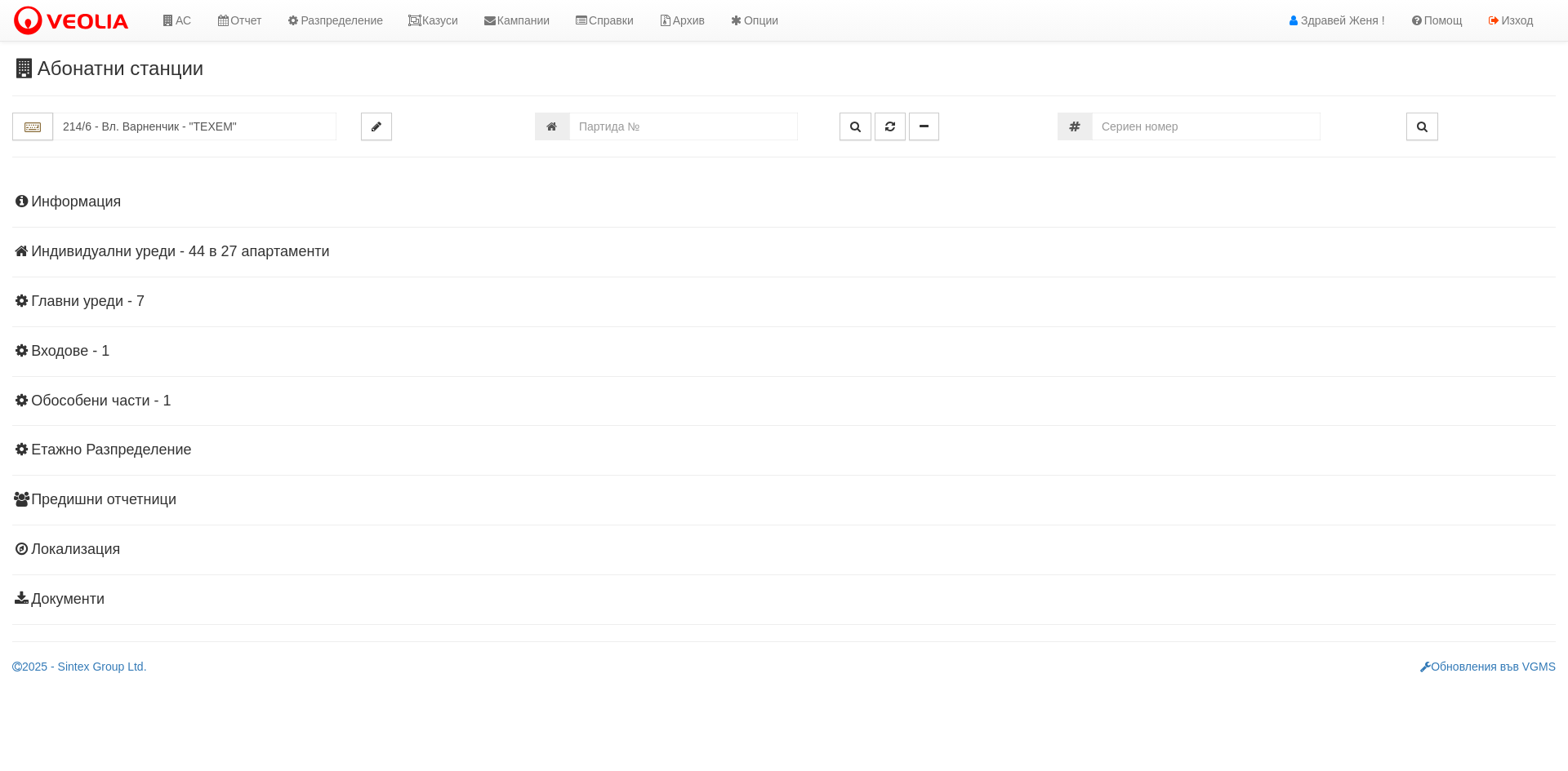
click at [197, 247] on h4 "Индивидуални уреди - 44 в 27 апартаменти" at bounding box center [784, 251] width 1544 height 16
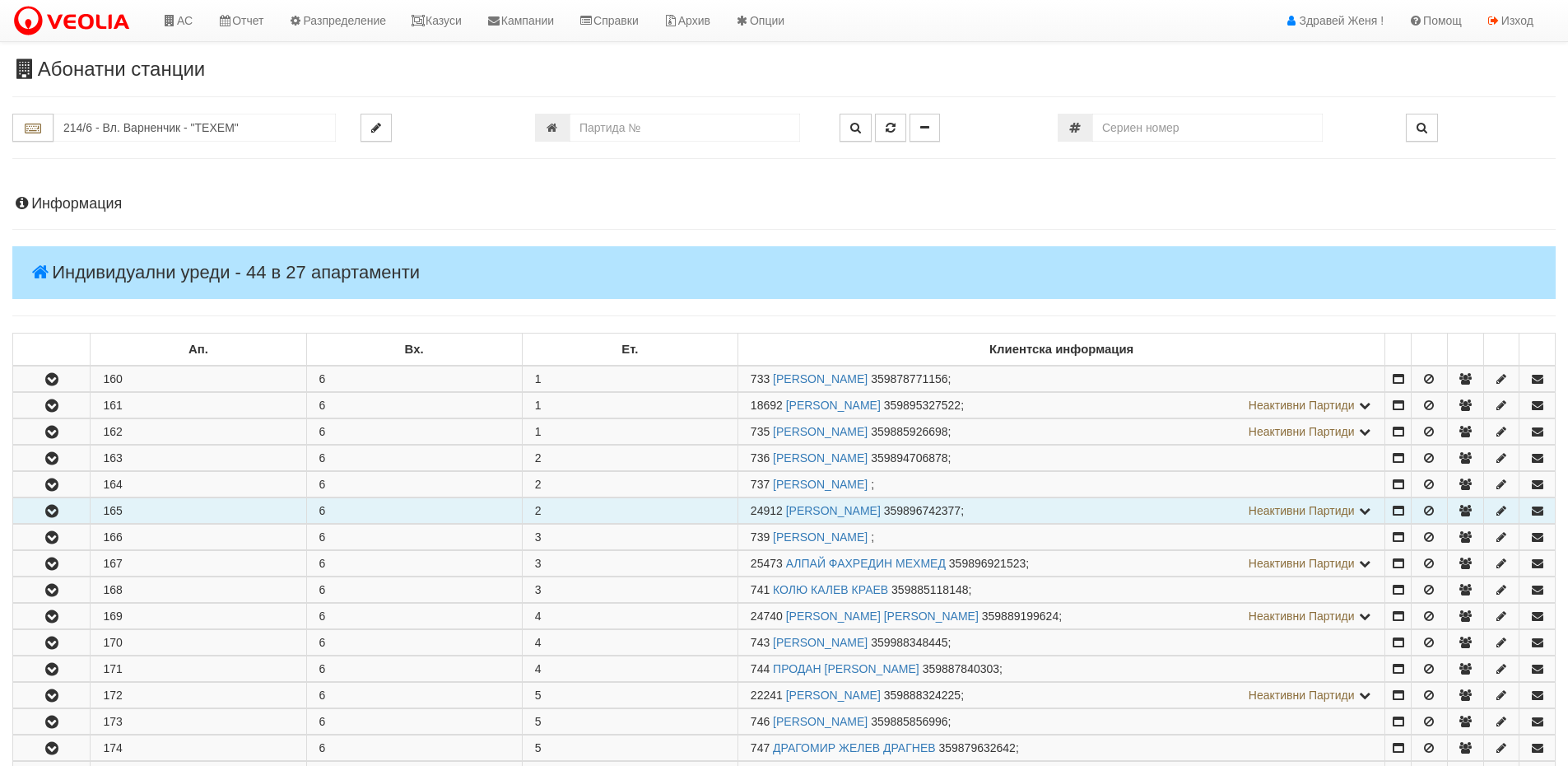
click at [55, 506] on icon "button" at bounding box center [51, 512] width 20 height 12
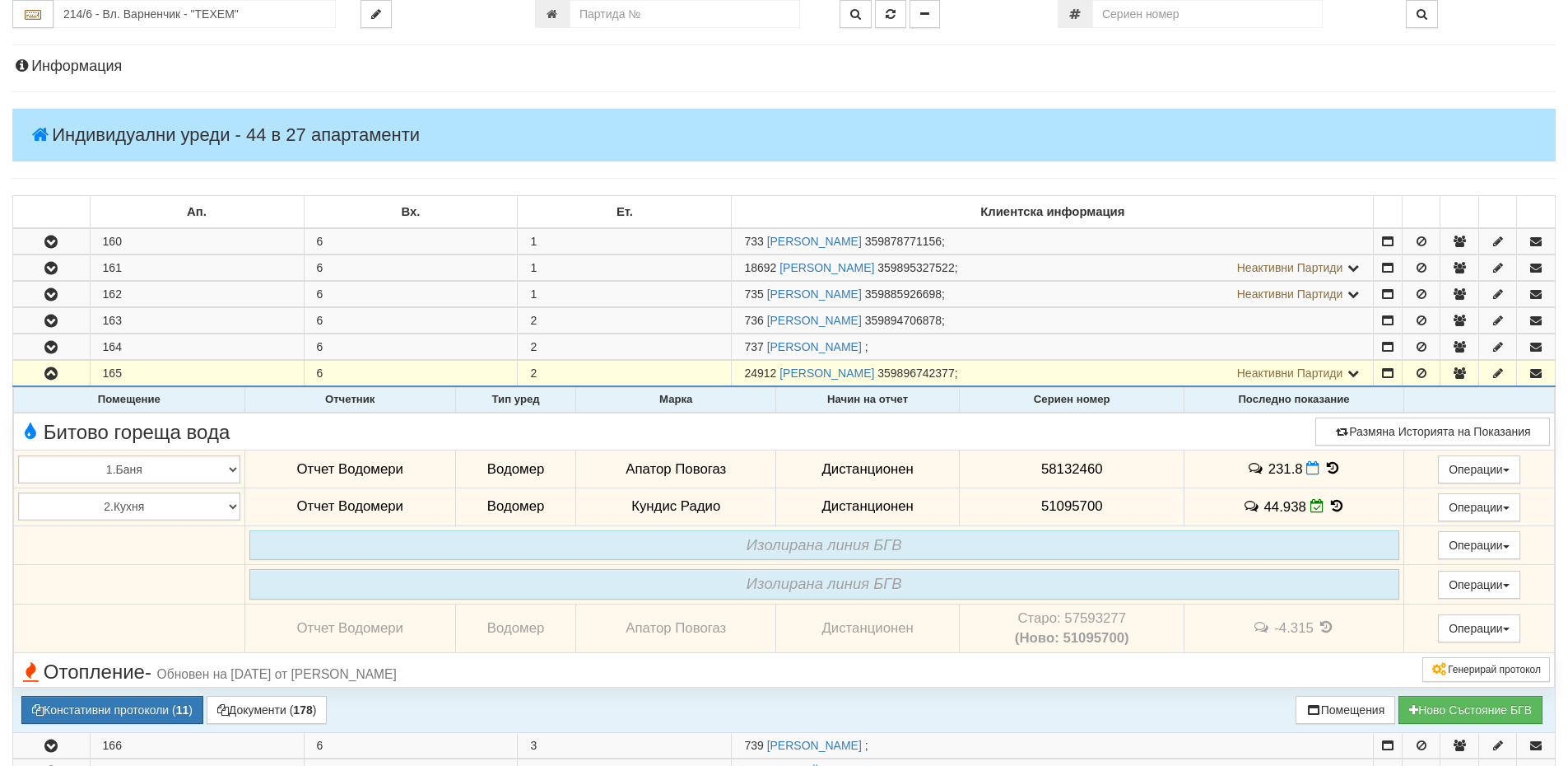
scroll to position [329, 0]
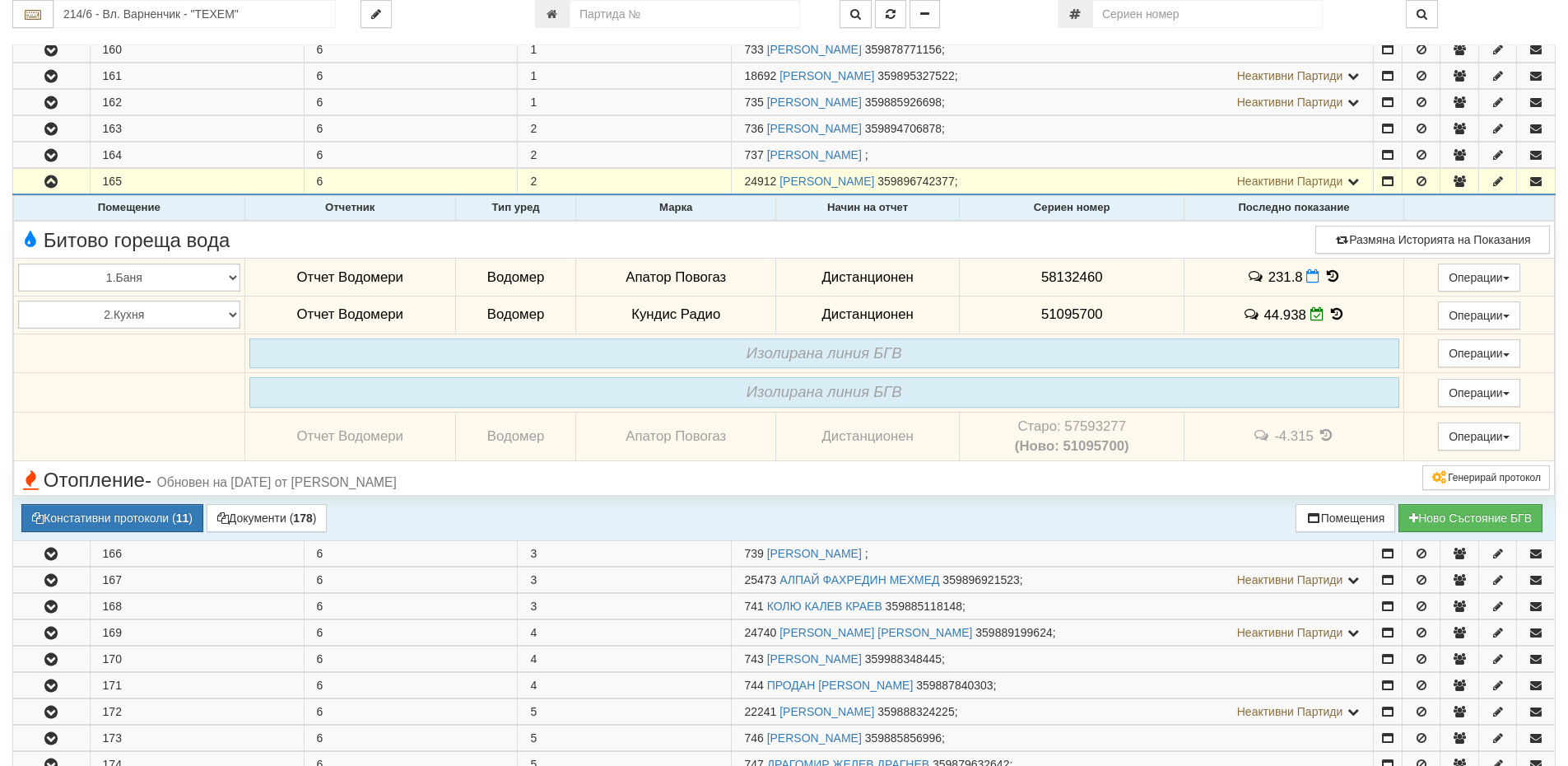
click at [1337, 313] on icon at bounding box center [1337, 314] width 18 height 14
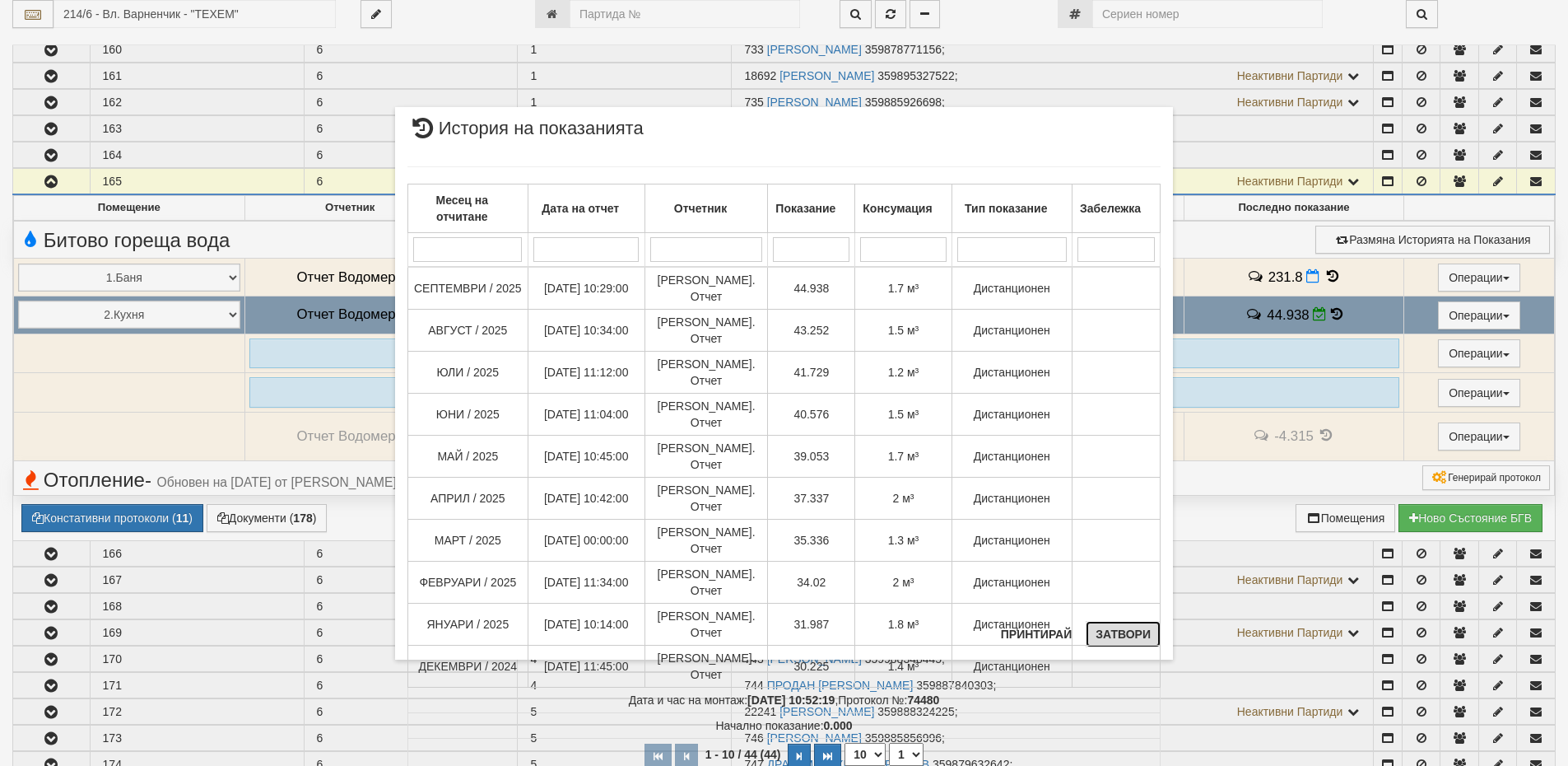
click at [1136, 639] on button "Затвори" at bounding box center [1123, 634] width 75 height 26
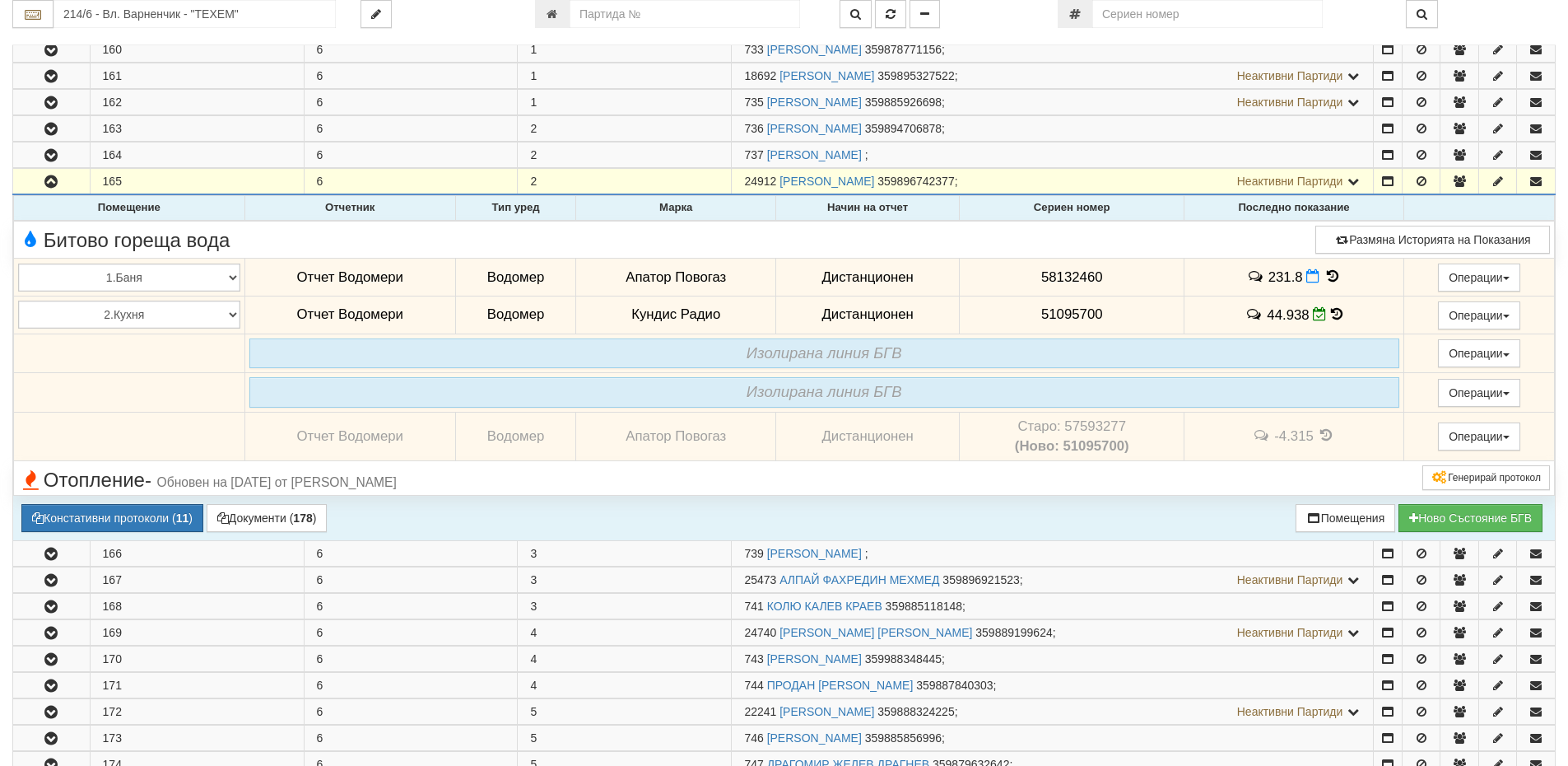
click at [1326, 270] on icon at bounding box center [1332, 276] width 18 height 14
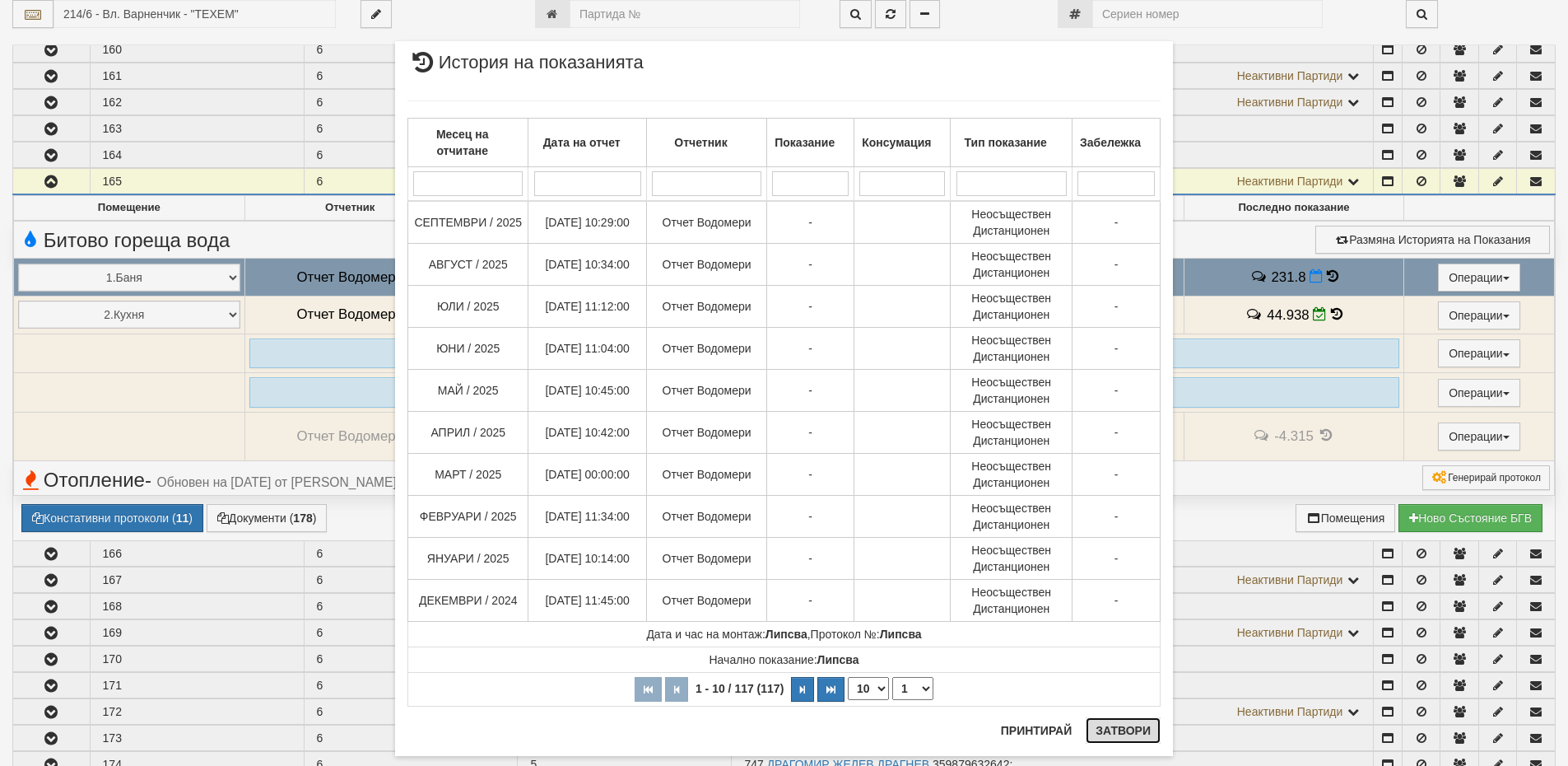
click at [1133, 733] on button "Затвори" at bounding box center [1123, 730] width 75 height 26
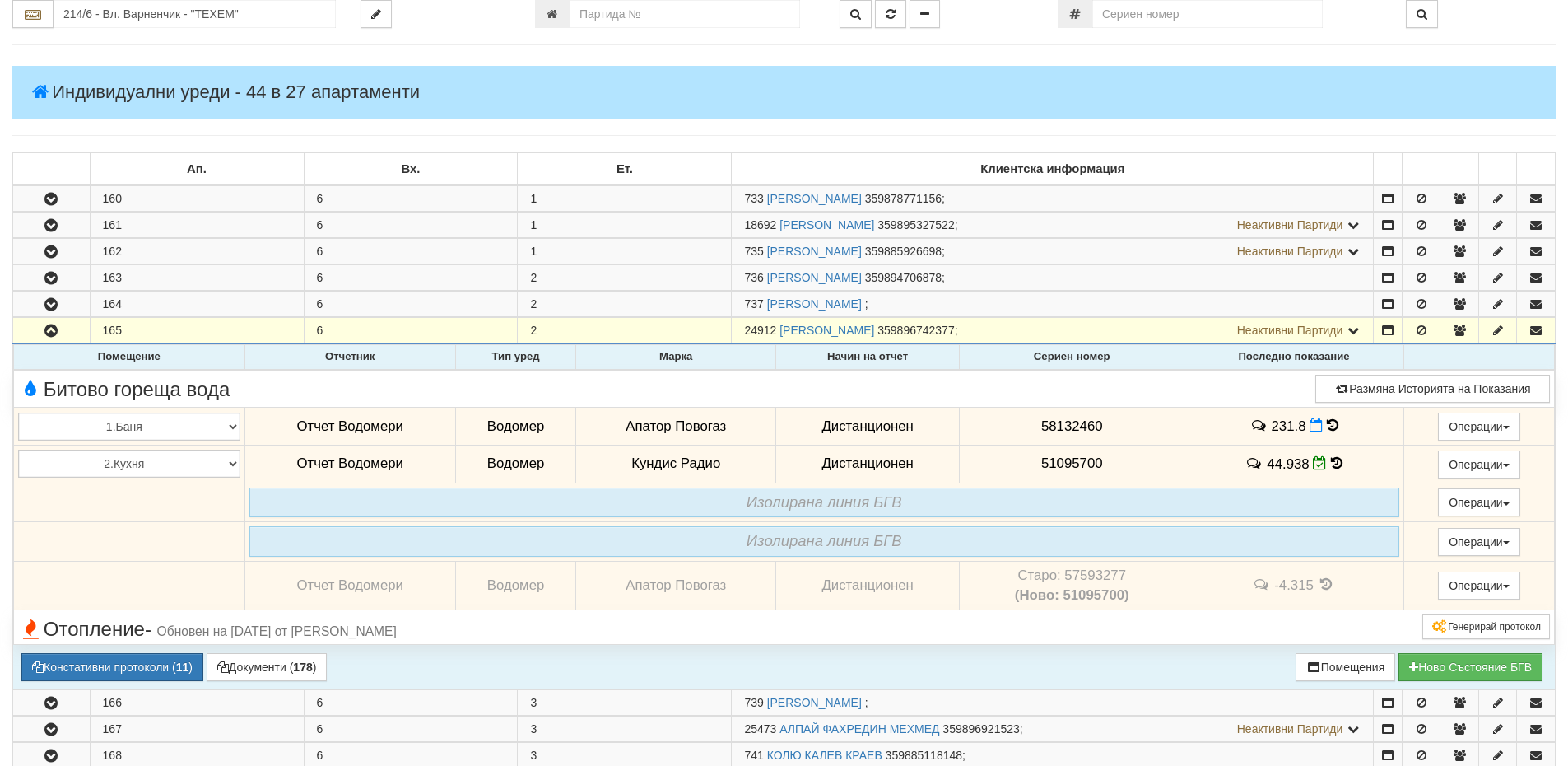
scroll to position [0, 0]
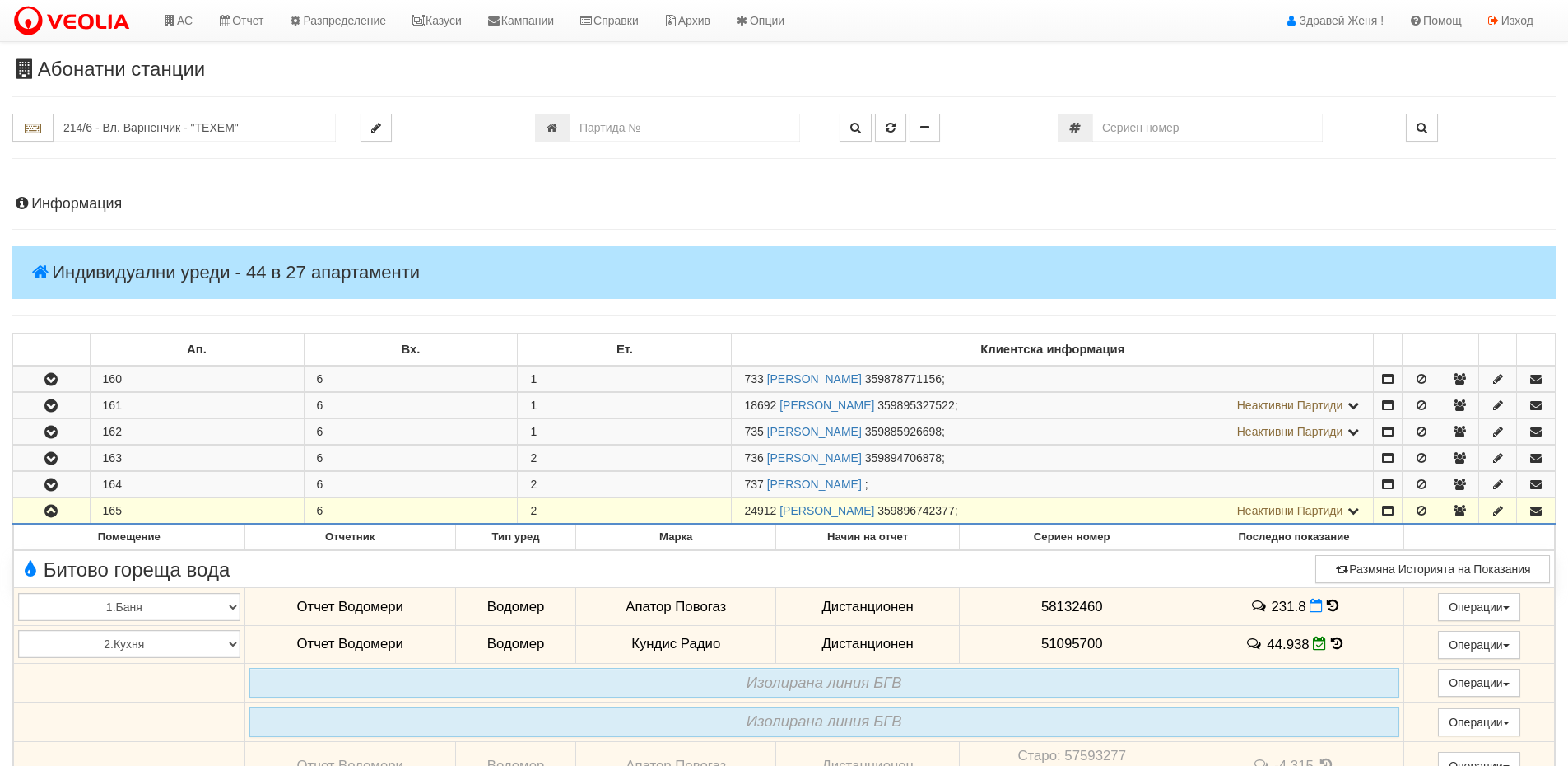
click at [90, 203] on h4 "Информация" at bounding box center [784, 203] width 1543 height 16
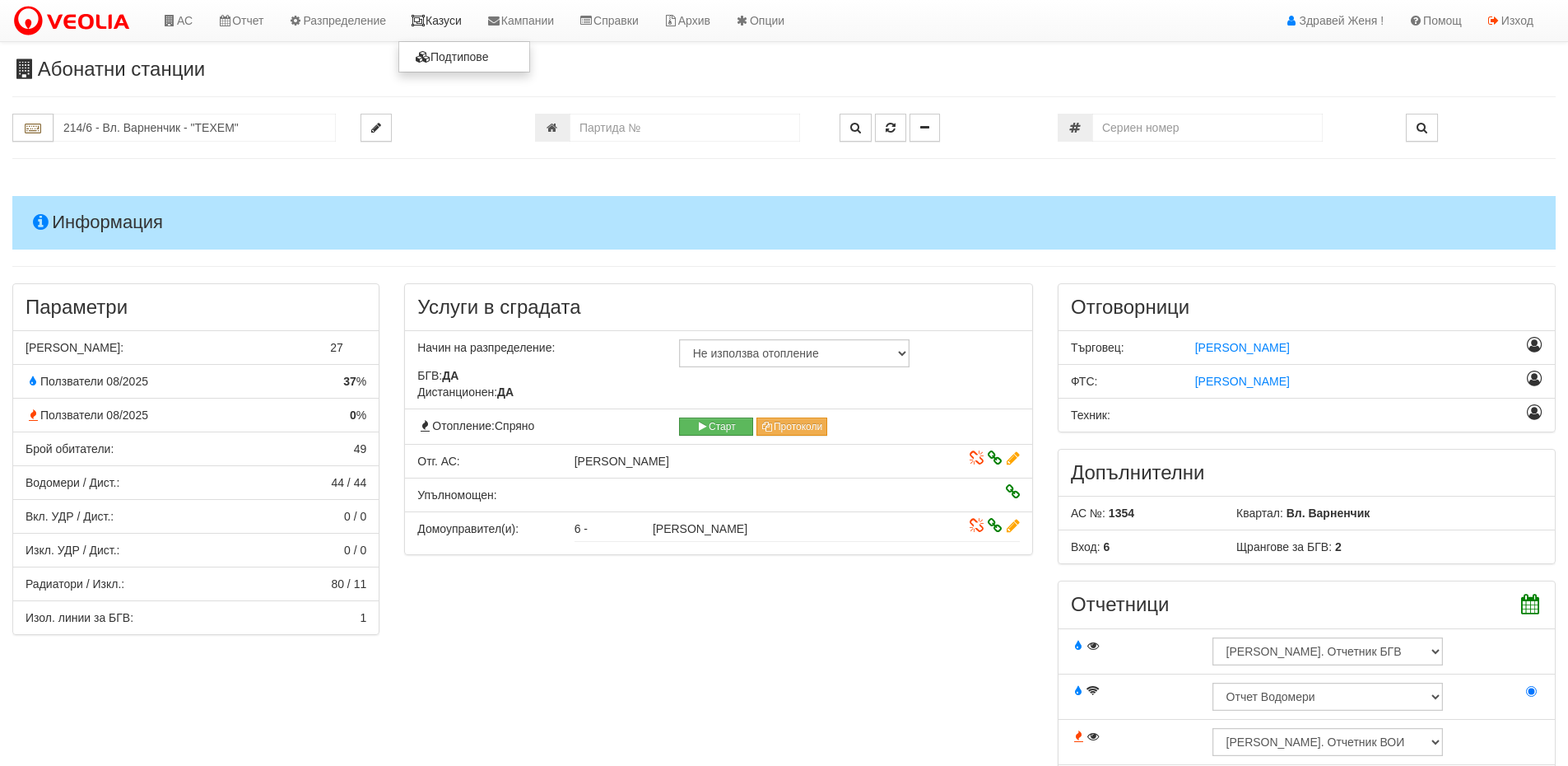
click at [453, 26] on link "Казуси" at bounding box center [436, 20] width 76 height 41
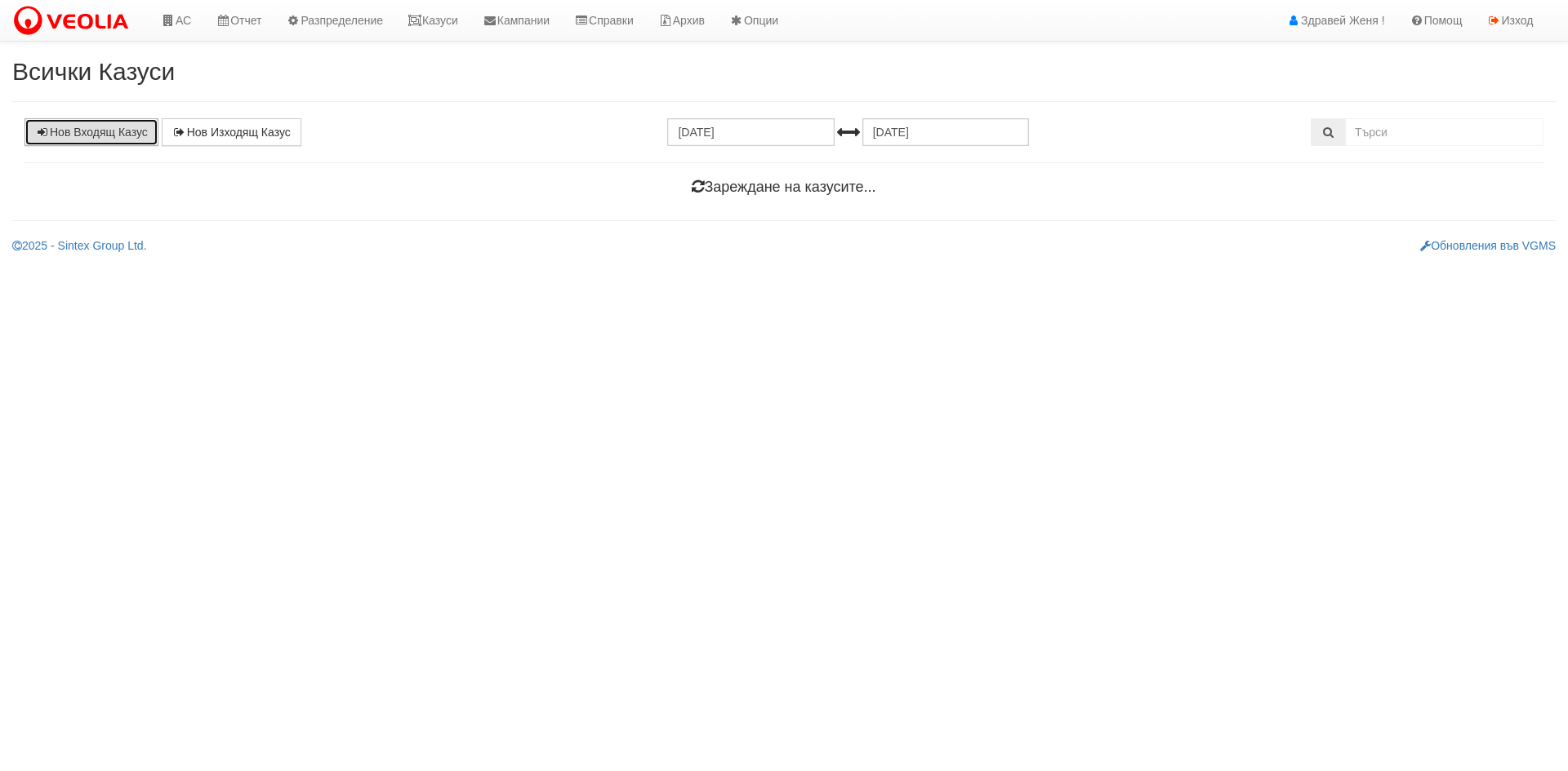
click at [98, 133] on link "Нов Входящ Казус" at bounding box center [91, 132] width 134 height 28
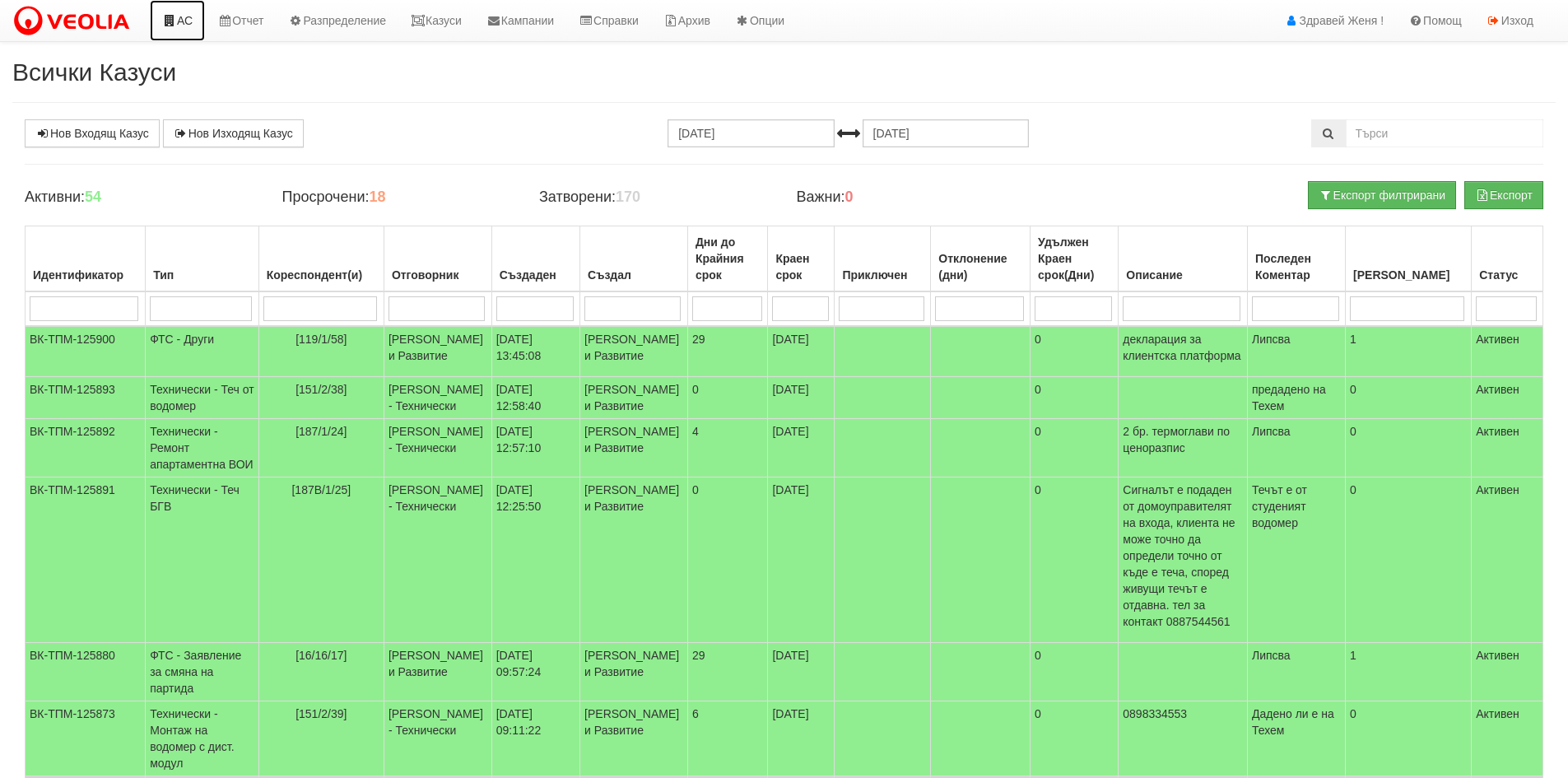
click at [191, 13] on link "АС" at bounding box center [177, 20] width 55 height 41
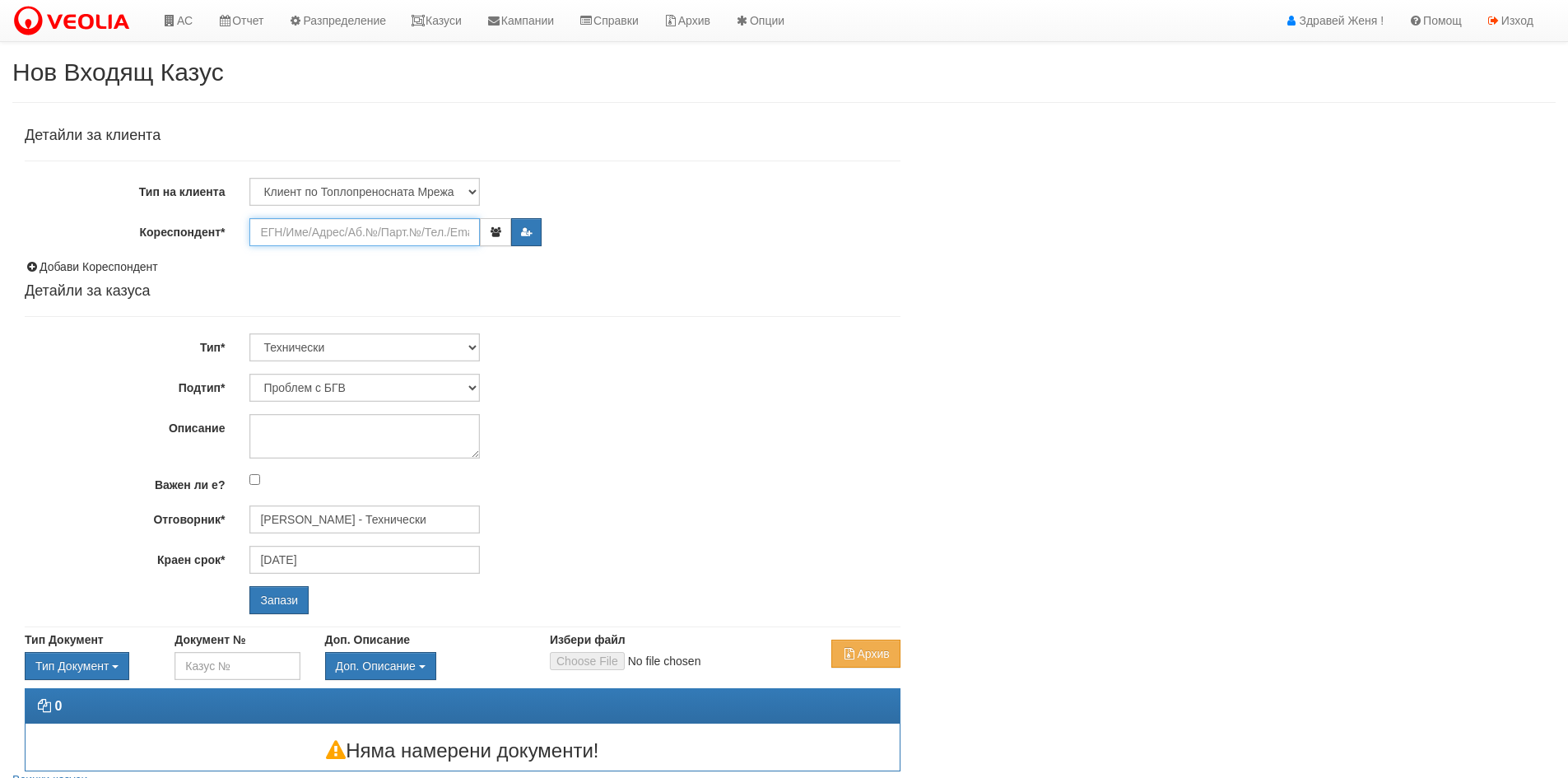
click at [287, 231] on input "Кореспондент*" at bounding box center [364, 232] width 231 height 28
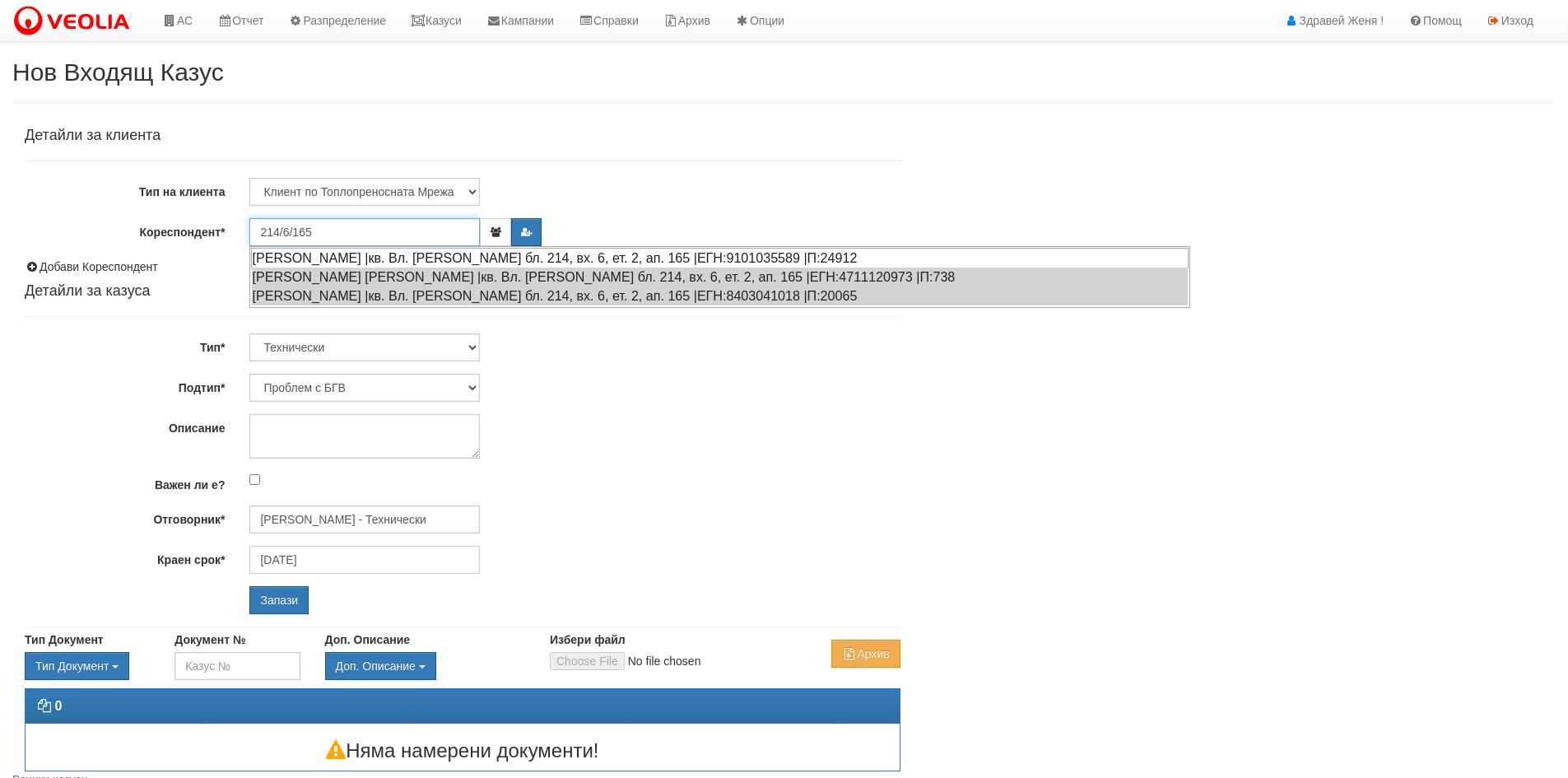
click at [354, 260] on div "[PERSON_NAME] |кв. Вл. [PERSON_NAME] бл. 214, вх. 6, ет. 2, ап. 165 |ЕГН:910103…" at bounding box center [720, 258] width 938 height 20
type input "[PERSON_NAME]"
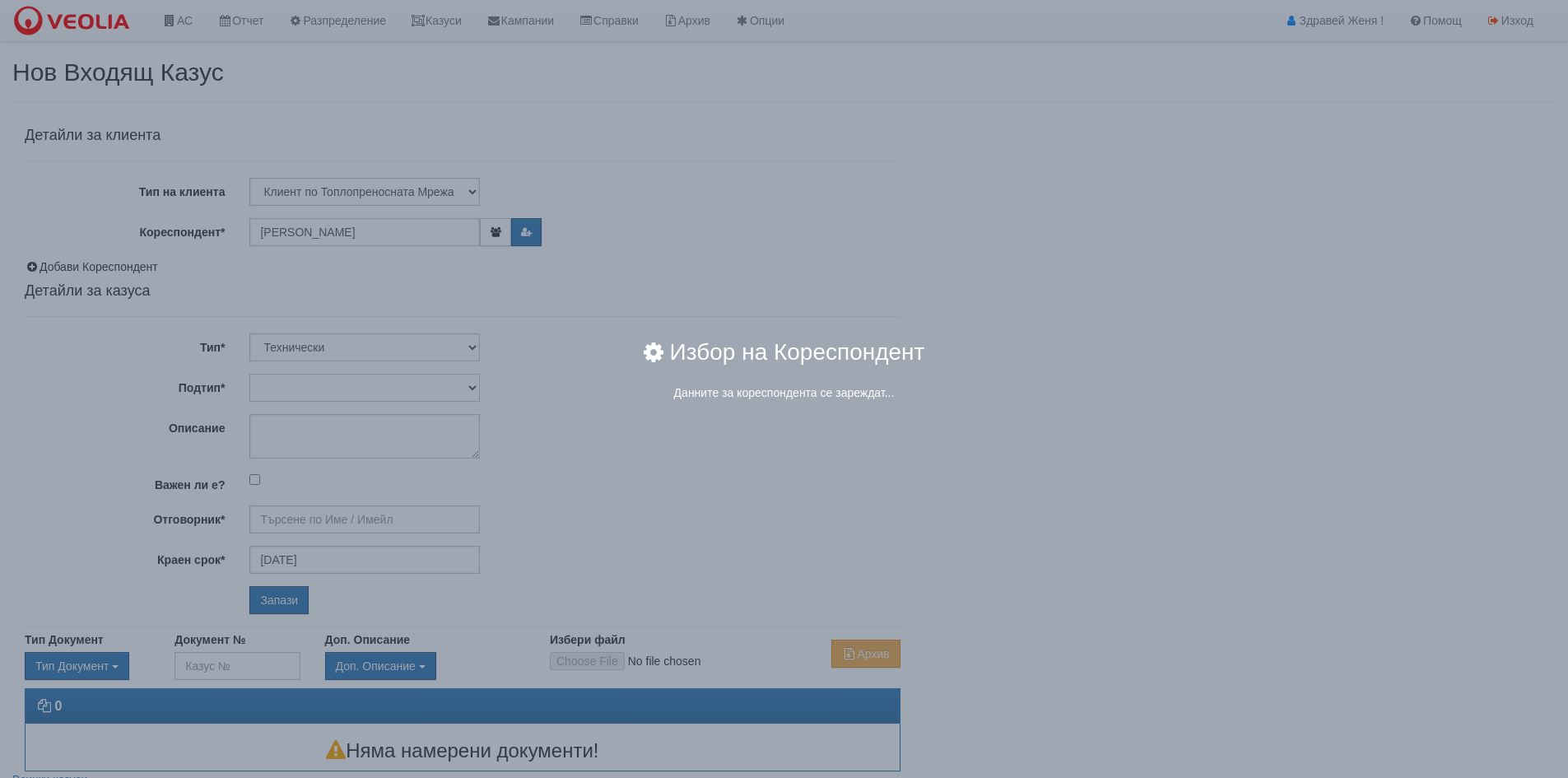
type input "[PERSON_NAME] - Технически"
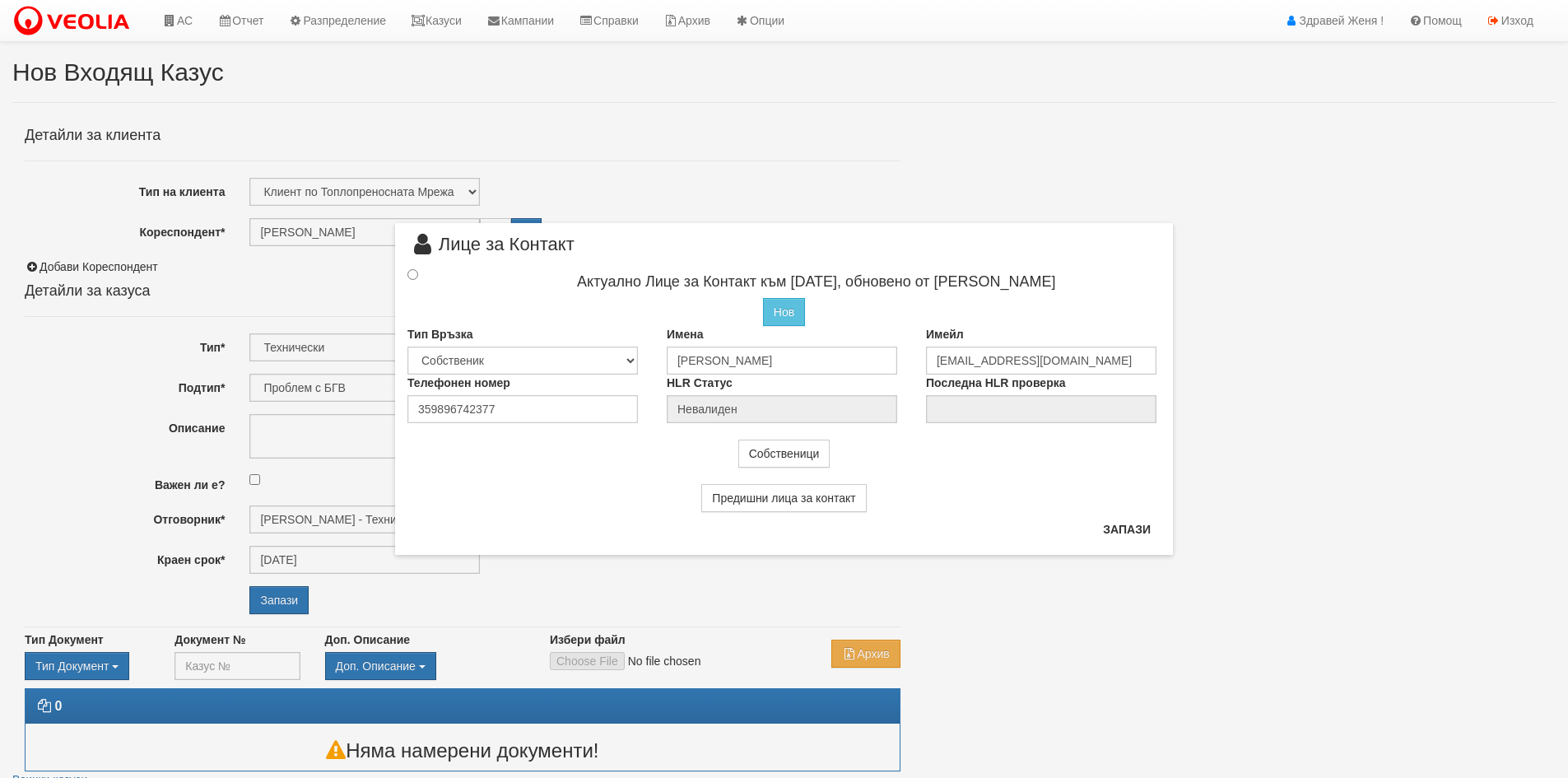
click at [419, 273] on div at bounding box center [427, 275] width 65 height 18
click at [411, 275] on input "radio" at bounding box center [413, 274] width 11 height 11
radio input "true"
type input "АЛЕКСАНДЪР ВАЛЕНТИНОВ НАЧЕВ"
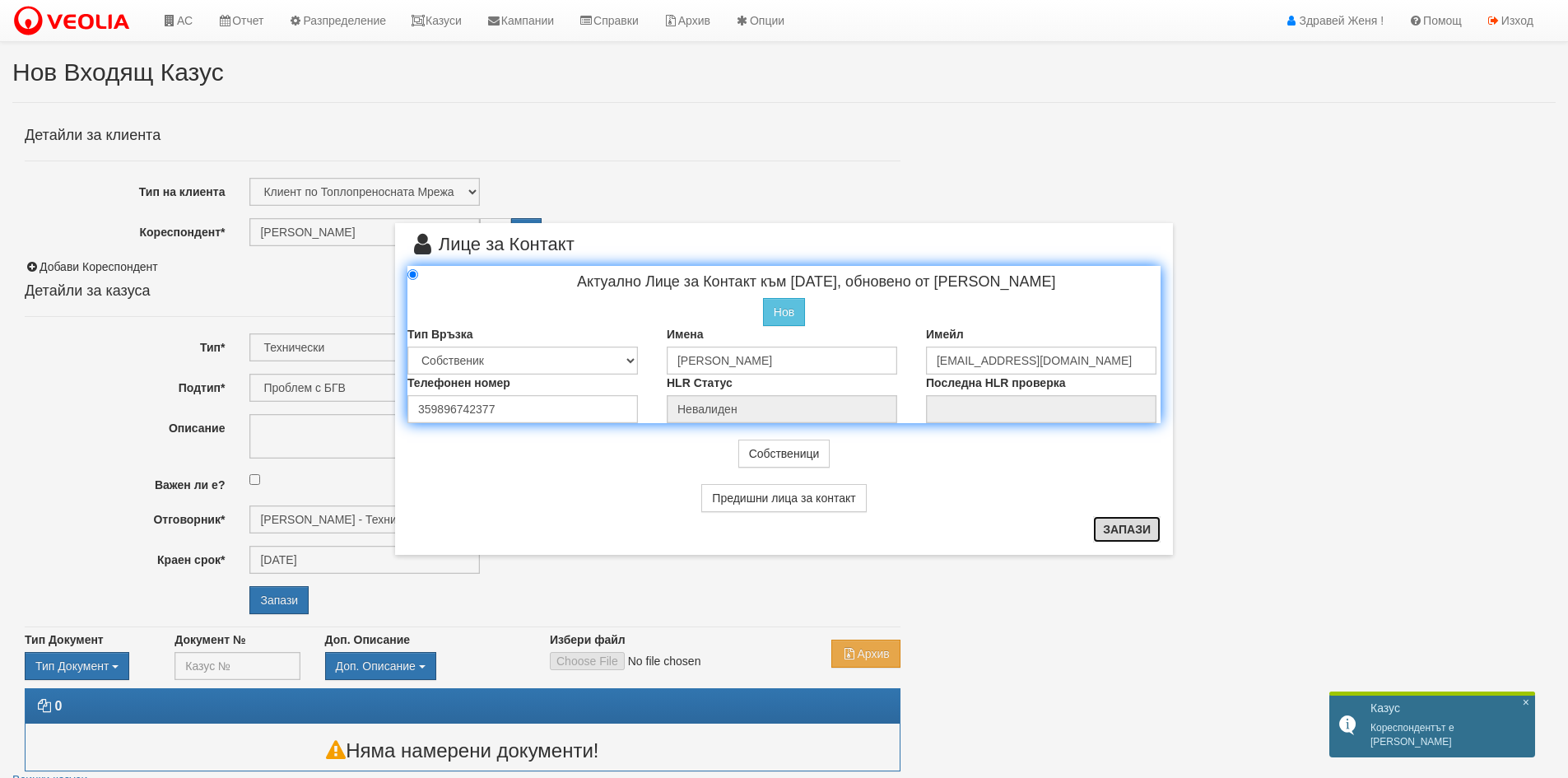
click at [1123, 529] on button "Запази" at bounding box center [1126, 529] width 67 height 26
radio input "true"
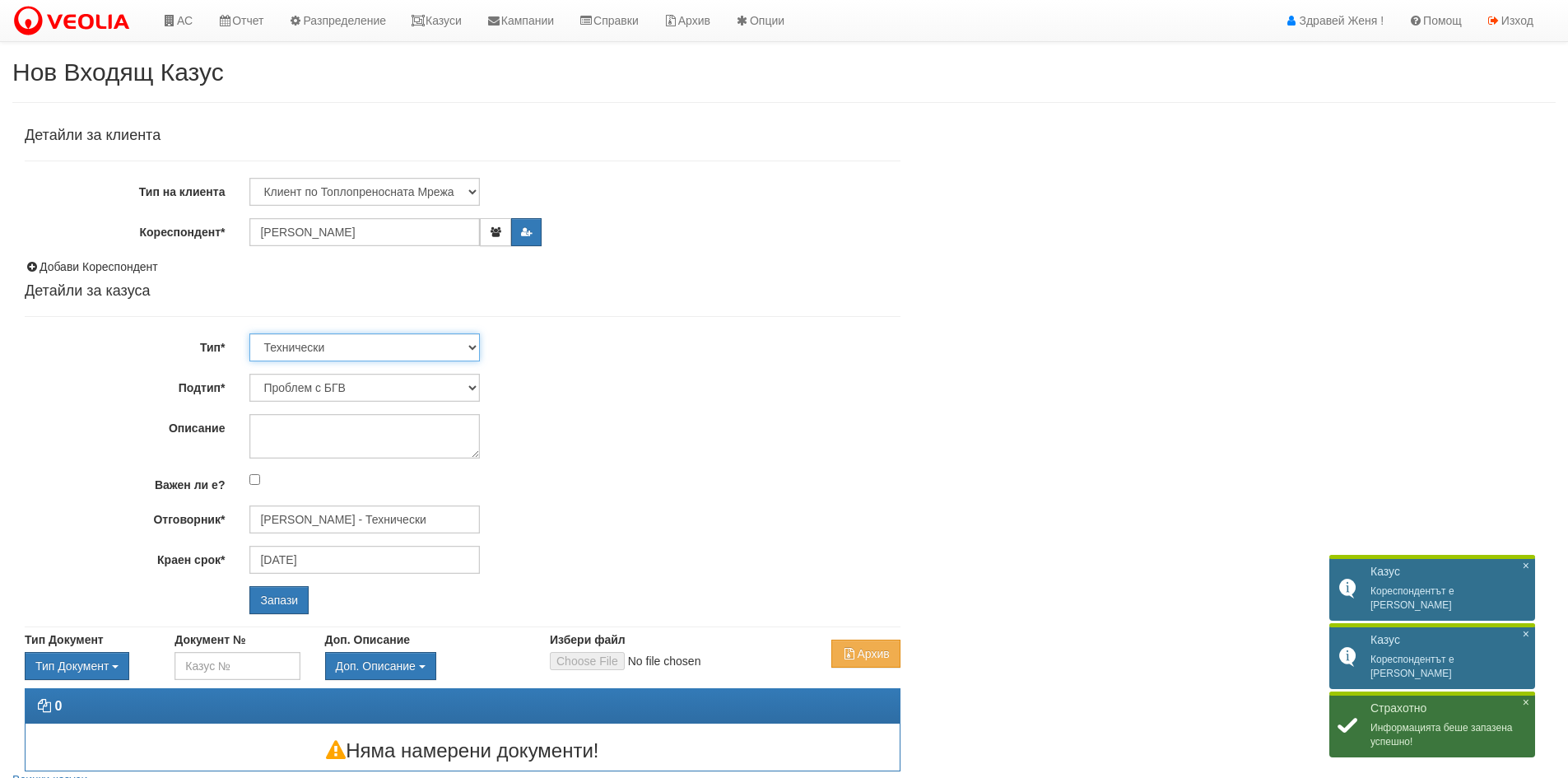
click at [469, 345] on select "Технически ФТС Търговски Административен Производствен Експлоатационен Финансов…" at bounding box center [364, 347] width 231 height 28
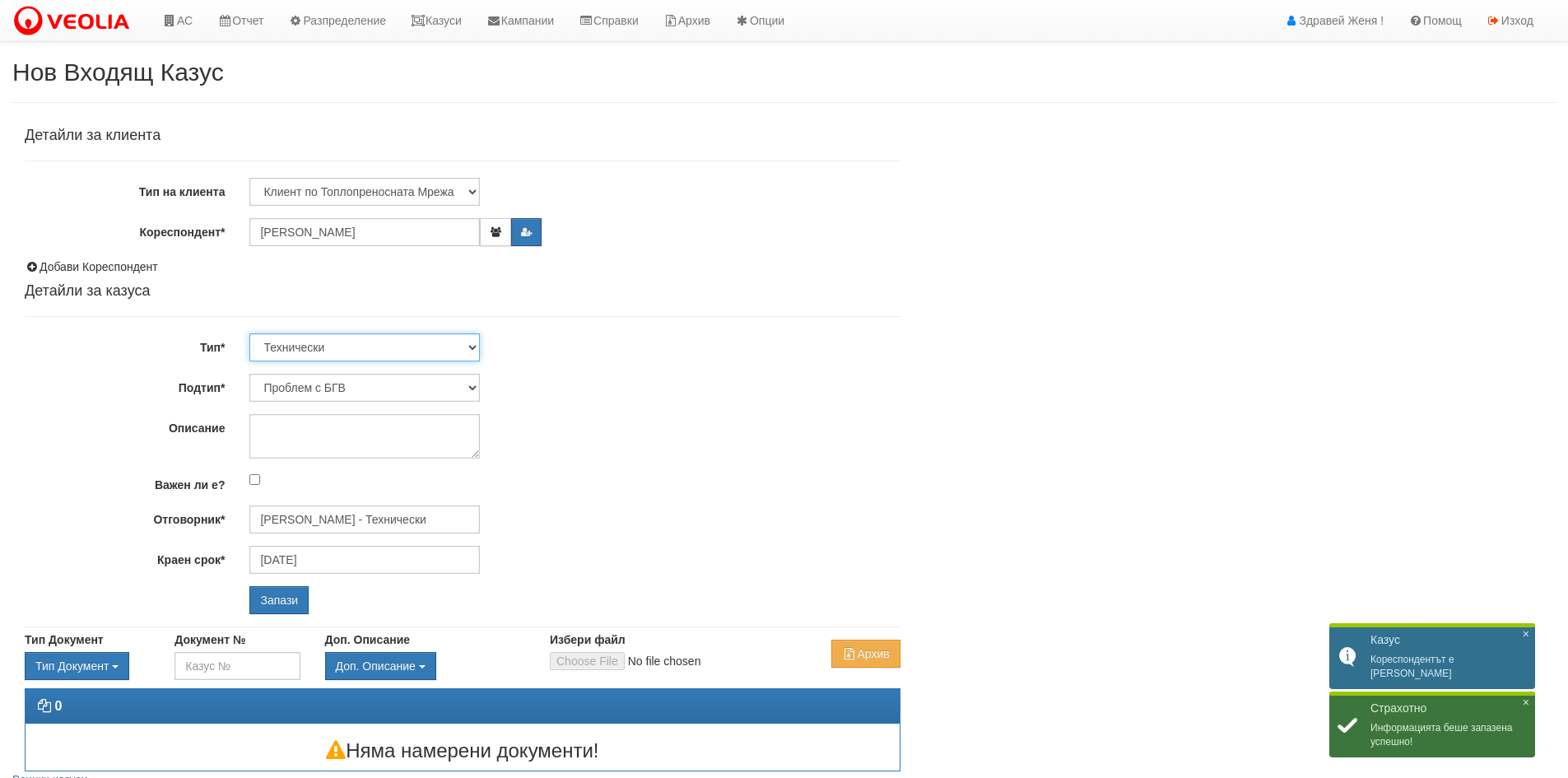
select select "1"
click at [249, 334] on select "Технически ФТС Търговски Административен Производствен Експлоатационен Финансов…" at bounding box center [364, 347] width 231 height 28
type input "[DATE]"
type input "[PERSON_NAME] и Развитие"
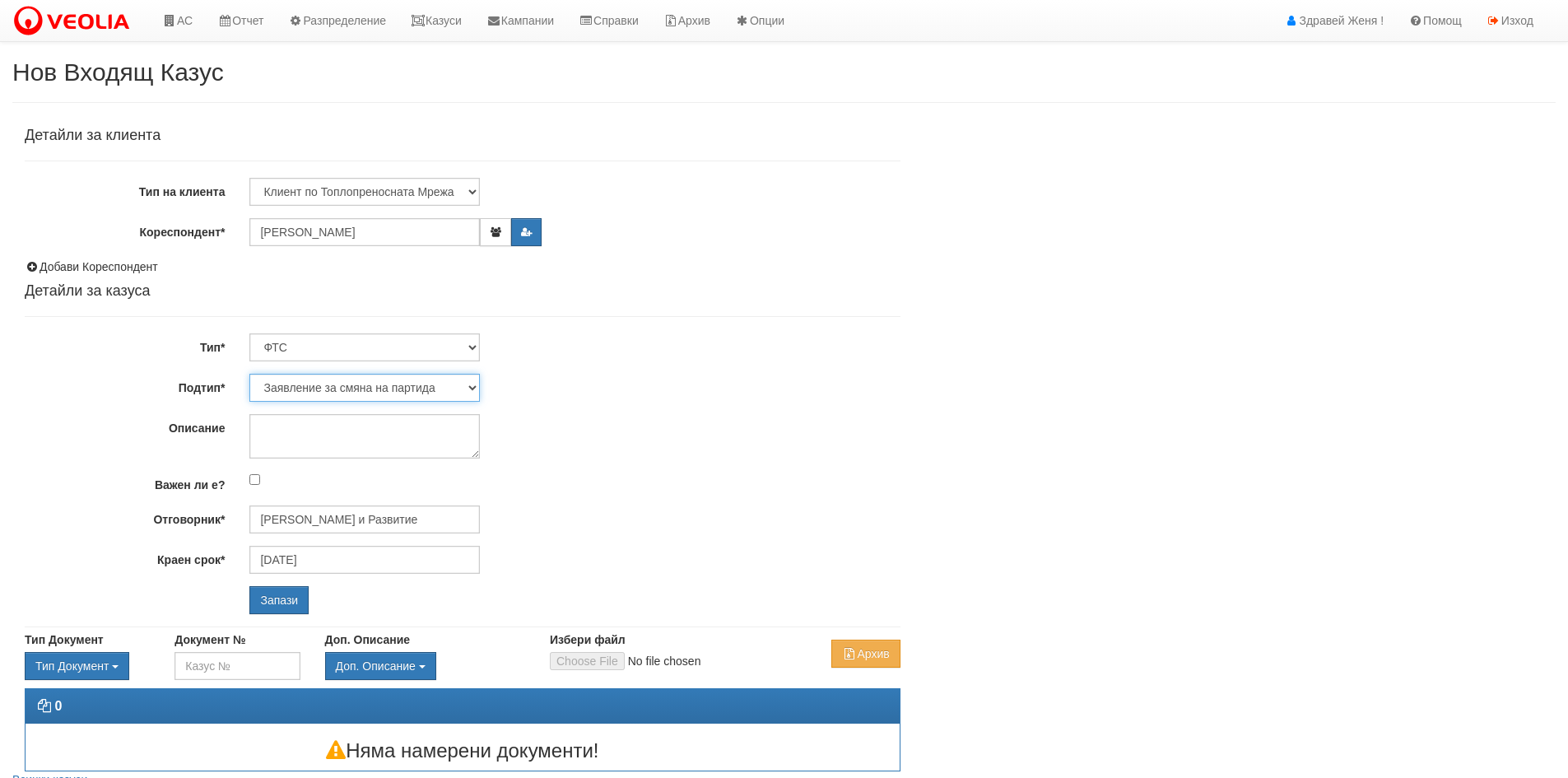
click at [470, 383] on select "Заявление за смяна на партида Заявление за равни месечни вноски Разпределение о…" at bounding box center [364, 387] width 231 height 28
select select "Възражения върху начислени суми"
click at [249, 374] on select "Заявление за смяна на партида Заявление за равни месечни вноски Разпределение о…" at bounding box center [364, 387] width 231 height 28
type input "Антоанета Ганева - Клиенти и Развитие"
click at [475, 388] on select "Заявление за смяна на партида Заявление за равни месечни вноски Разпределение о…" at bounding box center [364, 387] width 231 height 28
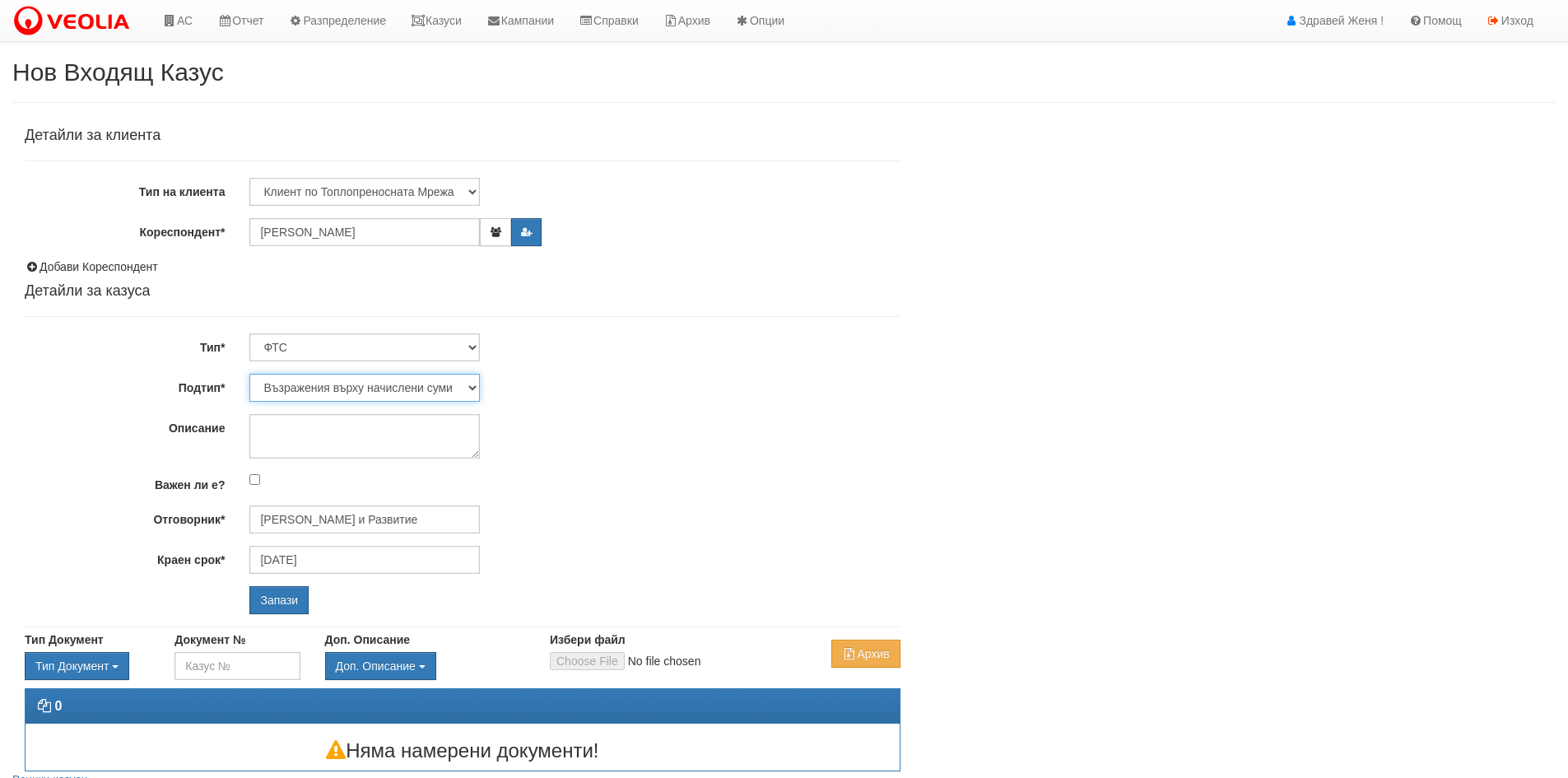
select select "Разпределение относно БГВ"
click at [249, 374] on select "Заявление за смяна на партида Заявление за равни месечни вноски Разпределение о…" at bounding box center [364, 387] width 231 height 28
type input "Антоанета Ганева - Клиенти и Развитие"
click at [257, 603] on input "Запази" at bounding box center [279, 600] width 60 height 28
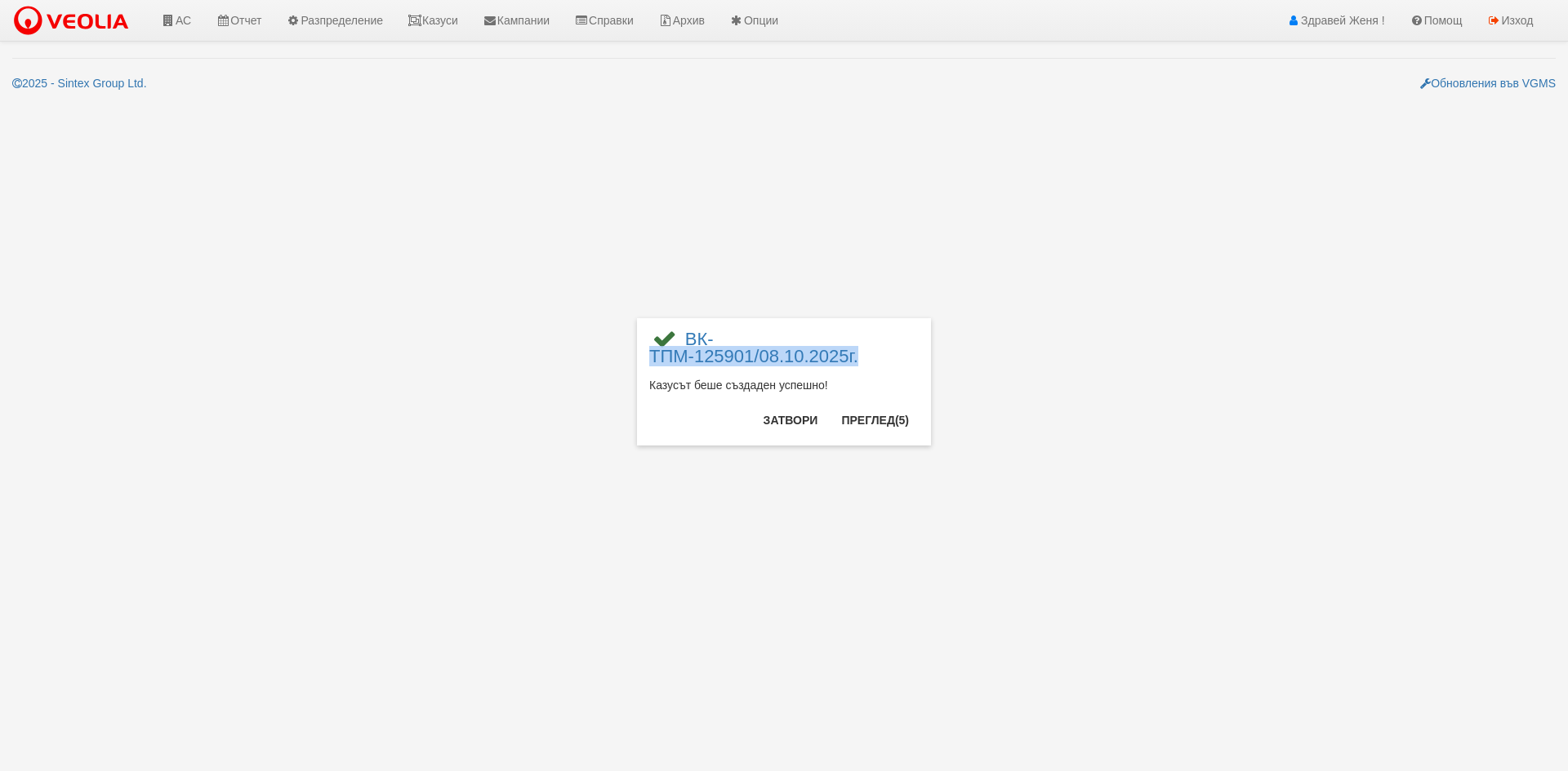
drag, startPoint x: 866, startPoint y: 344, endPoint x: 877, endPoint y: 364, distance: 22.8
click at [877, 364] on span "ВК-ТПМ-125901/08.10.2025г." at bounding box center [783, 353] width 269 height 46
copy link "ТПМ-125901/08.10.2025г."
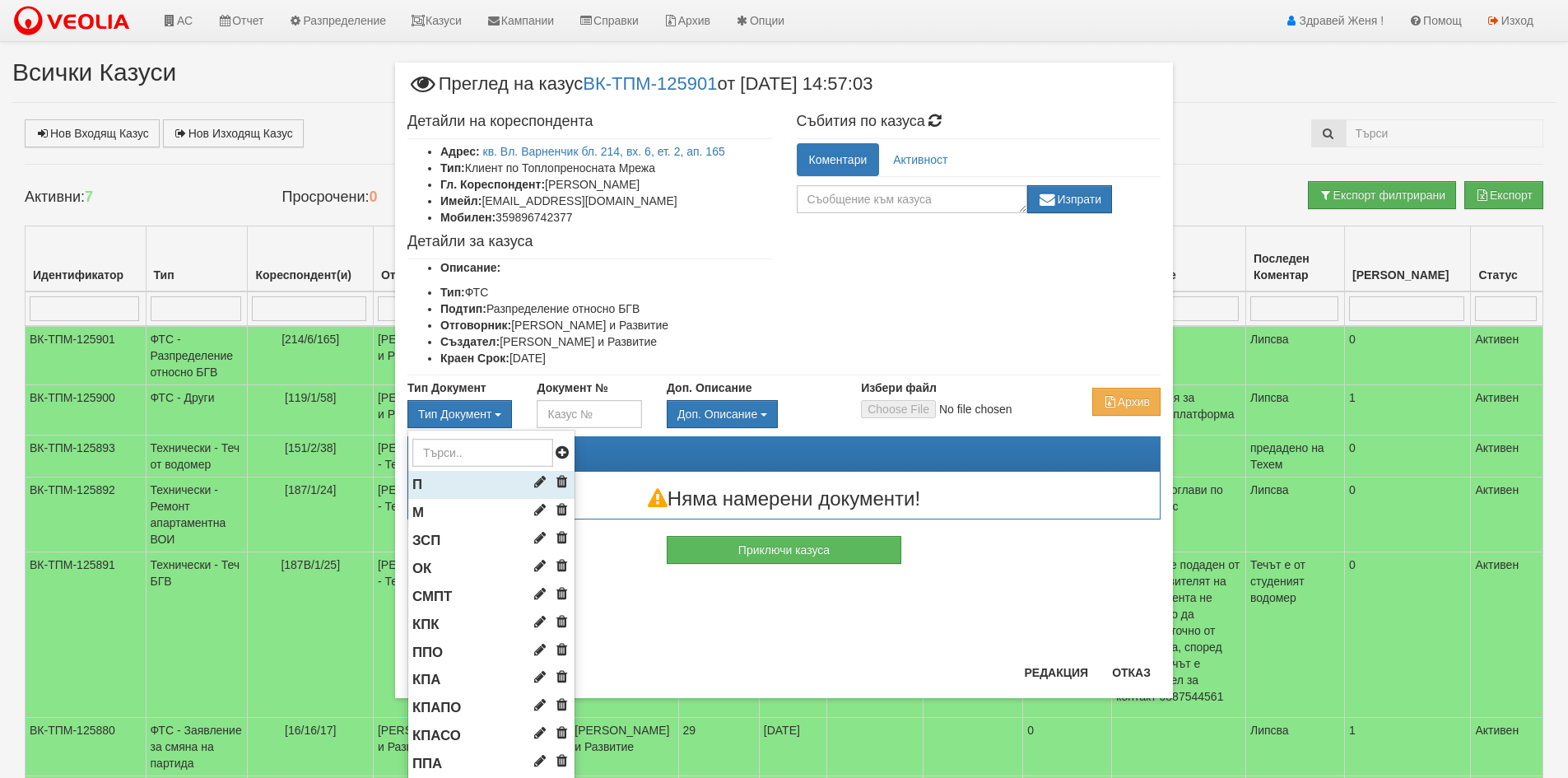
click at [448, 483] on li "П" at bounding box center [491, 484] width 166 height 28
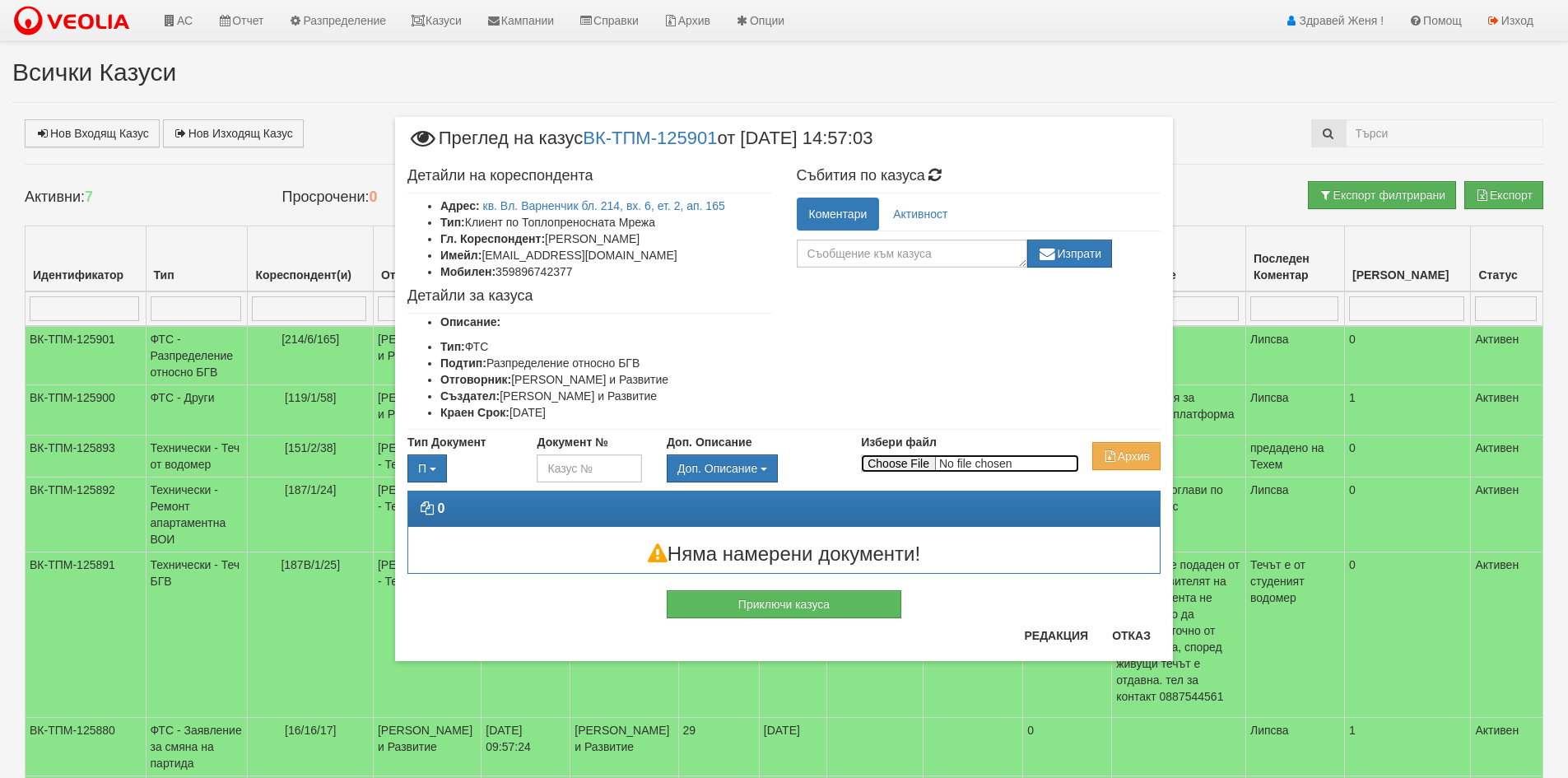
click at [913, 465] on input "Избери файл" at bounding box center [970, 463] width 218 height 18
type input "C:\fakepath\Поща на Veolia - Корекция на сметка.pdf"
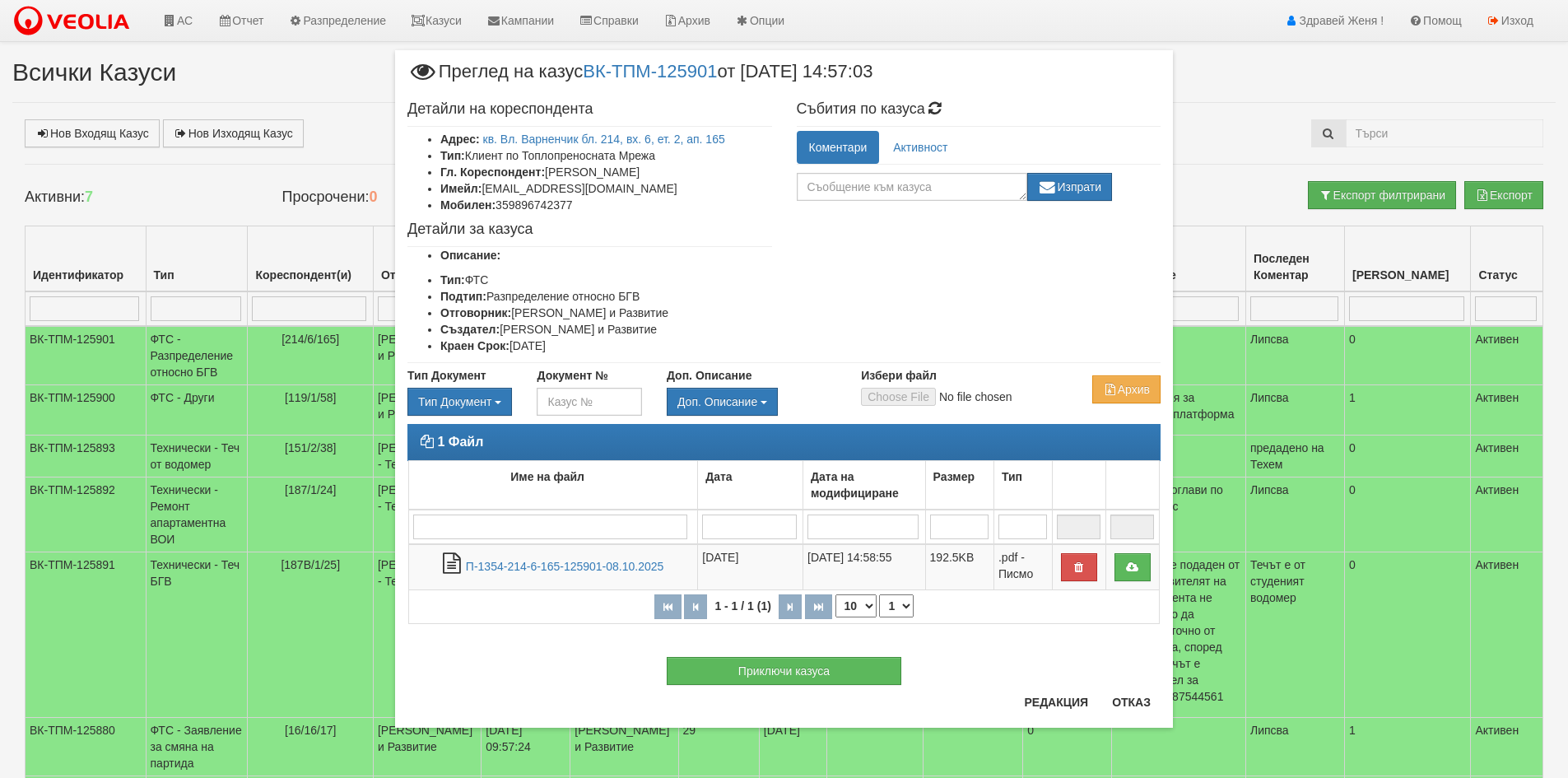
click at [542, 63] on span "Преглед на казус ВК-ТПМ-125901 от 08/10/2025 14:57:03" at bounding box center [640, 78] width 465 height 31
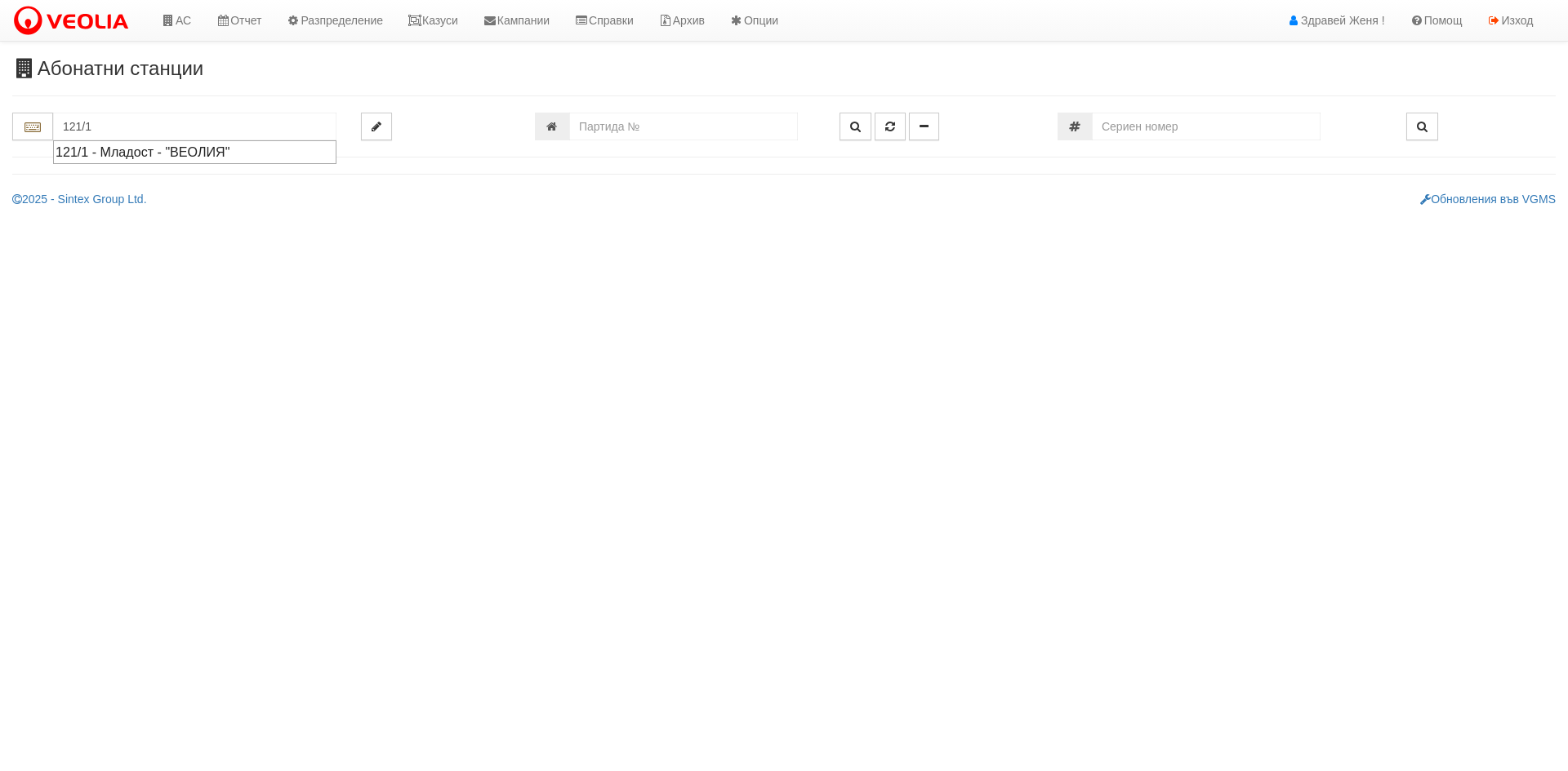
click at [189, 150] on div "121/1 - Младост - "ВЕОЛИЯ"" at bounding box center [195, 152] width 278 height 19
type input "121/1 - Младост - "ВЕОЛИЯ""
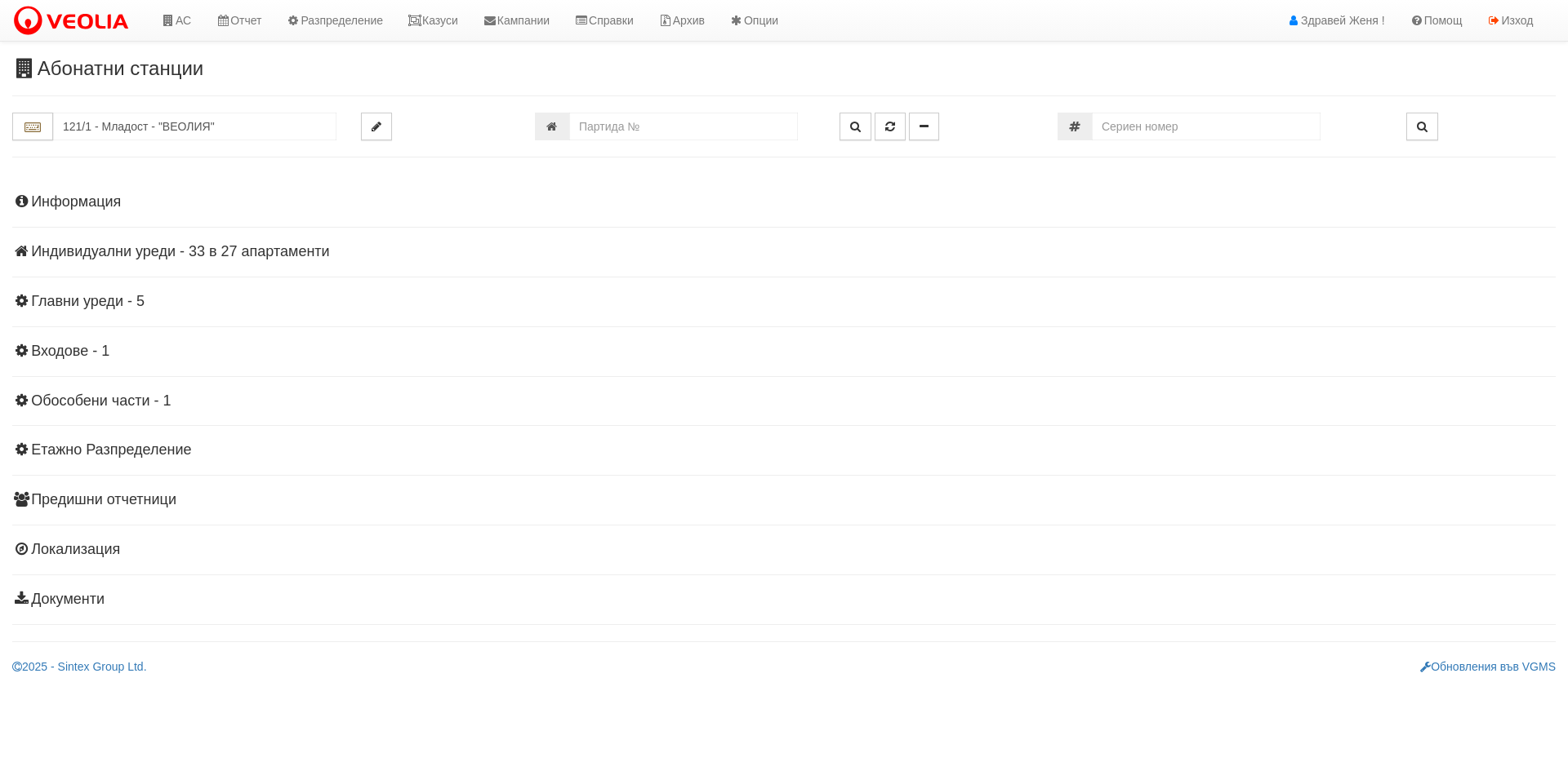
click at [293, 256] on h4 "Индивидуални уреди - 33 в 27 апартаменти" at bounding box center [784, 251] width 1544 height 16
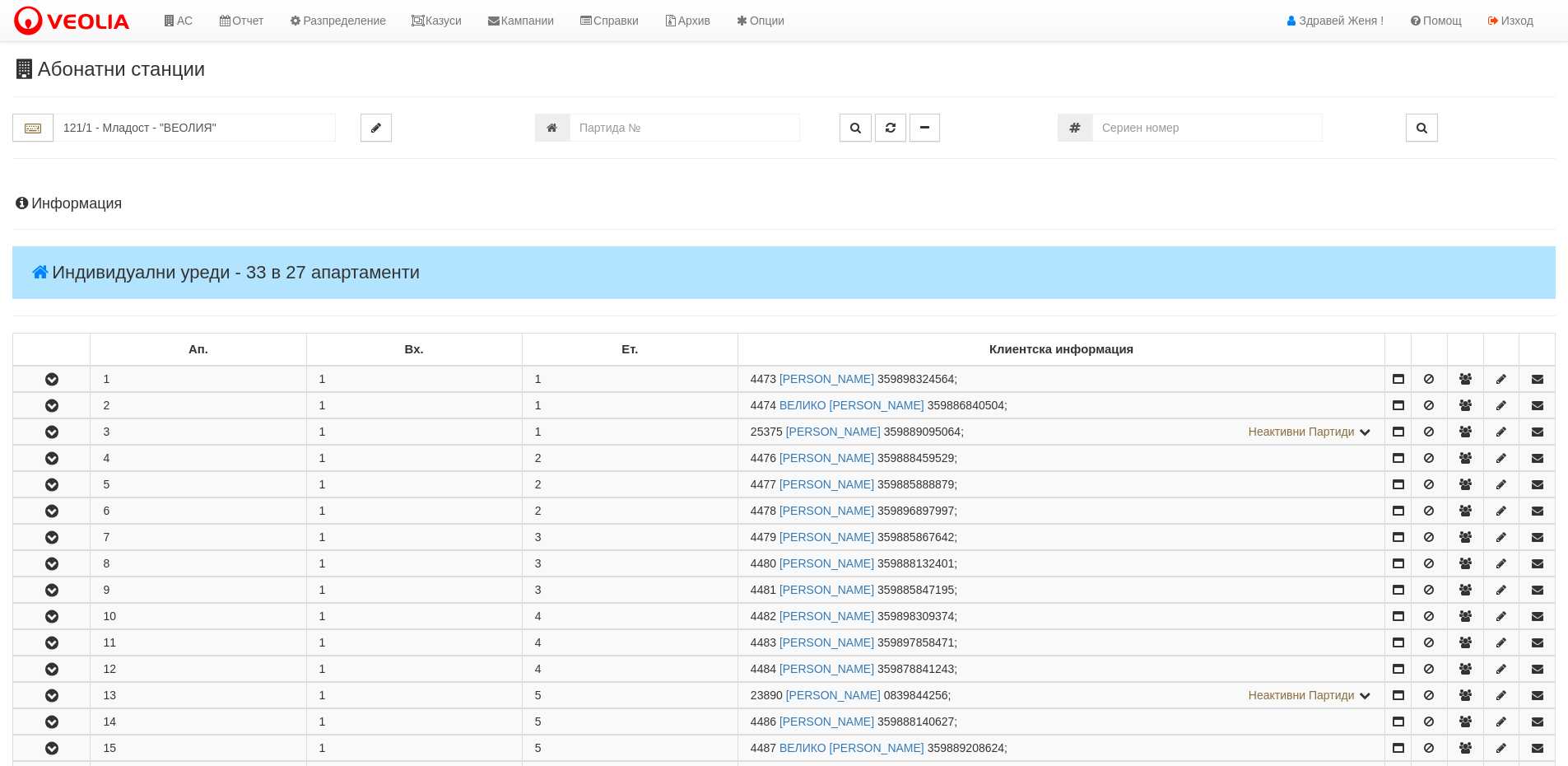
click at [88, 205] on h4 "Информация" at bounding box center [784, 203] width 1543 height 16
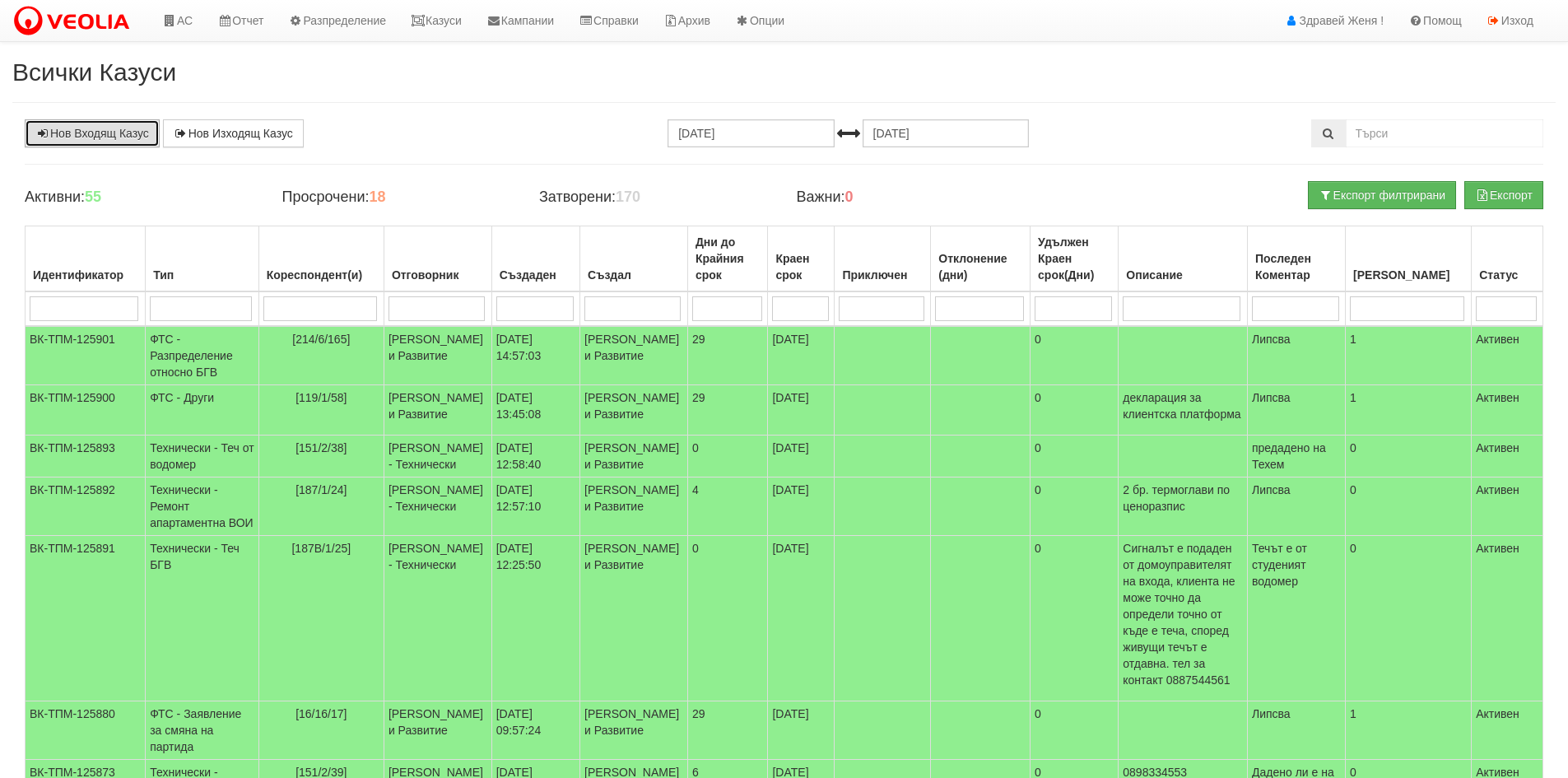
click at [94, 136] on link "Нов Входящ Казус" at bounding box center [92, 133] width 135 height 28
click at [438, 26] on link "Казуси" at bounding box center [436, 20] width 76 height 41
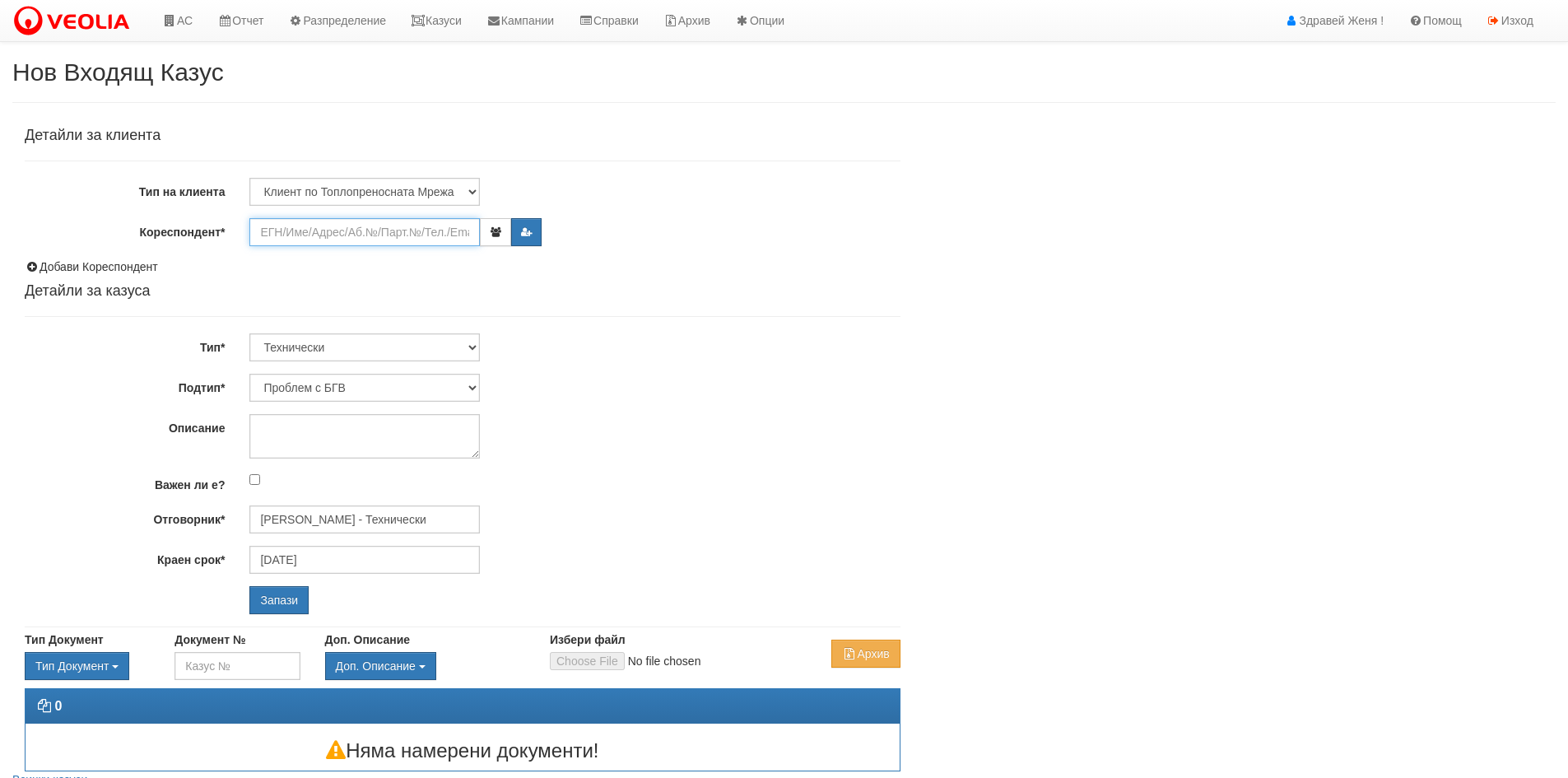
click at [373, 232] on input "Кореспондент*" at bounding box center [364, 232] width 231 height 28
click at [468, 191] on select "Клиент по Топлопреносната Мрежа Институция Партньори Други" at bounding box center [364, 192] width 231 height 28
select select "Other"
click at [249, 178] on select "Клиент по Топлопреносната Мрежа Институция Партньори Други" at bounding box center [364, 192] width 231 height 28
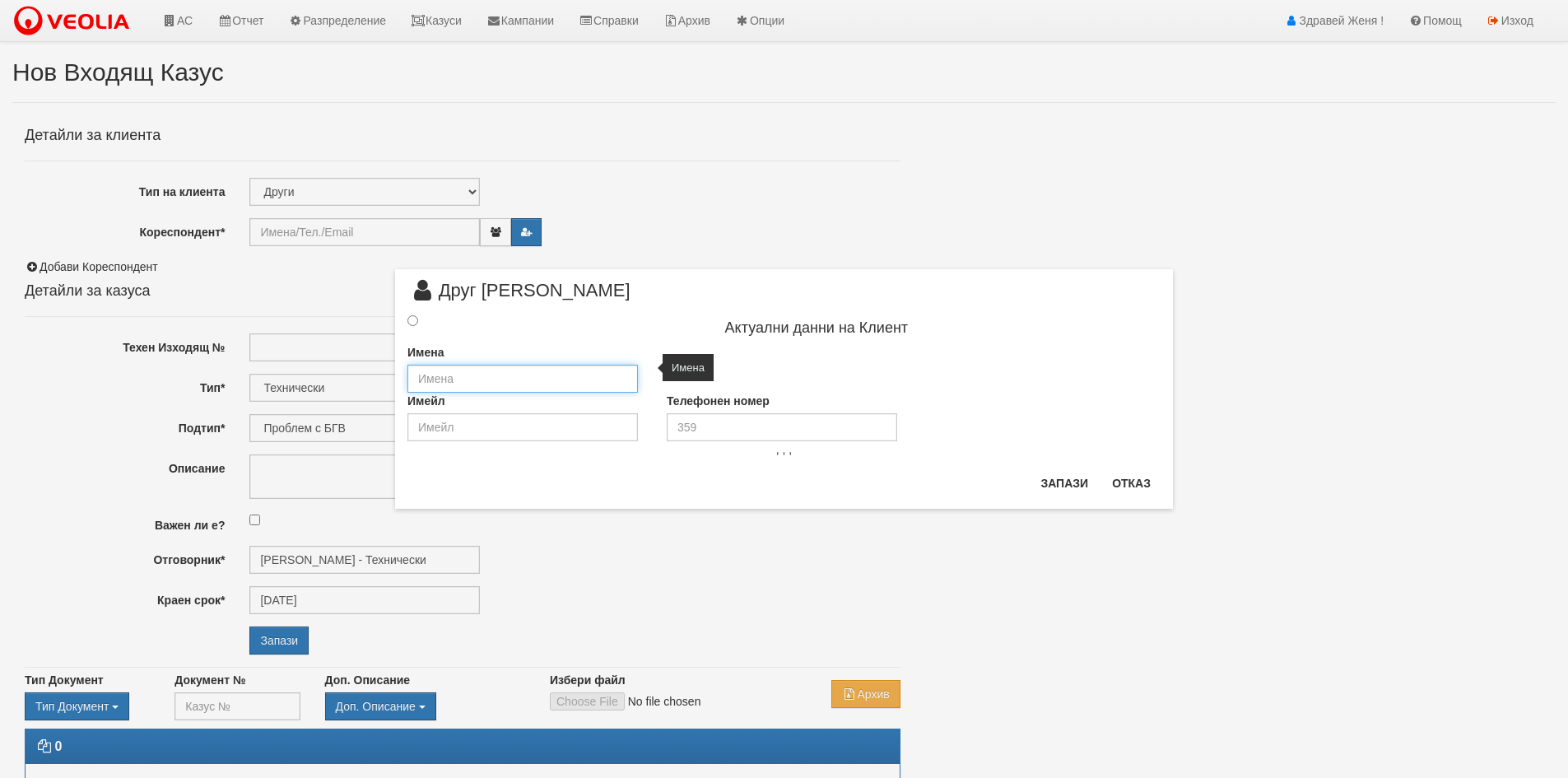
click at [468, 379] on input "text" at bounding box center [522, 379] width 231 height 28
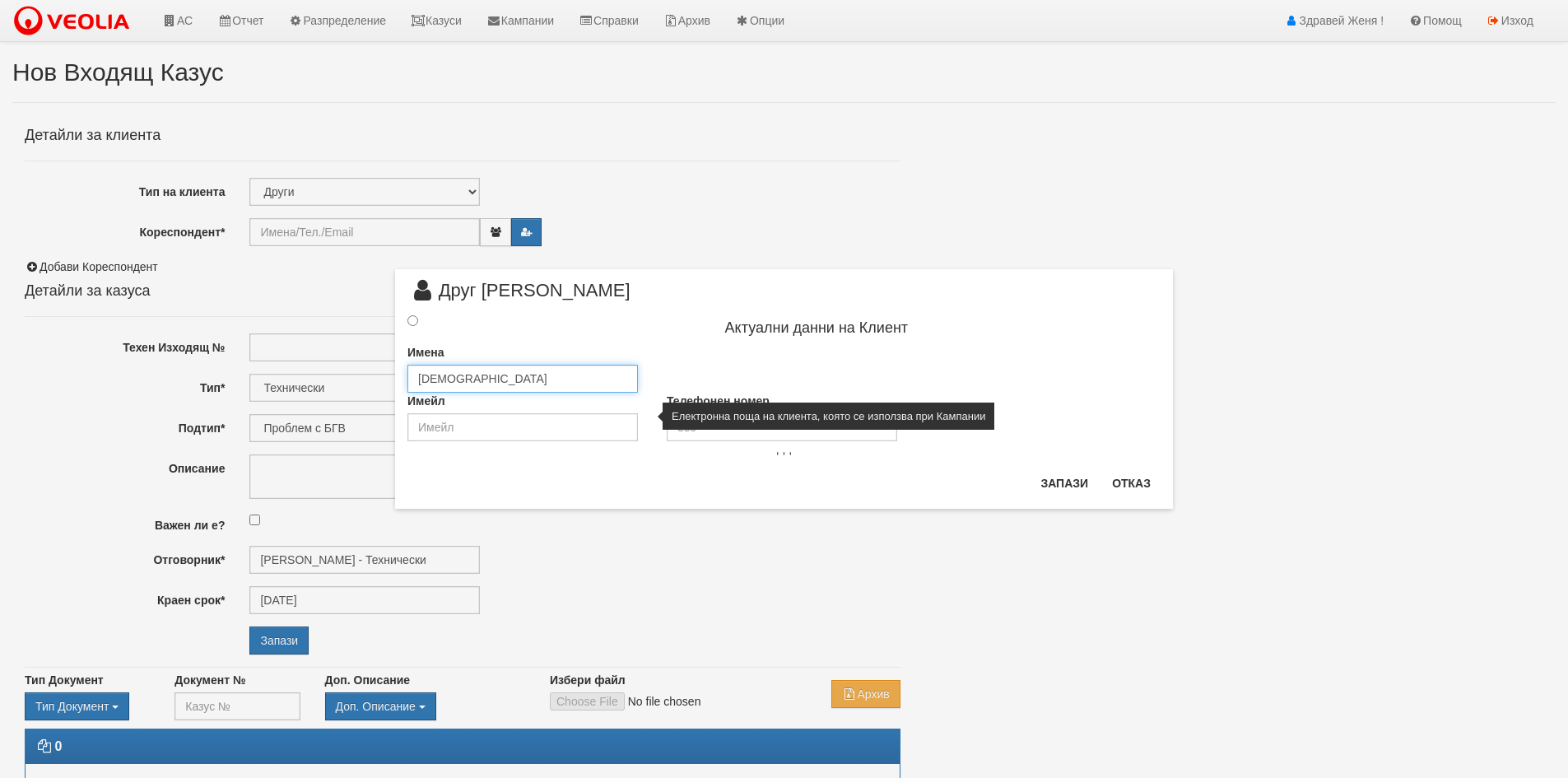
type input "[PERSON_NAME]"
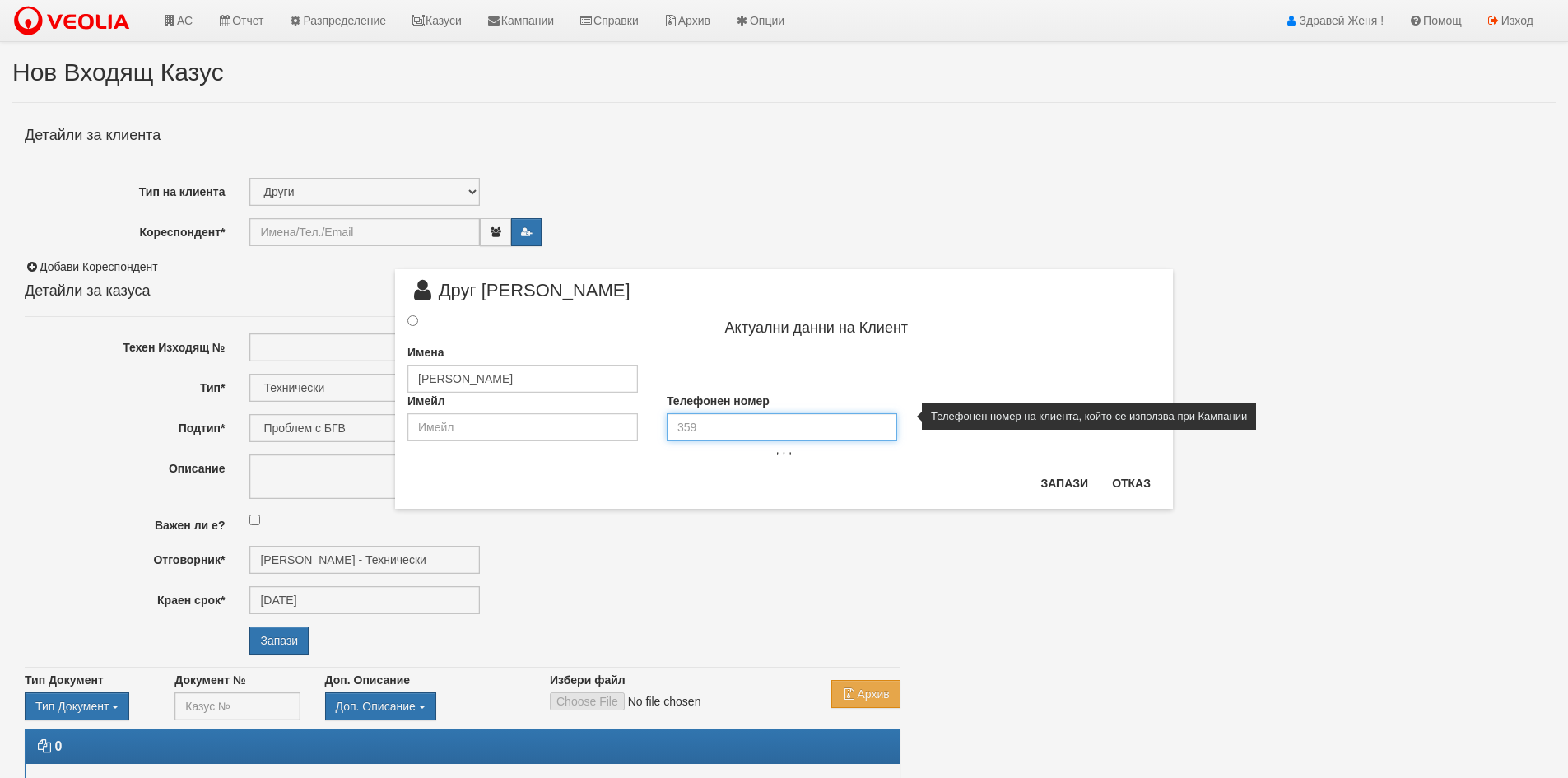
click at [689, 429] on input "tel" at bounding box center [782, 427] width 231 height 28
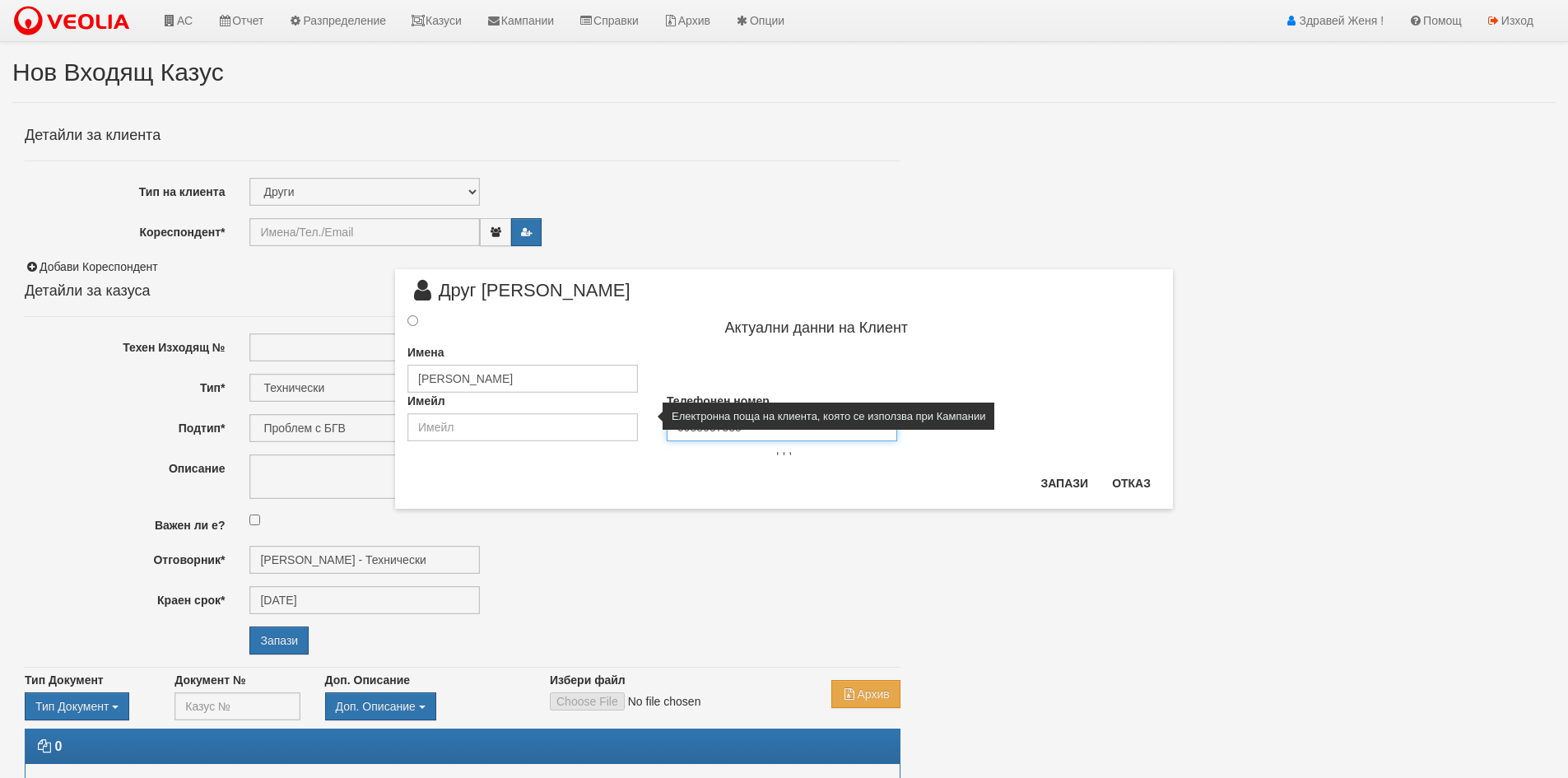
type input "0988937335"
click at [518, 432] on input "email" at bounding box center [522, 427] width 231 height 28
click at [472, 435] on input "email" at bounding box center [522, 427] width 231 height 28
paste input "[PERSON_NAME][EMAIL_ADDRESS][DOMAIN_NAME]"
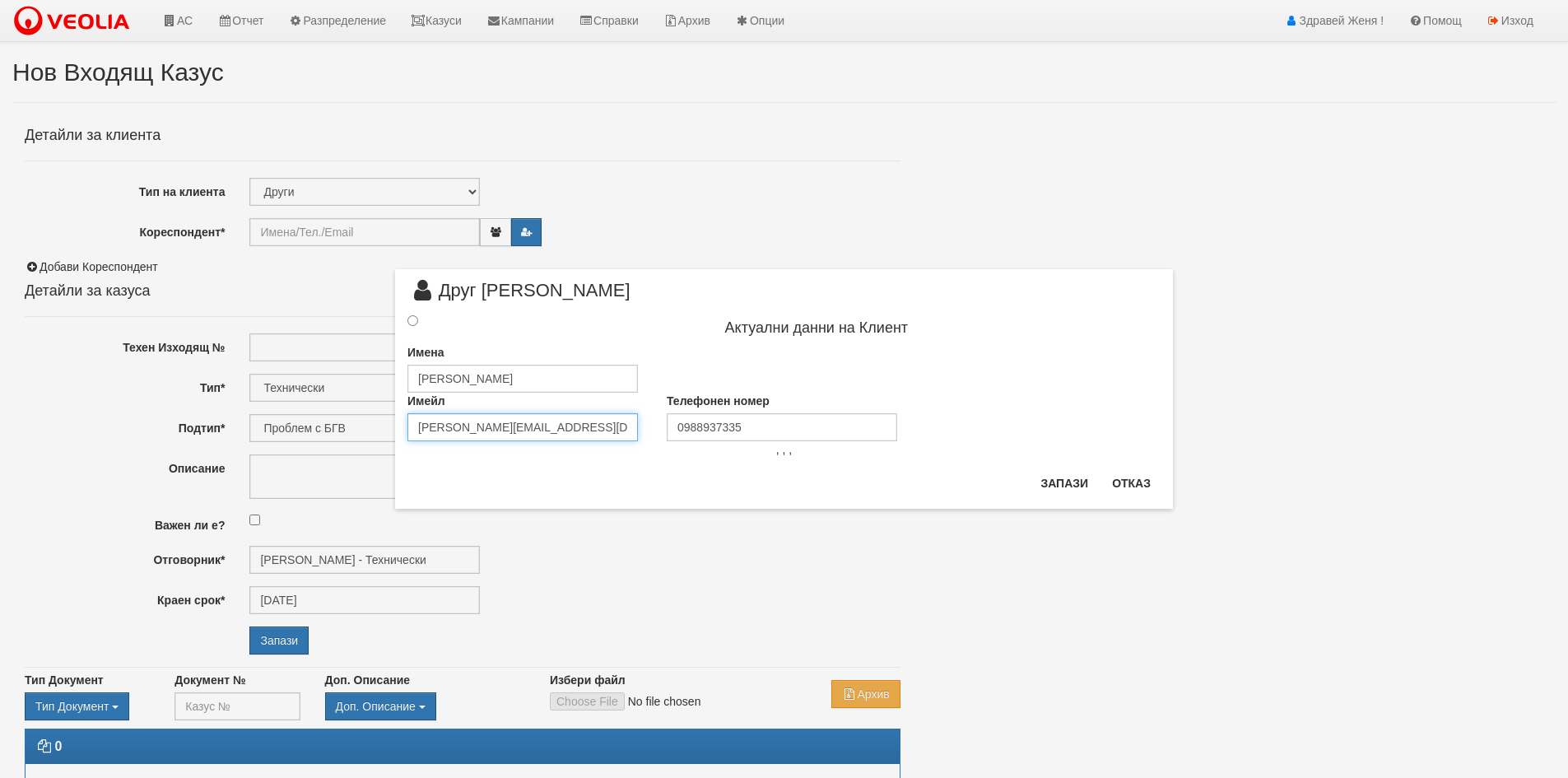
type input "[PERSON_NAME][EMAIL_ADDRESS][DOMAIN_NAME]"
click at [410, 319] on input "radio" at bounding box center [413, 321] width 11 height 11
radio input "true"
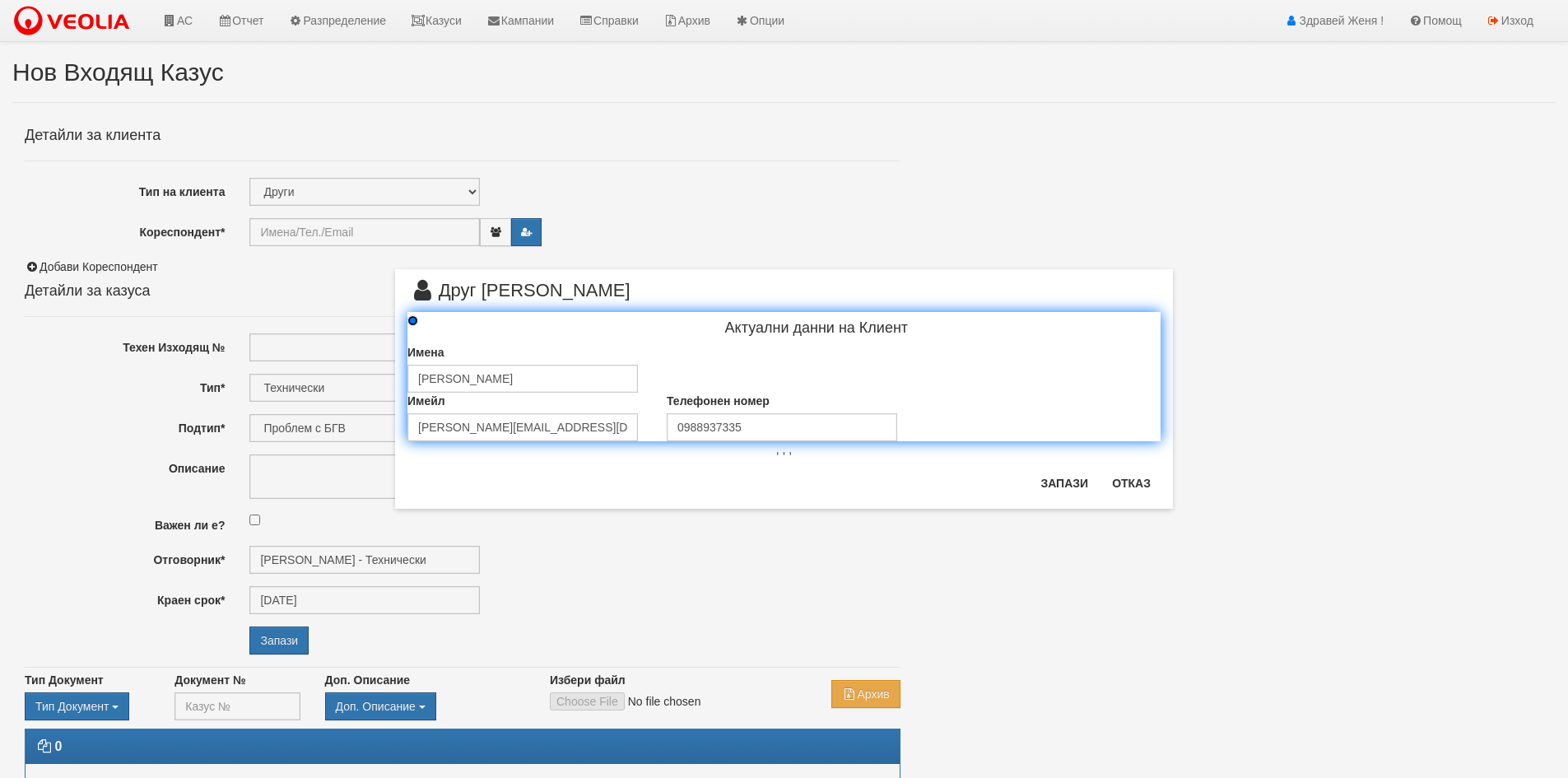
type input "[PERSON_NAME]"
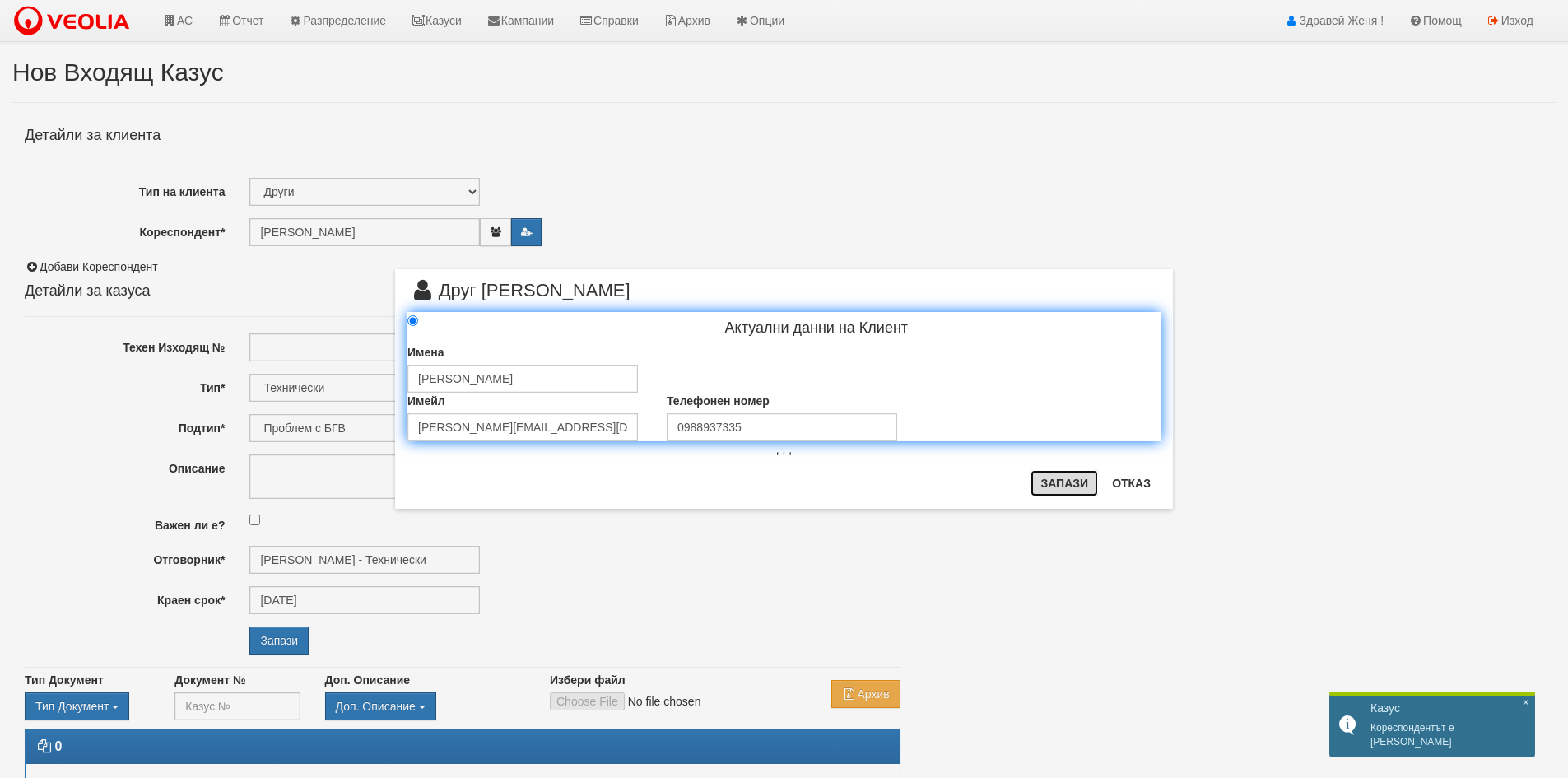
click at [1054, 489] on button "Запази" at bounding box center [1063, 483] width 67 height 26
radio input "true"
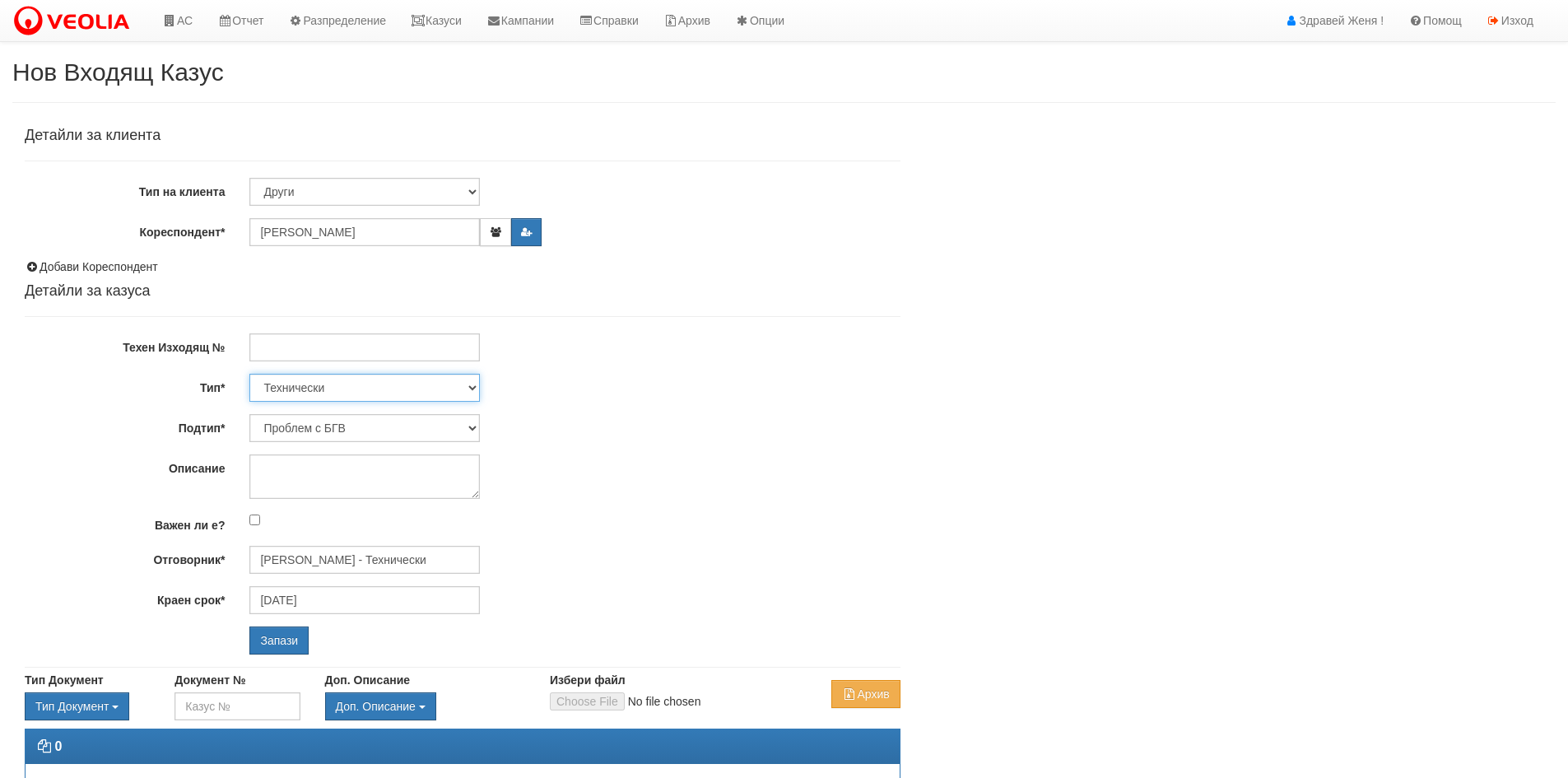
click at [470, 389] on select "Технически ФТС Търговски Административен Производствен Експлоатационен Финансов…" at bounding box center [364, 387] width 231 height 28
select select "1"
click at [249, 374] on select "Технически ФТС Търговски Административен Производствен Експлоатационен Финансов…" at bounding box center [364, 387] width 231 height 28
type input "[DATE]"
type input "[PERSON_NAME] и Развитие"
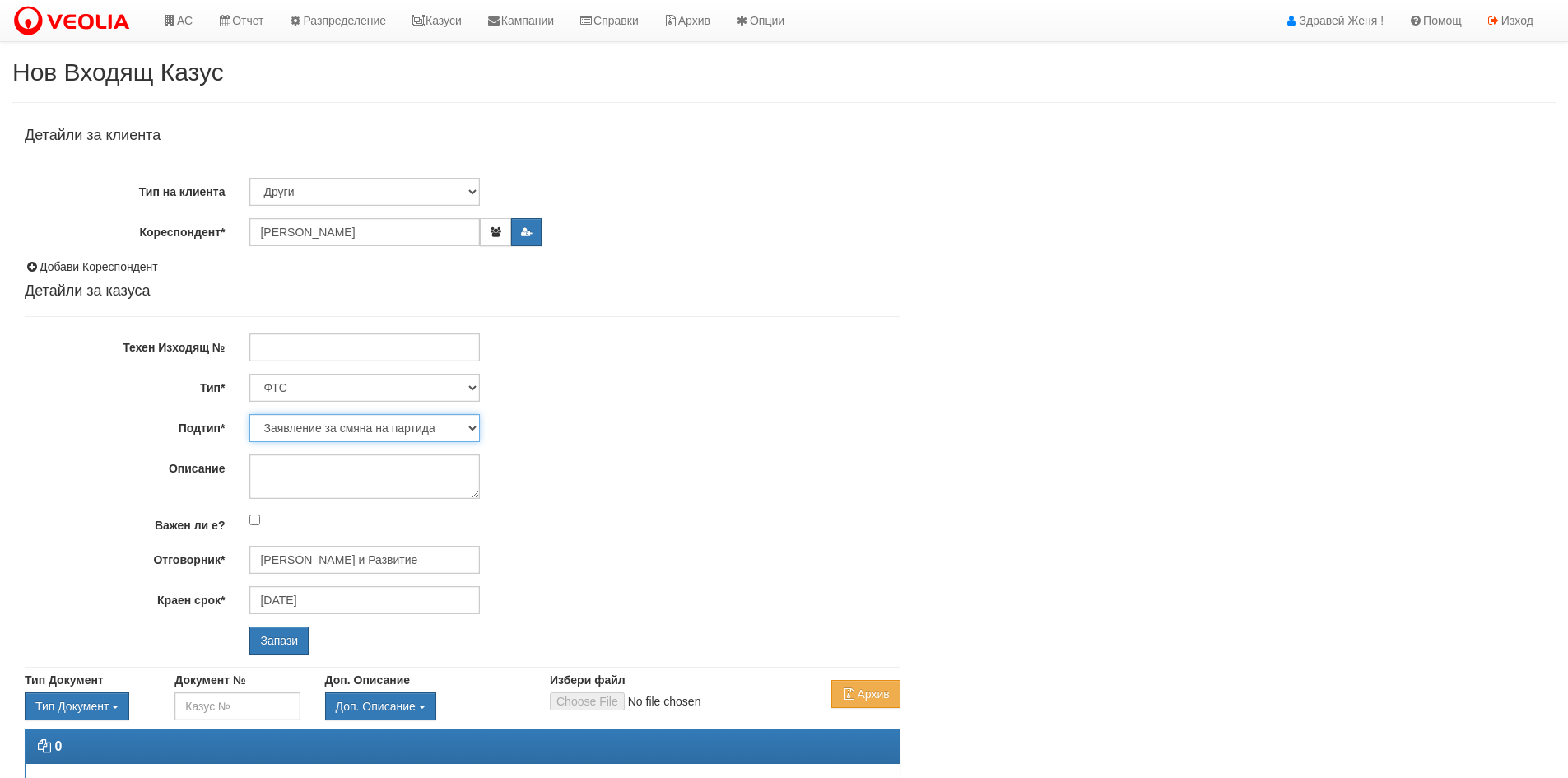
drag, startPoint x: 474, startPoint y: 428, endPoint x: 468, endPoint y: 440, distance: 13.4
click at [474, 428] on select "Заявление за смяна на партида Заявление за равни месечни вноски Разпределение о…" at bounding box center [364, 428] width 231 height 28
select select "Други"
click at [249, 415] on select "Заявление за смяна на партида Заявление за равни месечни вноски Разпределение о…" at bounding box center [364, 428] width 231 height 28
click at [261, 473] on textarea "Описание" at bounding box center [364, 477] width 231 height 44
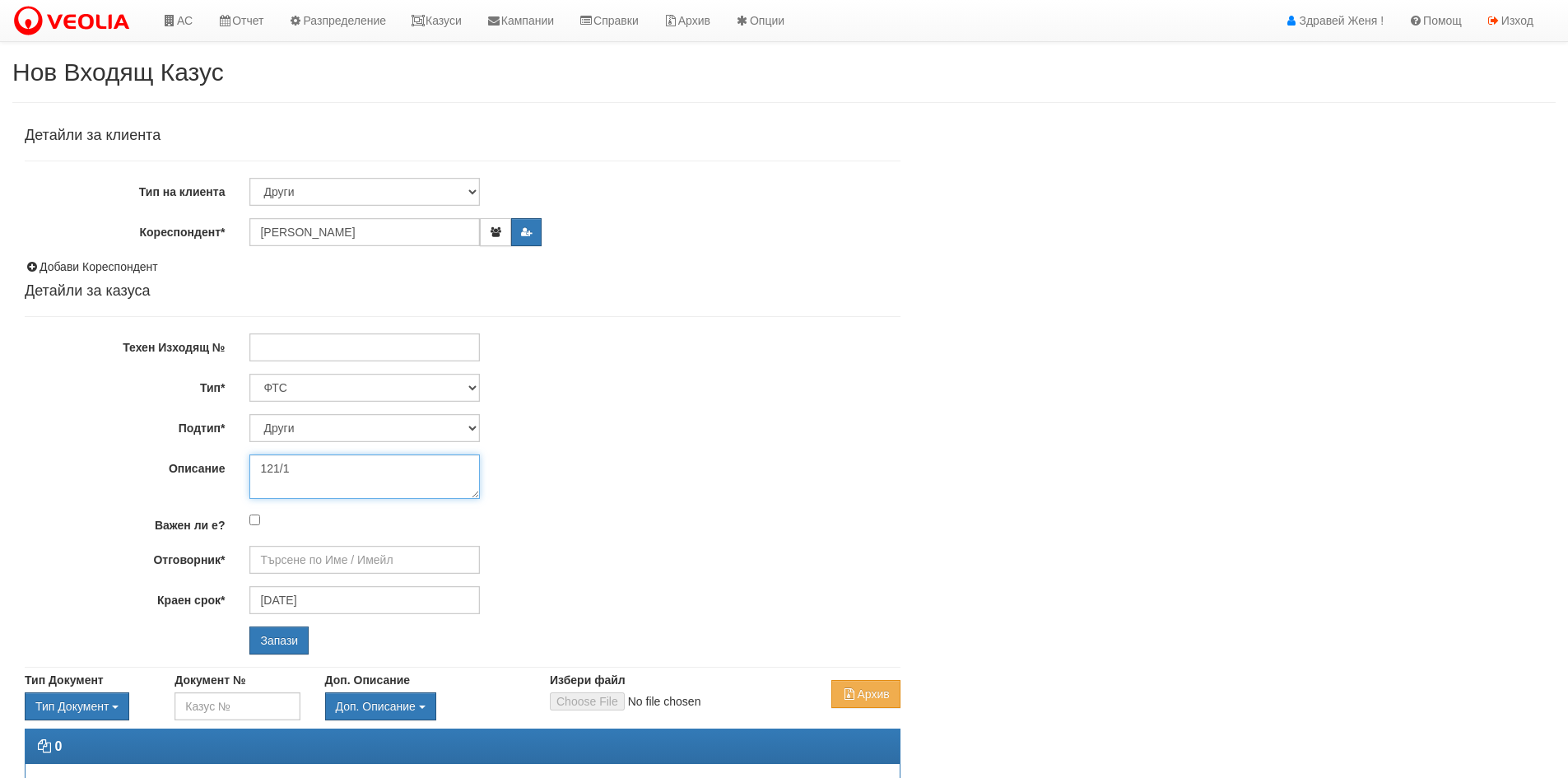
type textarea "121/1"
click at [305, 558] on input "Отговорник*" at bounding box center [364, 560] width 231 height 28
click at [332, 608] on div "[PERSON_NAME] и Развитие" at bounding box center [720, 605] width 938 height 20
type input "[PERSON_NAME] и Развитие"
click at [265, 642] on input "Запази" at bounding box center [279, 640] width 60 height 28
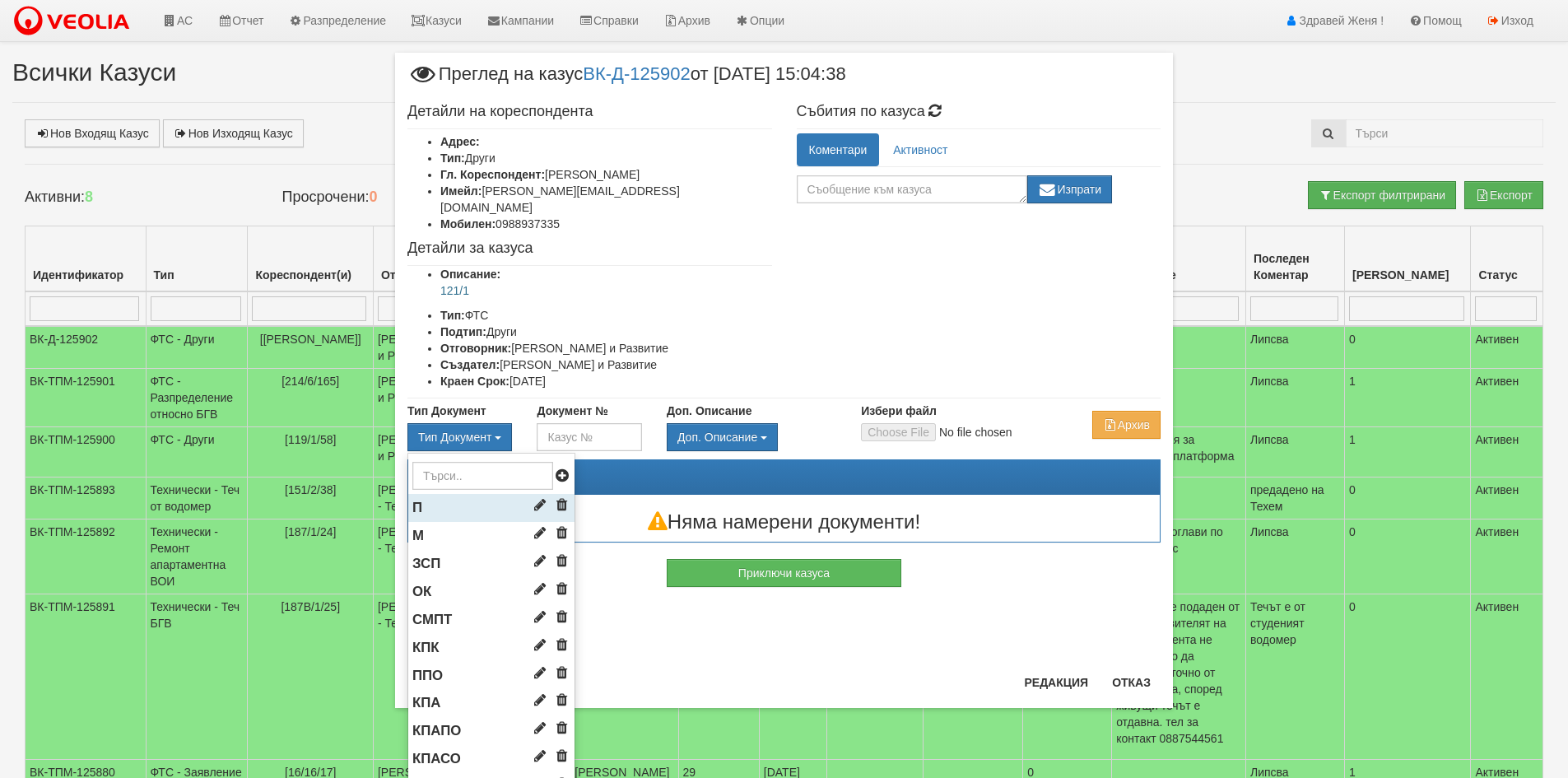
click at [446, 495] on li "П" at bounding box center [491, 508] width 166 height 28
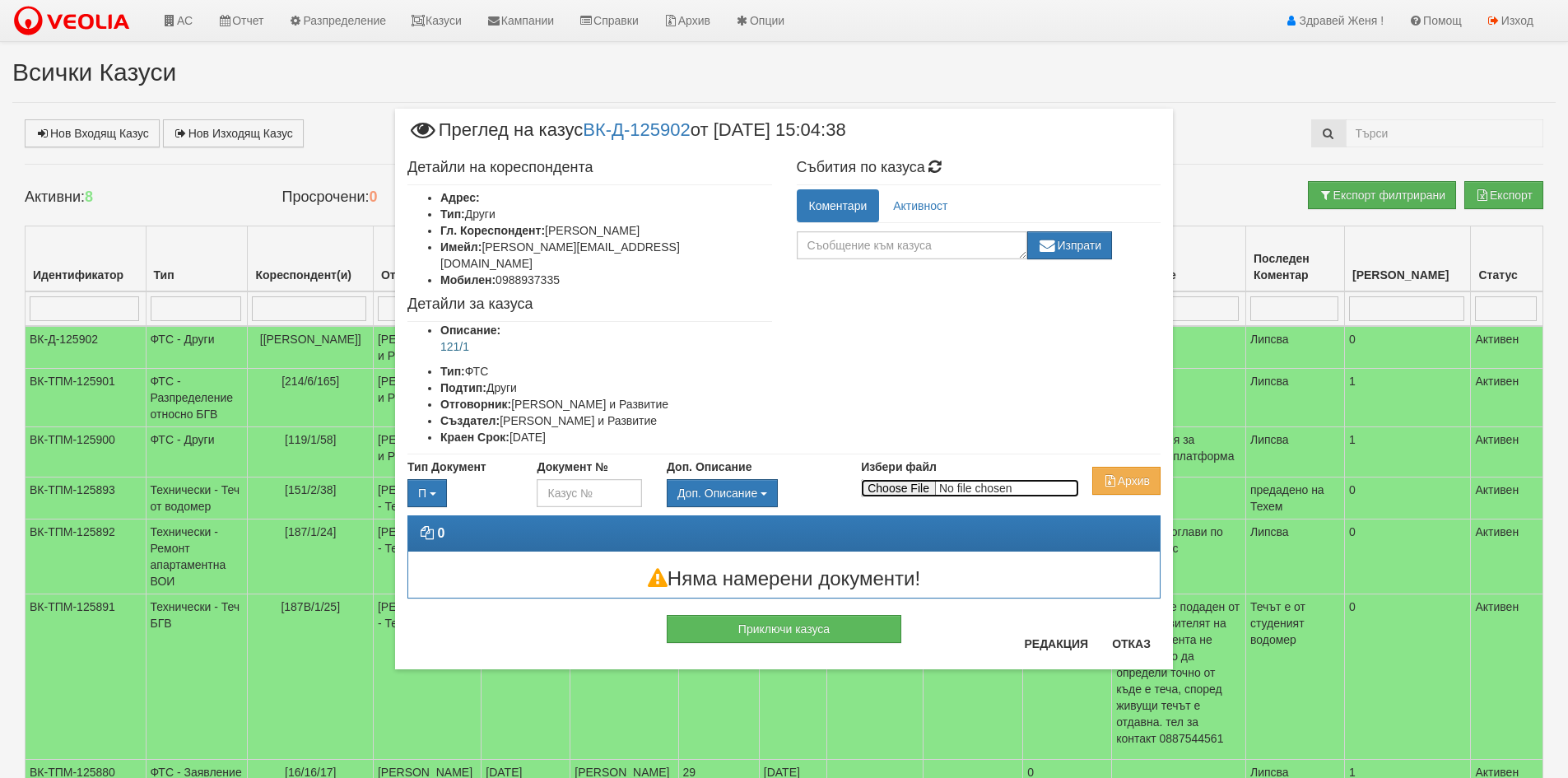
click at [915, 479] on input "Избери файл" at bounding box center [970, 488] width 218 height 18
type input "C:\fakepath\Поща на Veolia - Справка.pdf"
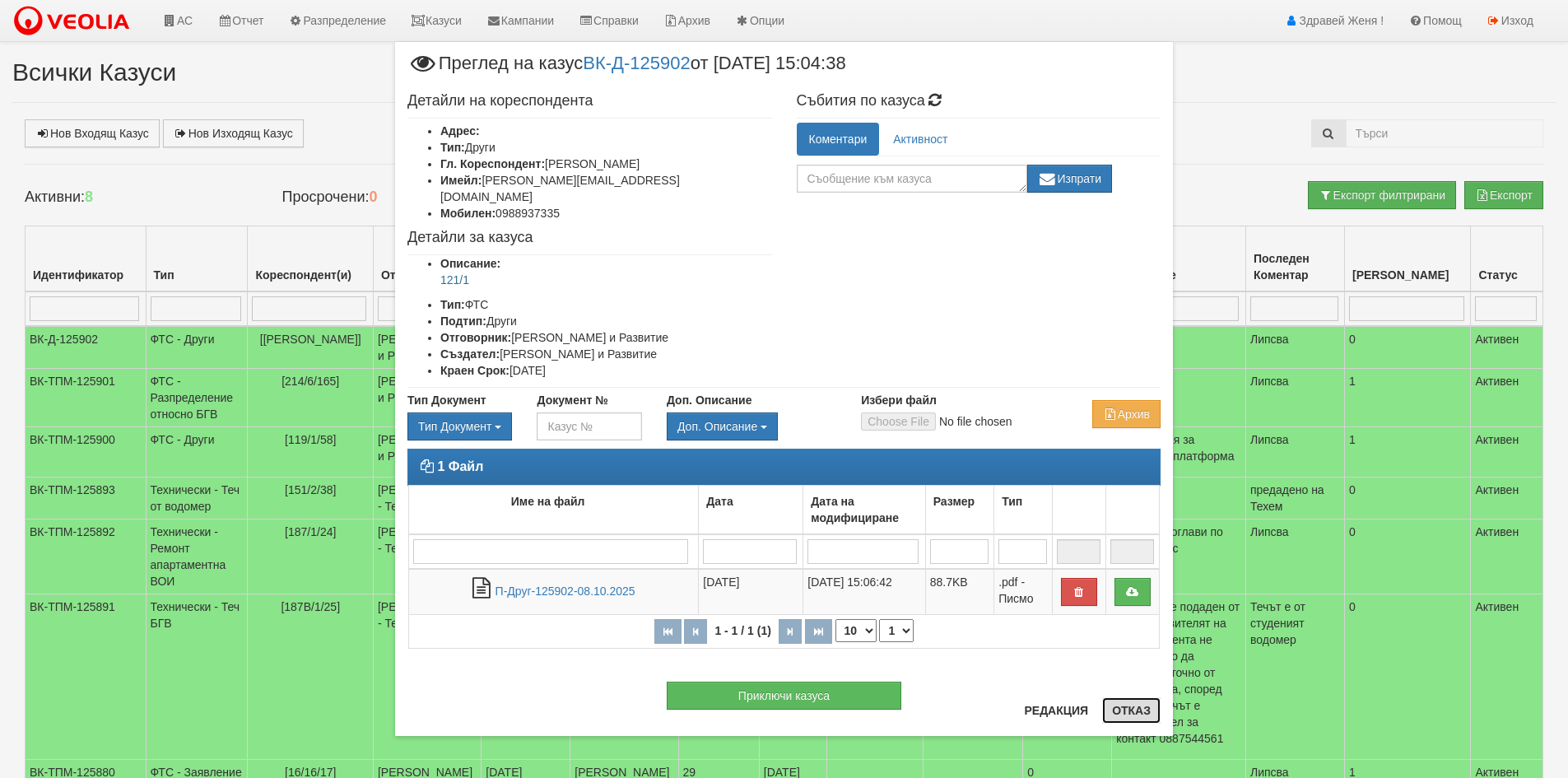
click at [1152, 719] on button "Отказ" at bounding box center [1132, 711] width 59 height 26
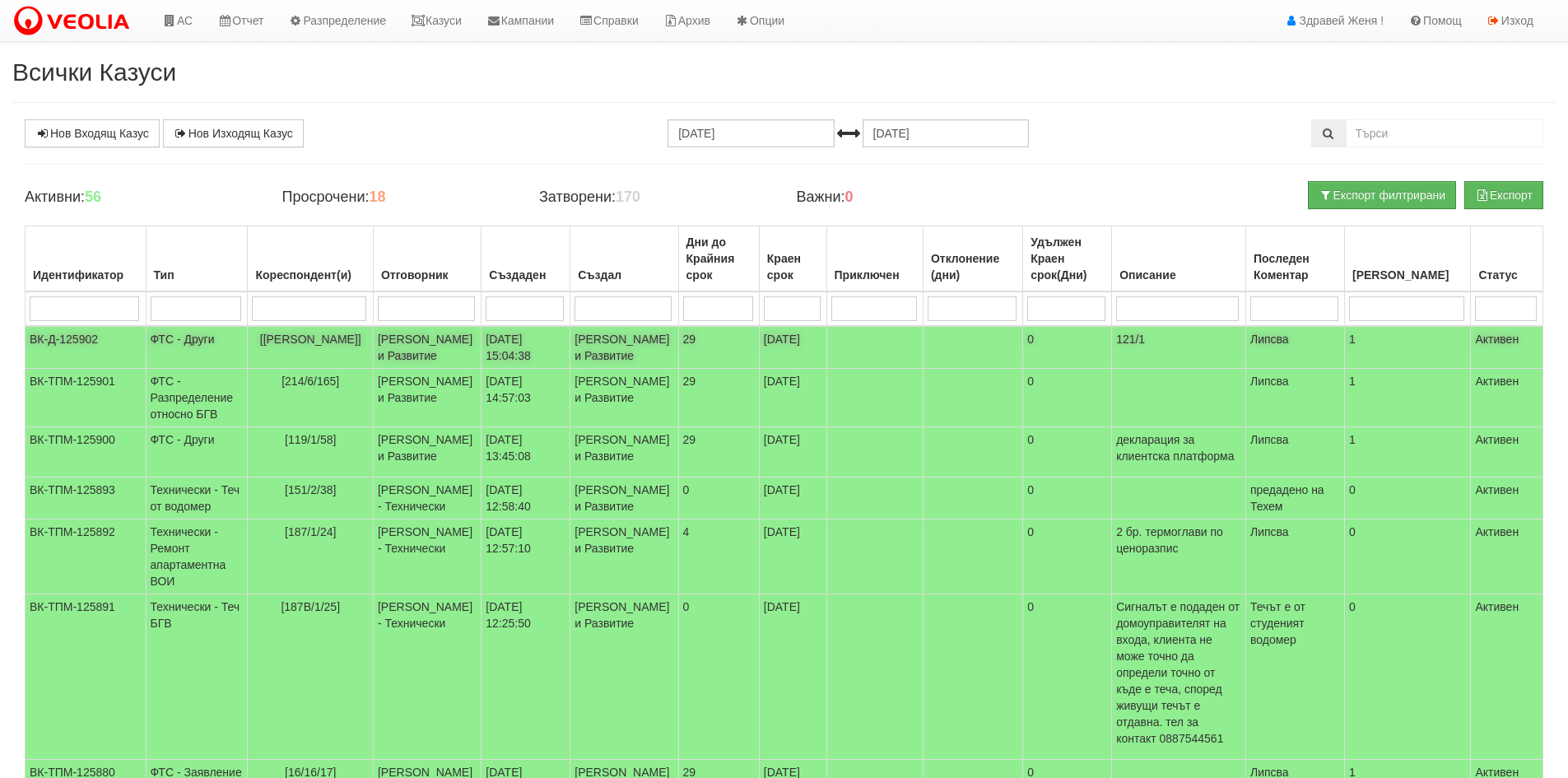
click at [524, 369] on td "[DATE] 15:04:38" at bounding box center [526, 347] width 89 height 43
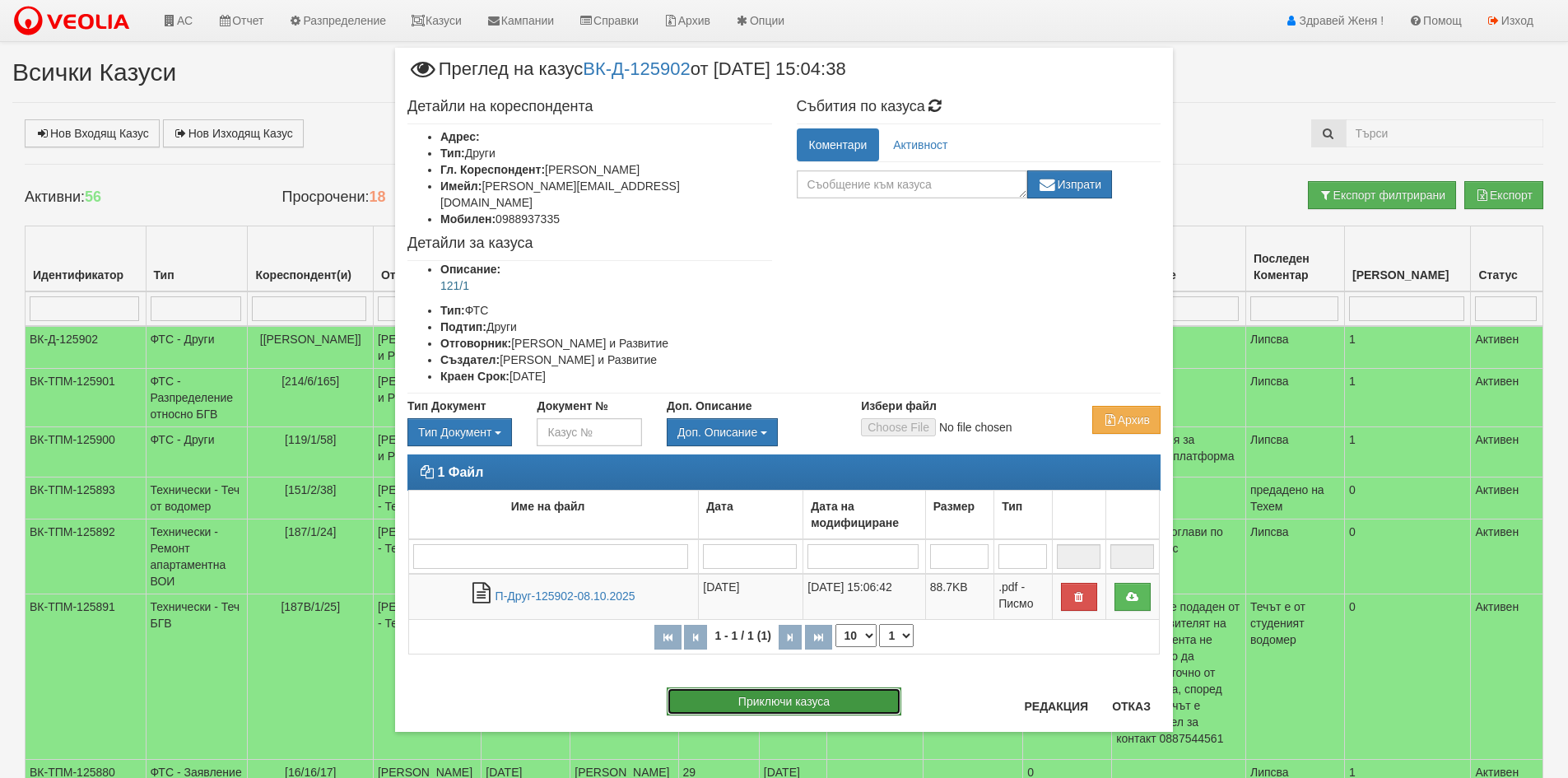
click at [869, 688] on button "Приключи казуса" at bounding box center [784, 701] width 235 height 28
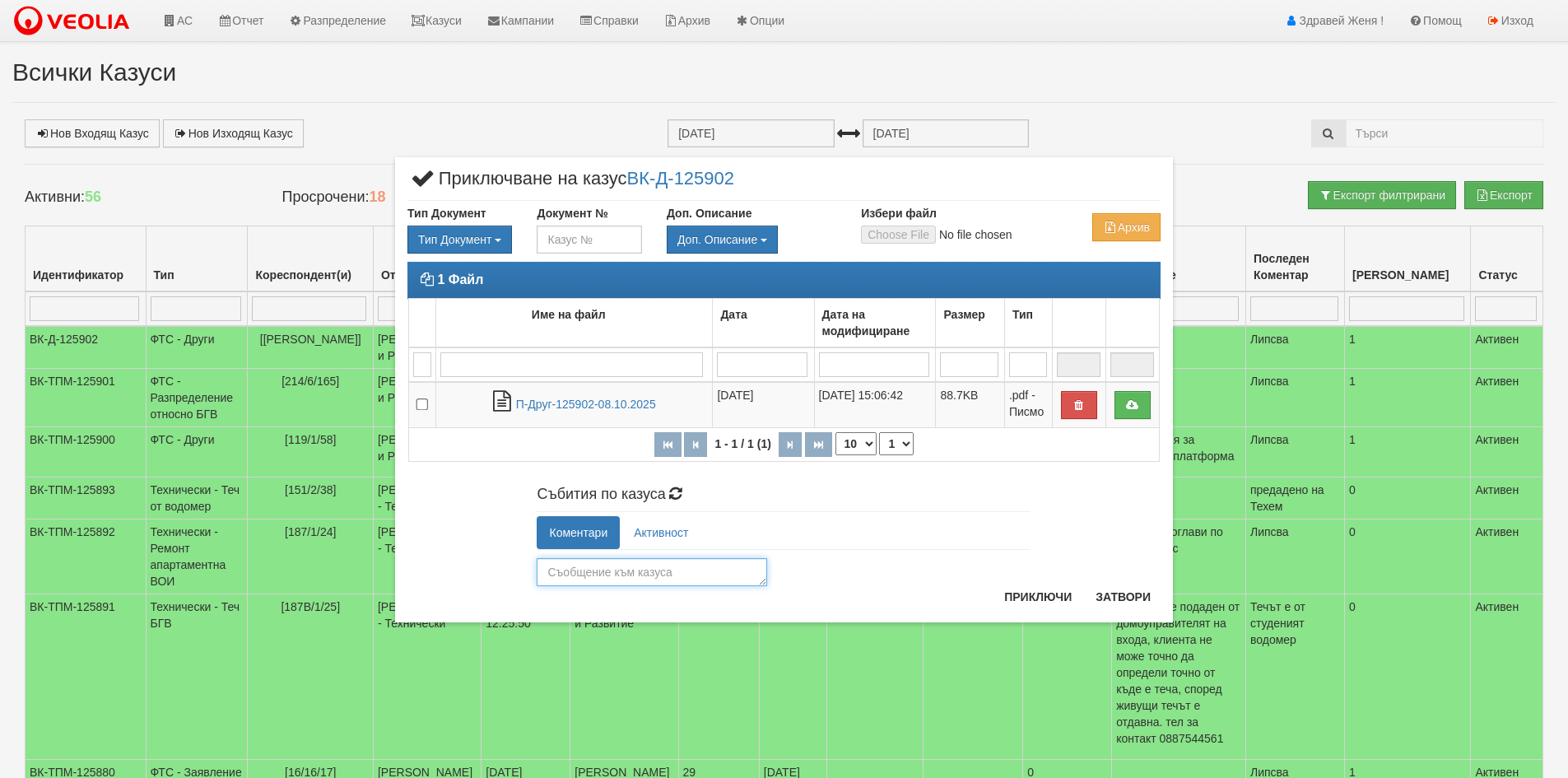
click at [650, 566] on textarea at bounding box center [652, 572] width 231 height 28
paste textarea "Здравейте , можем да ви предоставим такава справка , след като представите доку…"
type textarea "Здравейте , можем да ви предоставим такава справка , след като представите доку…"
click at [1018, 591] on button "Приключи" at bounding box center [1038, 597] width 88 height 26
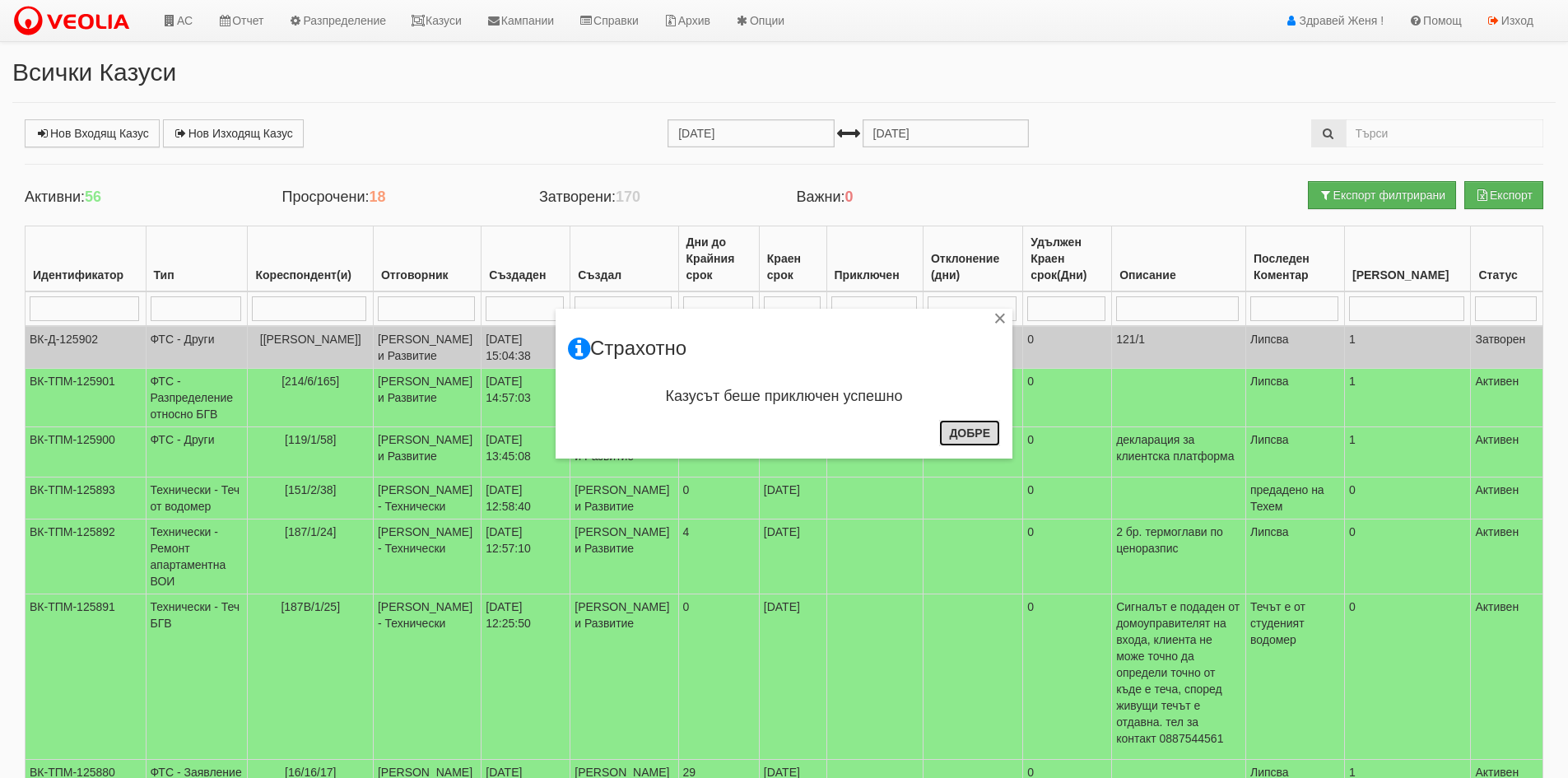
click at [950, 432] on button "Добре" at bounding box center [970, 432] width 61 height 26
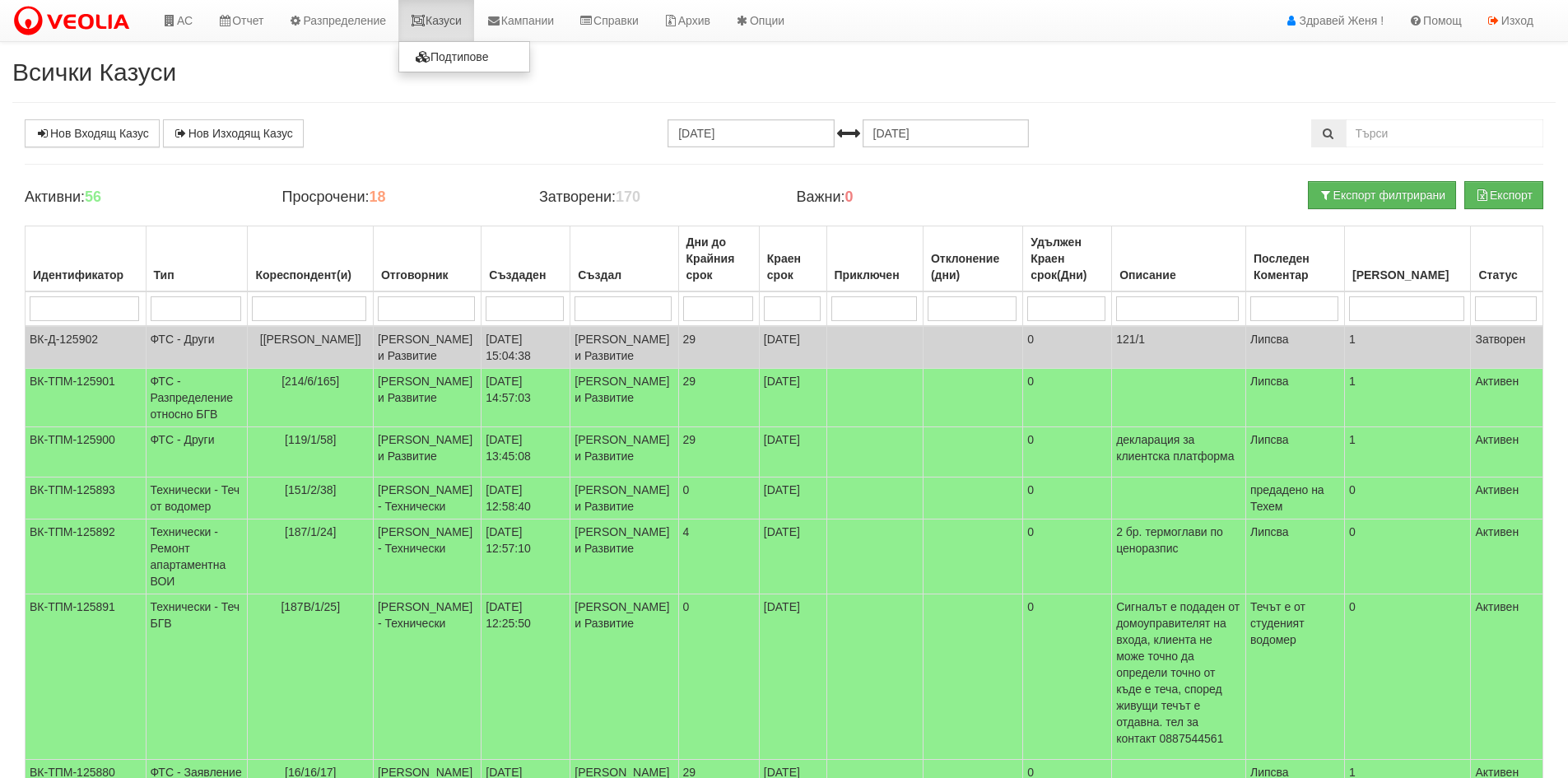
click at [474, 13] on link "Казуси" at bounding box center [436, 20] width 76 height 41
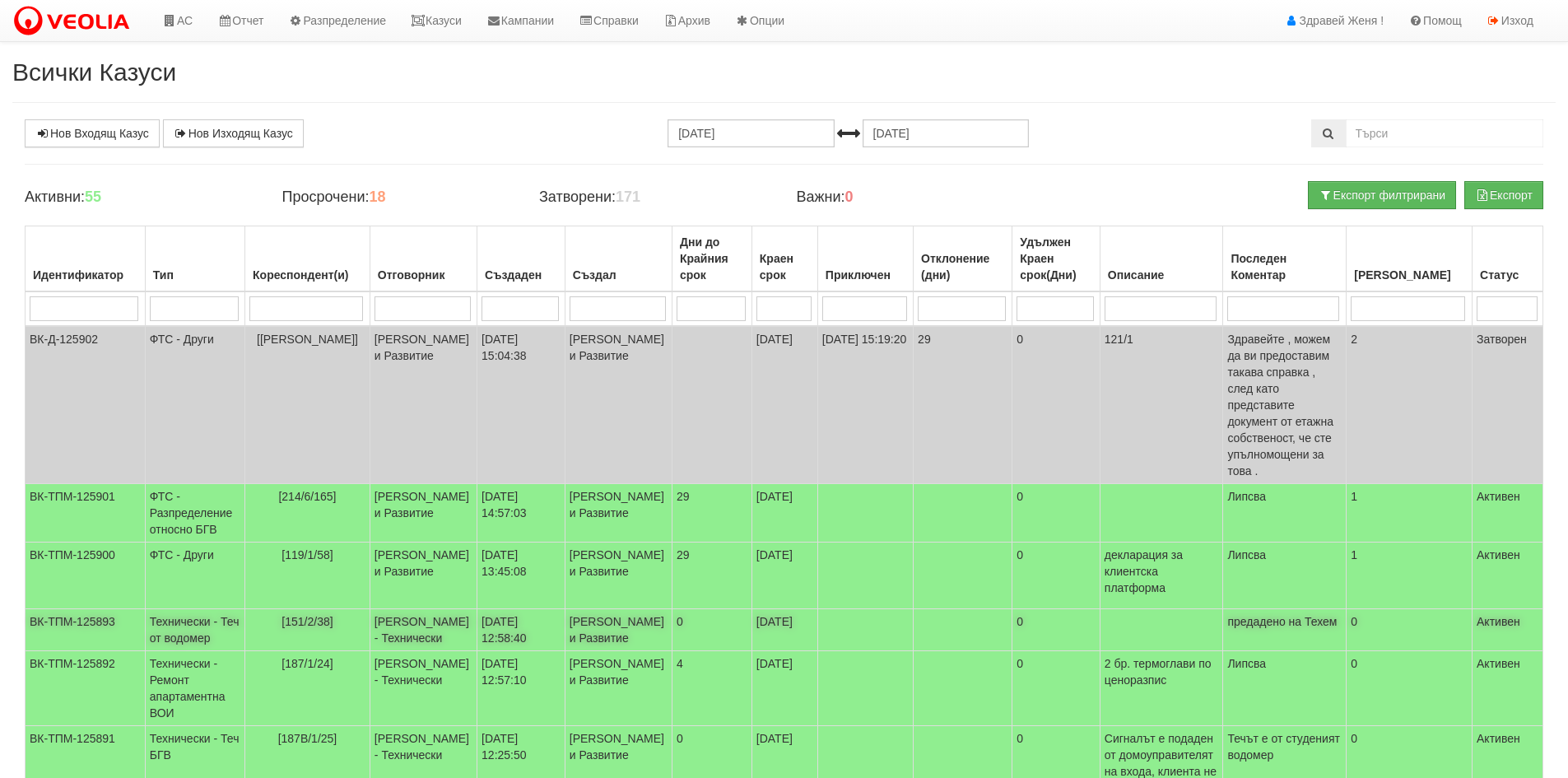
click at [1273, 629] on td "предадено на Техем" at bounding box center [1285, 630] width 123 height 42
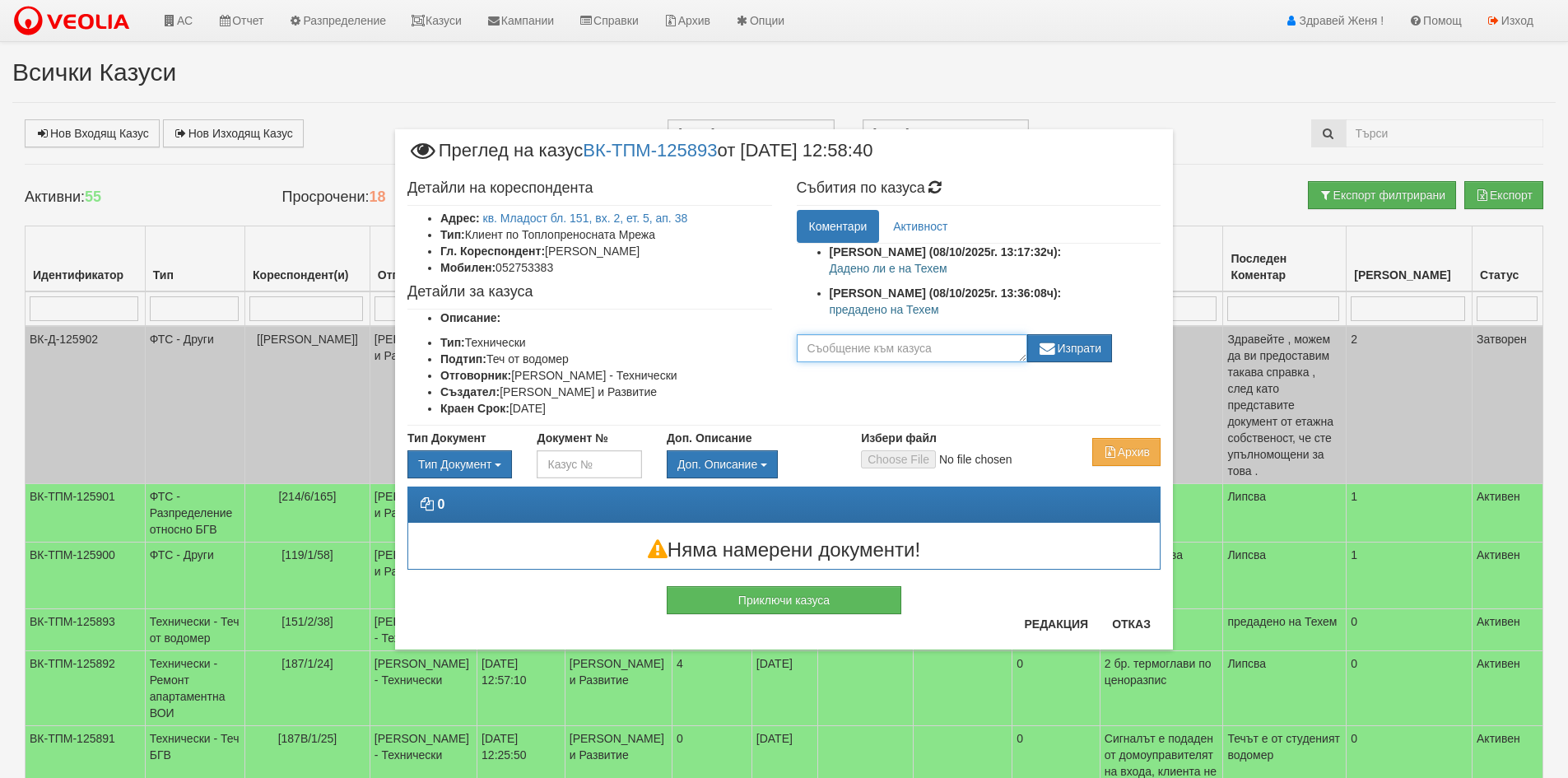
click at [853, 347] on textarea at bounding box center [912, 348] width 231 height 28
paste textarea "Този вид услуги се извършват по частен път и не можем да предложим заявка."
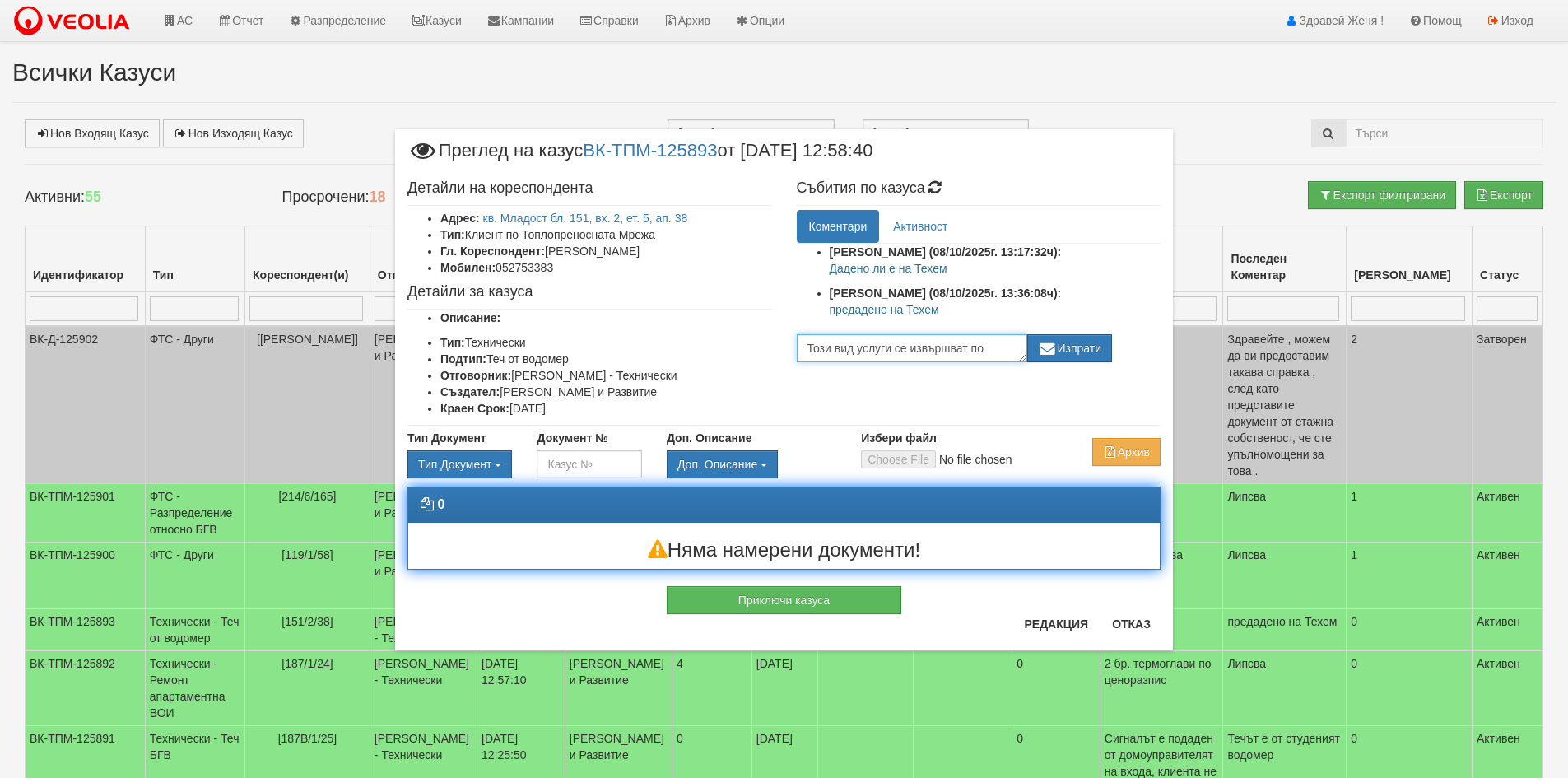
scroll to position [27, 0]
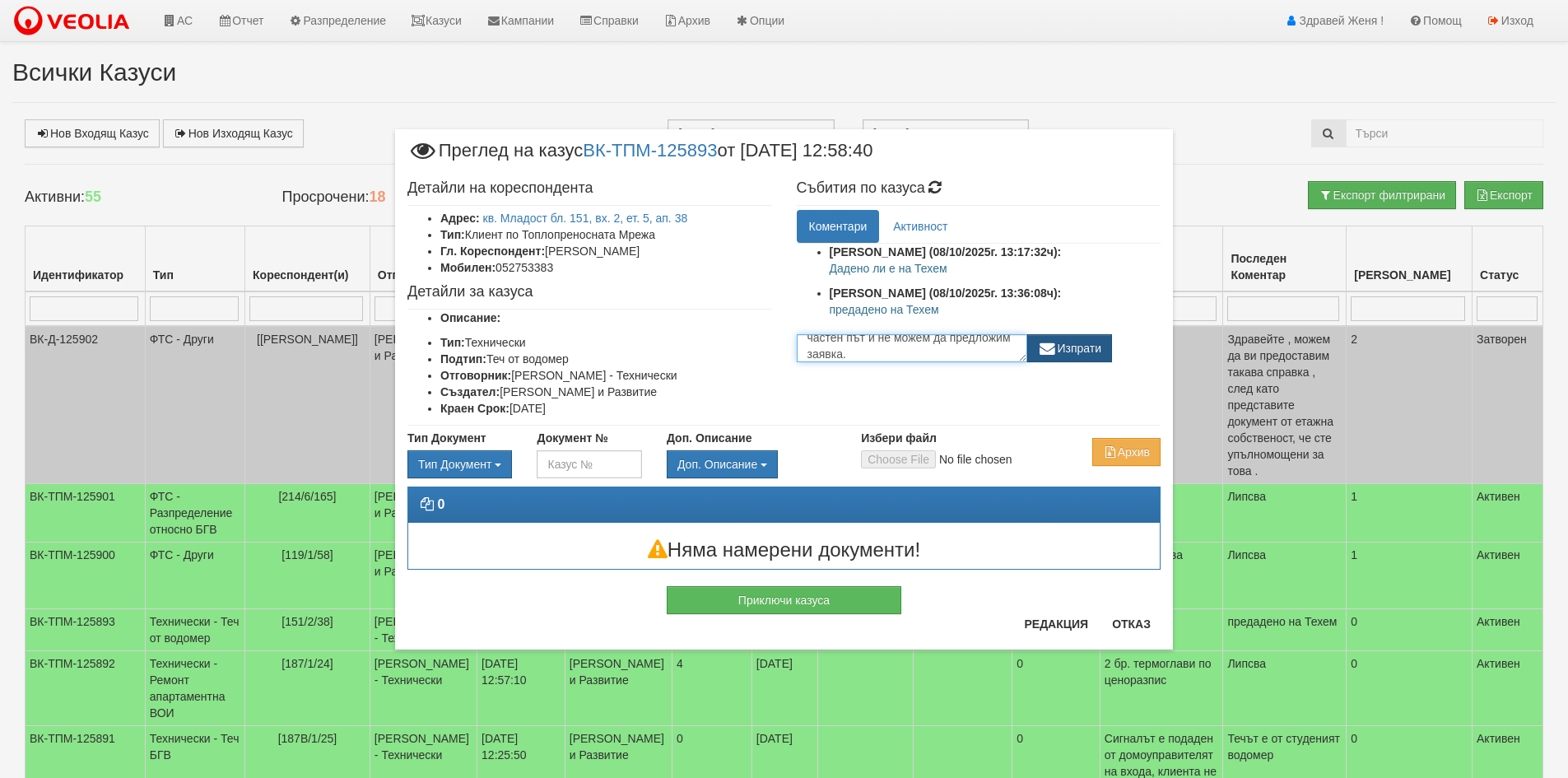
type textarea "Този вид услуги се извършват по частен път и не можем да предложим заявка."
click at [1081, 340] on button "Изпрати" at bounding box center [1070, 348] width 86 height 28
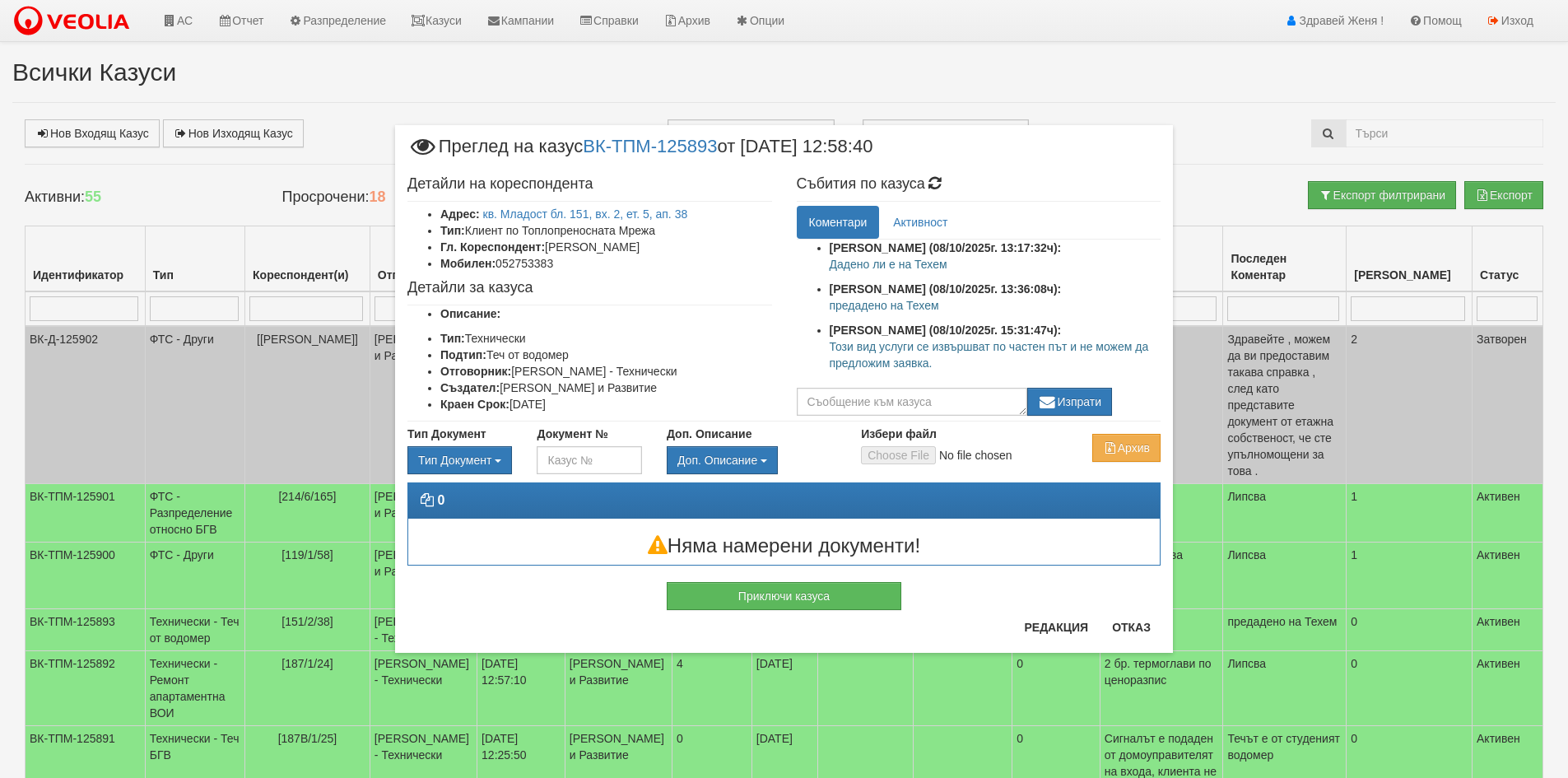
click at [569, 263] on li "Мобилен: 052753383" at bounding box center [607, 263] width 332 height 16
click at [1143, 632] on button "Отказ" at bounding box center [1132, 627] width 59 height 26
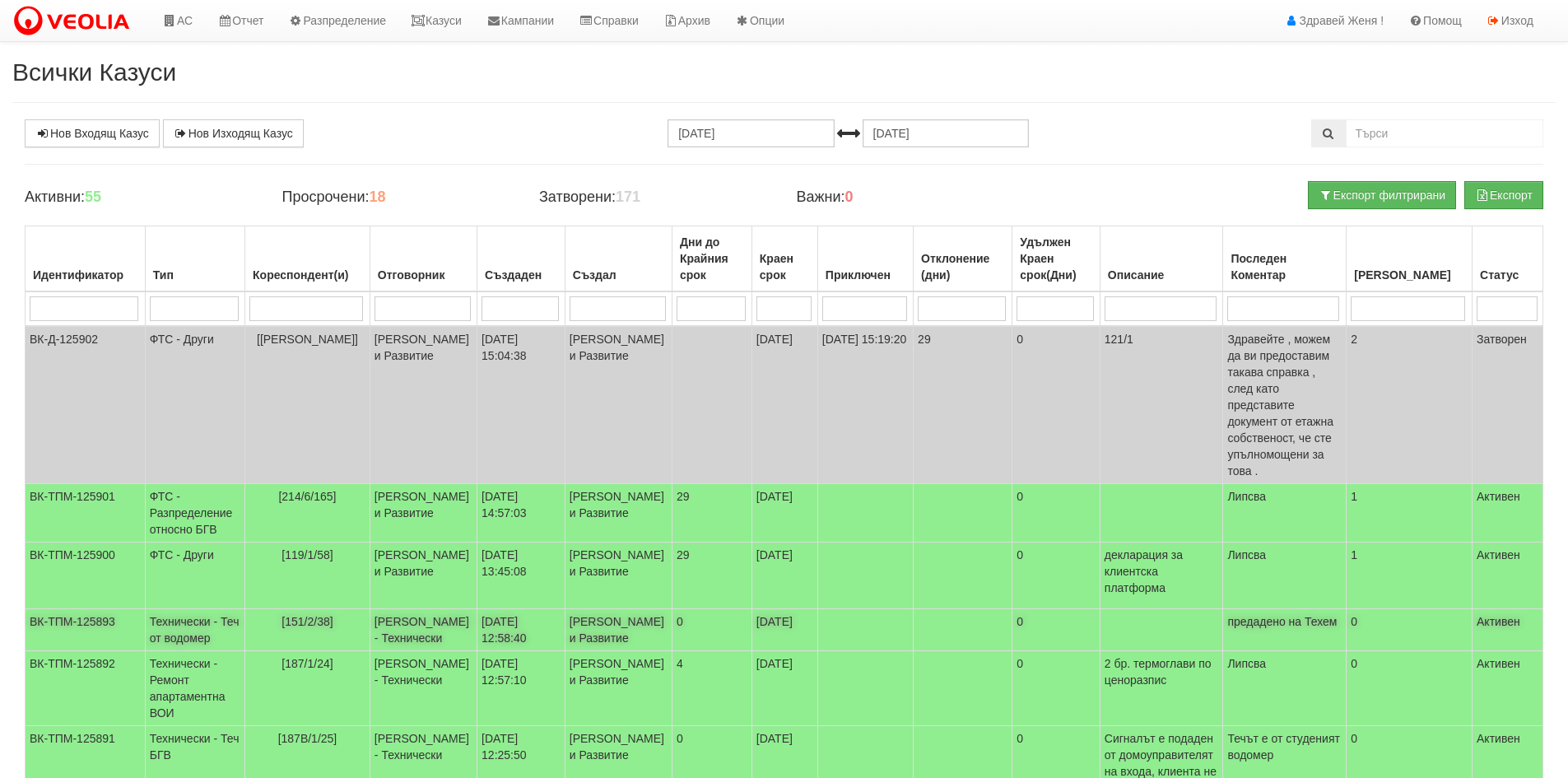
click at [681, 627] on td "0" at bounding box center [712, 630] width 80 height 42
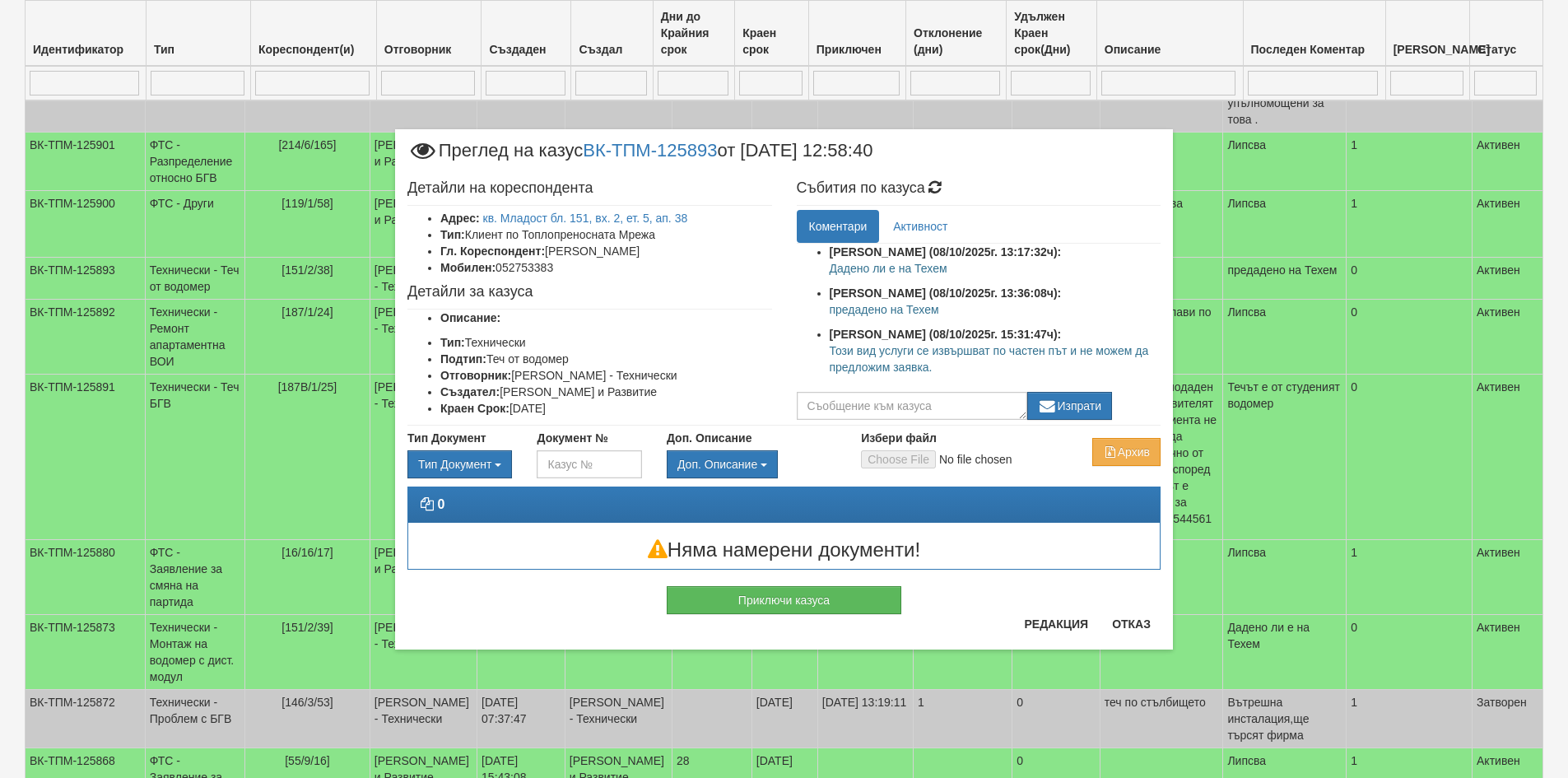
scroll to position [495, 0]
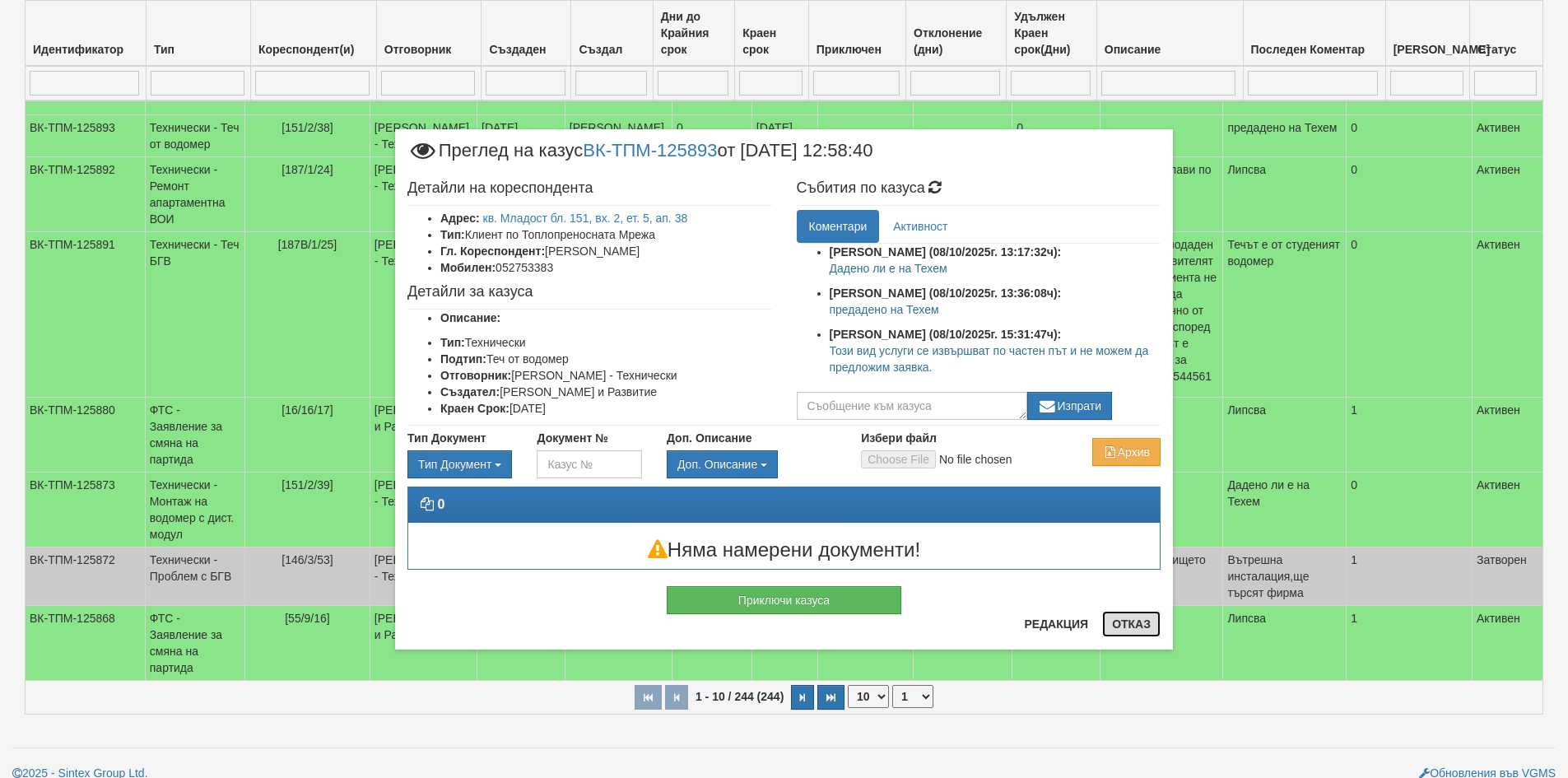
click at [1122, 624] on button "Отказ" at bounding box center [1132, 624] width 59 height 26
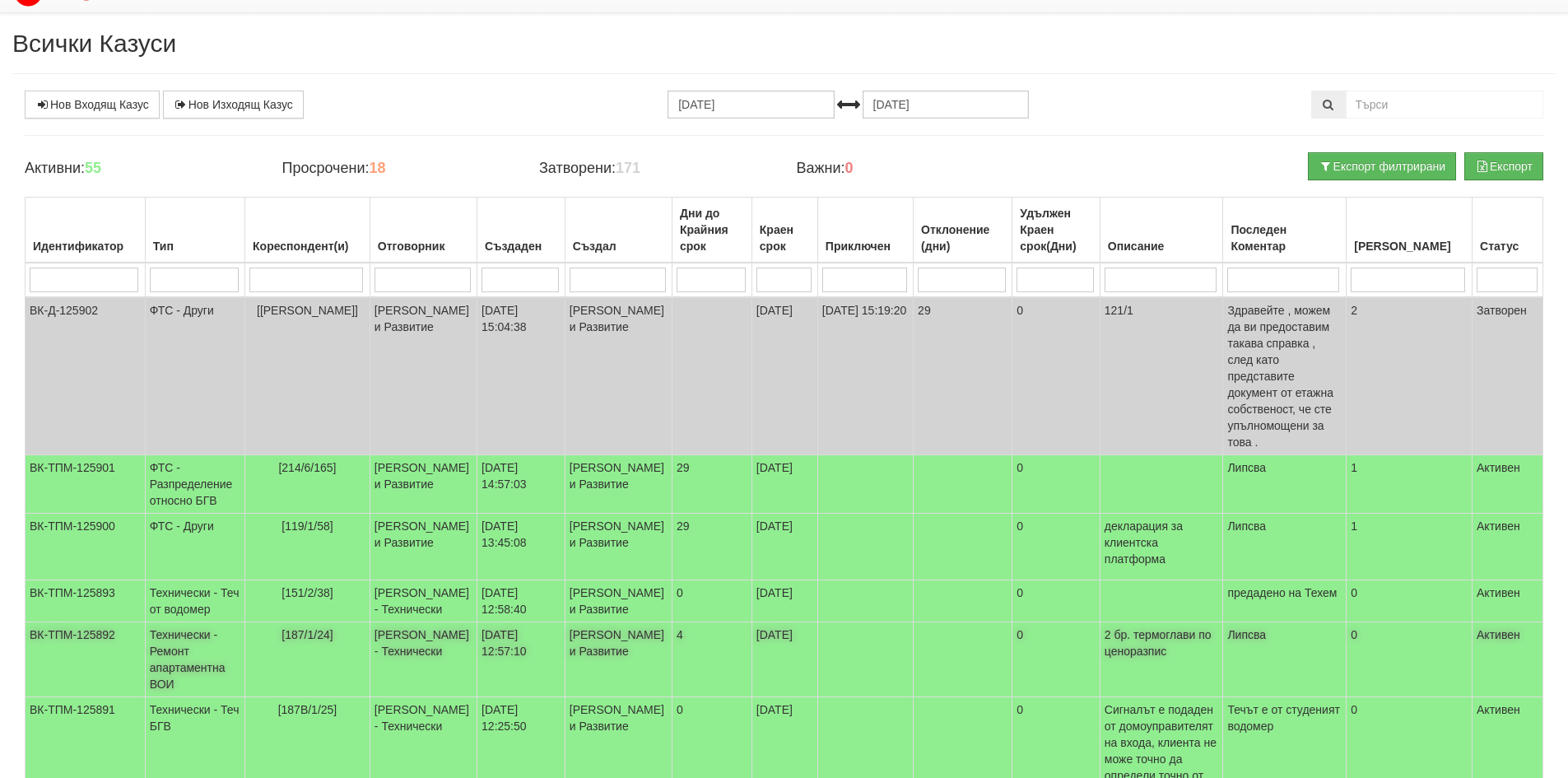
scroll to position [0, 0]
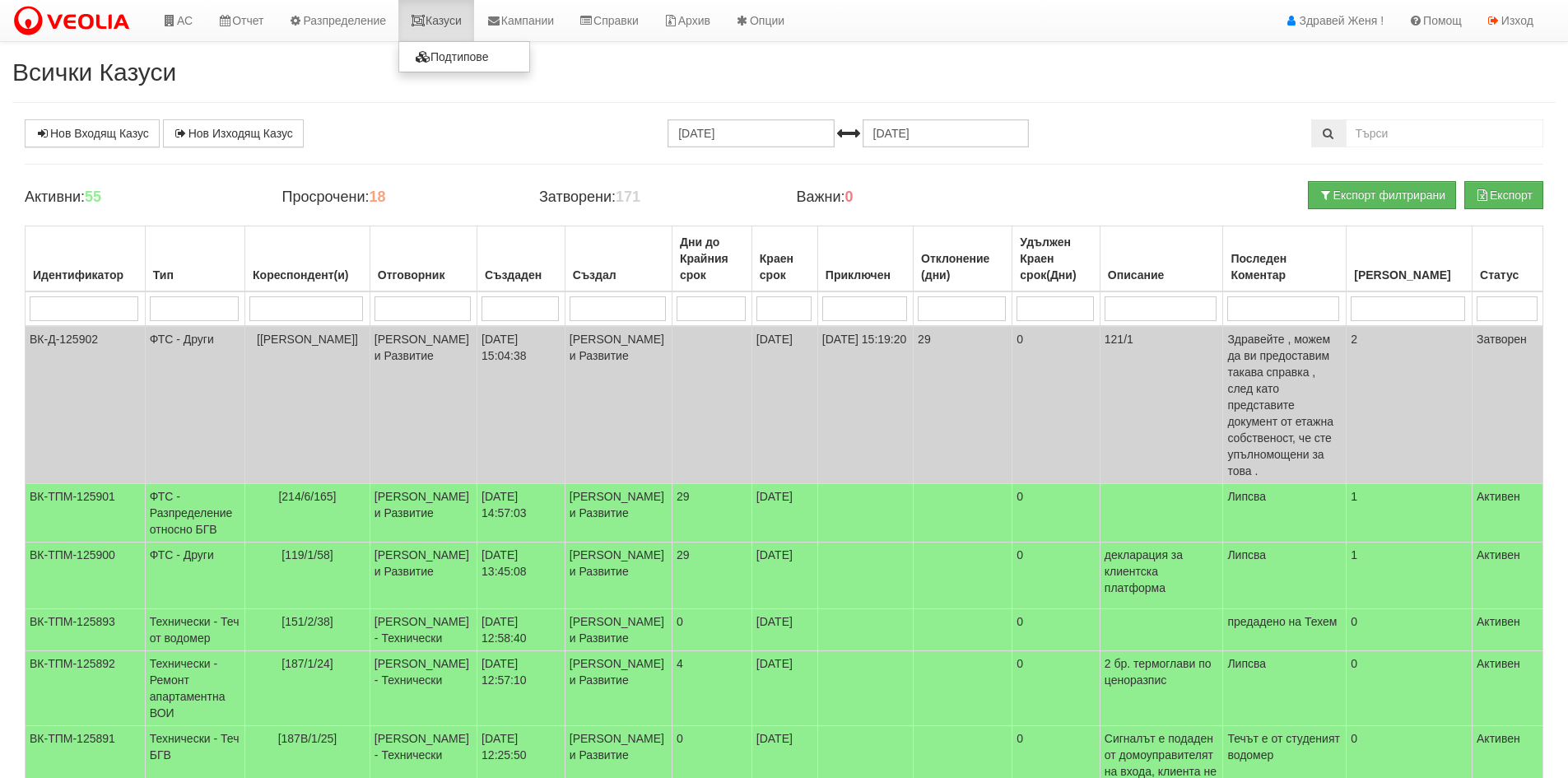
click at [446, 36] on link "Казуси" at bounding box center [436, 20] width 76 height 41
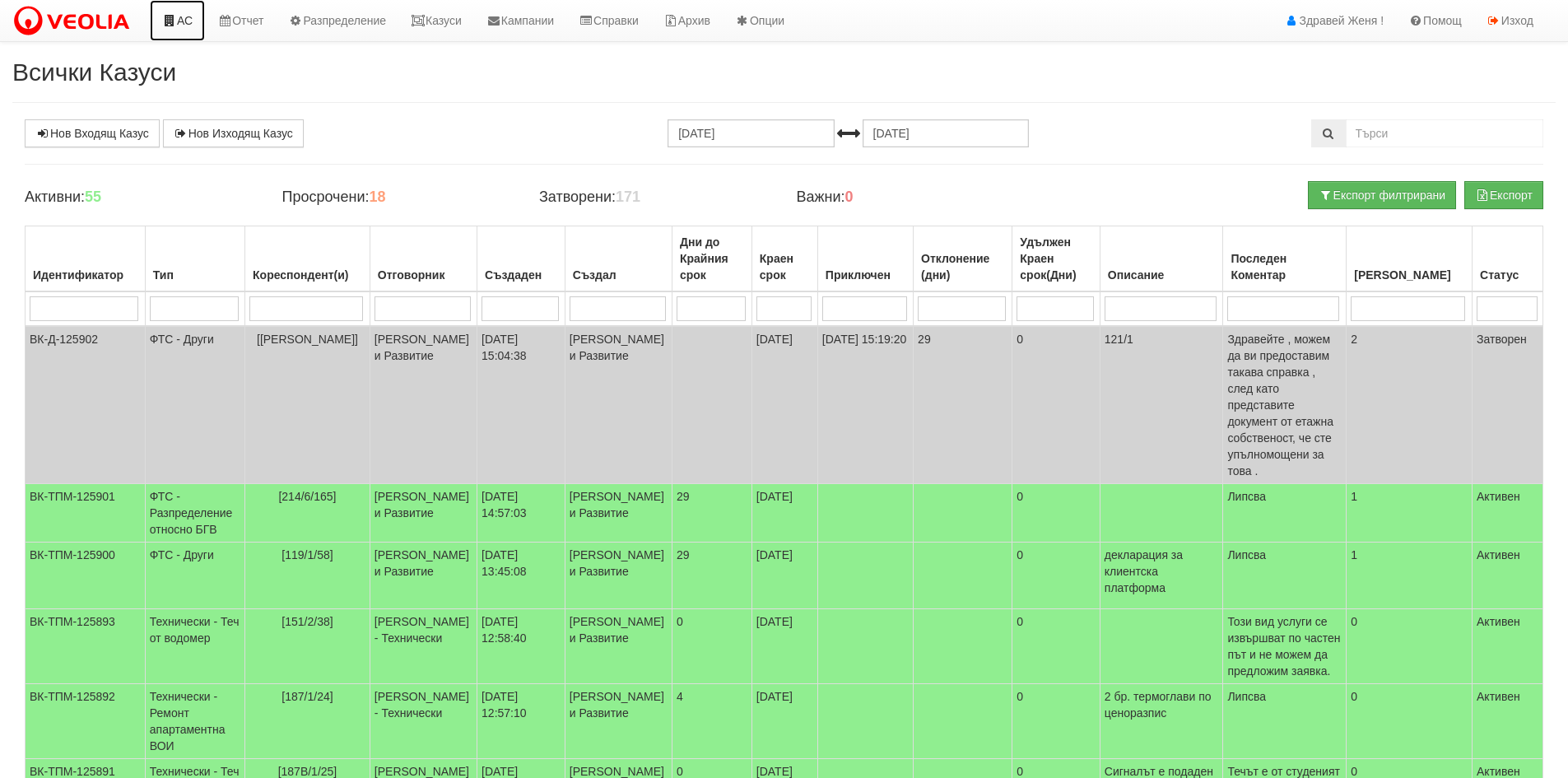
click at [187, 21] on link "АС" at bounding box center [177, 20] width 55 height 41
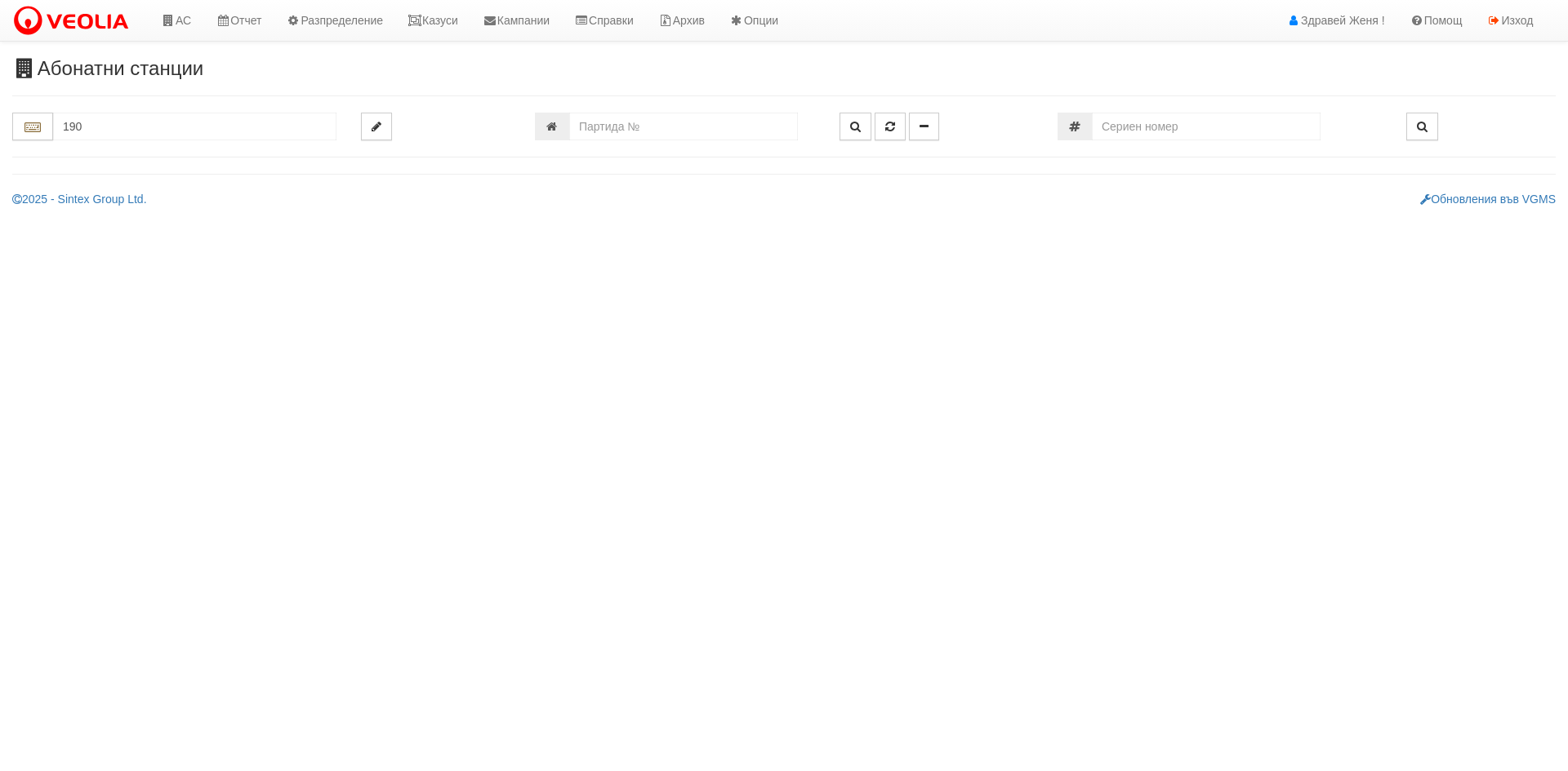
click at [106, 132] on input "190" at bounding box center [195, 127] width 284 height 28
click at [115, 130] on input "190" at bounding box center [195, 127] width 284 height 28
click at [120, 128] on input "190" at bounding box center [195, 127] width 284 height 28
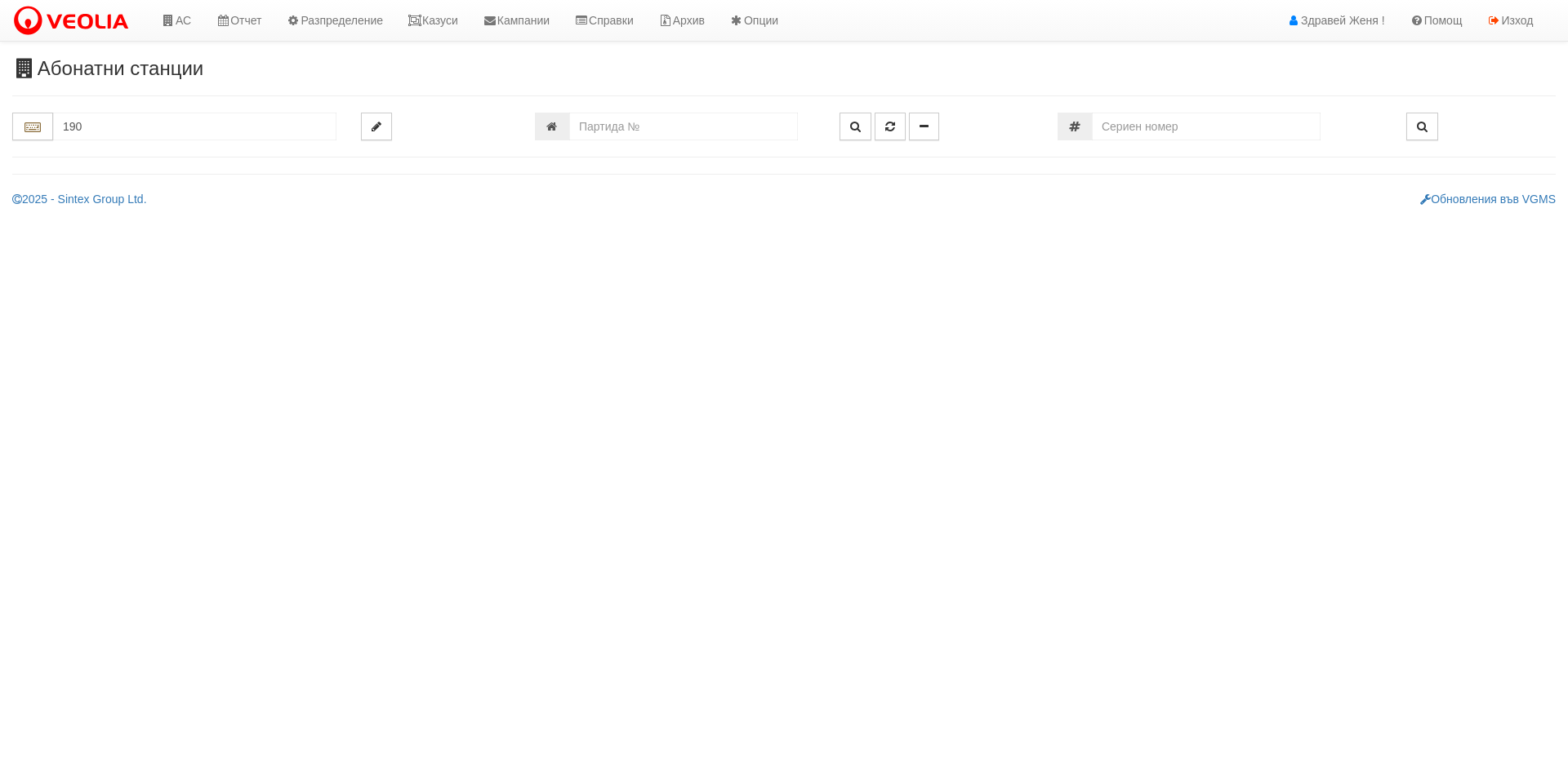
click at [113, 123] on input "190" at bounding box center [195, 127] width 284 height 28
click at [113, 138] on input "190" at bounding box center [195, 127] width 284 height 28
type input "1"
click at [1117, 127] on input "number" at bounding box center [1206, 127] width 229 height 28
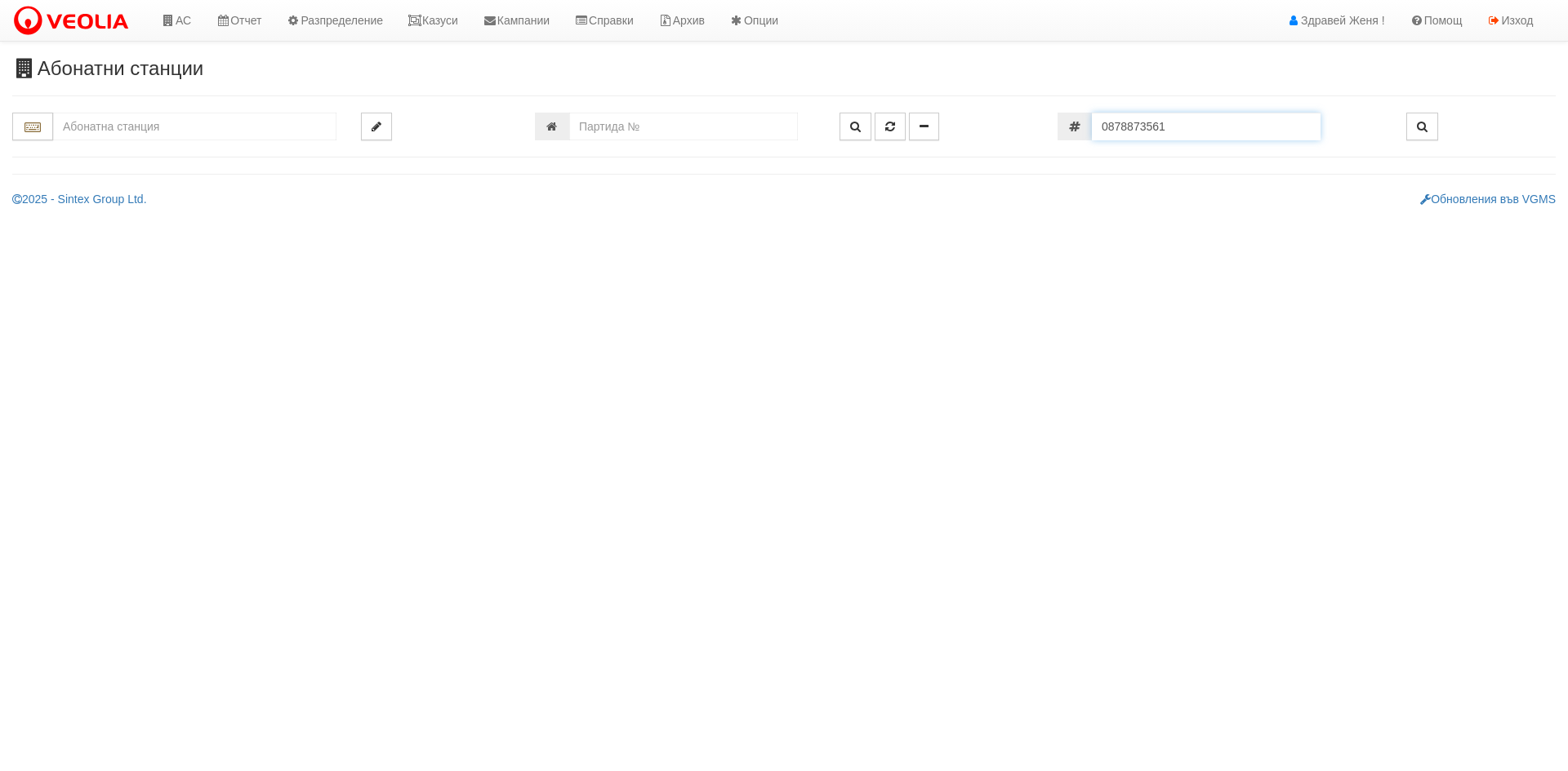
type input "0878873561"
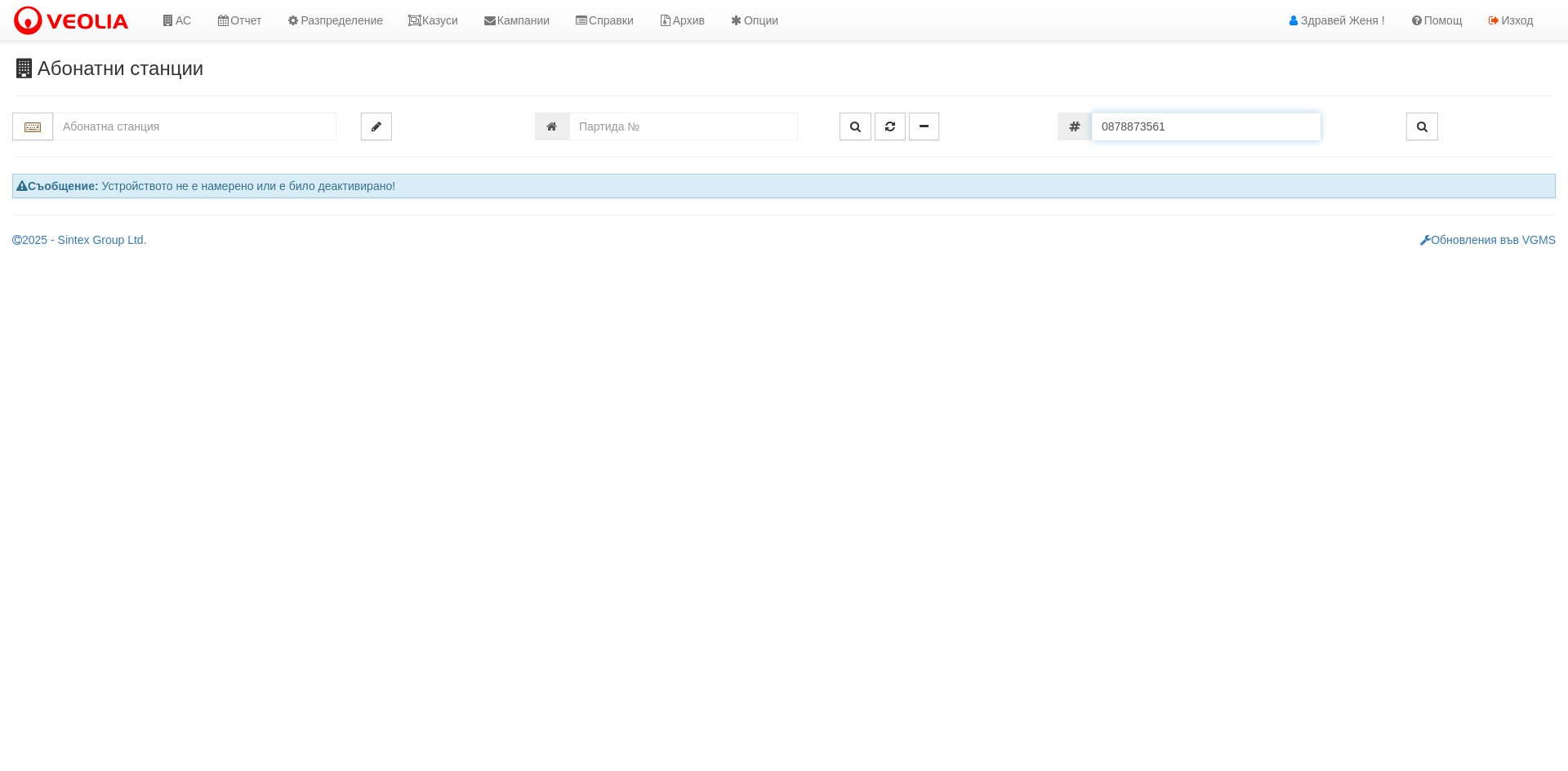
drag, startPoint x: 1183, startPoint y: 129, endPoint x: 940, endPoint y: 103, distance: 244.4
click at [976, 99] on div "Абонатни станции" at bounding box center [784, 153] width 1568 height 190
click at [107, 137] on input "text" at bounding box center [195, 127] width 284 height 28
click at [633, 121] on input "number" at bounding box center [683, 127] width 229 height 28
type input "260"
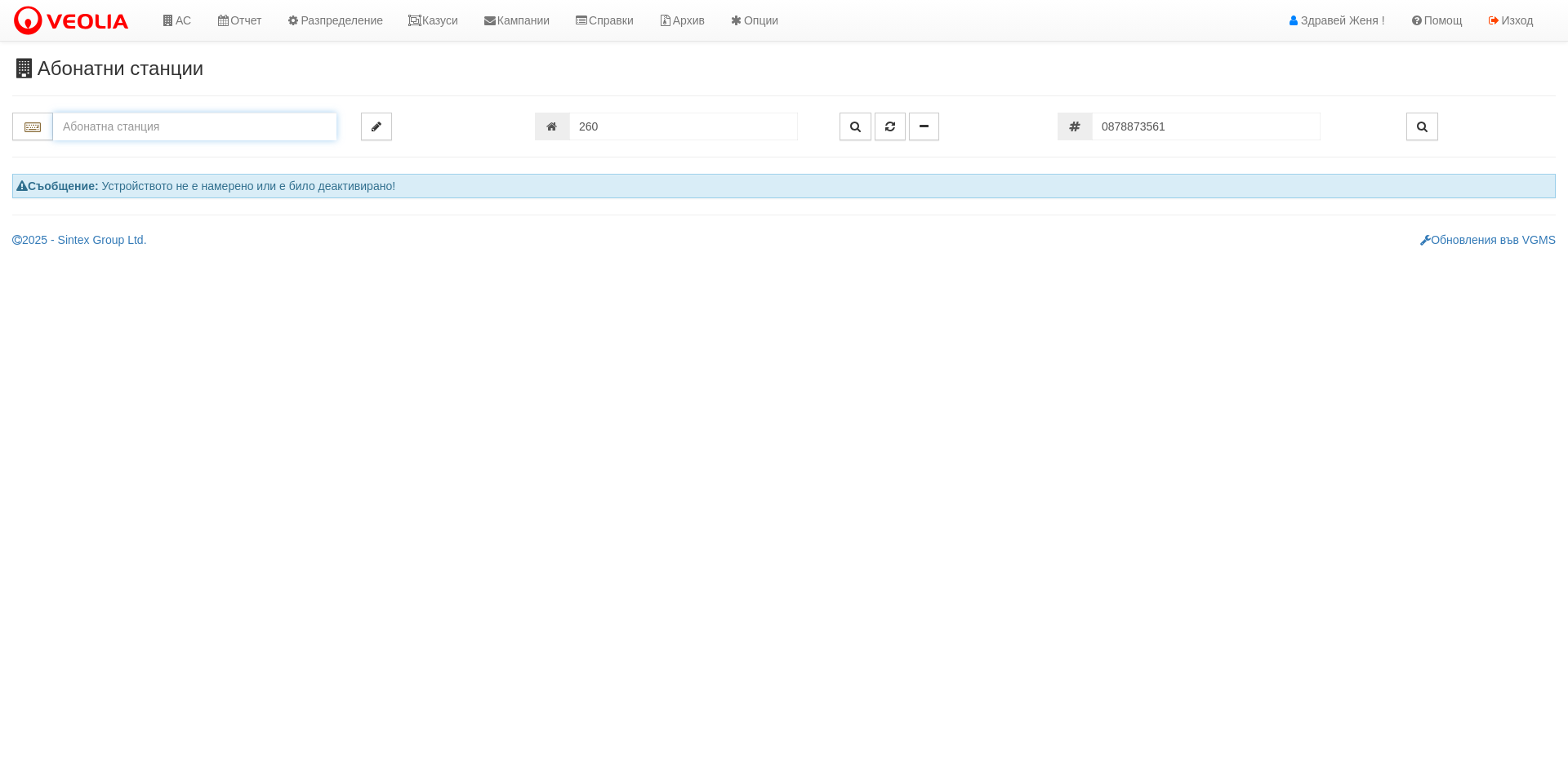
click at [168, 130] on input "text" at bounding box center [195, 127] width 284 height 28
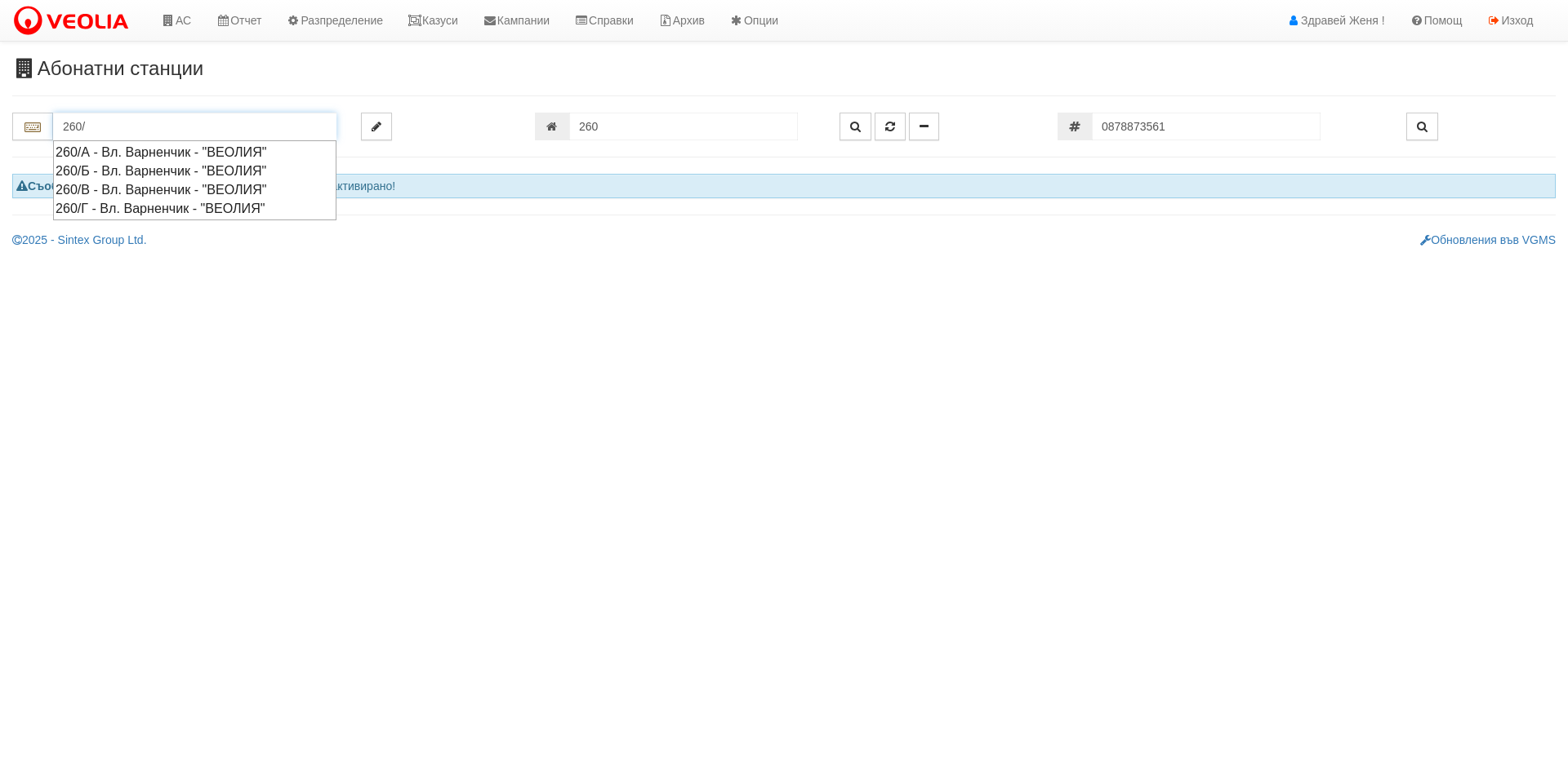
click at [199, 166] on div "260/Б - Вл. Варненчик - "ВЕОЛИЯ"" at bounding box center [195, 171] width 278 height 19
type input "260/Б - Вл. Варненчик - "ВЕОЛИЯ""
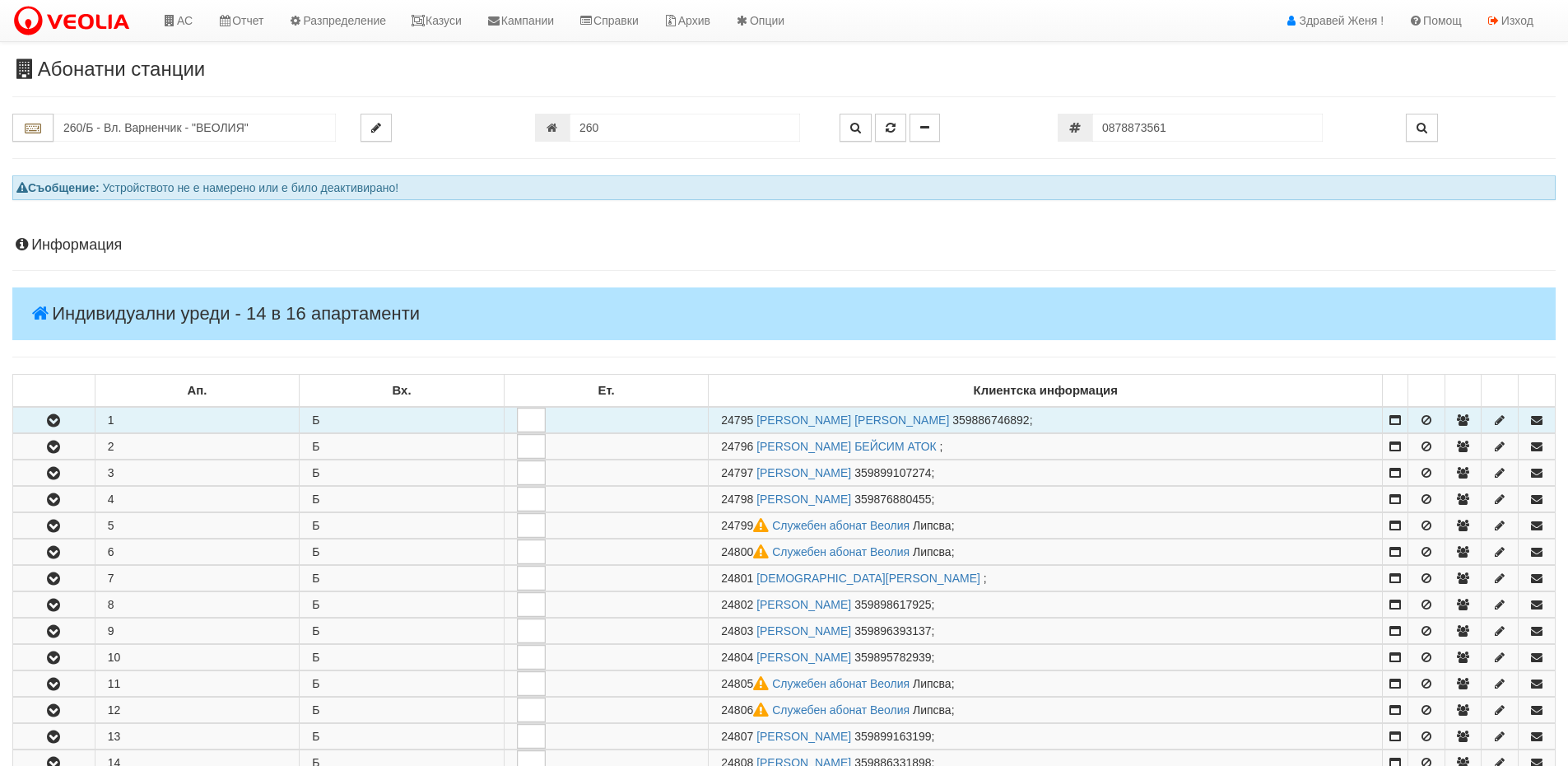
click at [123, 420] on td "1" at bounding box center [197, 420] width 205 height 26
click at [51, 422] on icon "button" at bounding box center [53, 421] width 20 height 12
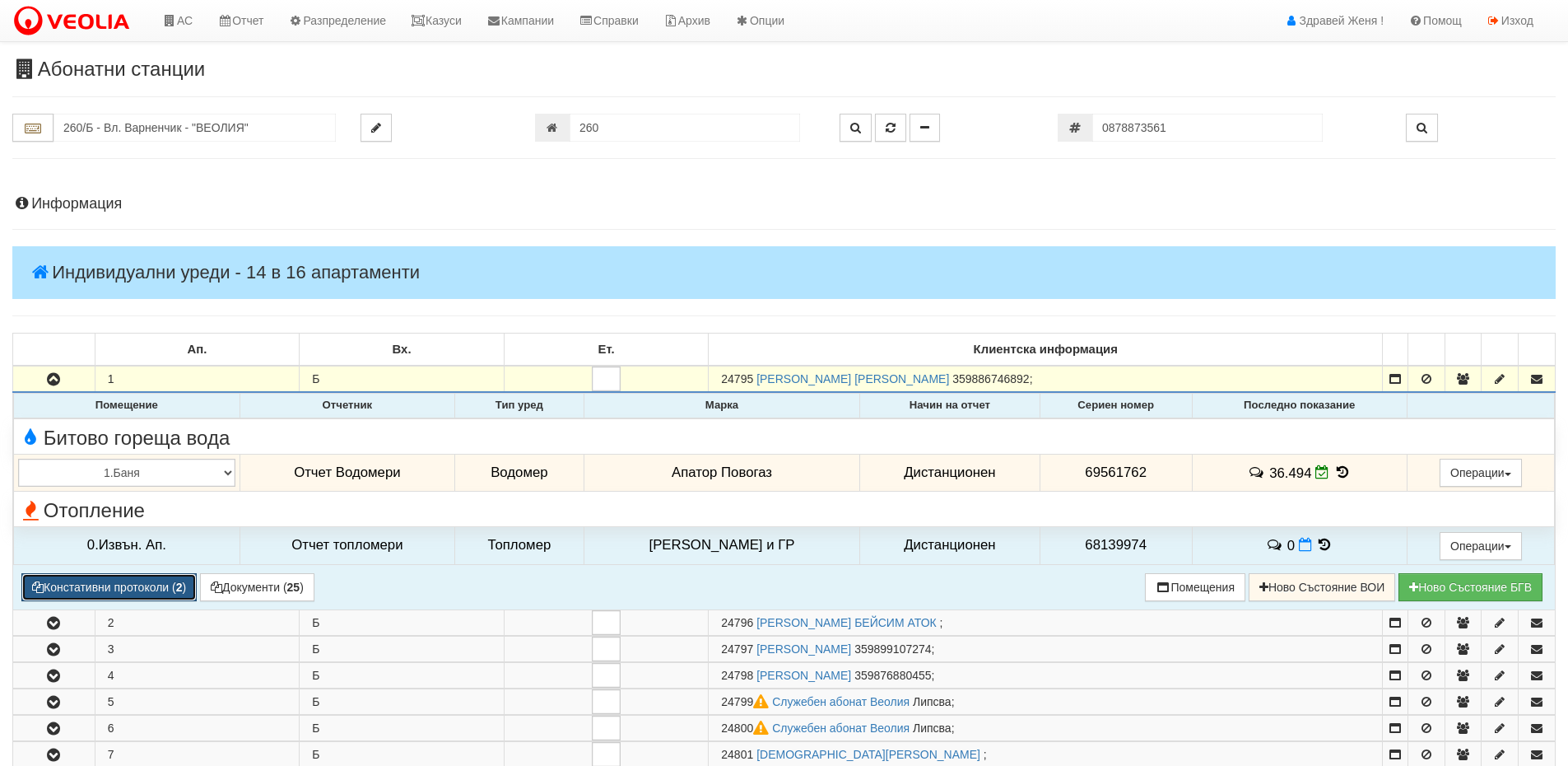
click at [163, 586] on button "Констативни протоколи ( 2 )" at bounding box center [109, 586] width 175 height 28
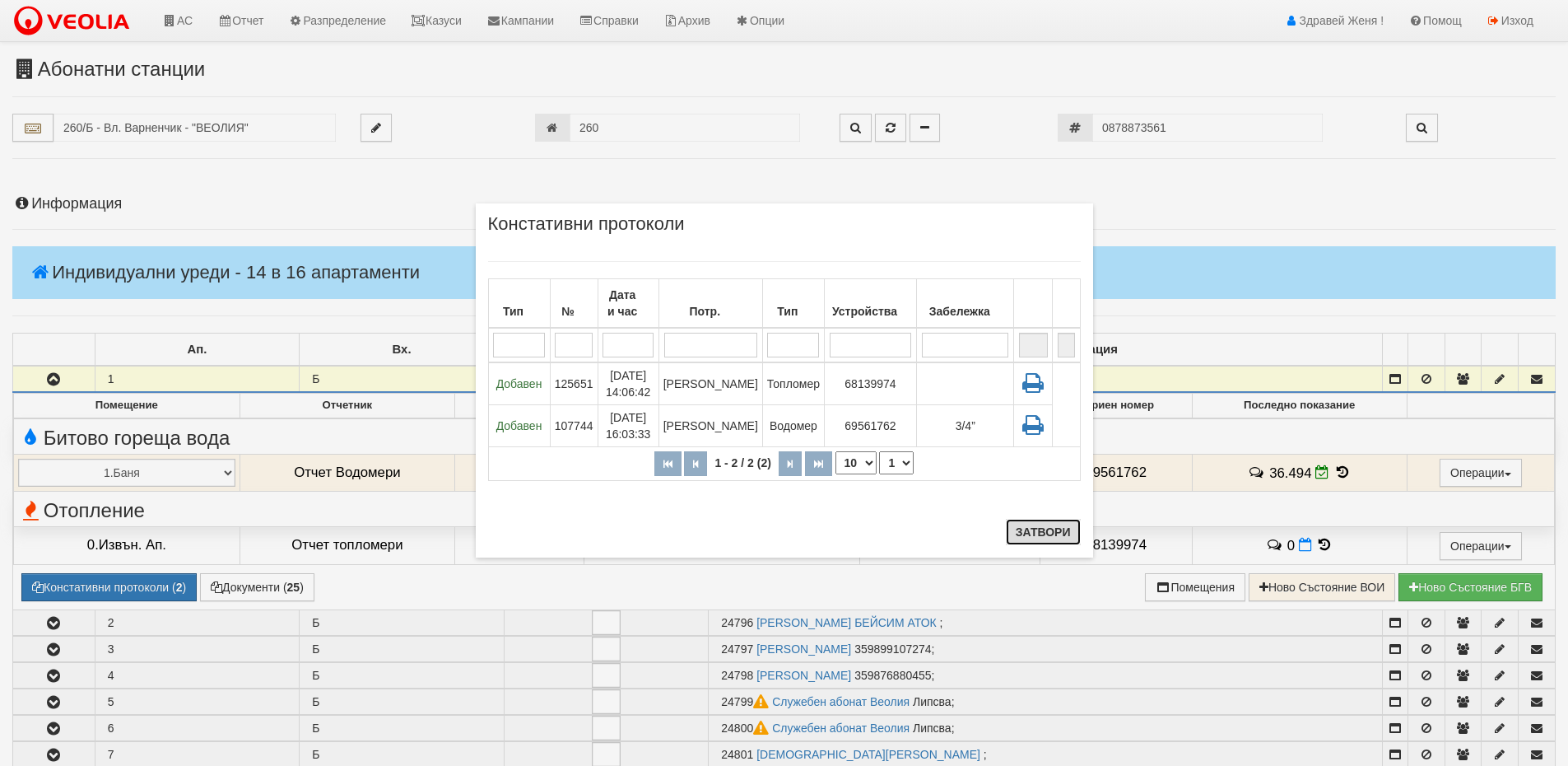
click at [1078, 533] on button "Затвори" at bounding box center [1043, 532] width 75 height 26
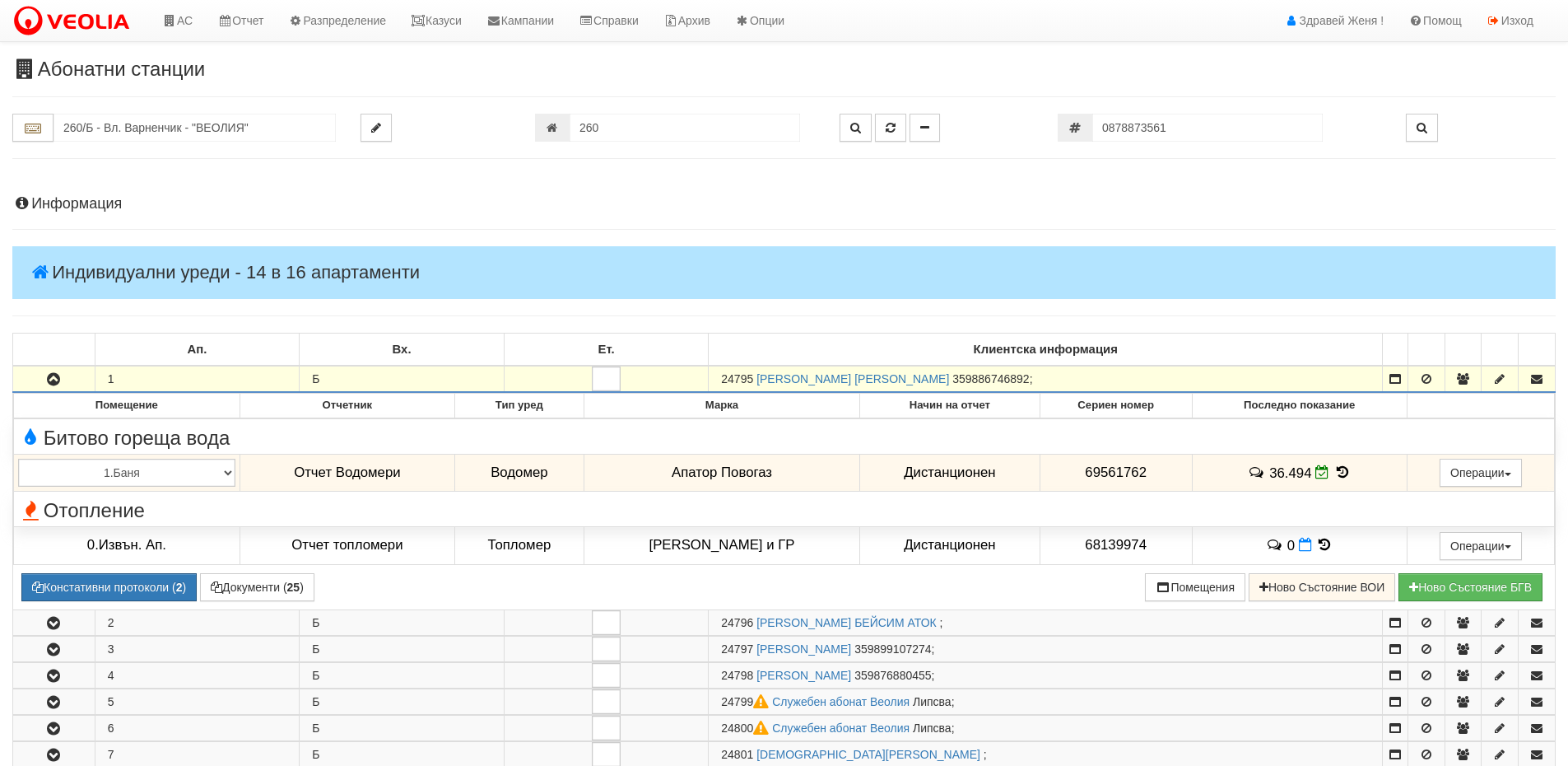
drag, startPoint x: 752, startPoint y: 376, endPoint x: 719, endPoint y: 377, distance: 33.0
click at [719, 377] on td "24795 АЛИМЕ ХАСАНОВА НЕЗИРОВА 359886746892 ;" at bounding box center [1046, 379] width 674 height 26
copy span "24795"
click at [458, 18] on link "Казуси" at bounding box center [436, 20] width 76 height 41
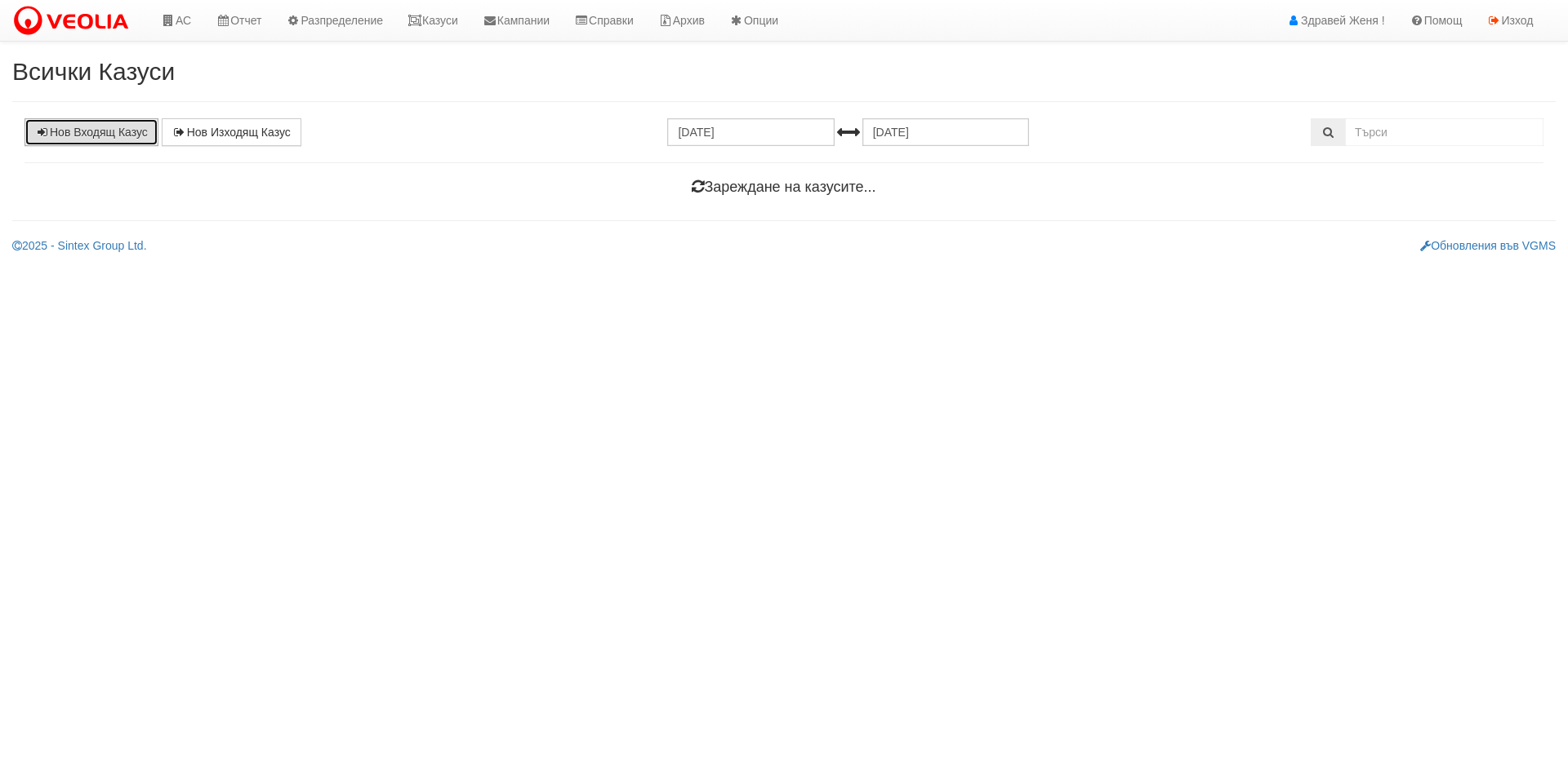
click at [98, 140] on link "Нов Входящ Казус" at bounding box center [91, 132] width 134 height 28
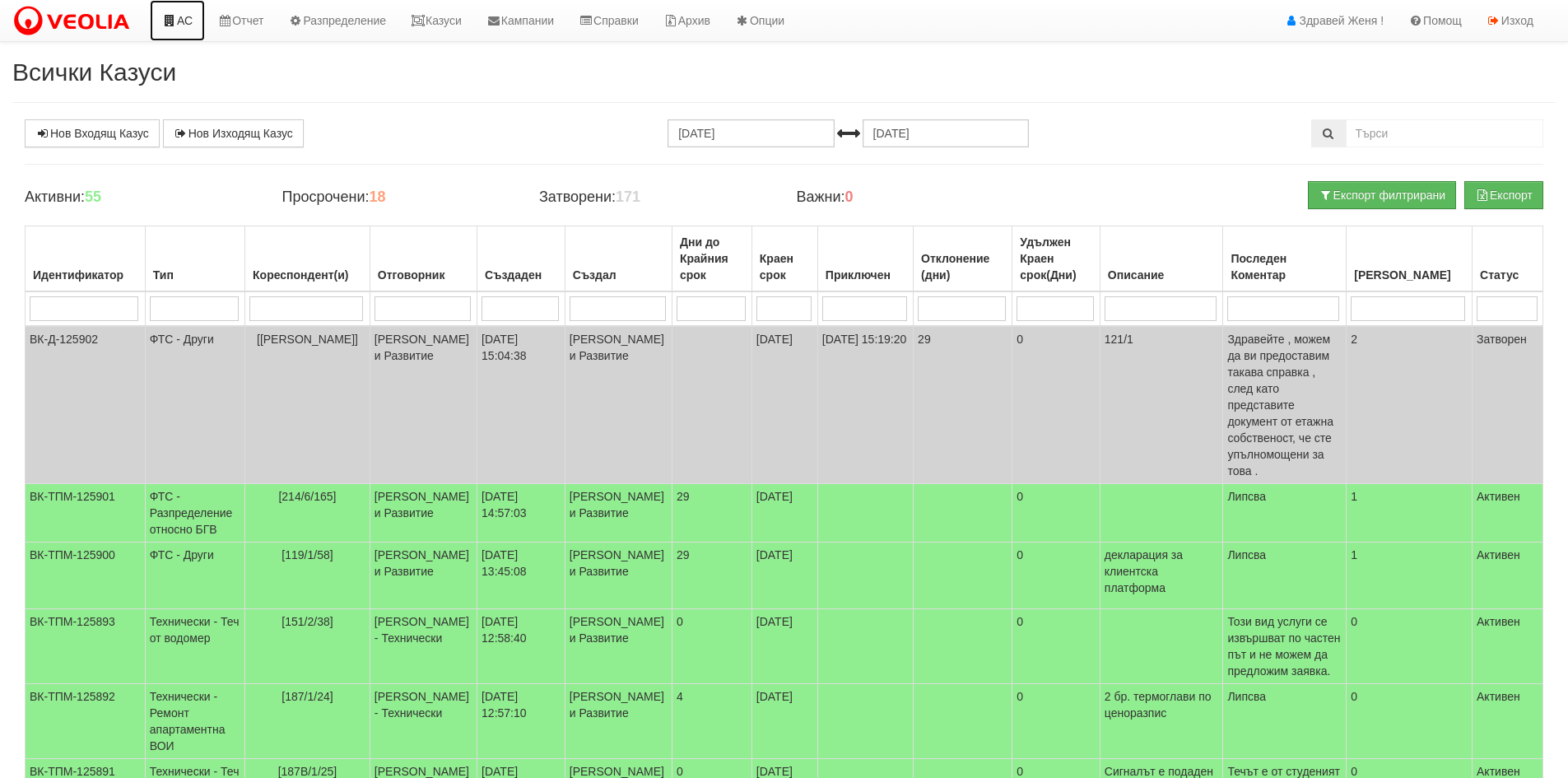
click at [182, 26] on link "АС" at bounding box center [177, 20] width 55 height 41
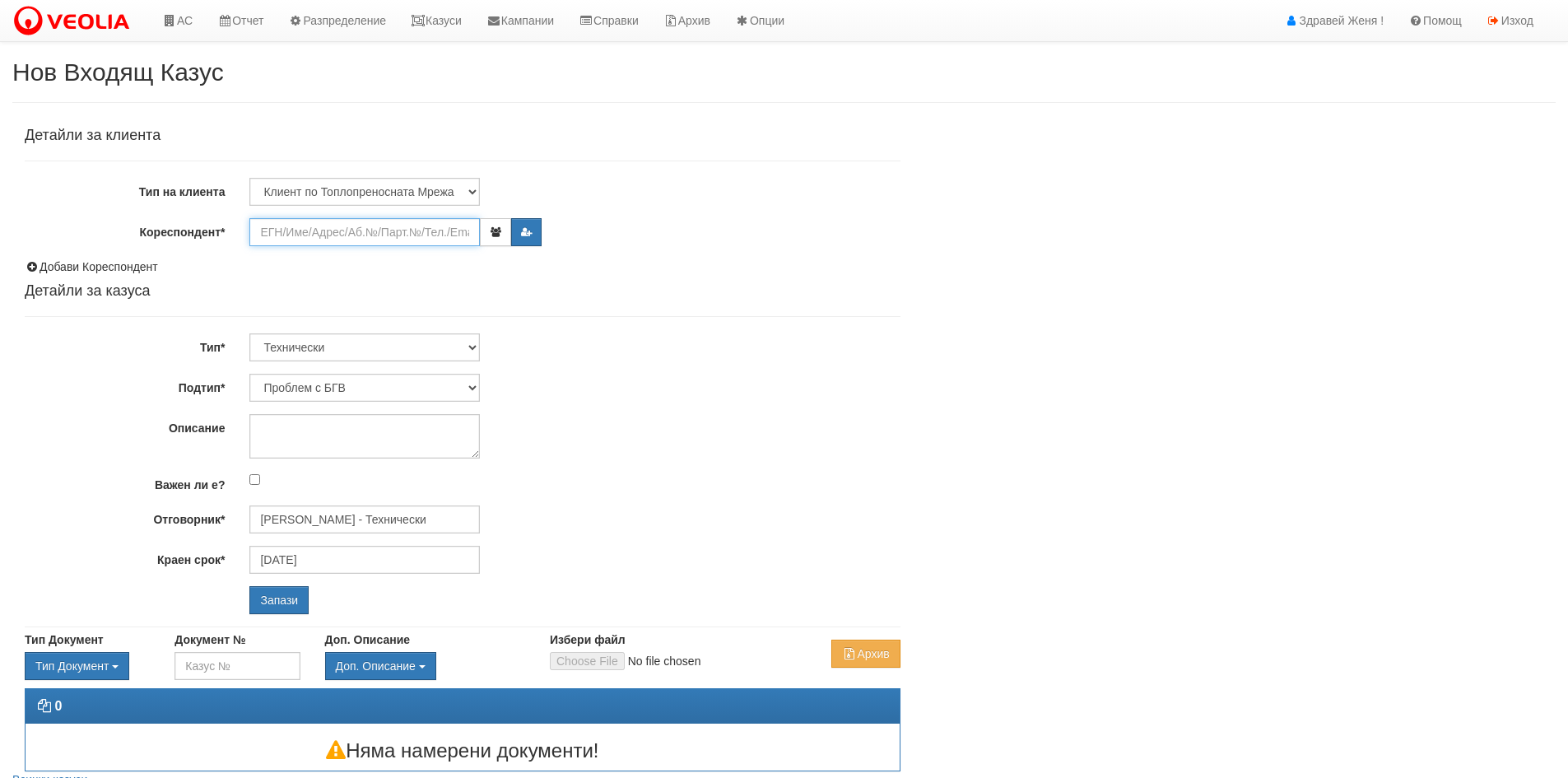
click at [292, 234] on input "Кореспондент*" at bounding box center [364, 232] width 231 height 28
paste input "24795"
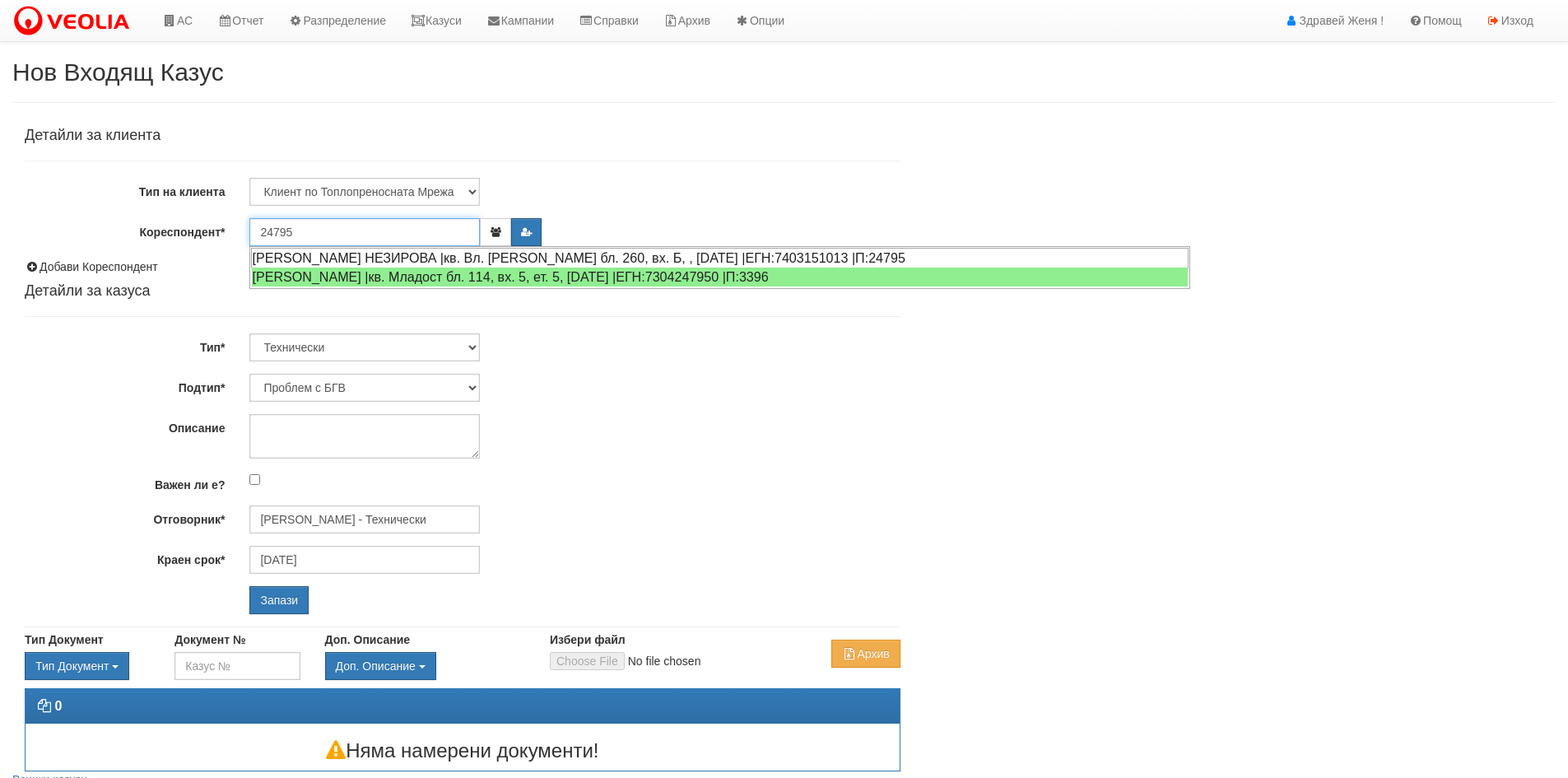
click at [449, 257] on div "АЛИМЕ ХАСАНОВА НЕЗИРОВА |кв. Вл. Варненчик бл. 260, вх. Б, , ап. 1 |ЕГН:7403151…" at bounding box center [720, 258] width 938 height 20
type input "Петранка Георгиева"
type input "[PERSON_NAME] - Технически"
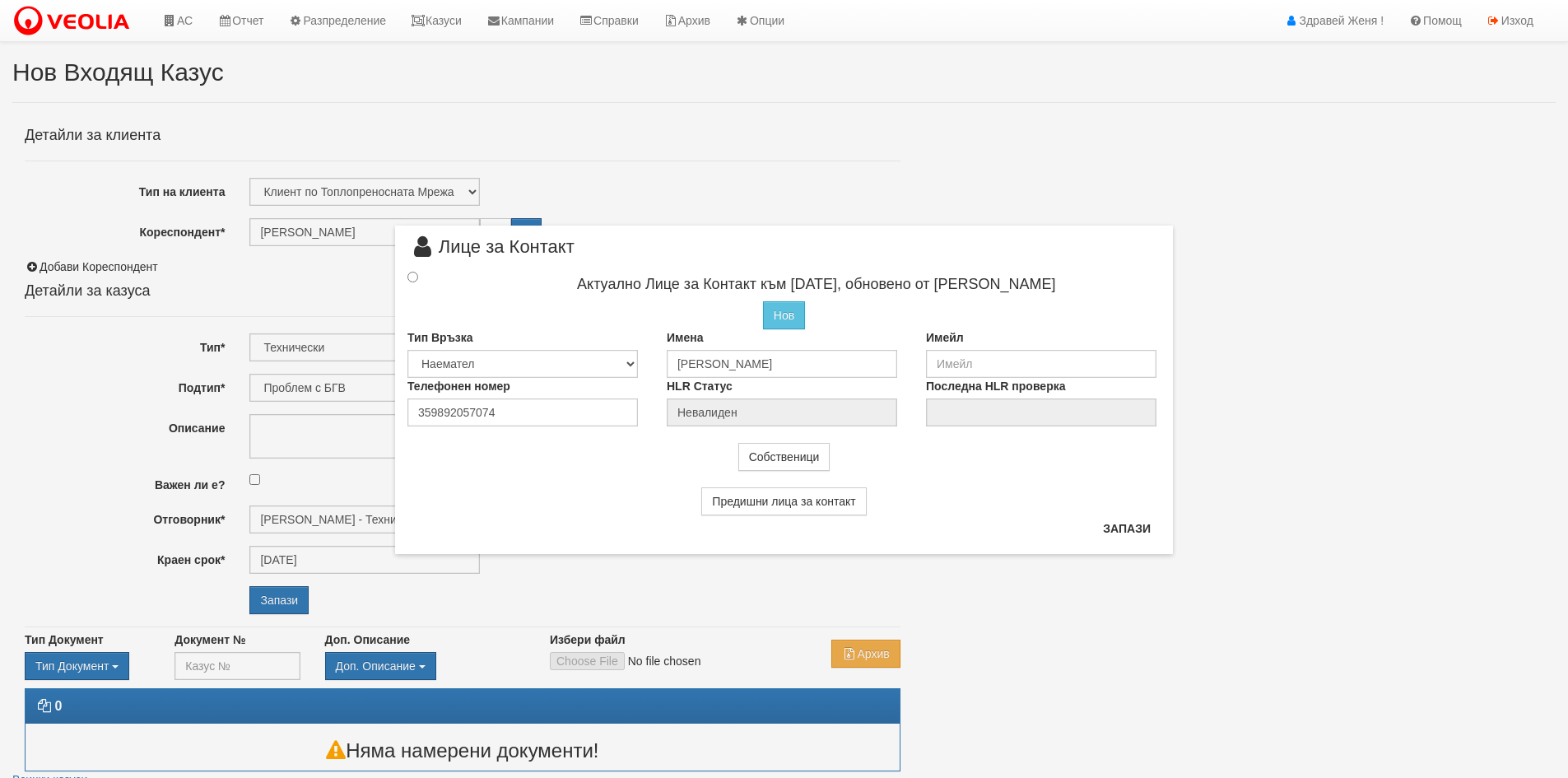
click at [1297, 363] on div "× Лице за Контакт Актуално Лице за Контакт към 19/09/2025, обновено от Женя Дим…" at bounding box center [784, 389] width 1568 height 778
click at [457, 24] on link "Казуси" at bounding box center [436, 20] width 76 height 41
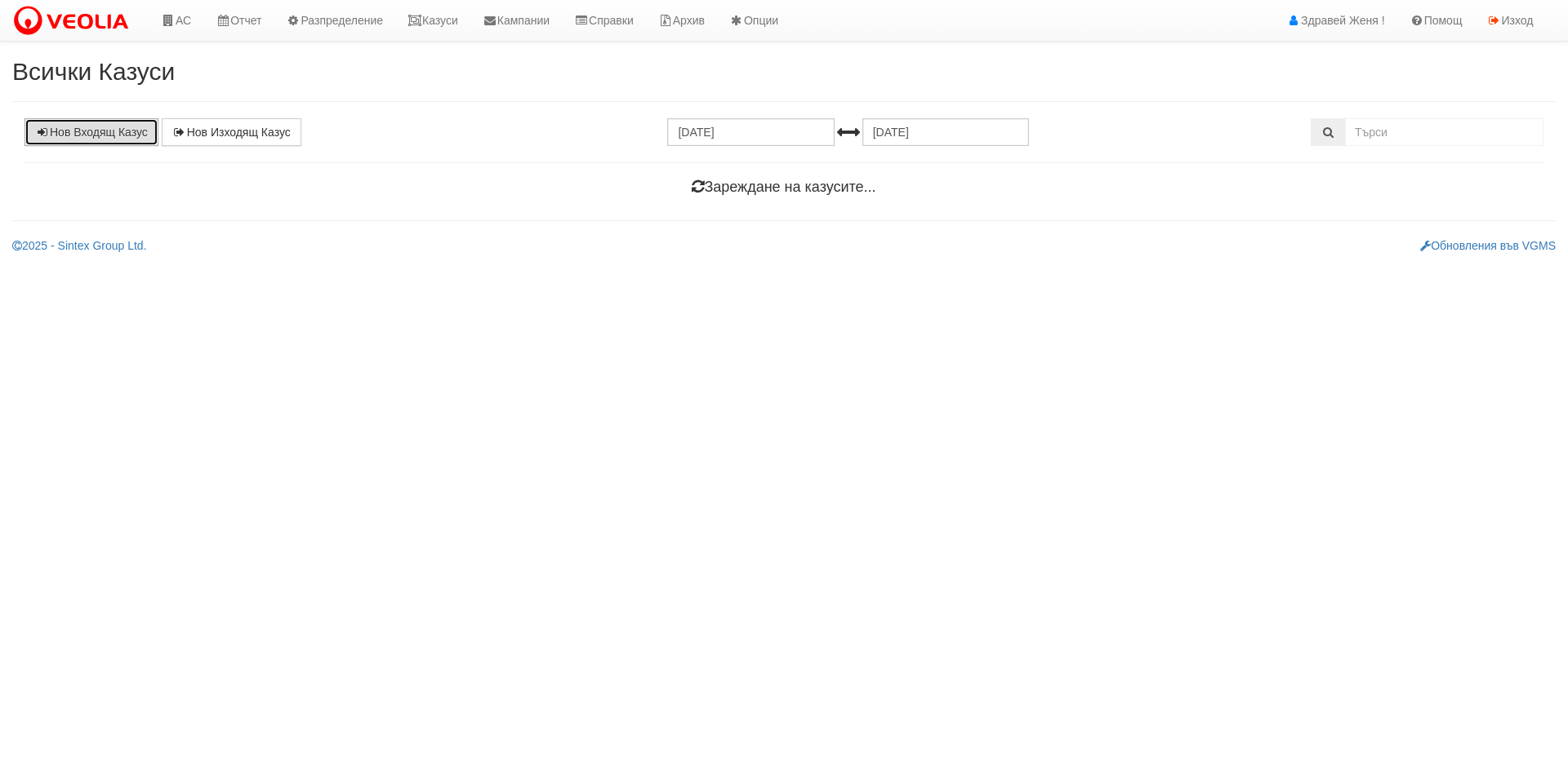
click at [100, 123] on link "Нов Входящ Казус" at bounding box center [91, 132] width 134 height 28
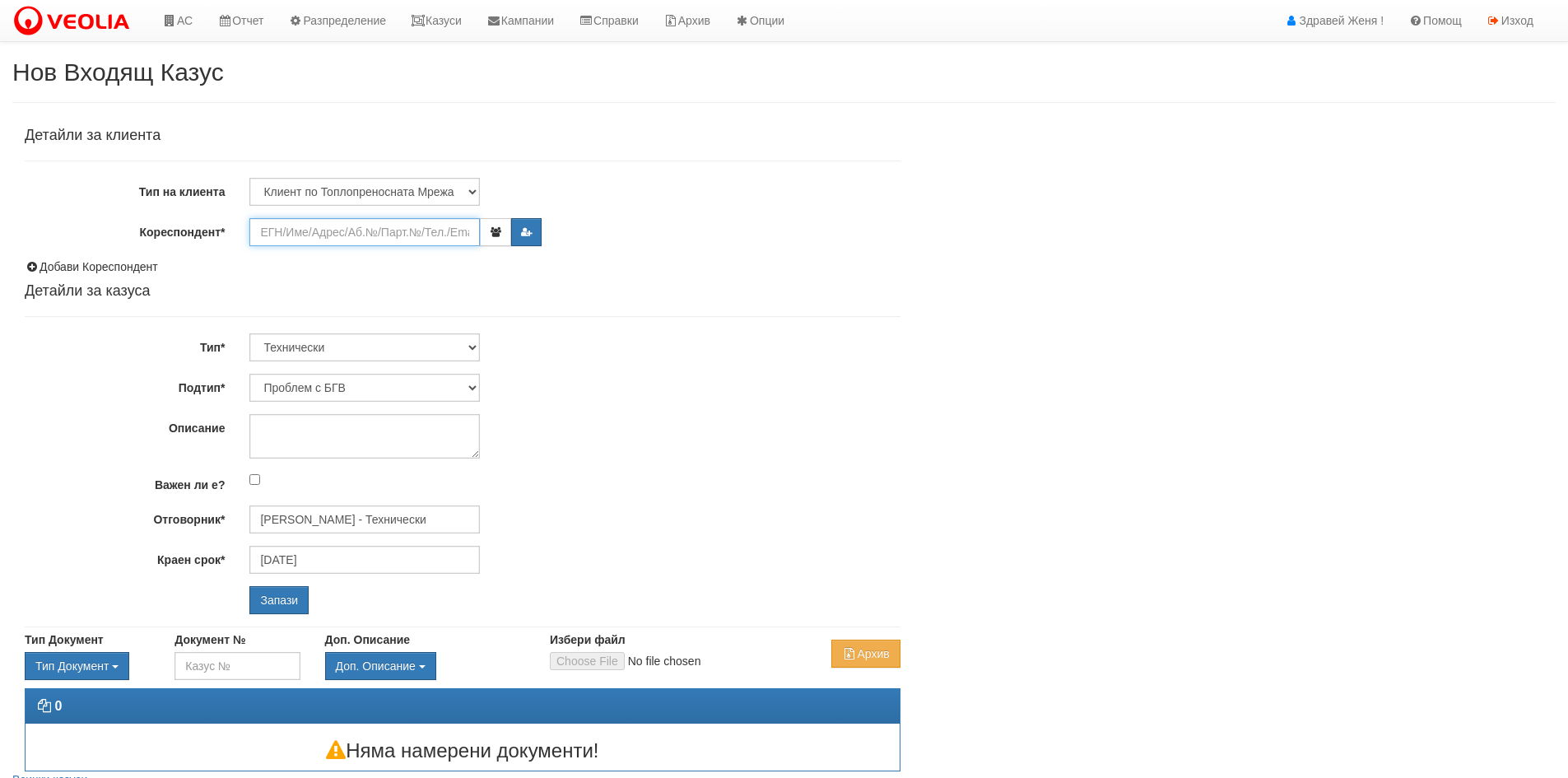
paste input "24795"
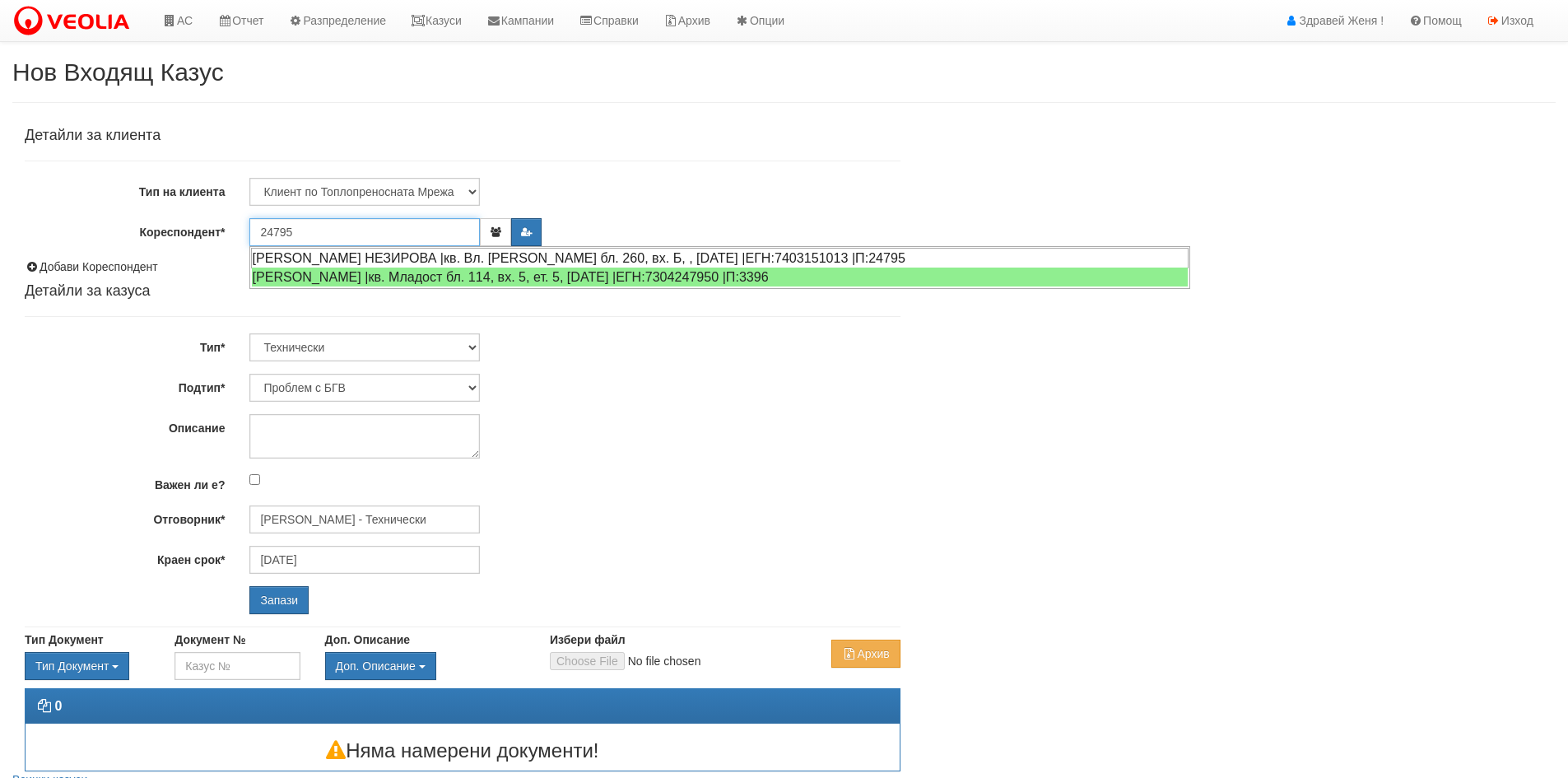
click at [362, 255] on div "АЛИМЕ ХАСАНОВА НЕЗИРОВА |кв. Вл. Варненчик бл. 260, вх. Б, , ап. 1 |ЕГН:7403151…" at bounding box center [720, 258] width 938 height 20
type input "Петранка Георгиева"
type input "[PERSON_NAME] - Технически"
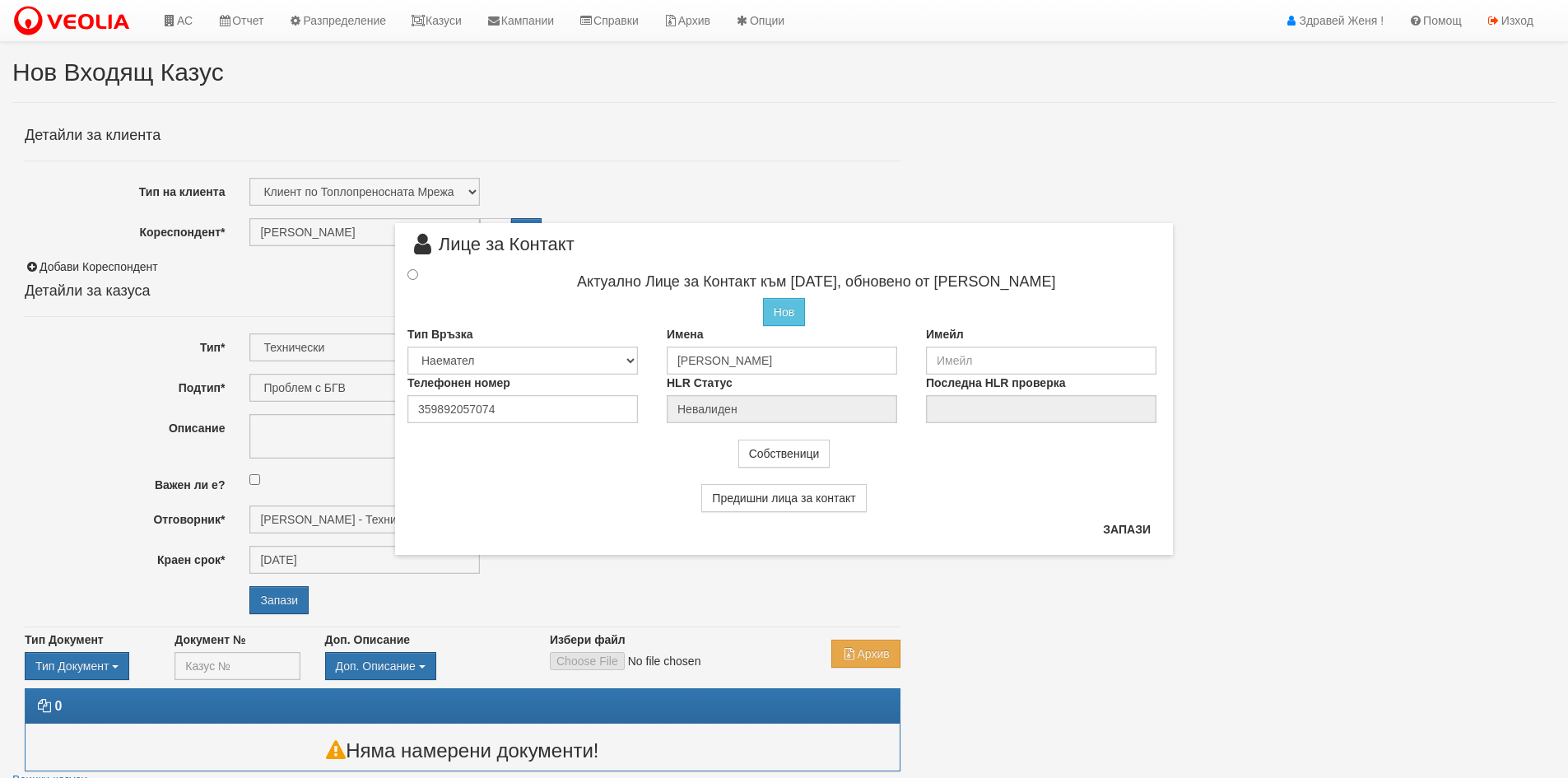
click at [740, 165] on div "× Лице за Контакт Актуално Лице за Контакт към 19/09/2025, обновено от Женя Дим…" at bounding box center [784, 277] width 802 height 555
click at [559, 180] on div "× Лице за Контакт Актуално Лице за Контакт към 19/09/2025, обновено от Женя Дим…" at bounding box center [784, 277] width 802 height 555
click at [460, 20] on link "Казуси" at bounding box center [436, 20] width 76 height 41
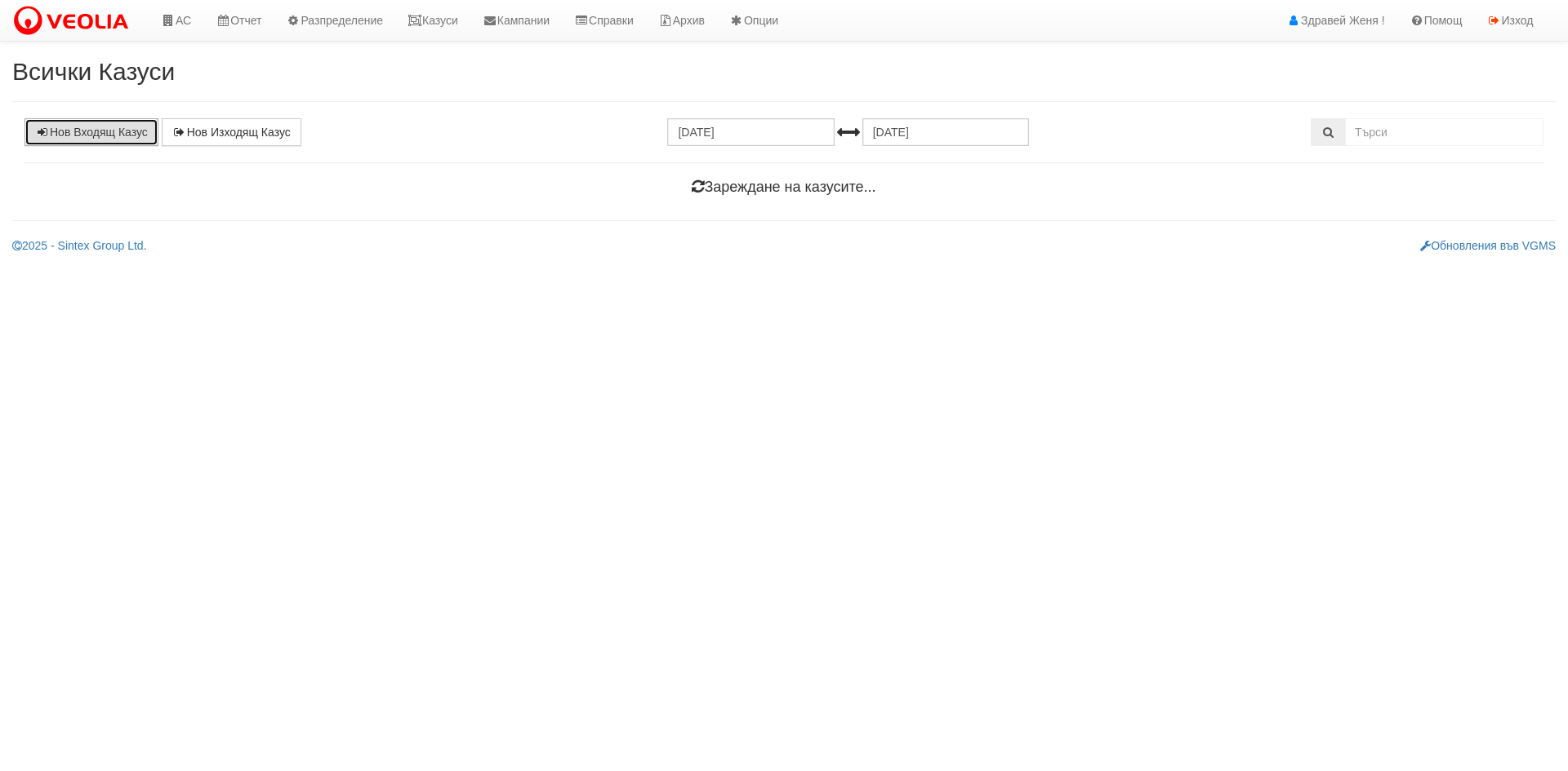
click at [106, 132] on link "Нов Входящ Казус" at bounding box center [91, 132] width 134 height 28
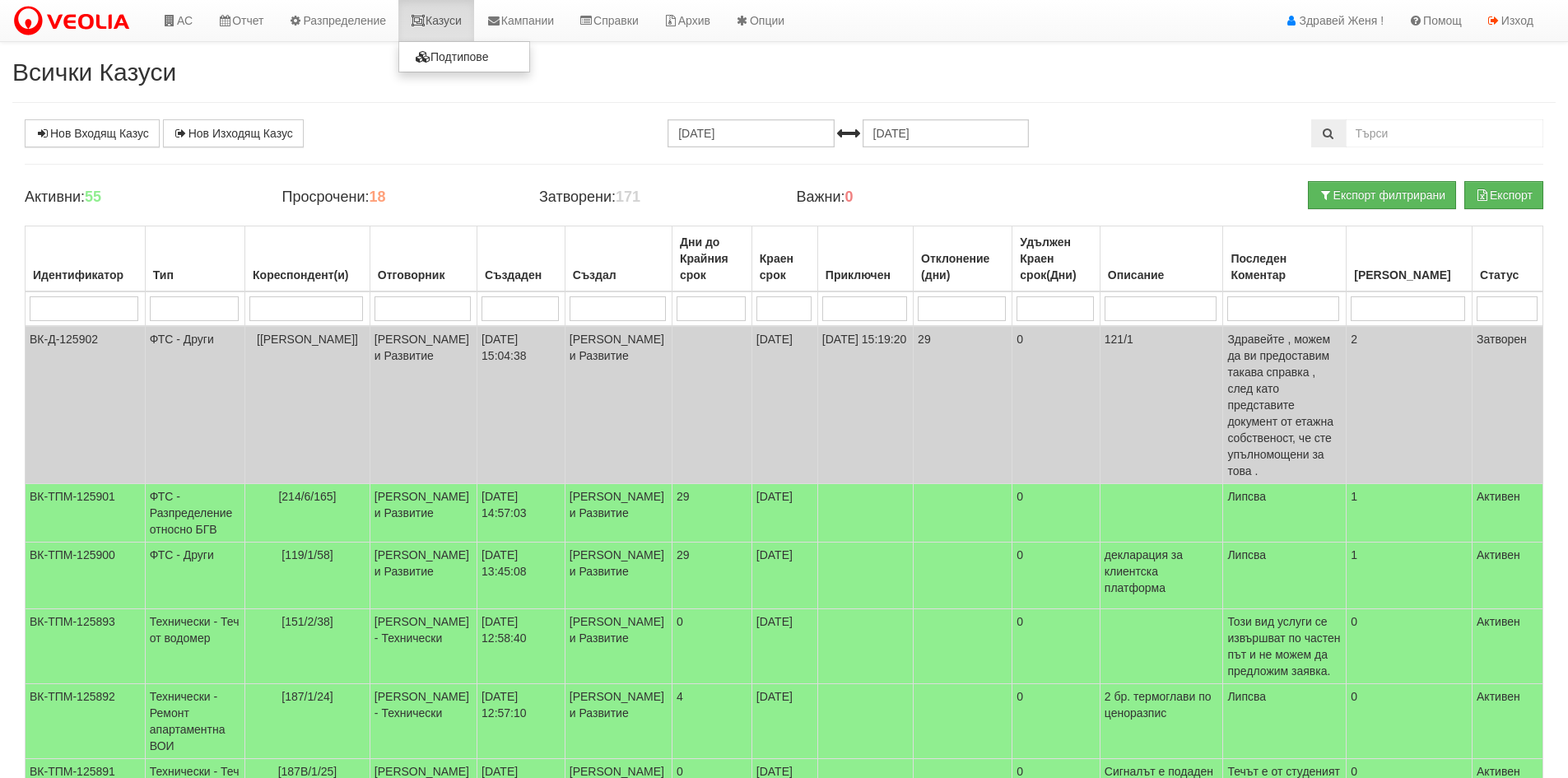
click at [459, 32] on link "Казуси" at bounding box center [436, 20] width 76 height 41
click at [448, 27] on link "Казуси" at bounding box center [436, 20] width 76 height 41
click at [419, 484] on td "[PERSON_NAME] и Развитие" at bounding box center [423, 513] width 107 height 59
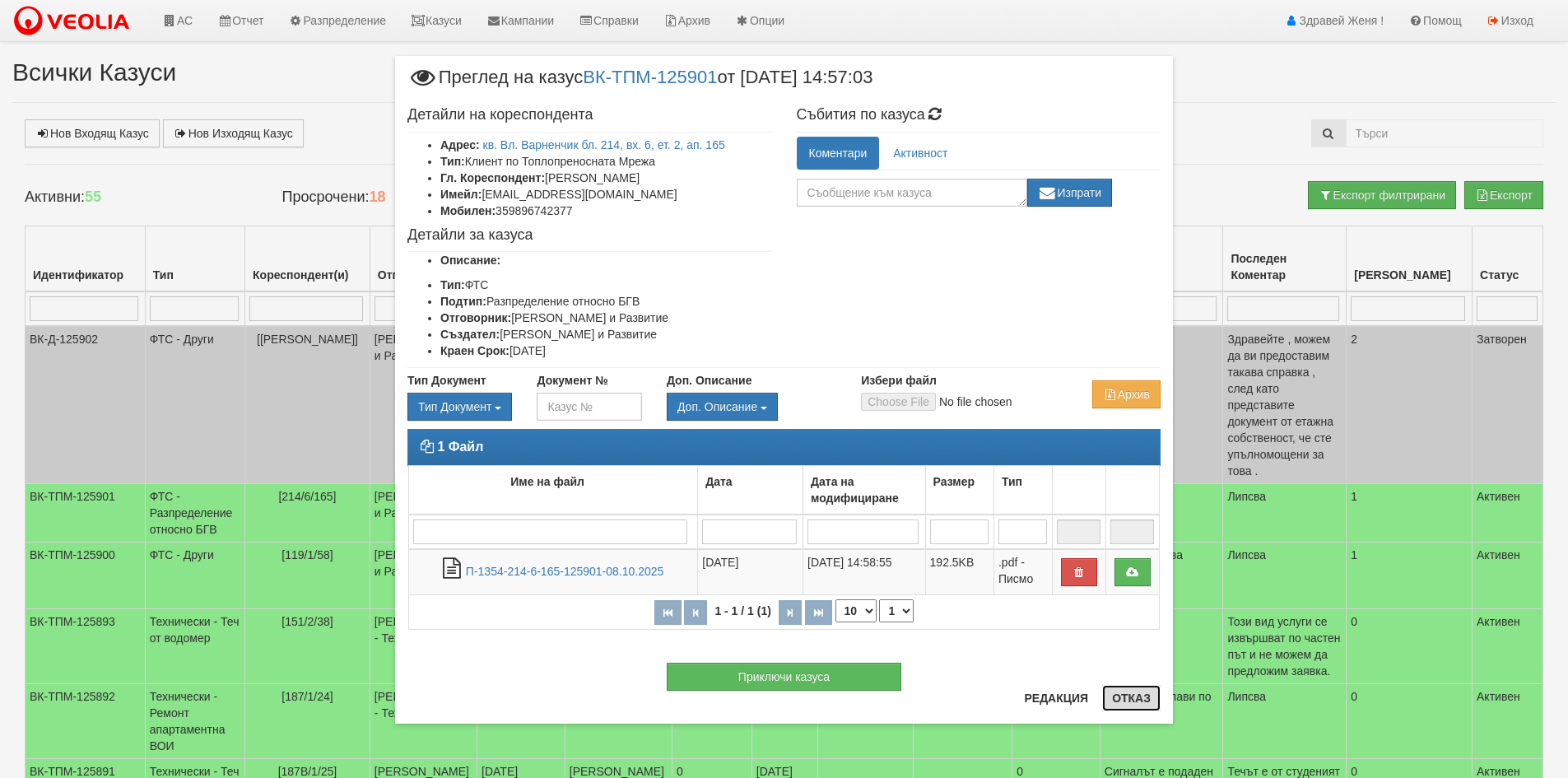
click at [1152, 703] on button "Отказ" at bounding box center [1132, 698] width 59 height 26
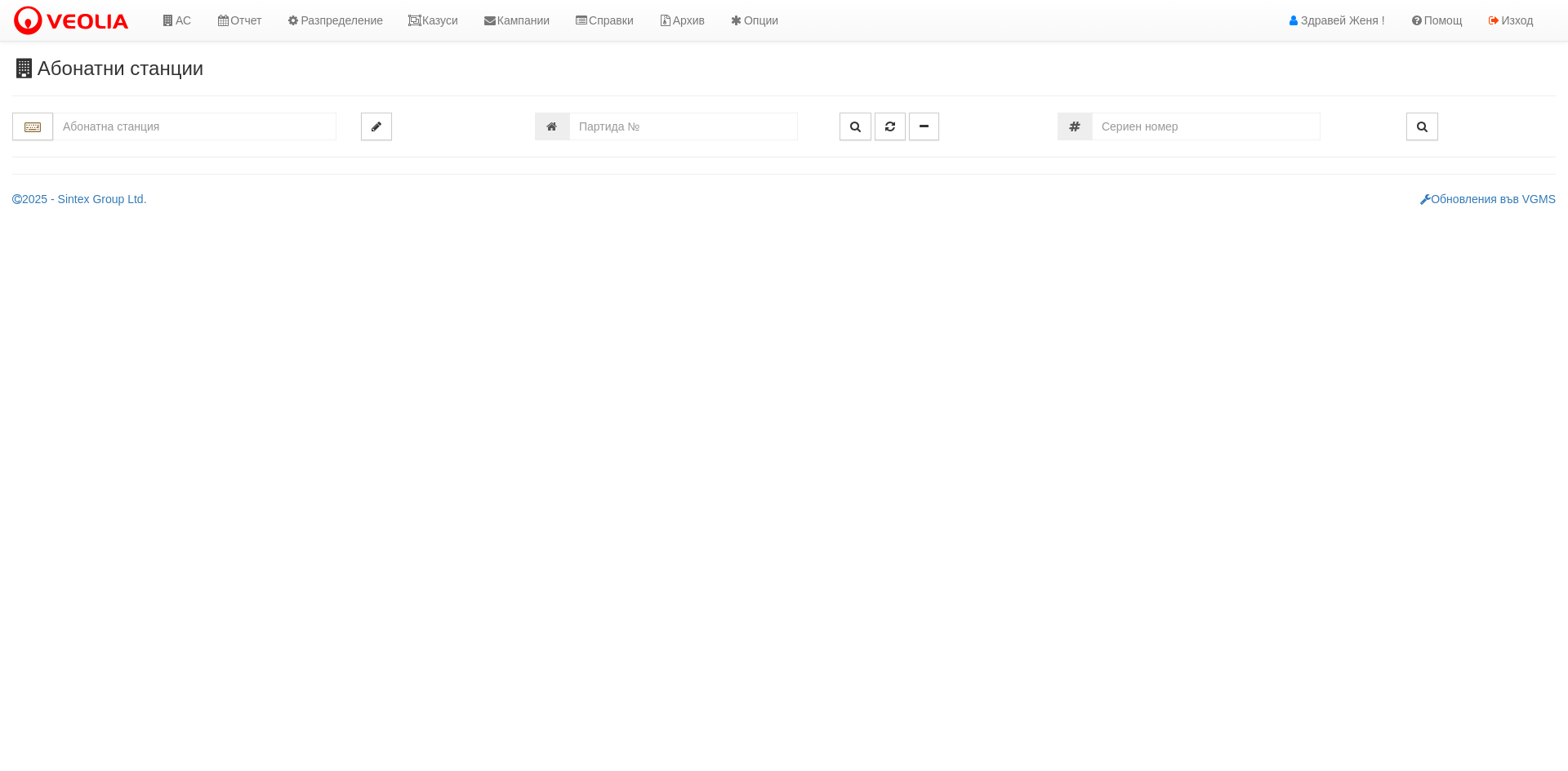
click at [113, 128] on input "text" at bounding box center [195, 127] width 284 height 28
click at [141, 157] on div "155/1 - Младост - "ВЕОЛИЯ"" at bounding box center [195, 152] width 278 height 19
type input "155/1 - Младост - "ВЕОЛИЯ""
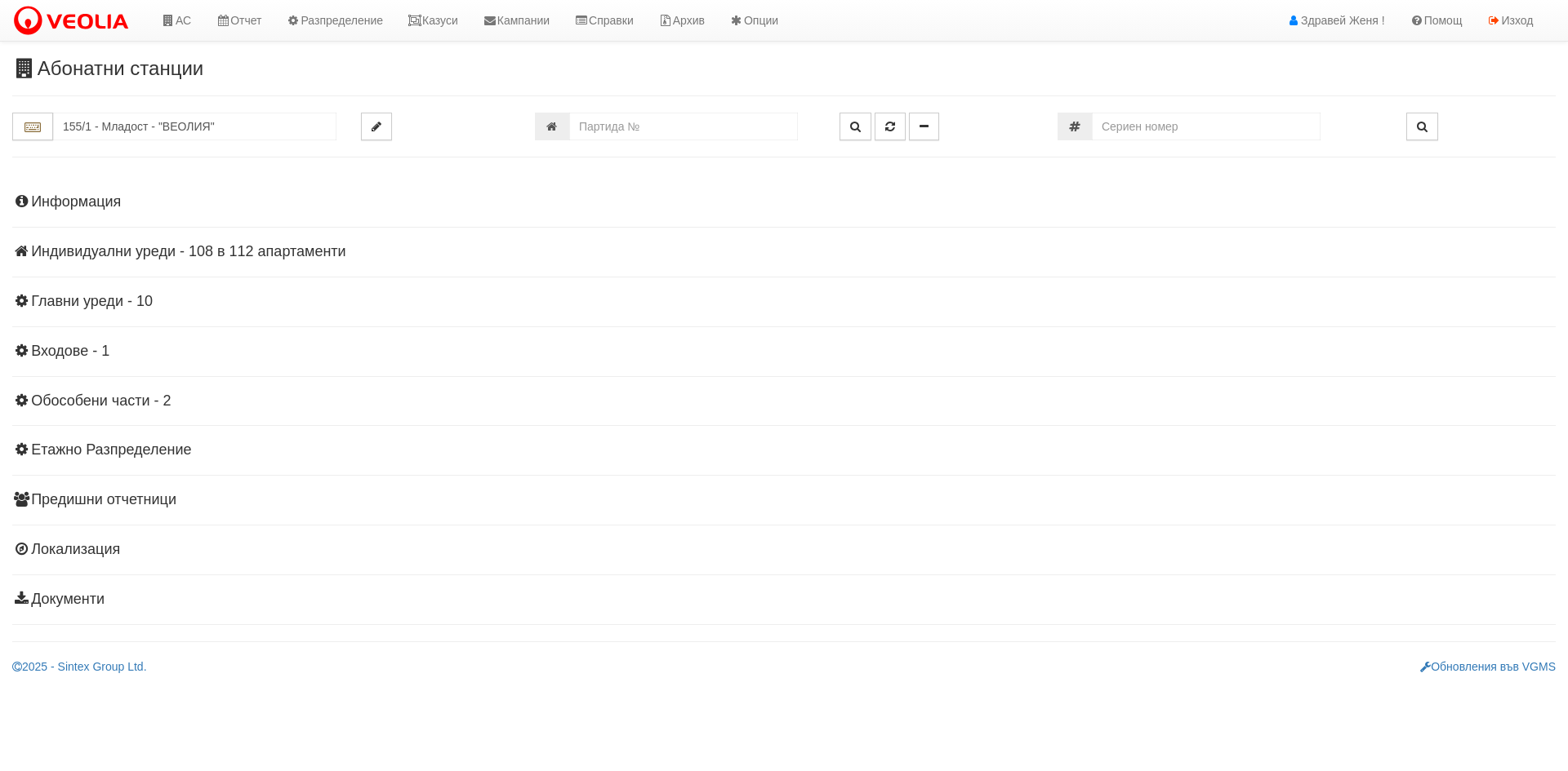
click at [122, 201] on h4 "Информация" at bounding box center [784, 202] width 1544 height 16
